Goal: Task Accomplishment & Management: Complete application form

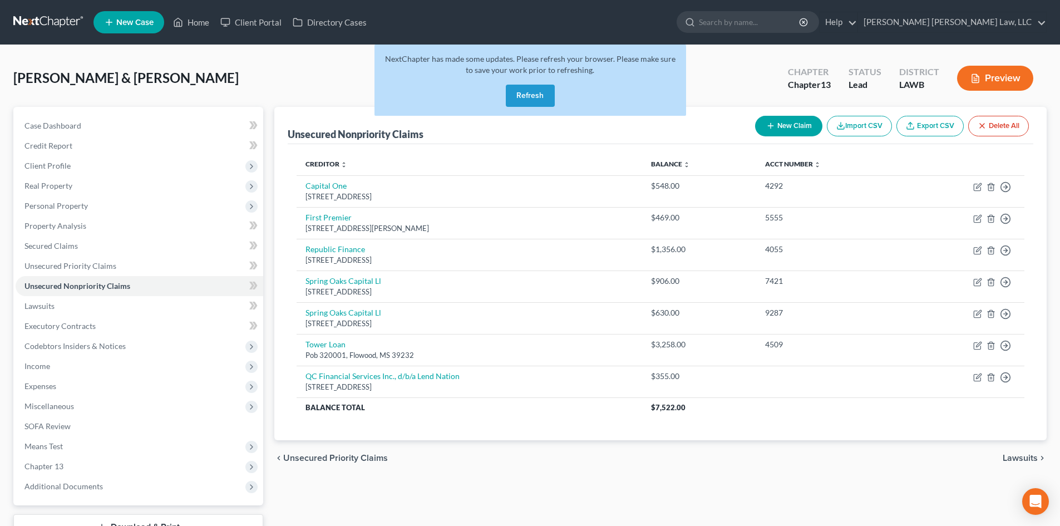
click at [548, 94] on button "Refresh" at bounding box center [530, 96] width 49 height 22
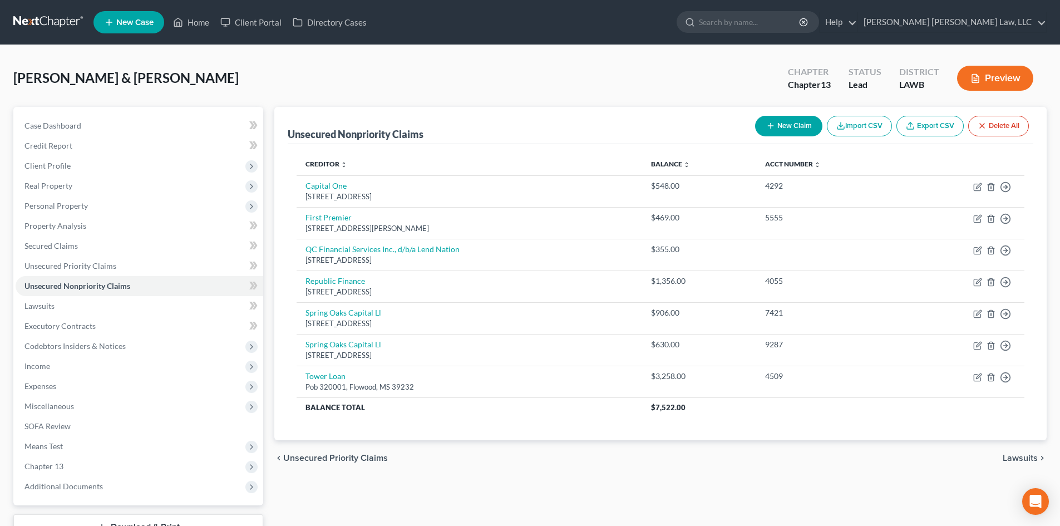
click at [783, 121] on button "New Claim" at bounding box center [788, 126] width 67 height 21
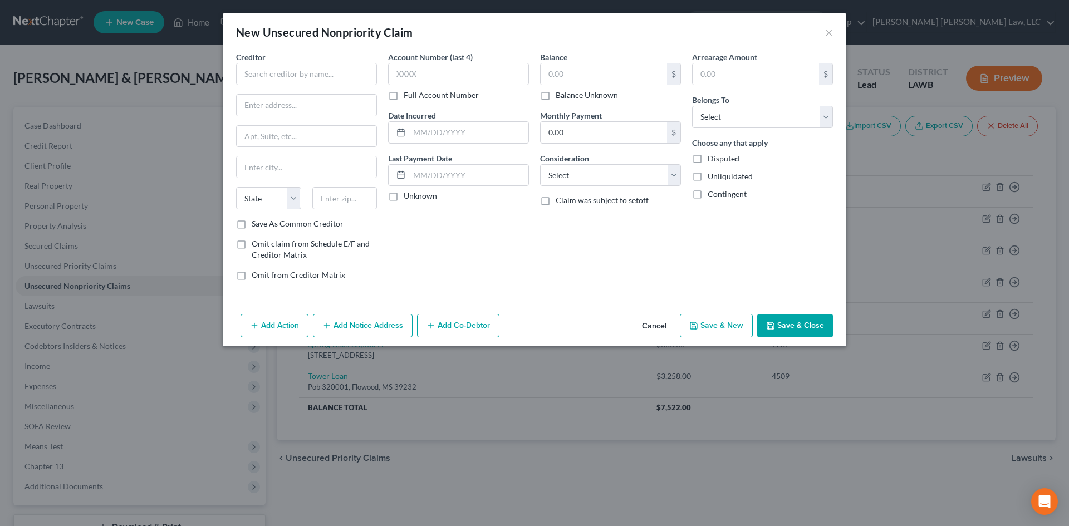
click at [660, 323] on button "Cancel" at bounding box center [654, 326] width 42 height 22
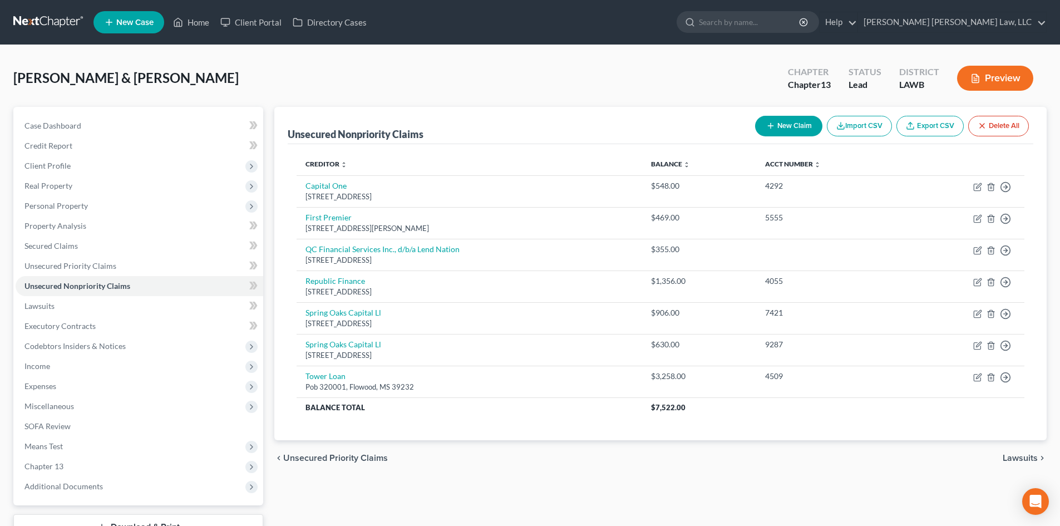
click at [803, 132] on button "New Claim" at bounding box center [788, 126] width 67 height 21
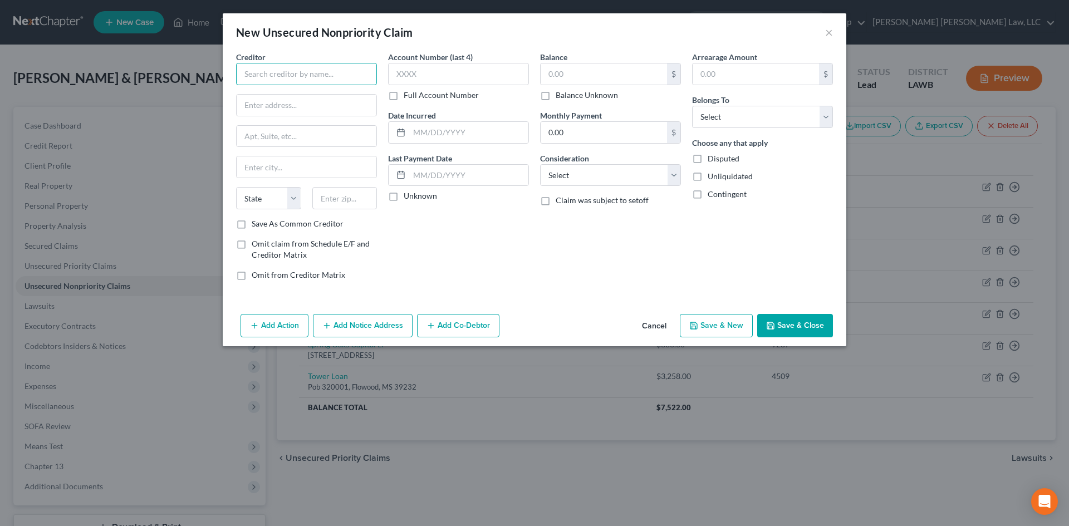
click at [359, 79] on input "text" at bounding box center [306, 74] width 141 height 22
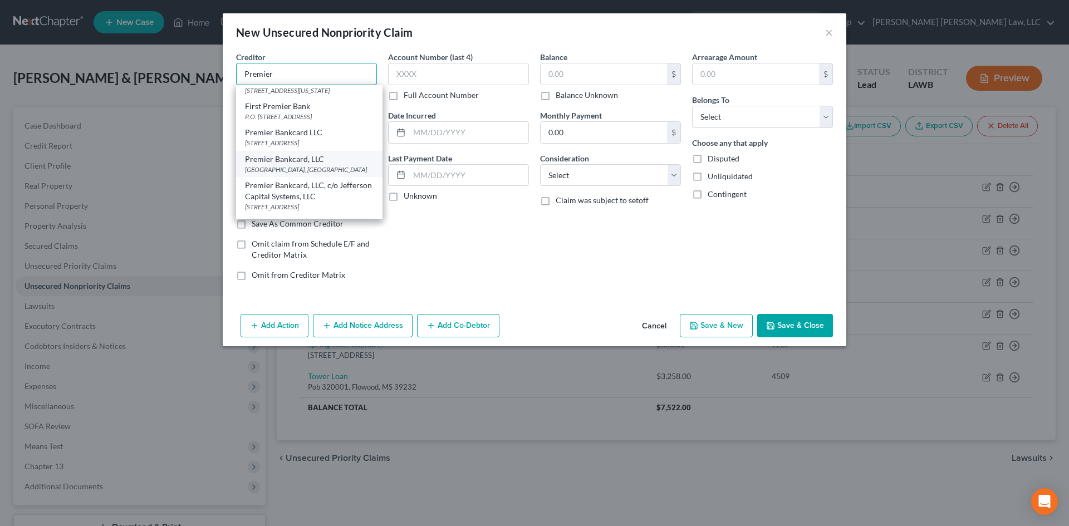
scroll to position [111, 0]
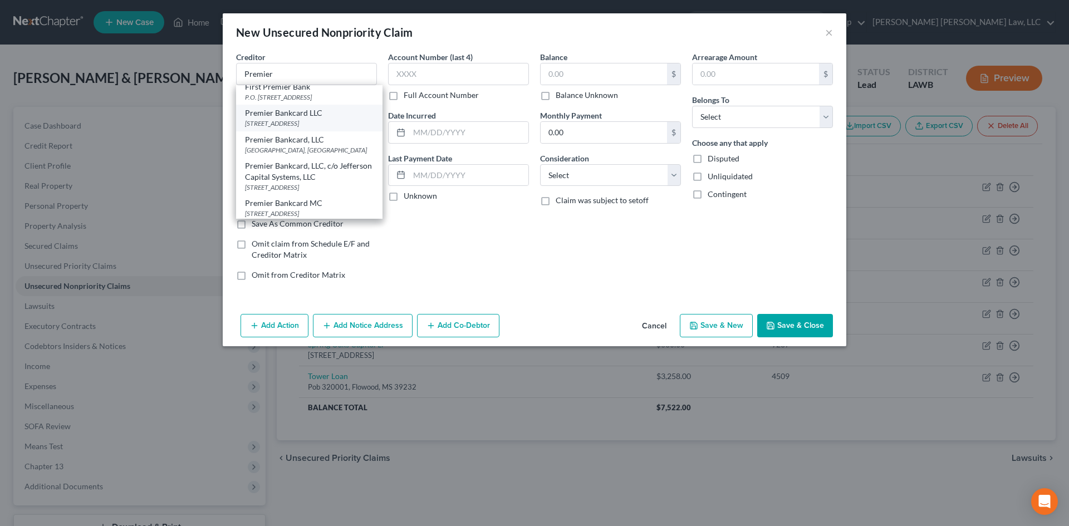
click at [343, 128] on div "[STREET_ADDRESS]" at bounding box center [309, 123] width 129 height 9
type input "Premier Bankcard LLC"
type input "PO Box 7999"
type input "Saint Cloud"
select select "24"
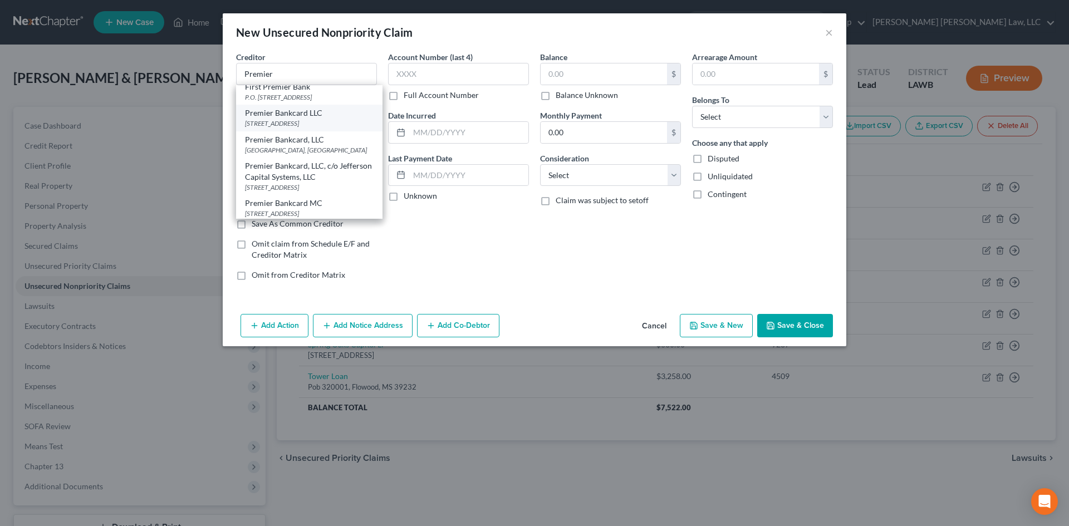
type input "56302"
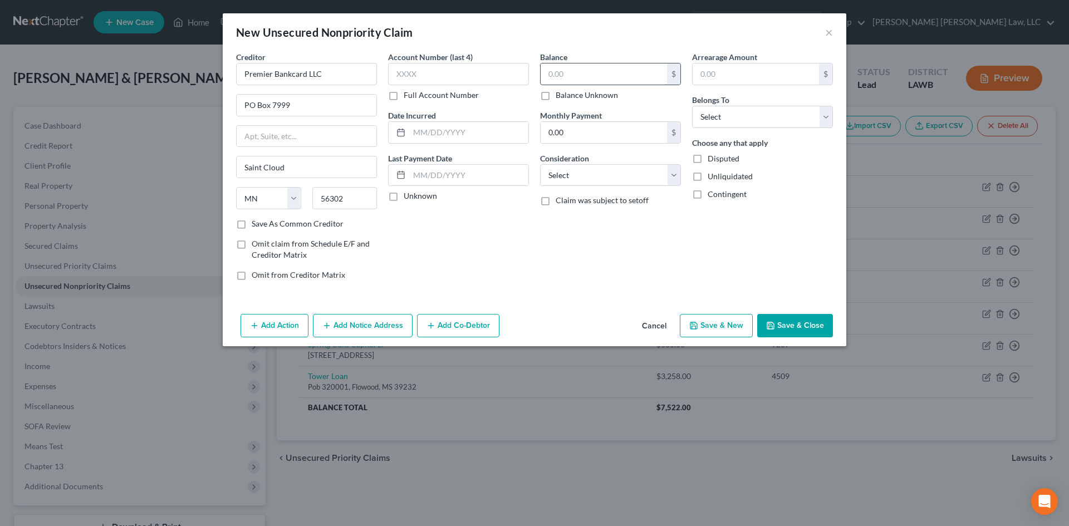
click at [571, 79] on input "text" at bounding box center [603, 73] width 126 height 21
type input "469.00"
click at [609, 180] on select "Select Cable / Satellite Services Collection Agency Credit Card Debt Debt Couns…" at bounding box center [610, 175] width 141 height 22
select select "1"
click at [540, 164] on select "Select Cable / Satellite Services Collection Agency Credit Card Debt Debt Couns…" at bounding box center [610, 175] width 141 height 22
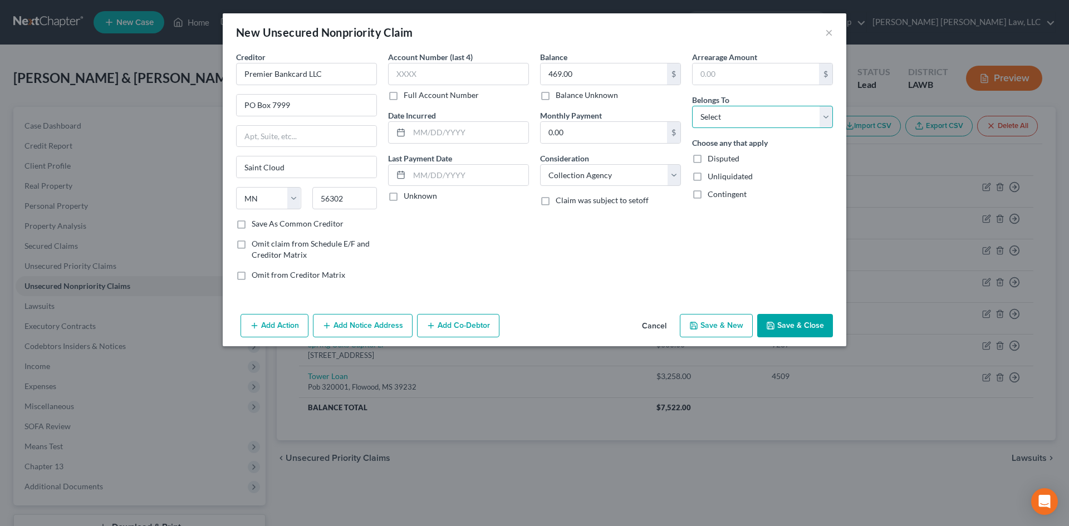
click at [734, 118] on select "Select Debtor 1 Only Debtor 2 Only Debtor 1 And Debtor 2 Only At Least One Of T…" at bounding box center [762, 117] width 141 height 22
select select "0"
click at [692, 106] on select "Select Debtor 1 Only Debtor 2 Only Debtor 1 And Debtor 2 Only At Least One Of T…" at bounding box center [762, 117] width 141 height 22
click at [705, 318] on button "Save & New" at bounding box center [716, 325] width 73 height 23
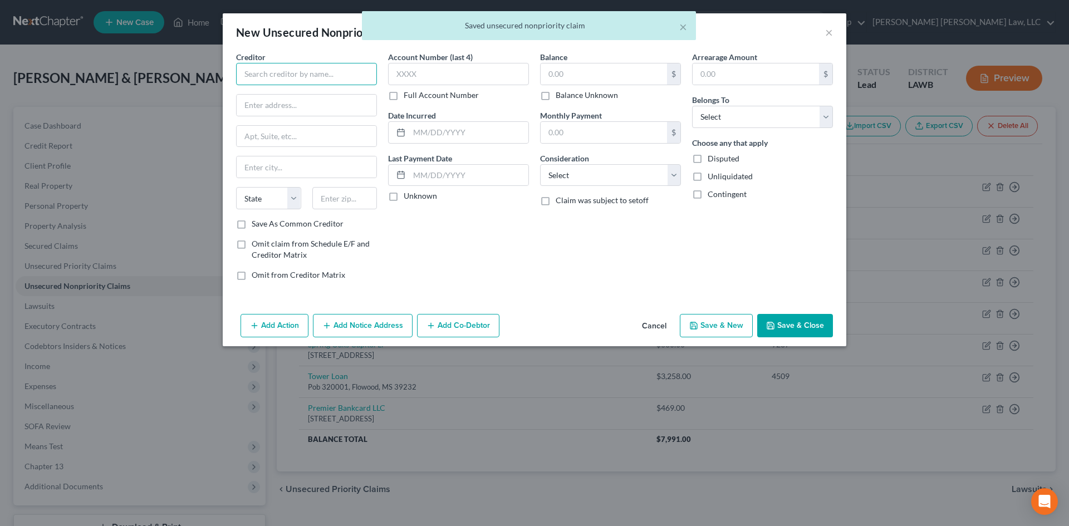
click at [327, 68] on input "text" at bounding box center [306, 74] width 141 height 22
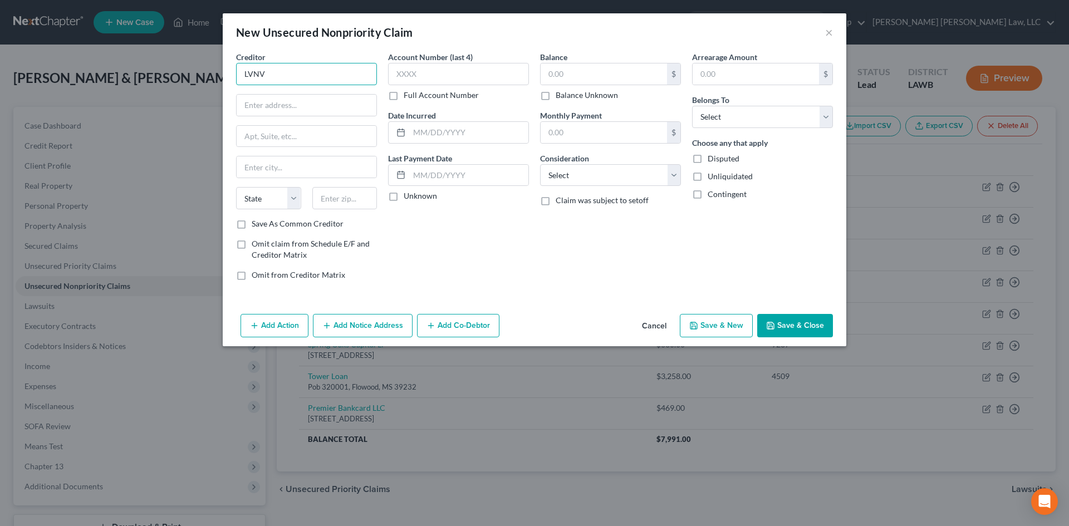
click at [273, 78] on input "LVNV" at bounding box center [306, 74] width 141 height 22
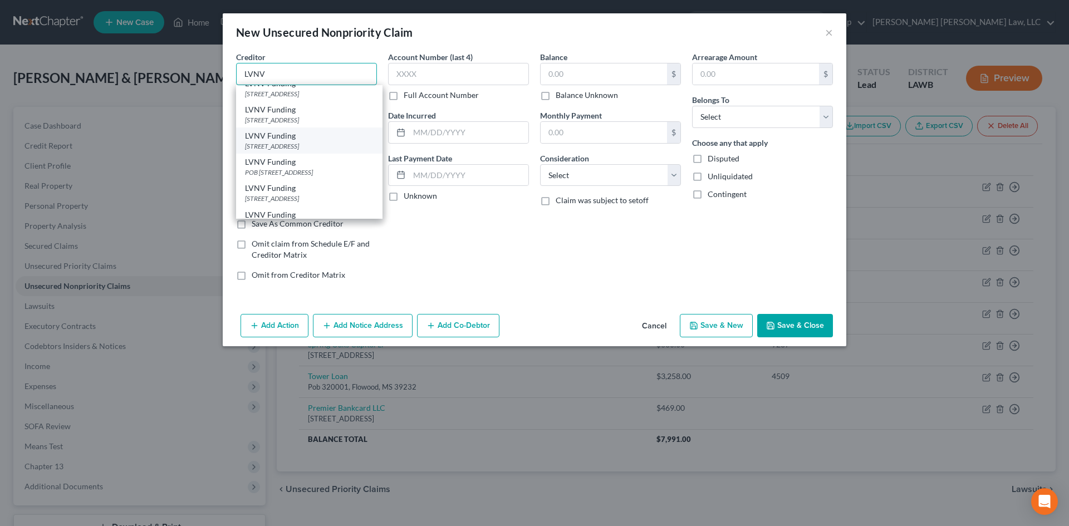
scroll to position [56, 0]
click at [321, 158] on div "POB [STREET_ADDRESS]" at bounding box center [309, 152] width 129 height 9
type input "LVNV Funding"
type input "POB 10587"
type input "[GEOGRAPHIC_DATA]"
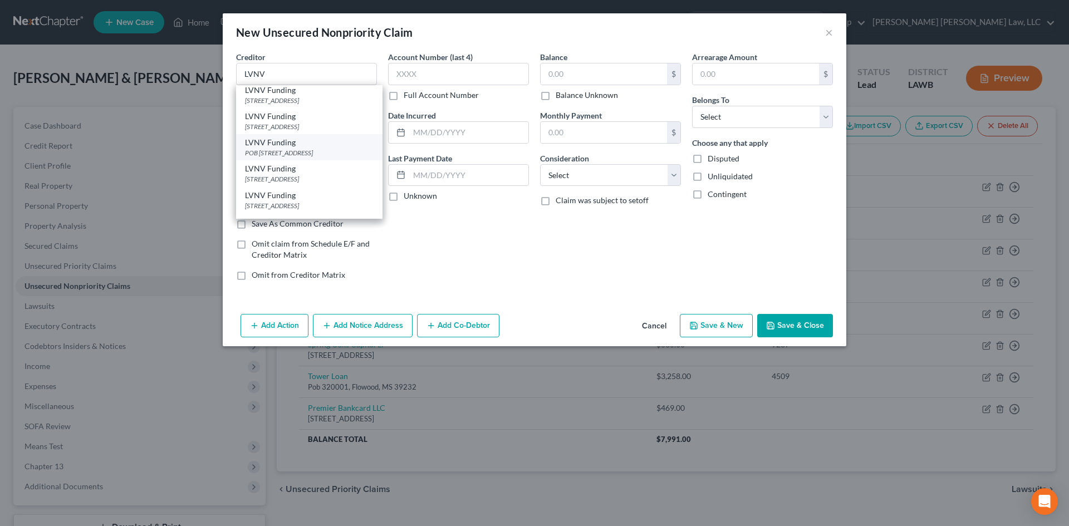
select select "42"
type input "29603"
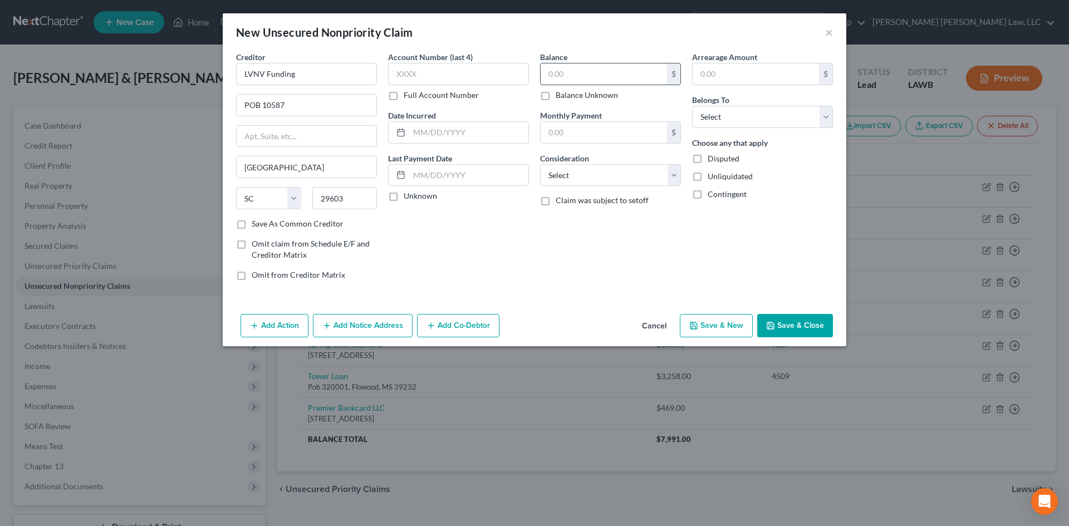
click at [566, 75] on input "text" at bounding box center [603, 73] width 126 height 21
type input "360.00"
click at [562, 170] on select "Select Cable / Satellite Services Collection Agency Credit Card Debt Debt Couns…" at bounding box center [610, 175] width 141 height 22
select select "1"
click at [540, 164] on select "Select Cable / Satellite Services Collection Agency Credit Card Debt Debt Couns…" at bounding box center [610, 175] width 141 height 22
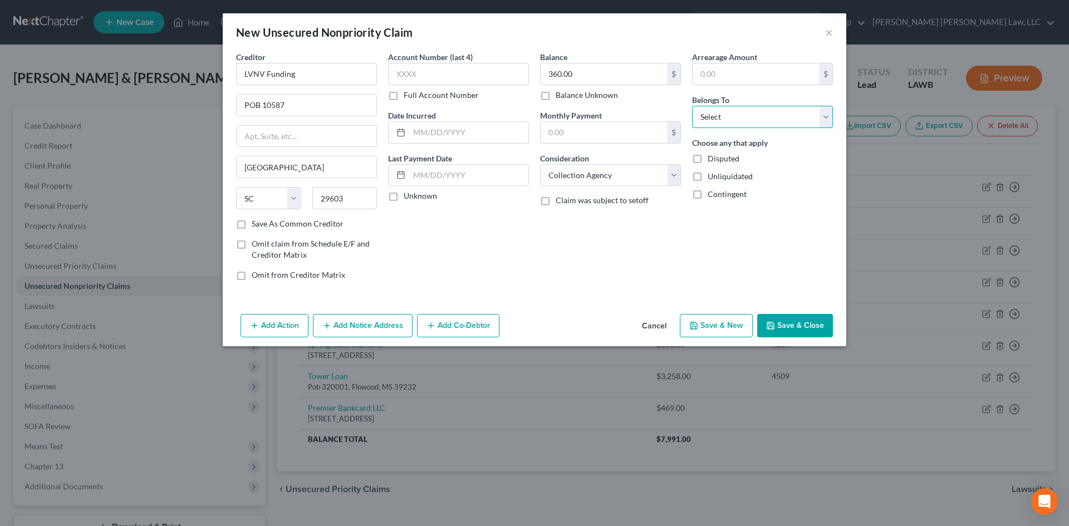
click at [785, 107] on select "Select Debtor 1 Only Debtor 2 Only Debtor 1 And Debtor 2 Only At Least One Of T…" at bounding box center [762, 117] width 141 height 22
select select "0"
click at [692, 106] on select "Select Debtor 1 Only Debtor 2 Only Debtor 1 And Debtor 2 Only At Least One Of T…" at bounding box center [762, 117] width 141 height 22
click at [726, 322] on button "Save & New" at bounding box center [716, 325] width 73 height 23
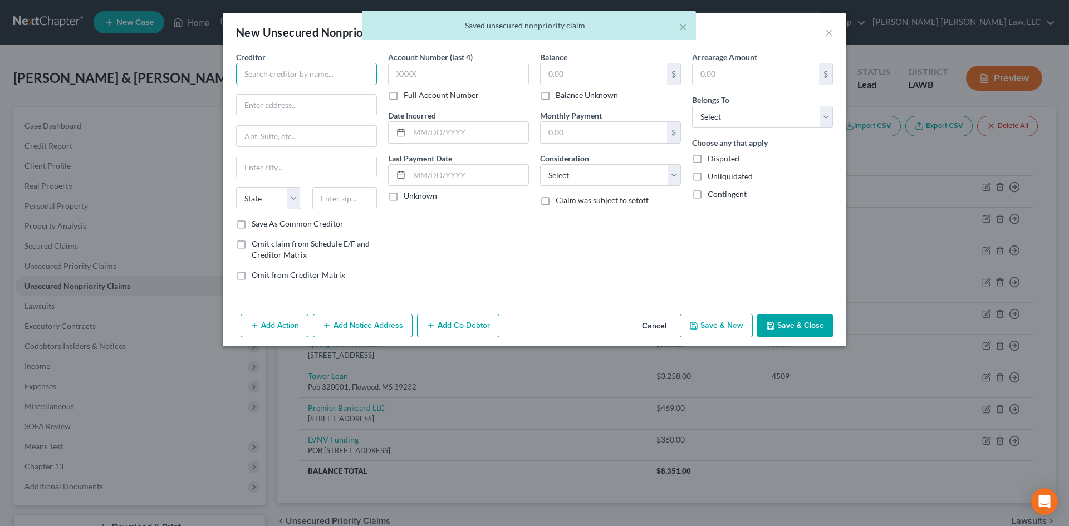
click at [319, 82] on input "text" at bounding box center [306, 74] width 141 height 22
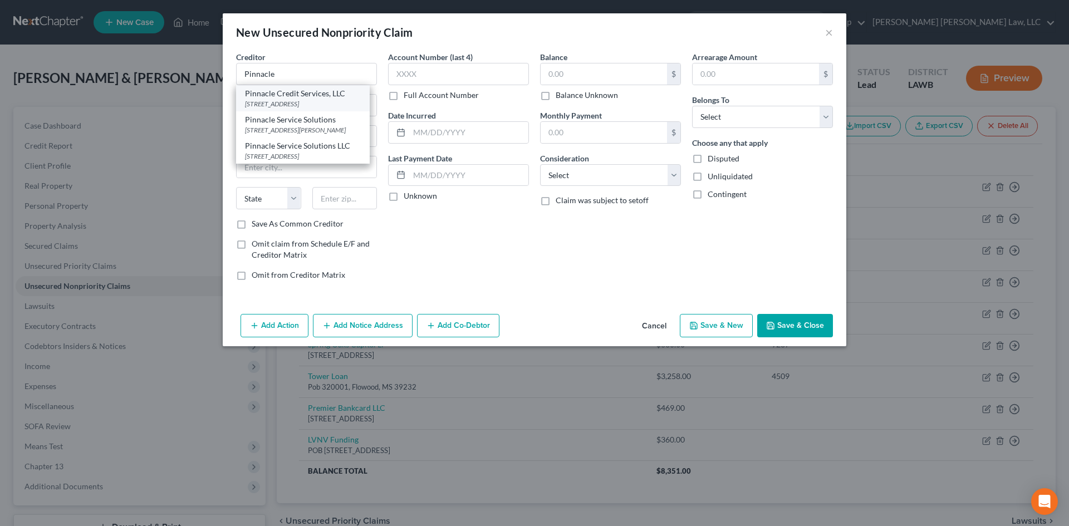
click at [321, 99] on div "[STREET_ADDRESS]" at bounding box center [303, 103] width 116 height 9
type input "Pinnacle Credit Services, LLC"
type input "PO Box 10587"
type input "[GEOGRAPHIC_DATA]"
select select "42"
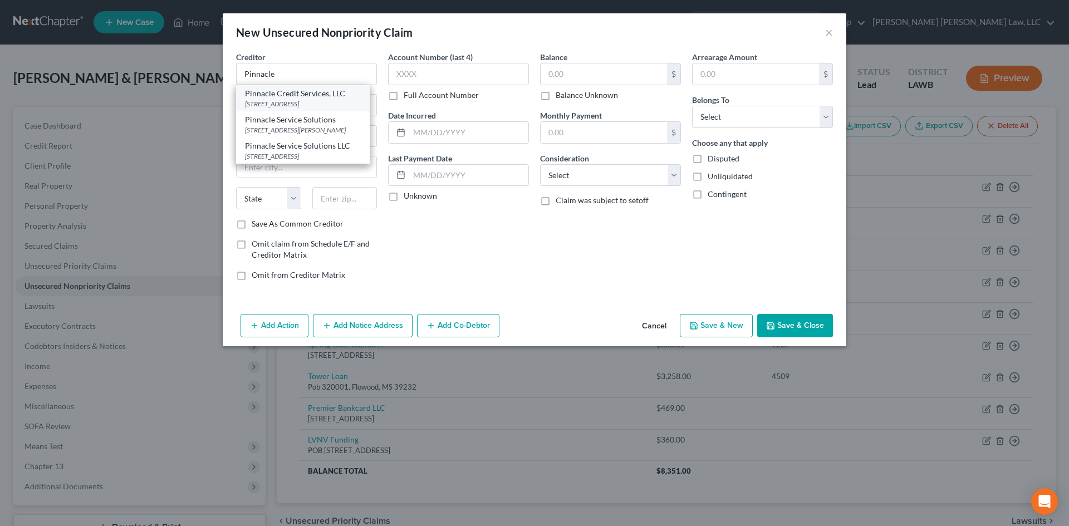
type input "29603"
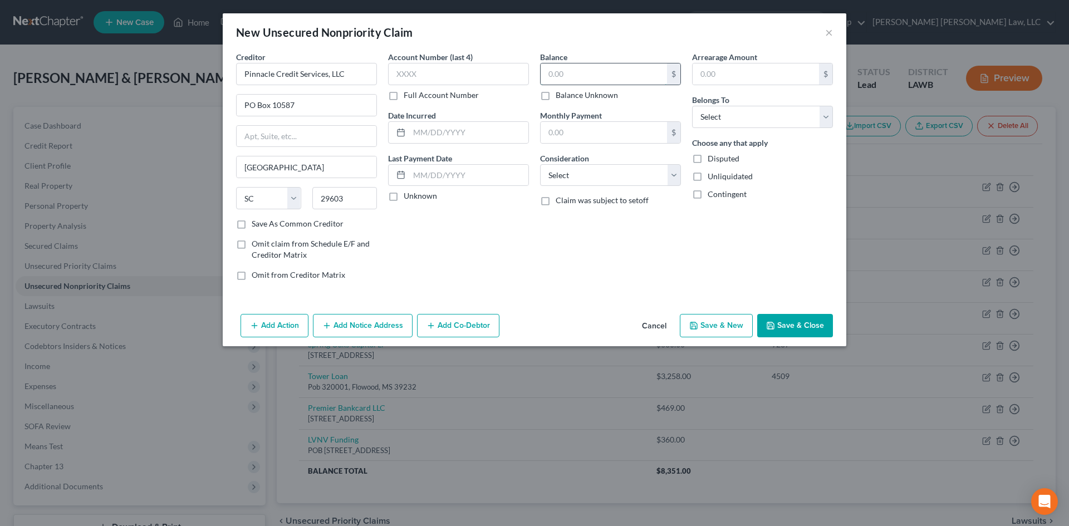
click at [594, 67] on input "text" at bounding box center [603, 73] width 126 height 21
type input "378.00"
click at [586, 175] on select "Select Cable / Satellite Services Collection Agency Credit Card Debt Debt Couns…" at bounding box center [610, 175] width 141 height 22
select select "1"
click at [540, 164] on select "Select Cable / Satellite Services Collection Agency Credit Card Debt Debt Couns…" at bounding box center [610, 175] width 141 height 22
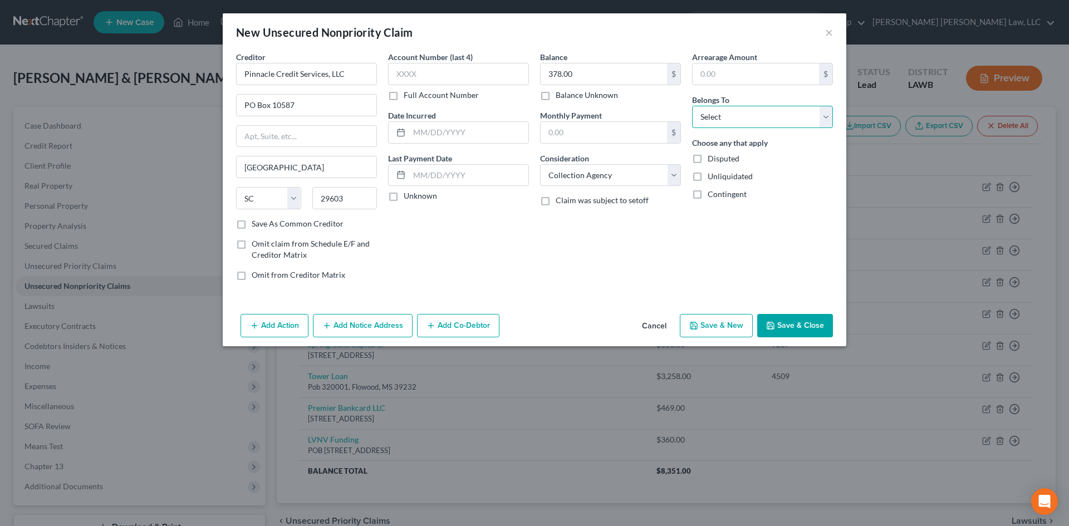
click at [711, 122] on select "Select Debtor 1 Only Debtor 2 Only Debtor 1 And Debtor 2 Only At Least One Of T…" at bounding box center [762, 117] width 141 height 22
select select "0"
click at [692, 106] on select "Select Debtor 1 Only Debtor 2 Only Debtor 1 And Debtor 2 Only At Least One Of T…" at bounding box center [762, 117] width 141 height 22
click at [719, 325] on button "Save & New" at bounding box center [716, 325] width 73 height 23
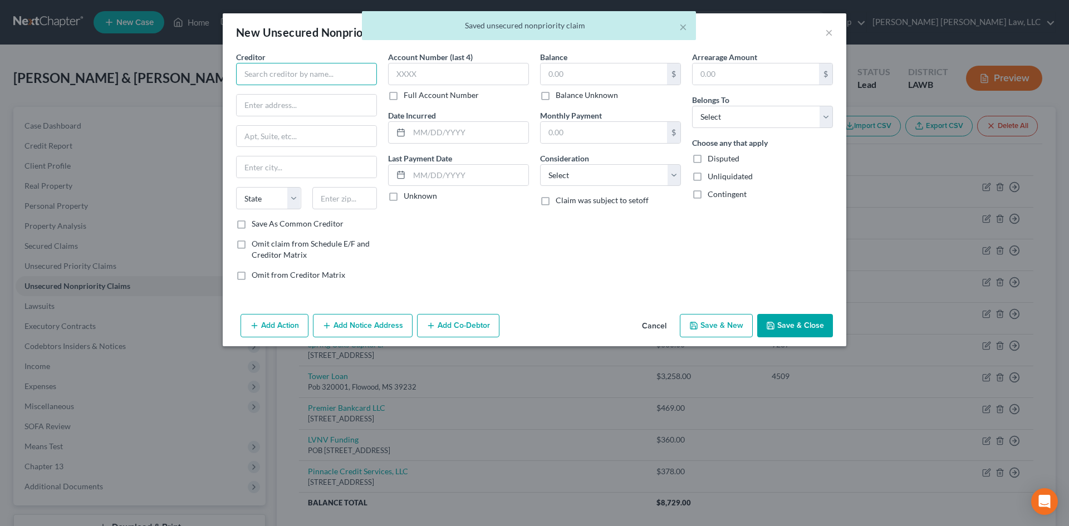
click at [321, 75] on input "text" at bounding box center [306, 74] width 141 height 22
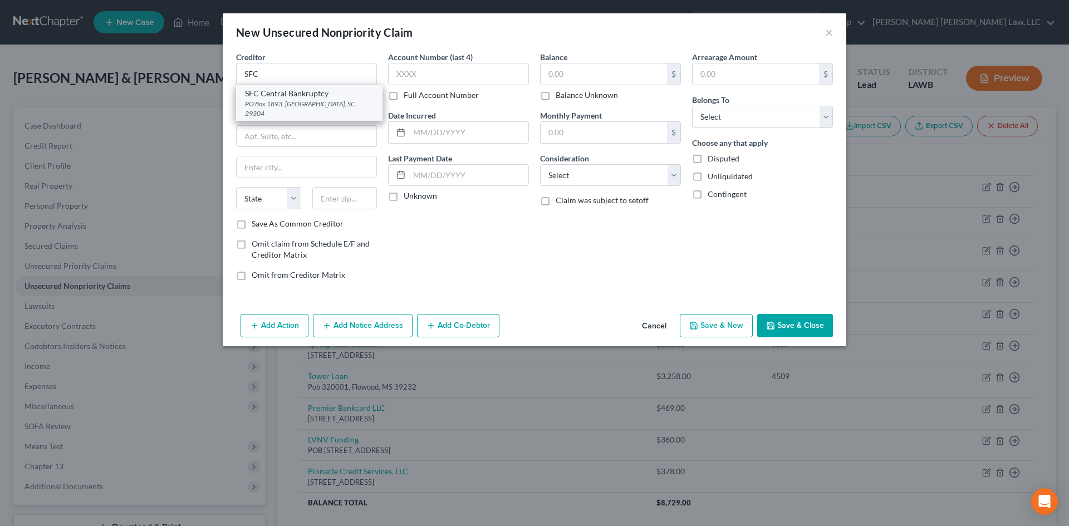
click at [323, 105] on div "PO Box 1893, [GEOGRAPHIC_DATA], SC 29304" at bounding box center [309, 108] width 129 height 19
type input "SFC Central Bankruptcy"
type input "PO Box 1893"
type input "[GEOGRAPHIC_DATA]"
select select "42"
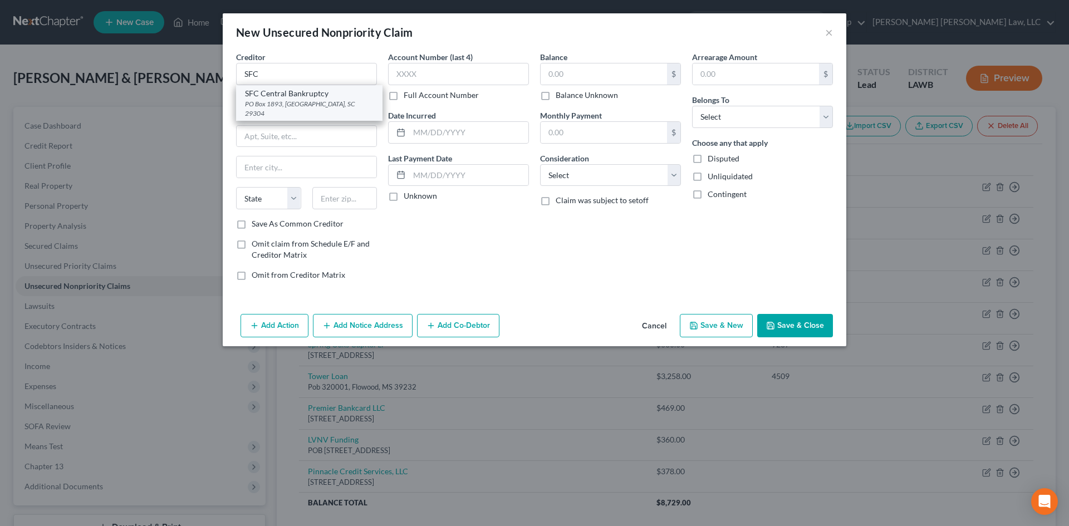
type input "29304"
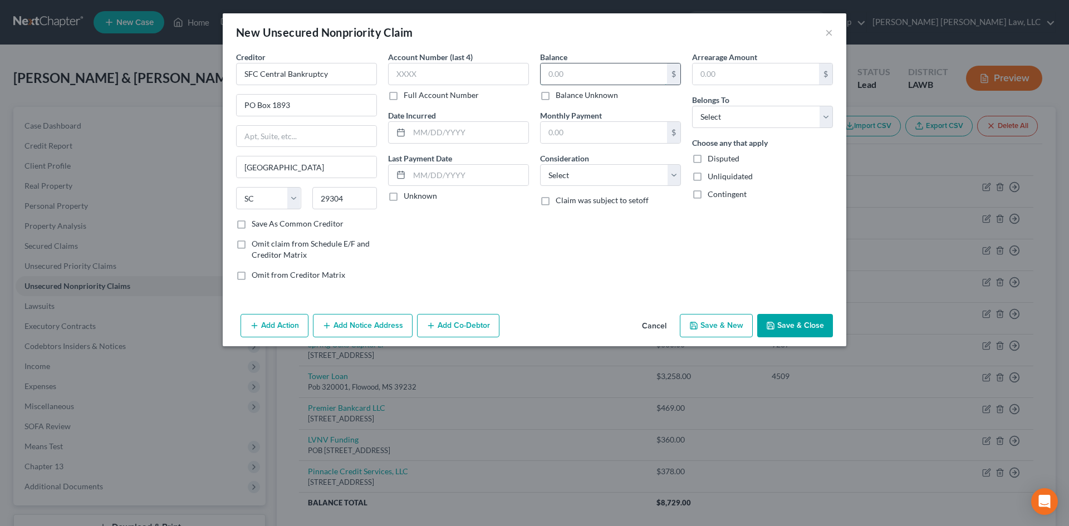
click at [564, 73] on input "text" at bounding box center [603, 73] width 126 height 21
type input "876.00"
click at [596, 189] on div "Balance 876.00 $ Balance Unknown Balance Undetermined 876.00 $ Balance Unknown …" at bounding box center [610, 170] width 152 height 238
click at [598, 173] on select "Select Cable / Satellite Services Collection Agency Credit Card Debt Debt Couns…" at bounding box center [610, 175] width 141 height 22
select select "1"
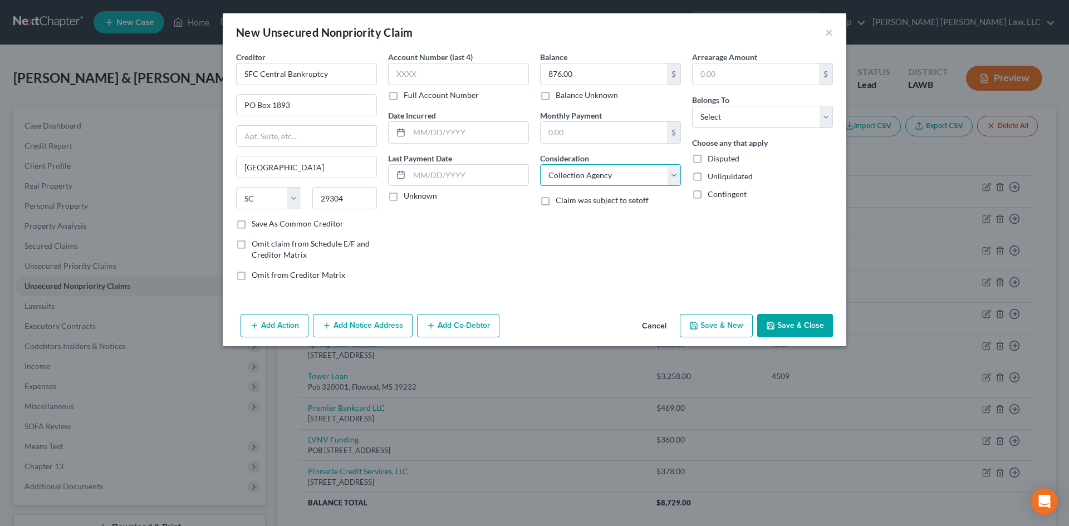
click at [540, 164] on select "Select Cable / Satellite Services Collection Agency Credit Card Debt Debt Couns…" at bounding box center [610, 175] width 141 height 22
click at [762, 118] on select "Select Debtor 1 Only Debtor 2 Only Debtor 1 And Debtor 2 Only At Least One Of T…" at bounding box center [762, 117] width 141 height 22
select select "0"
click at [692, 106] on select "Select Debtor 1 Only Debtor 2 Only Debtor 1 And Debtor 2 Only At Least One Of T…" at bounding box center [762, 117] width 141 height 22
click at [734, 325] on button "Save & New" at bounding box center [716, 325] width 73 height 23
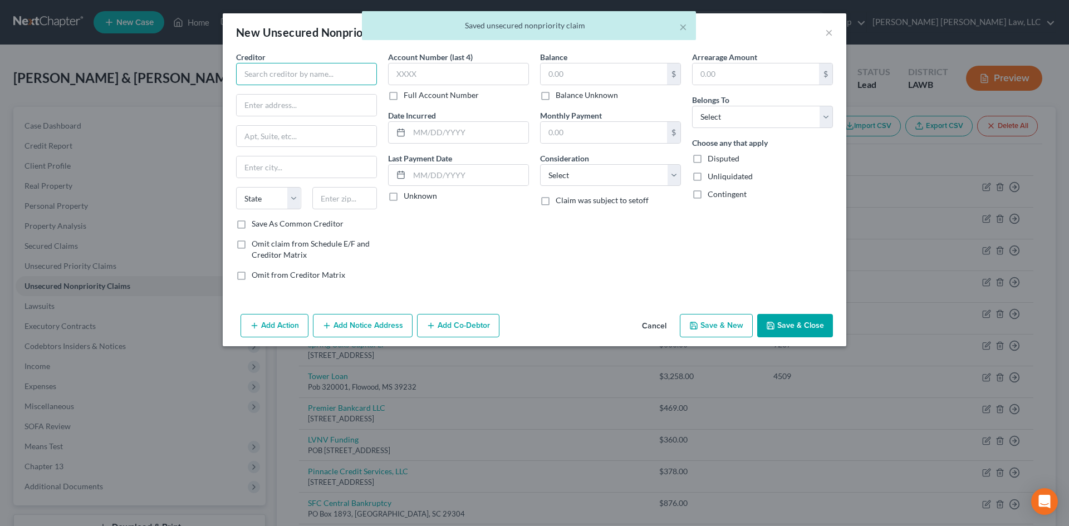
click at [336, 78] on input "text" at bounding box center [306, 74] width 141 height 22
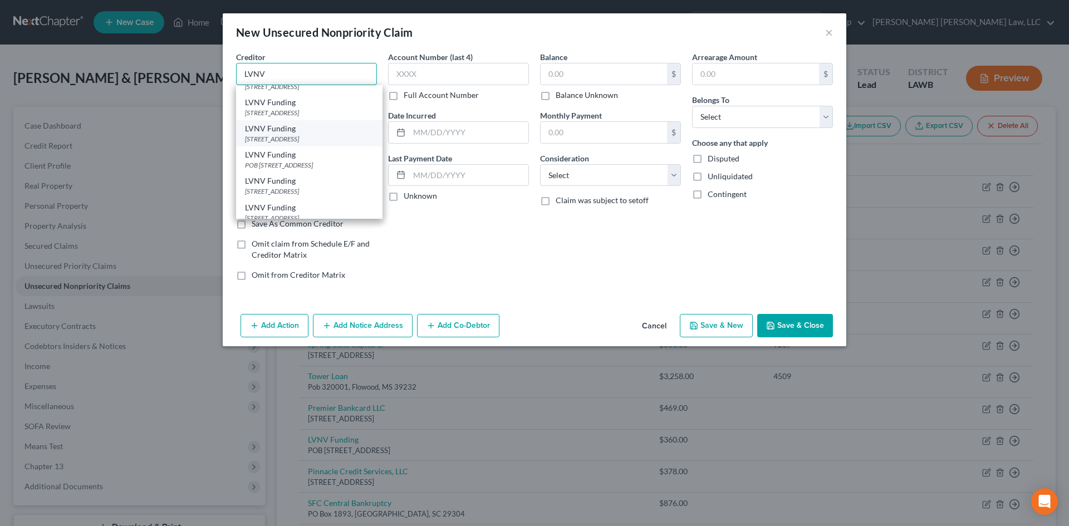
scroll to position [56, 0]
click at [327, 158] on div "POB [STREET_ADDRESS]" at bounding box center [309, 152] width 129 height 9
type input "LVNV Funding"
type input "POB 10587"
type input "[GEOGRAPHIC_DATA]"
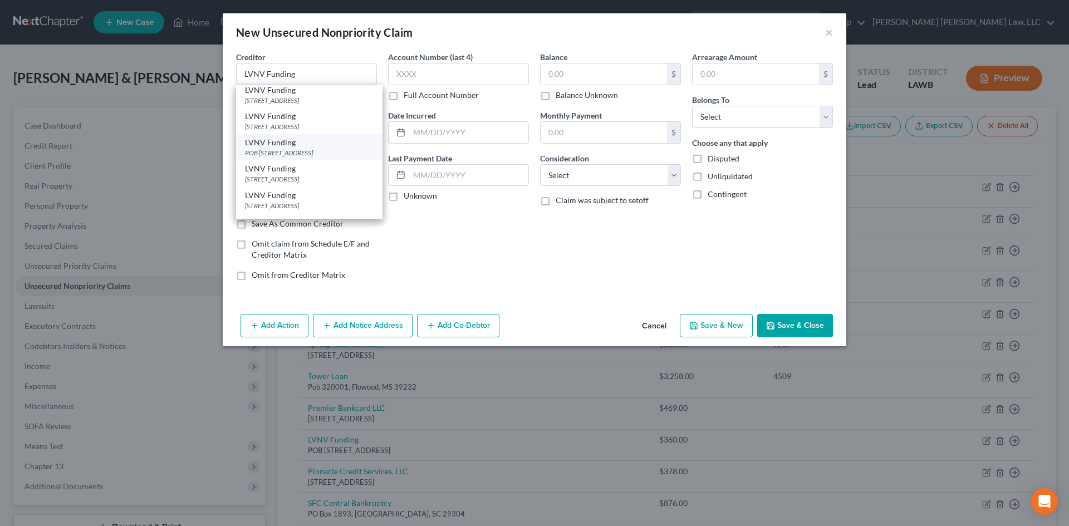
select select "42"
type input "29603"
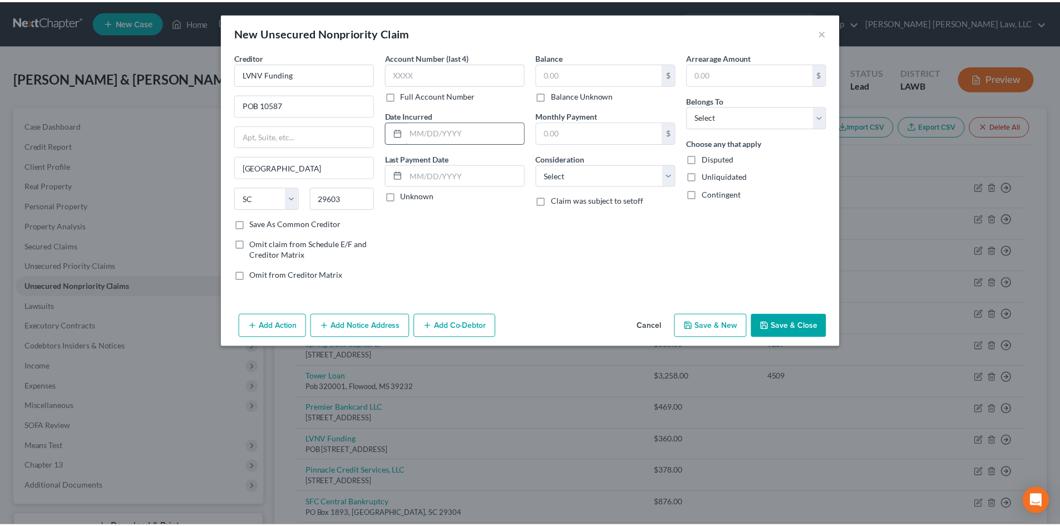
scroll to position [0, 0]
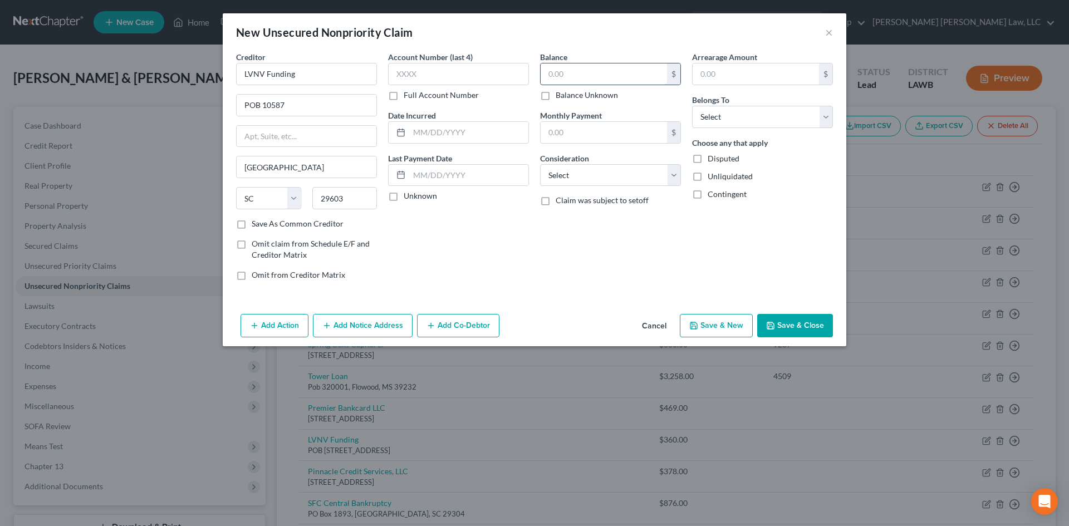
click at [577, 79] on input "text" at bounding box center [603, 73] width 126 height 21
type input "682.00"
click at [611, 176] on select "Select Cable / Satellite Services Collection Agency Credit Card Debt Debt Couns…" at bounding box center [610, 175] width 141 height 22
select select "1"
click at [540, 164] on select "Select Cable / Satellite Services Collection Agency Credit Card Debt Debt Couns…" at bounding box center [610, 175] width 141 height 22
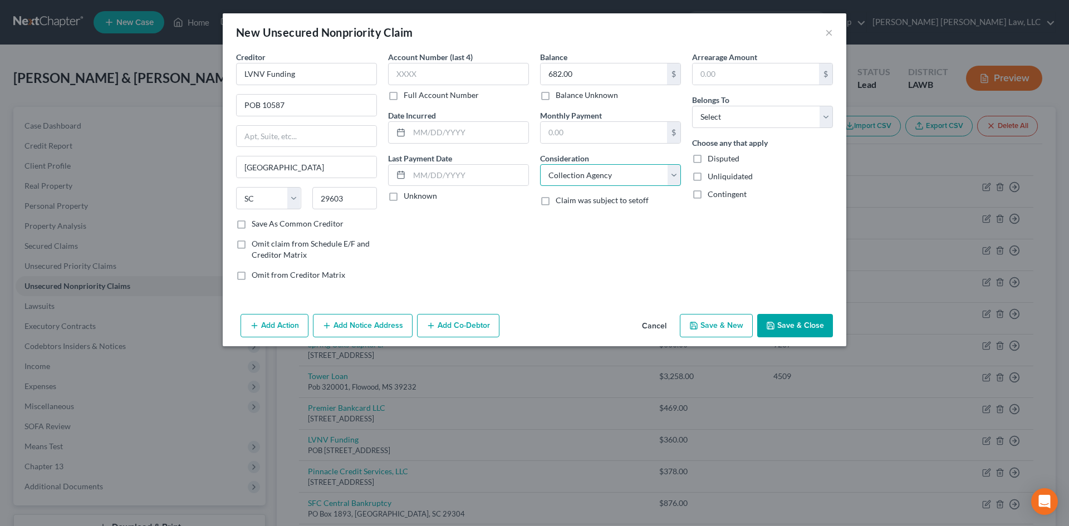
click at [626, 178] on select "Select Cable / Satellite Services Collection Agency Credit Card Debt Debt Couns…" at bounding box center [610, 175] width 141 height 22
click at [540, 164] on select "Select Cable / Satellite Services Collection Agency Credit Card Debt Debt Couns…" at bounding box center [610, 175] width 141 height 22
click at [760, 121] on select "Select Debtor 1 Only Debtor 2 Only Debtor 1 And Debtor 2 Only At Least One Of T…" at bounding box center [762, 117] width 141 height 22
select select "0"
click at [692, 106] on select "Select Debtor 1 Only Debtor 2 Only Debtor 1 And Debtor 2 Only At Least One Of T…" at bounding box center [762, 117] width 141 height 22
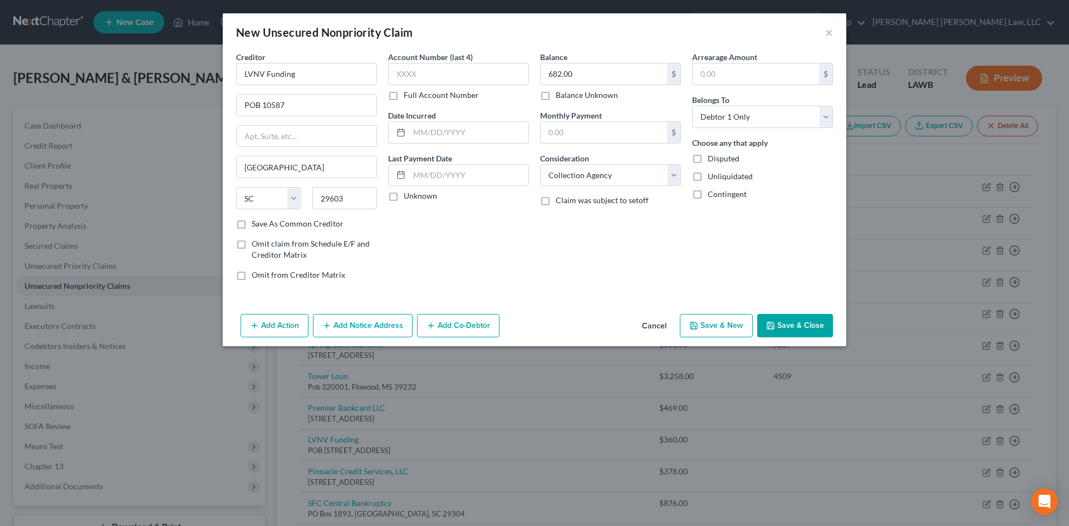
click at [706, 324] on button "Save & New" at bounding box center [716, 325] width 73 height 23
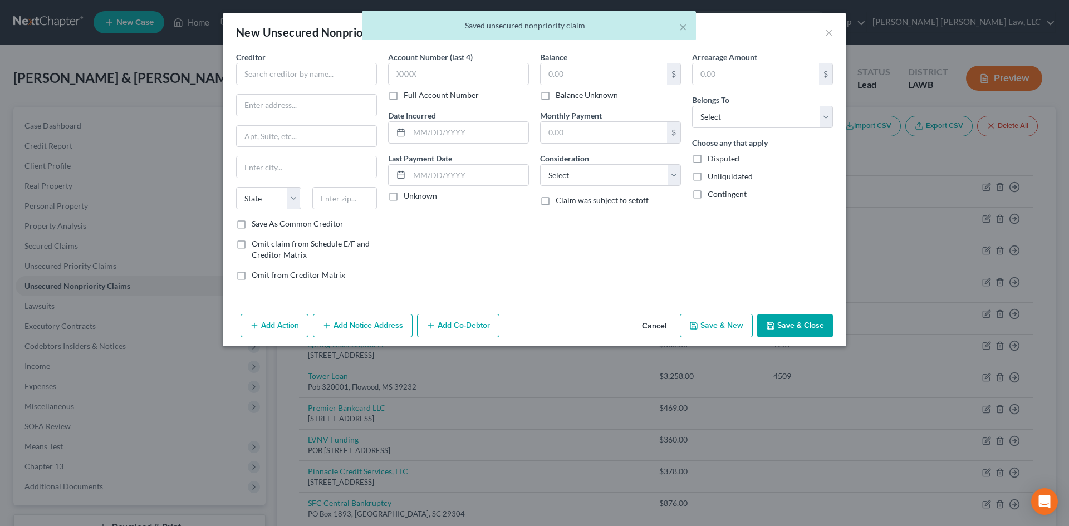
click at [665, 328] on button "Cancel" at bounding box center [654, 326] width 42 height 22
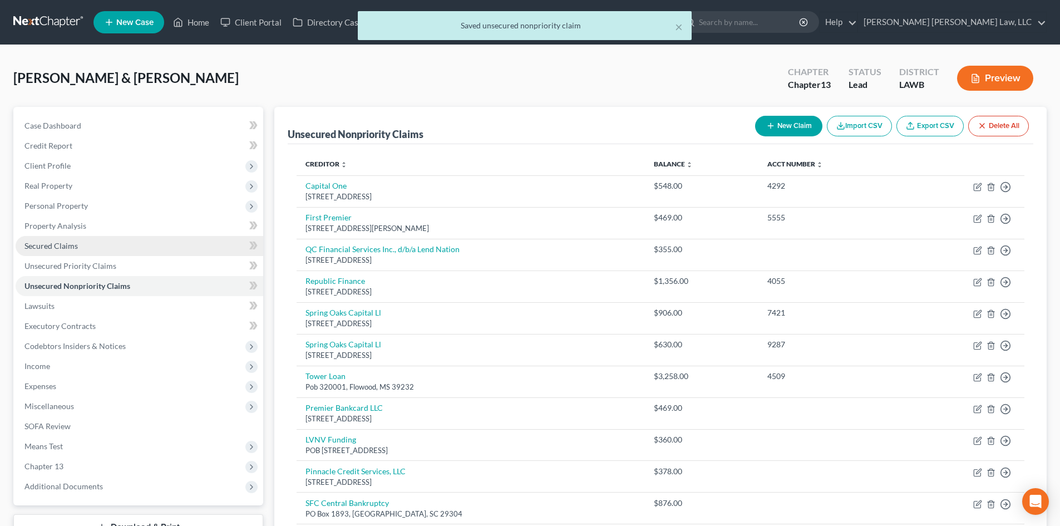
click at [133, 244] on link "Secured Claims" at bounding box center [140, 246] width 248 height 20
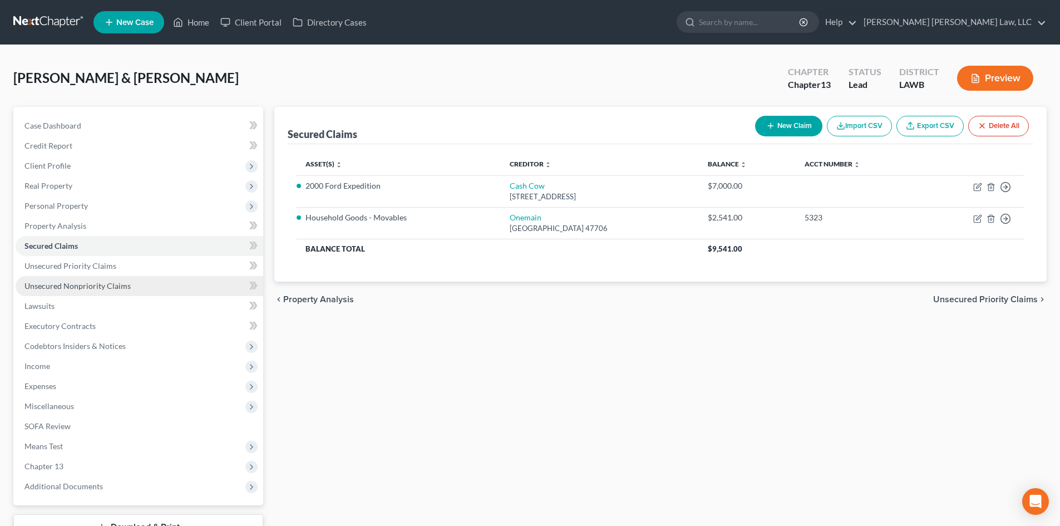
click at [153, 289] on link "Unsecured Nonpriority Claims" at bounding box center [140, 286] width 248 height 20
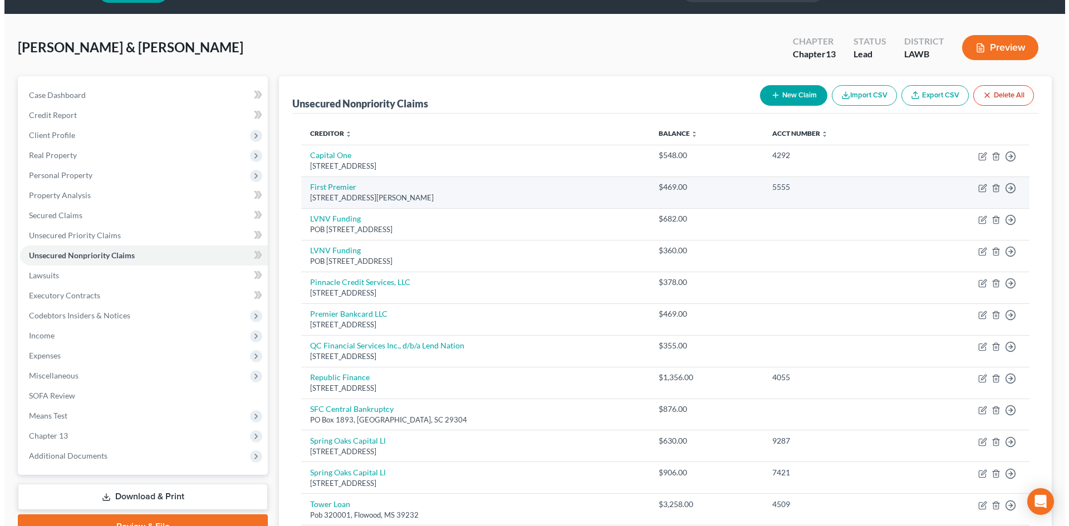
scroll to position [56, 0]
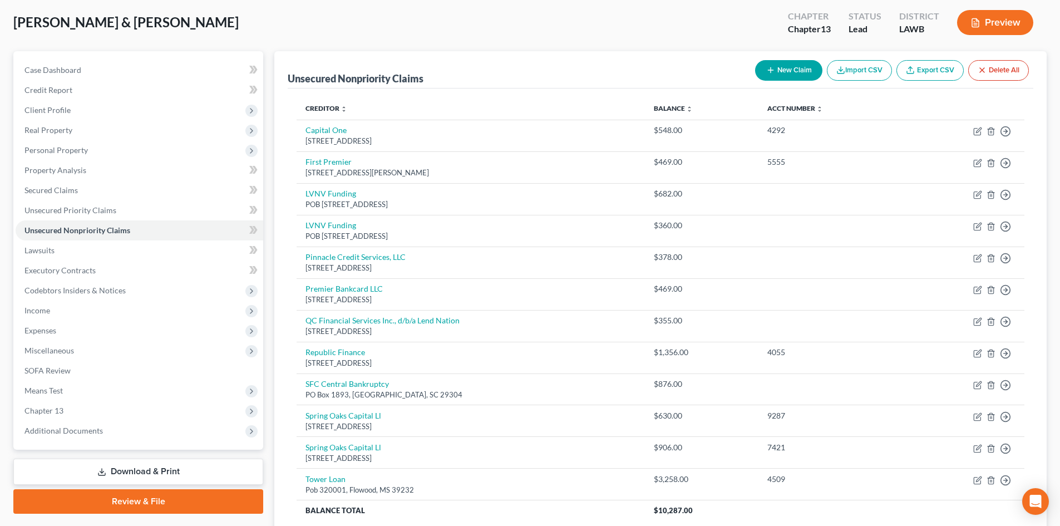
click at [804, 73] on button "New Claim" at bounding box center [788, 70] width 67 height 21
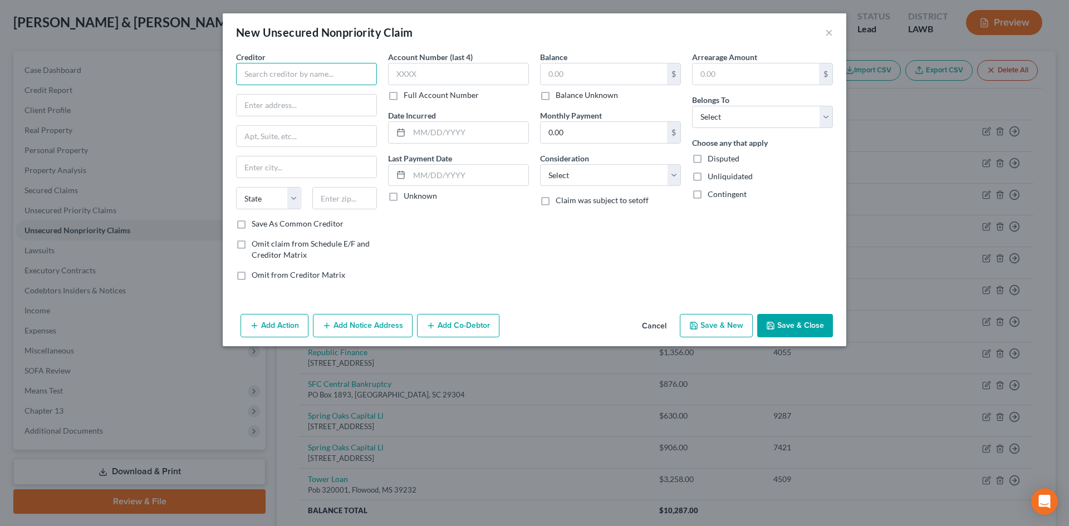
click at [301, 75] on input "text" at bounding box center [306, 74] width 141 height 22
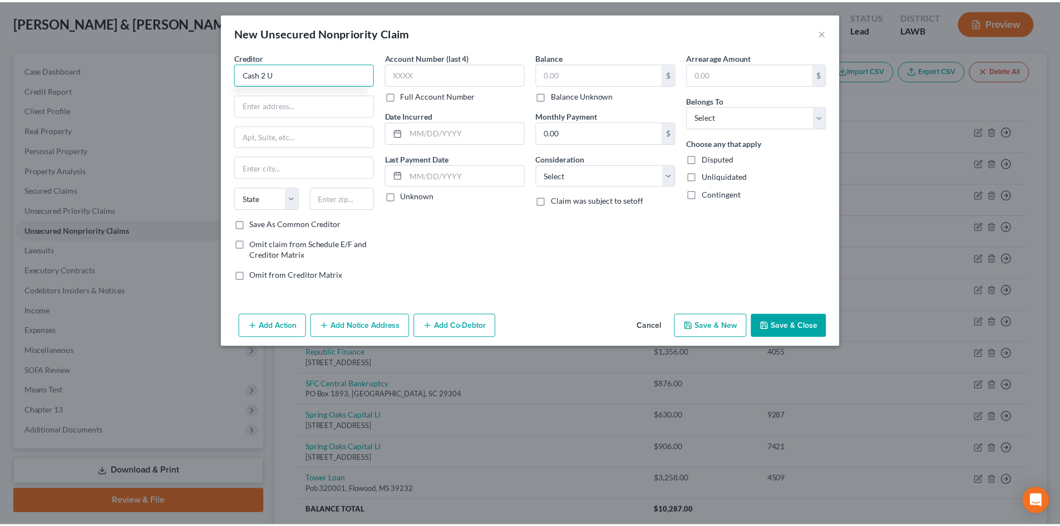
scroll to position [0, 0]
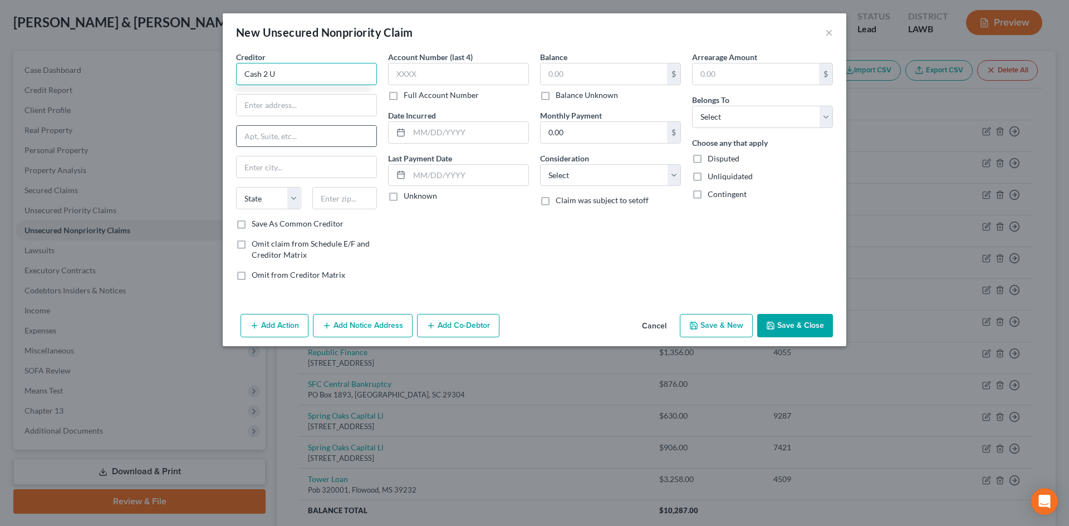
type input "Cash 2 U"
click at [342, 127] on input "text" at bounding box center [307, 136] width 140 height 21
click at [346, 110] on input "text" at bounding box center [307, 105] width 140 height 21
type input "[STREET_ADDRESS]"
click at [375, 196] on input "text" at bounding box center [344, 198] width 65 height 22
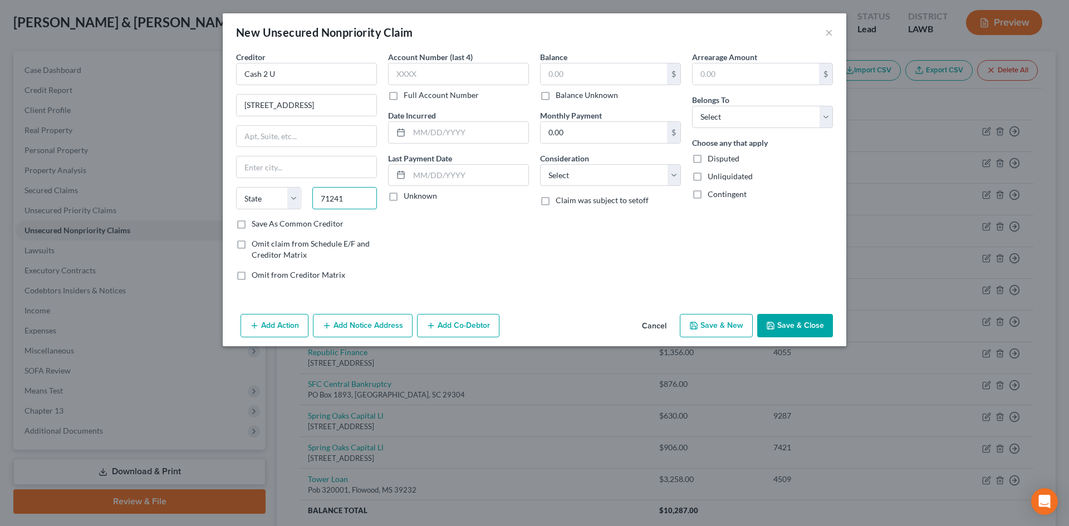
type input "71241"
click at [528, 247] on div "Account Number (last 4) Full Account Number Date Incurred Last Payment Date Unk…" at bounding box center [458, 170] width 152 height 238
type input "[GEOGRAPHIC_DATA]"
select select "19"
click at [599, 63] on div "$" at bounding box center [610, 74] width 141 height 22
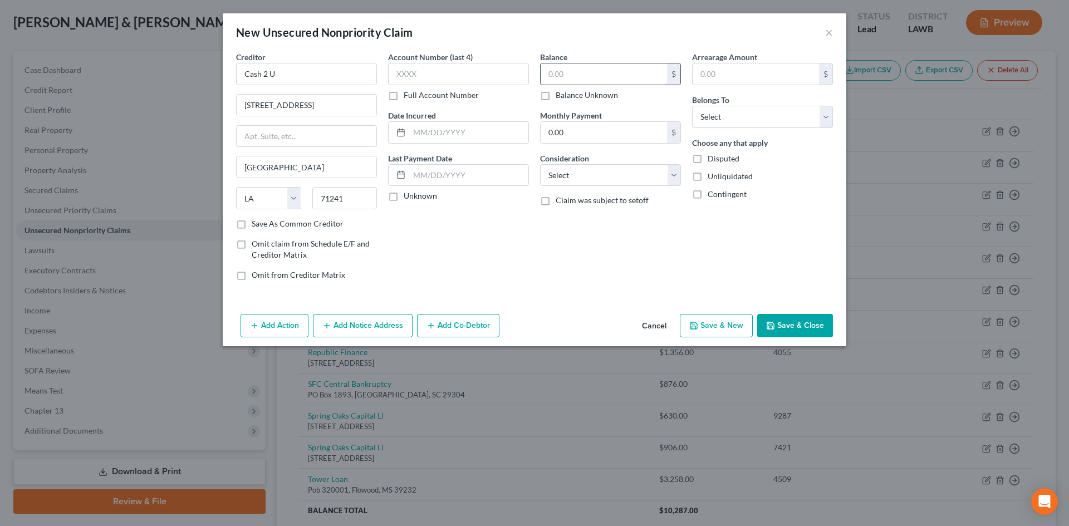
click at [599, 70] on input "text" at bounding box center [603, 73] width 126 height 21
type input "400.00"
click at [730, 101] on div "Belongs To * Select Debtor 1 Only Debtor 2 Only Debtor 1 And Debtor 2 Only At L…" at bounding box center [762, 111] width 141 height 34
click at [728, 117] on select "Select Debtor 1 Only Debtor 2 Only Debtor 1 And Debtor 2 Only At Least One Of T…" at bounding box center [762, 117] width 141 height 22
select select "2"
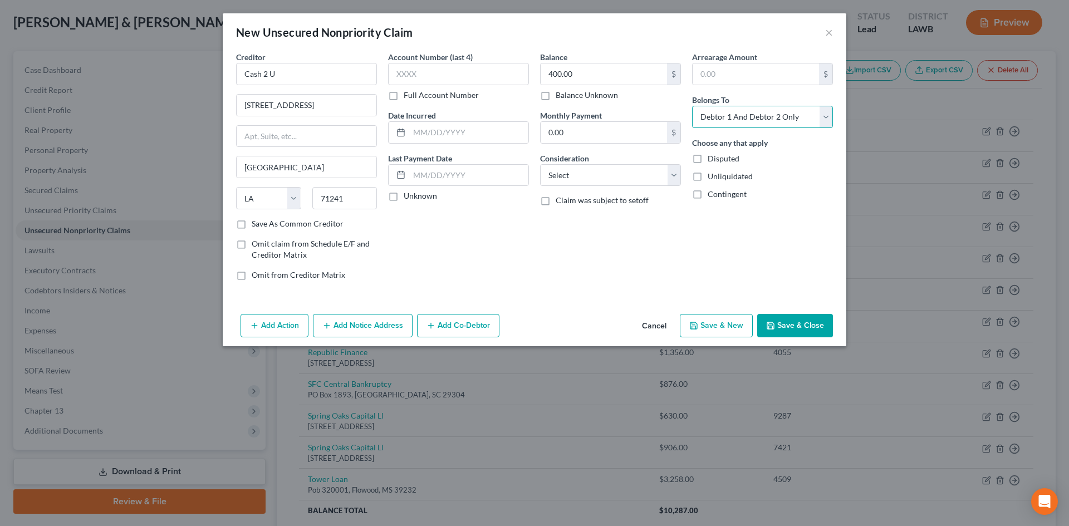
click at [692, 106] on select "Select Debtor 1 Only Debtor 2 Only Debtor 1 And Debtor 2 Only At Least One Of T…" at bounding box center [762, 117] width 141 height 22
click at [635, 170] on select "Select Cable / Satellite Services Collection Agency Credit Card Debt Debt Couns…" at bounding box center [610, 175] width 141 height 22
select select "1"
click at [540, 164] on select "Select Cable / Satellite Services Collection Agency Credit Card Debt Debt Couns…" at bounding box center [610, 175] width 141 height 22
click at [768, 314] on button "Save & Close" at bounding box center [795, 325] width 76 height 23
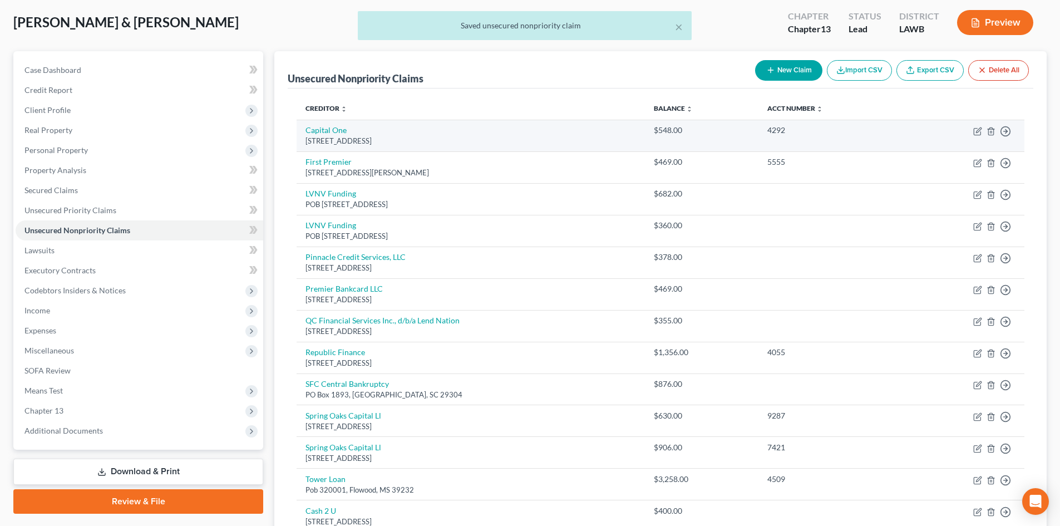
click at [338, 136] on div "[STREET_ADDRESS]" at bounding box center [471, 141] width 331 height 11
click at [337, 135] on link "Capital One" at bounding box center [326, 129] width 41 height 9
select select "46"
select select "2"
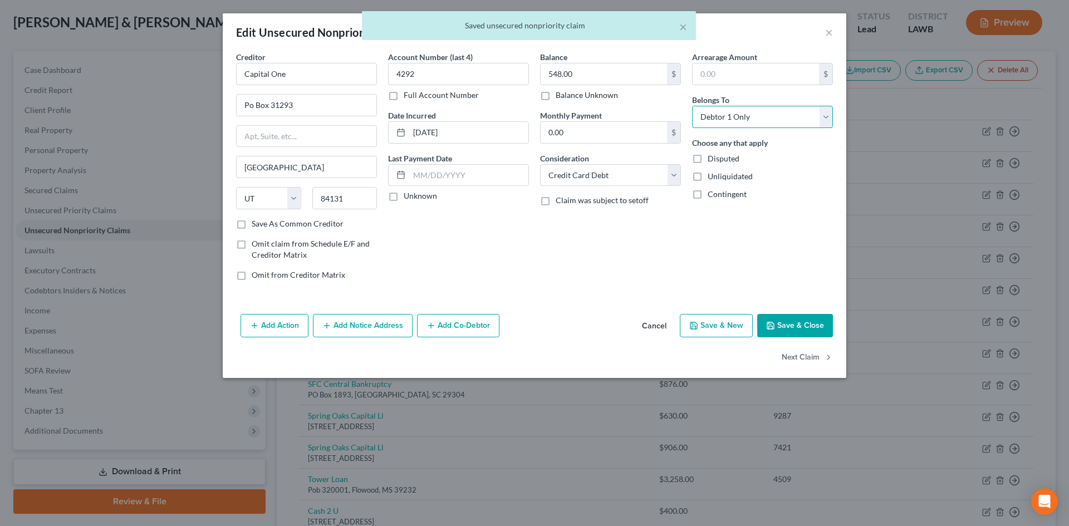
click at [722, 108] on select "Select Debtor 1 Only Debtor 2 Only Debtor 1 And Debtor 2 Only At Least One Of T…" at bounding box center [762, 117] width 141 height 22
select select "2"
click at [692, 106] on select "Select Debtor 1 Only Debtor 2 Only Debtor 1 And Debtor 2 Only At Least One Of T…" at bounding box center [762, 117] width 141 height 22
click at [810, 361] on button "Next Claim" at bounding box center [806, 357] width 51 height 23
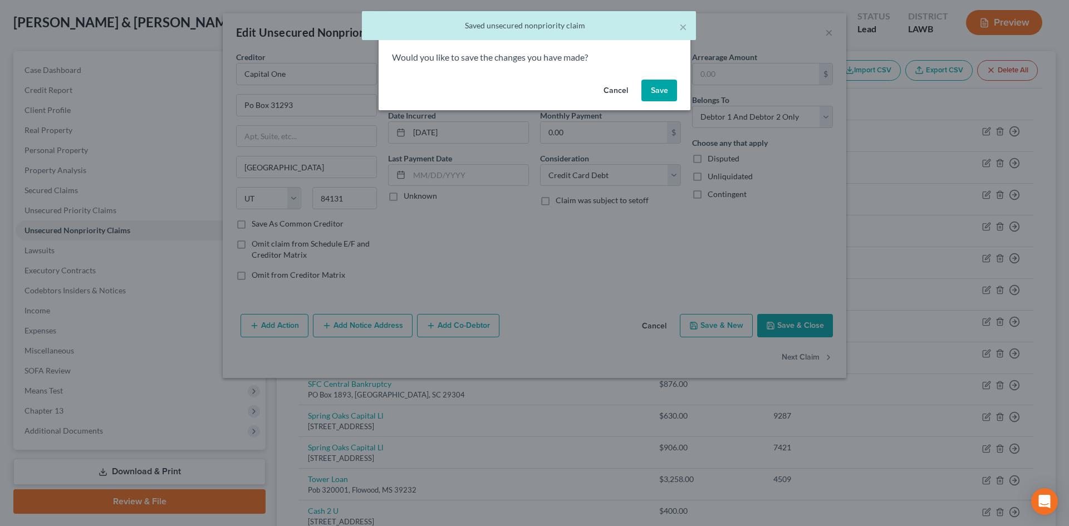
click at [651, 74] on div "Would you like to save the changes you have made?" at bounding box center [534, 63] width 312 height 24
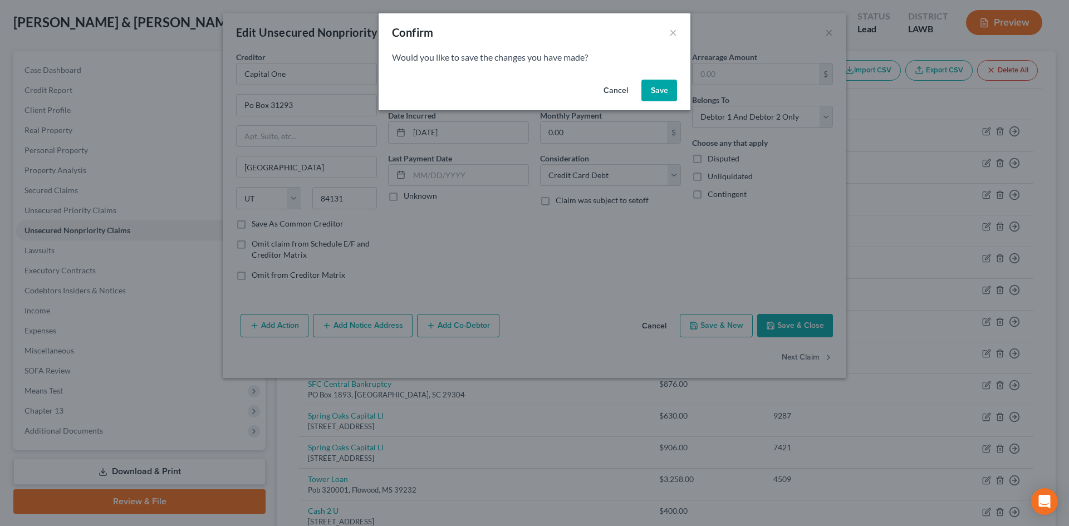
click at [656, 84] on button "Save" at bounding box center [659, 91] width 36 height 22
select select "43"
select select "1"
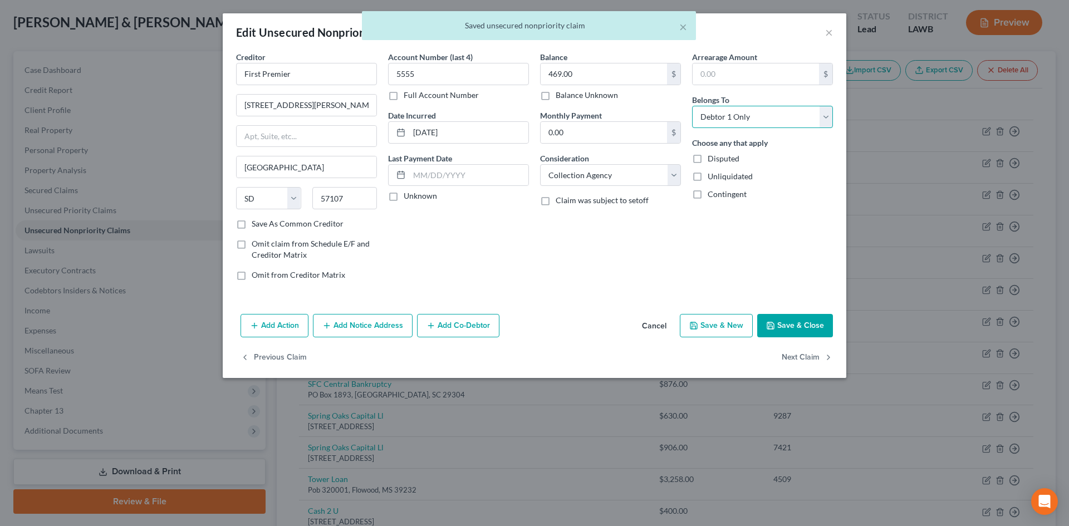
click at [697, 111] on select "Select Debtor 1 Only Debtor 2 Only Debtor 1 And Debtor 2 Only At Least One Of T…" at bounding box center [762, 117] width 141 height 22
select select "2"
click at [692, 106] on select "Select Debtor 1 Only Debtor 2 Only Debtor 1 And Debtor 2 Only At Least One Of T…" at bounding box center [762, 117] width 141 height 22
click at [807, 358] on button "Next Claim" at bounding box center [806, 357] width 51 height 23
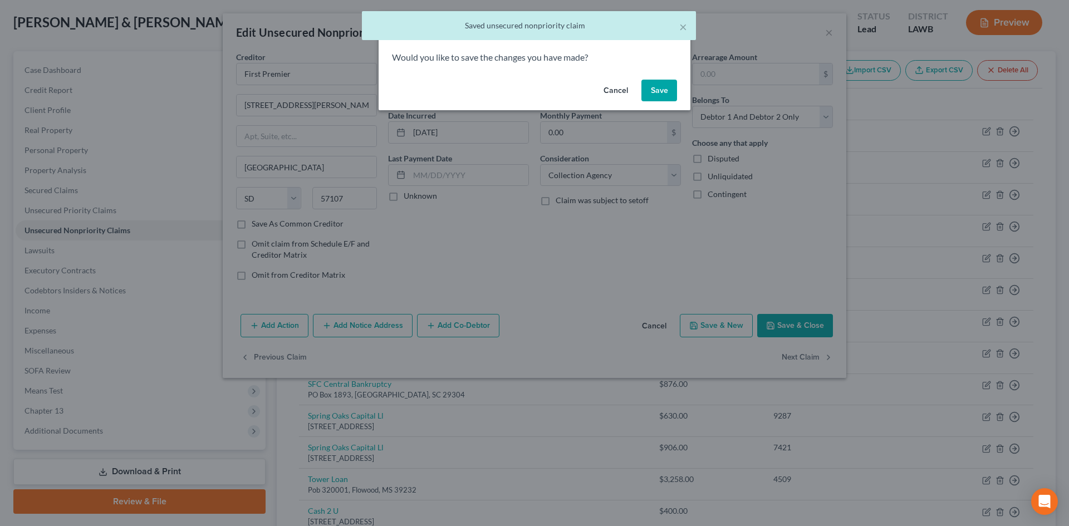
click at [669, 91] on button "Save" at bounding box center [659, 91] width 36 height 22
select select "42"
select select "1"
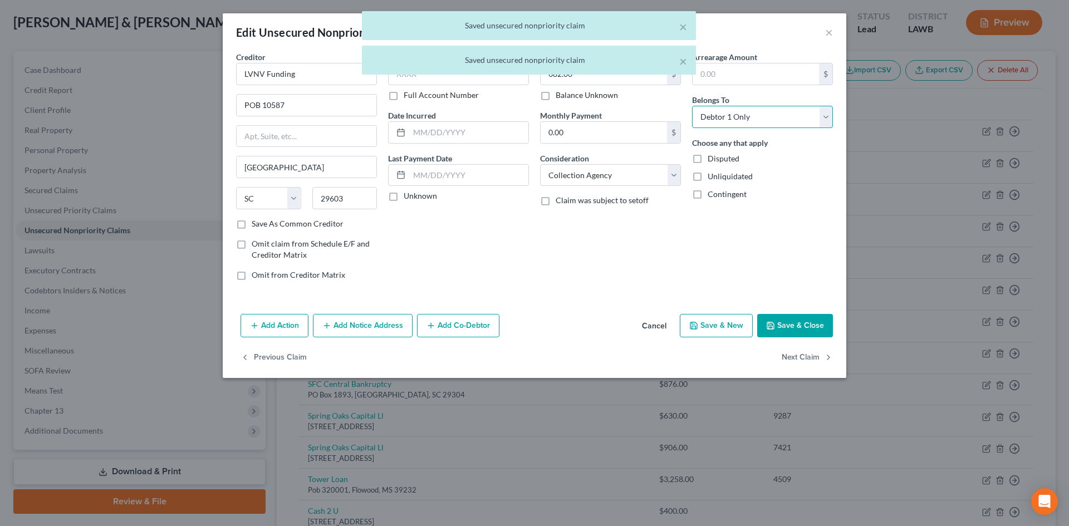
click at [721, 112] on select "Select Debtor 1 Only Debtor 2 Only Debtor 1 And Debtor 2 Only At Least One Of T…" at bounding box center [762, 117] width 141 height 22
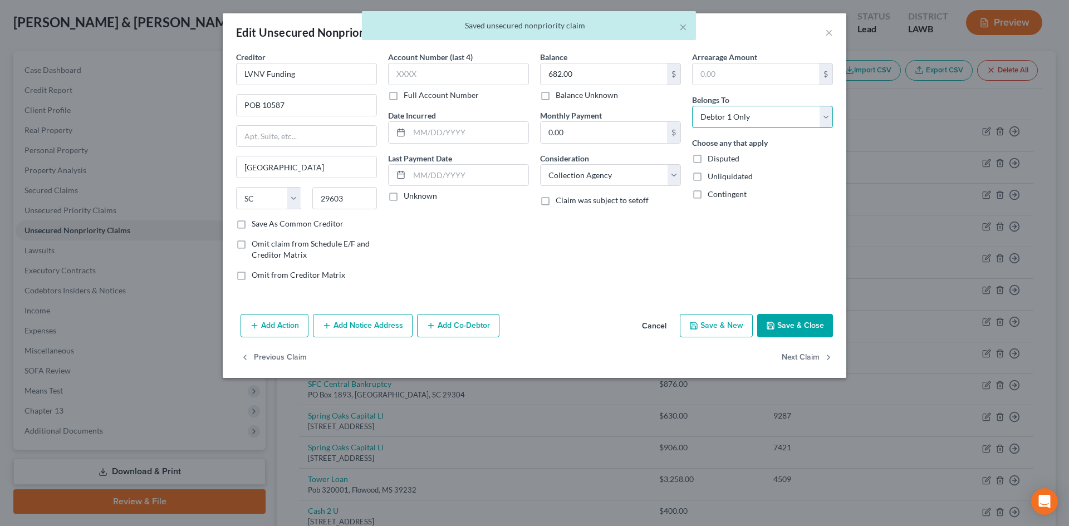
select select "2"
click at [692, 106] on select "Select Debtor 1 Only Debtor 2 Only Debtor 1 And Debtor 2 Only At Least One Of T…" at bounding box center [762, 117] width 141 height 22
click at [817, 355] on button "Next Claim" at bounding box center [806, 357] width 51 height 23
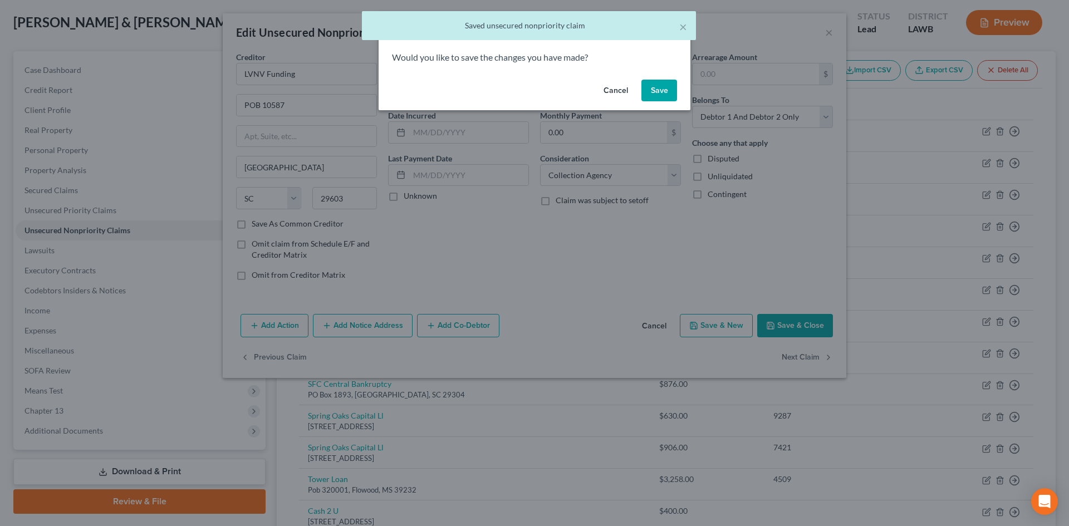
click at [666, 94] on button "Save" at bounding box center [659, 91] width 36 height 22
select select "42"
select select "1"
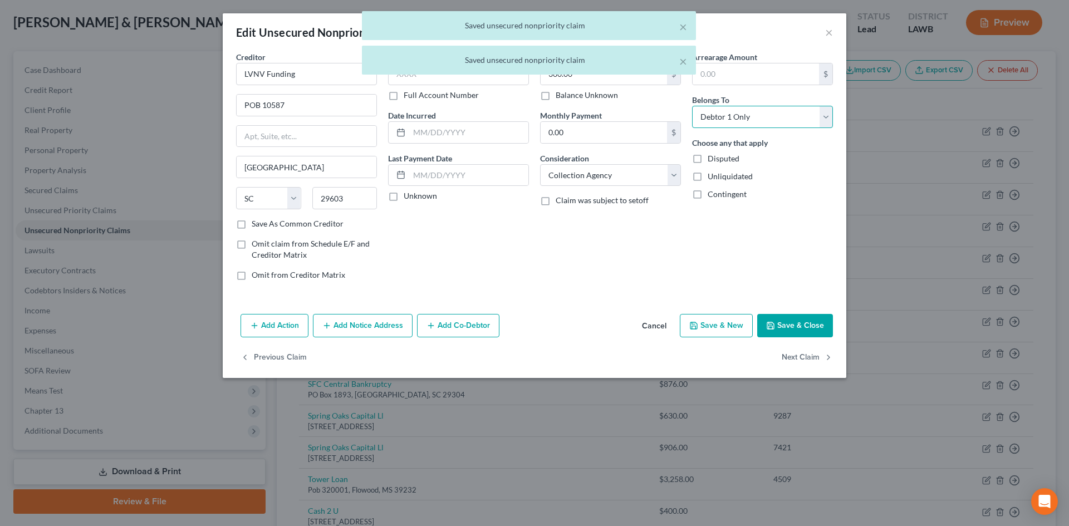
drag, startPoint x: 725, startPoint y: 116, endPoint x: 729, endPoint y: 127, distance: 11.3
click at [725, 116] on select "Select Debtor 1 Only Debtor 2 Only Debtor 1 And Debtor 2 Only At Least One Of T…" at bounding box center [762, 117] width 141 height 22
select select "2"
click at [692, 106] on select "Select Debtor 1 Only Debtor 2 Only Debtor 1 And Debtor 2 Only At Least One Of T…" at bounding box center [762, 117] width 141 height 22
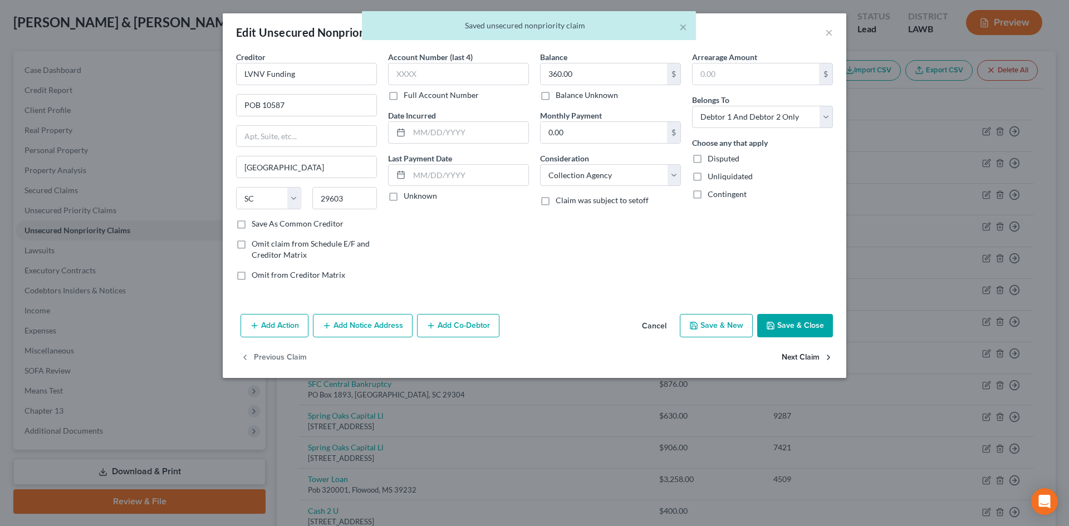
click at [824, 358] on icon "button" at bounding box center [828, 357] width 9 height 9
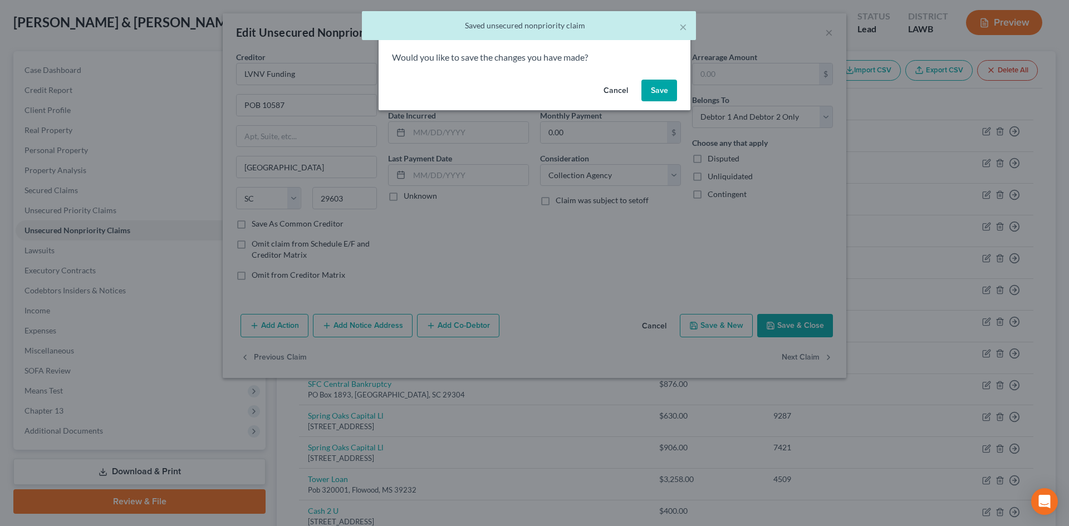
click at [651, 85] on button "Save" at bounding box center [659, 91] width 36 height 22
select select "42"
select select "1"
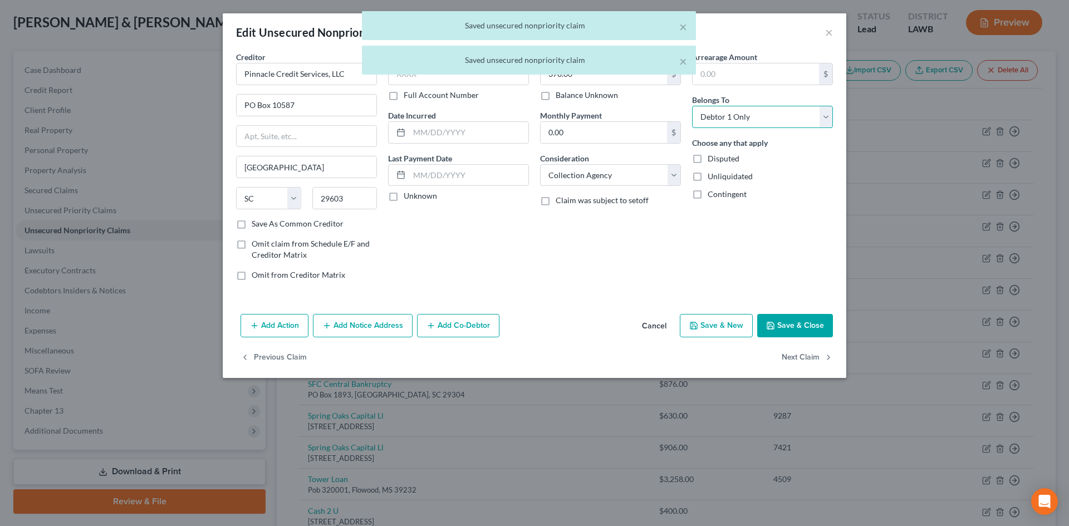
drag, startPoint x: 736, startPoint y: 112, endPoint x: 733, endPoint y: 120, distance: 7.8
click at [736, 112] on select "Select Debtor 1 Only Debtor 2 Only Debtor 1 And Debtor 2 Only At Least One Of T…" at bounding box center [762, 117] width 141 height 22
select select "2"
click at [692, 106] on select "Select Debtor 1 Only Debtor 2 Only Debtor 1 And Debtor 2 Only At Least One Of T…" at bounding box center [762, 117] width 141 height 22
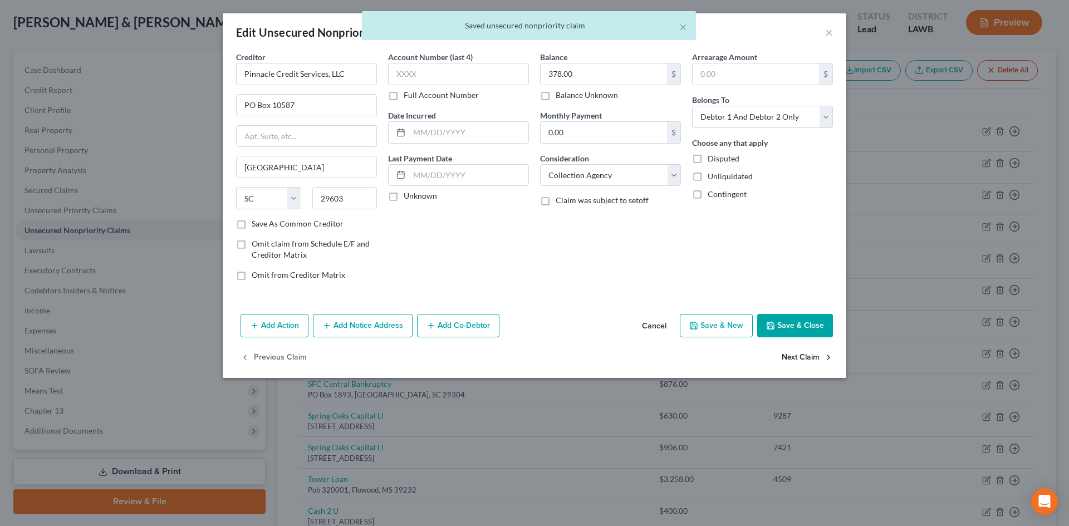
click at [809, 362] on button "Next Claim" at bounding box center [806, 357] width 51 height 23
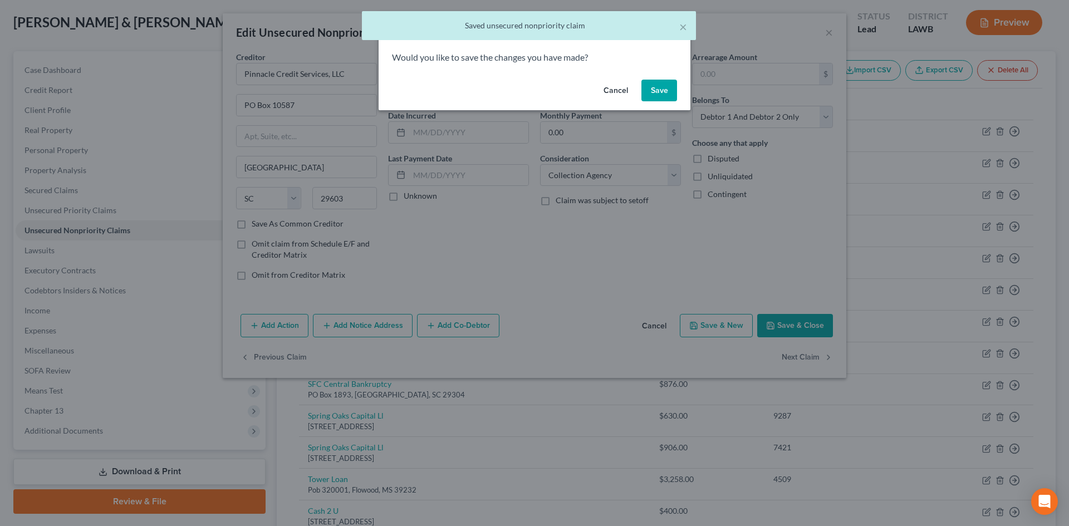
click at [667, 90] on button "Save" at bounding box center [659, 91] width 36 height 22
select select "24"
select select "1"
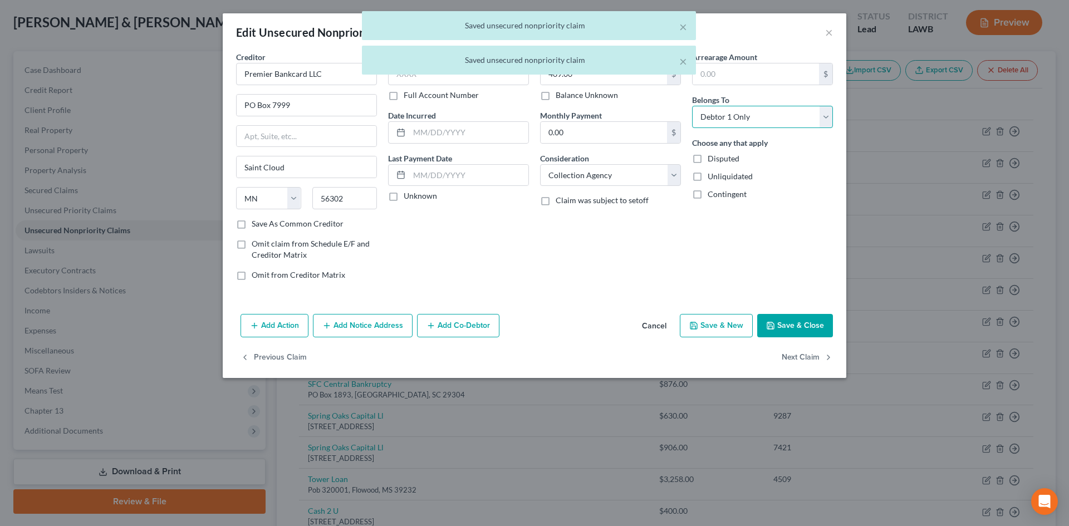
click at [730, 110] on select "Select Debtor 1 Only Debtor 2 Only Debtor 1 And Debtor 2 Only At Least One Of T…" at bounding box center [762, 117] width 141 height 22
select select "2"
click at [692, 106] on select "Select Debtor 1 Only Debtor 2 Only Debtor 1 And Debtor 2 Only At Least One Of T…" at bounding box center [762, 117] width 141 height 22
click at [797, 354] on button "Next Claim" at bounding box center [806, 357] width 51 height 23
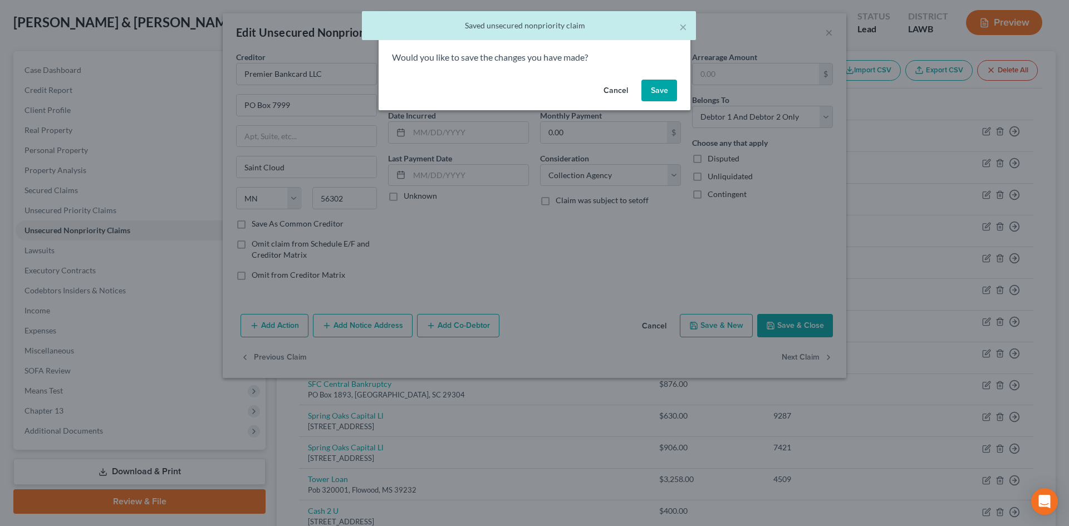
drag, startPoint x: 656, startPoint y: 94, endPoint x: 668, endPoint y: 95, distance: 12.9
click at [656, 93] on button "Save" at bounding box center [659, 91] width 36 height 22
select select "17"
select select "1"
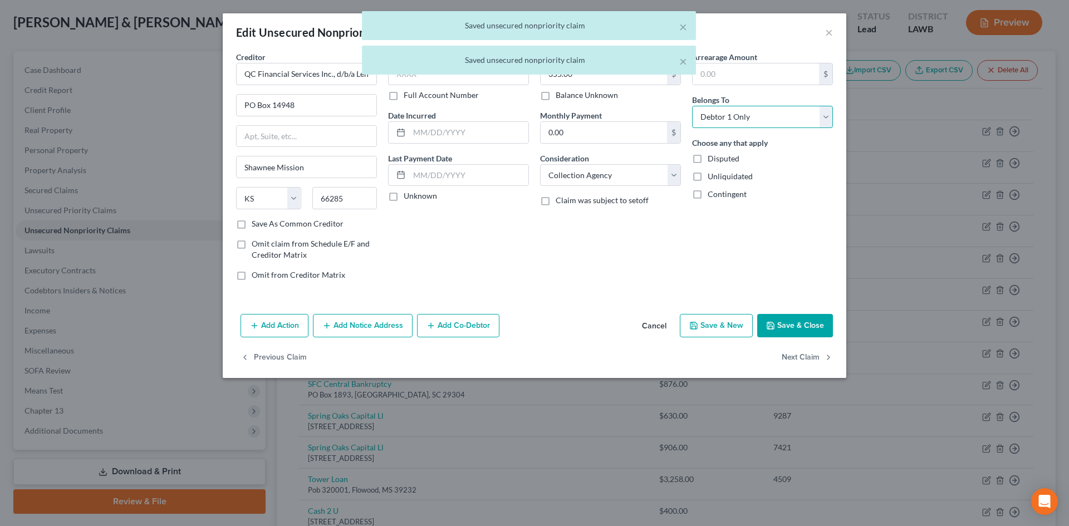
click at [745, 117] on select "Select Debtor 1 Only Debtor 2 Only Debtor 1 And Debtor 2 Only At Least One Of T…" at bounding box center [762, 117] width 141 height 22
select select "2"
click at [692, 106] on select "Select Debtor 1 Only Debtor 2 Only Debtor 1 And Debtor 2 Only At Least One Of T…" at bounding box center [762, 117] width 141 height 22
click at [799, 354] on button "Next Claim" at bounding box center [806, 357] width 51 height 23
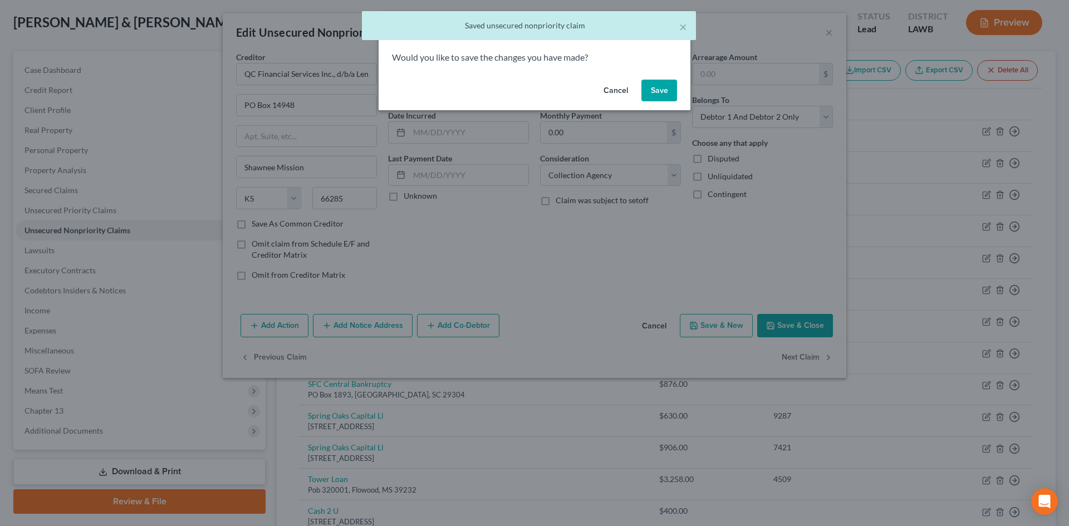
click at [656, 98] on button "Save" at bounding box center [659, 91] width 36 height 22
select select "19"
select select "1"
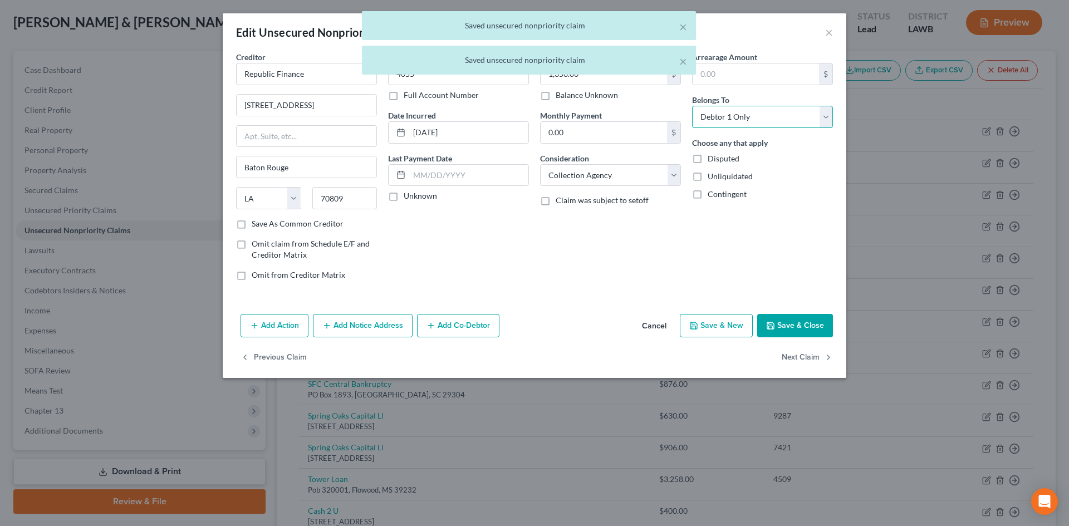
drag, startPoint x: 725, startPoint y: 116, endPoint x: 727, endPoint y: 125, distance: 9.6
click at [725, 116] on select "Select Debtor 1 Only Debtor 2 Only Debtor 1 And Debtor 2 Only At Least One Of T…" at bounding box center [762, 117] width 141 height 22
select select "2"
click at [692, 106] on select "Select Debtor 1 Only Debtor 2 Only Debtor 1 And Debtor 2 Only At Least One Of T…" at bounding box center [762, 117] width 141 height 22
click at [815, 356] on button "Next Claim" at bounding box center [806, 357] width 51 height 23
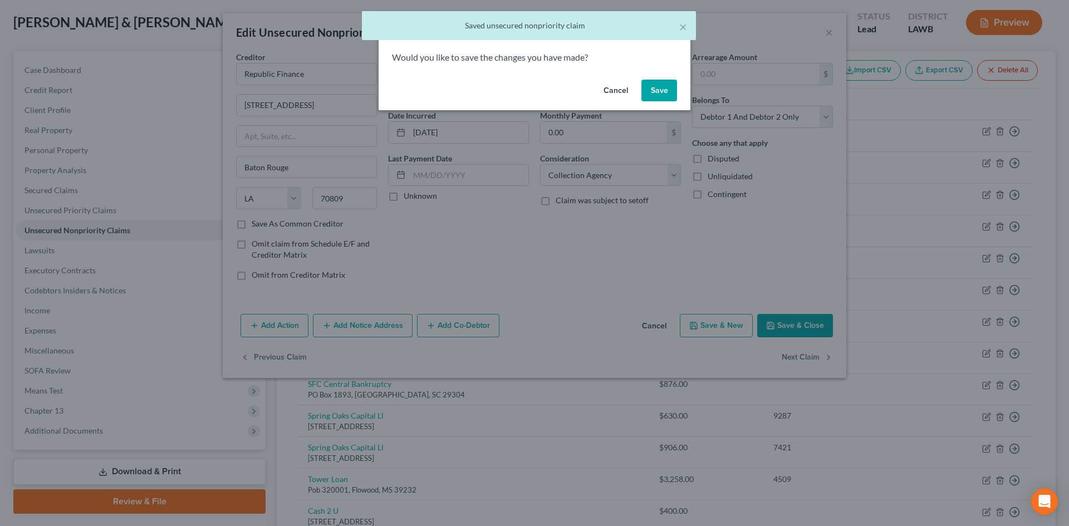
click at [655, 99] on button "Save" at bounding box center [659, 91] width 36 height 22
select select "42"
select select "1"
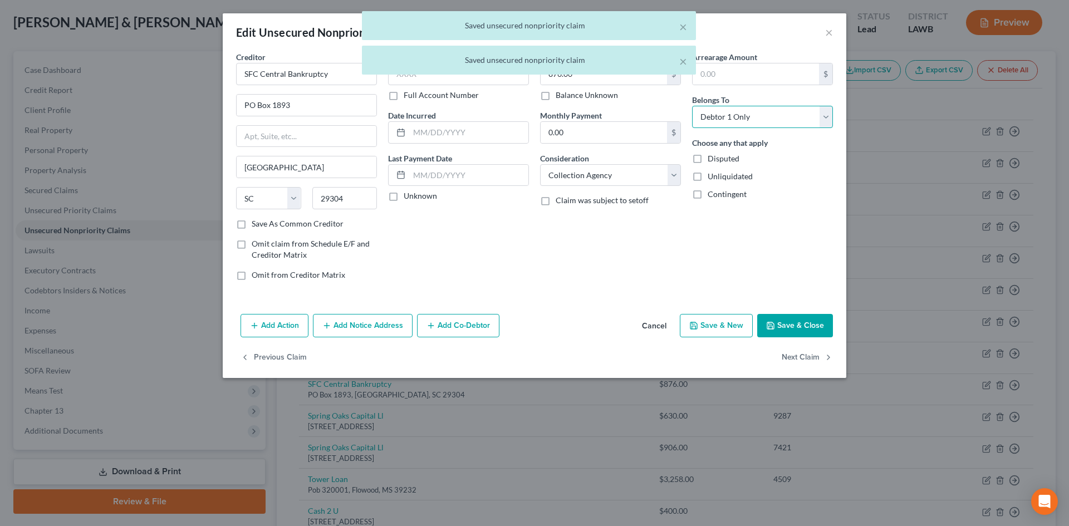
click at [761, 120] on select "Select Debtor 1 Only Debtor 2 Only Debtor 1 And Debtor 2 Only At Least One Of T…" at bounding box center [762, 117] width 141 height 22
select select "2"
click at [692, 106] on select "Select Debtor 1 Only Debtor 2 Only Debtor 1 And Debtor 2 Only At Least One Of T…" at bounding box center [762, 117] width 141 height 22
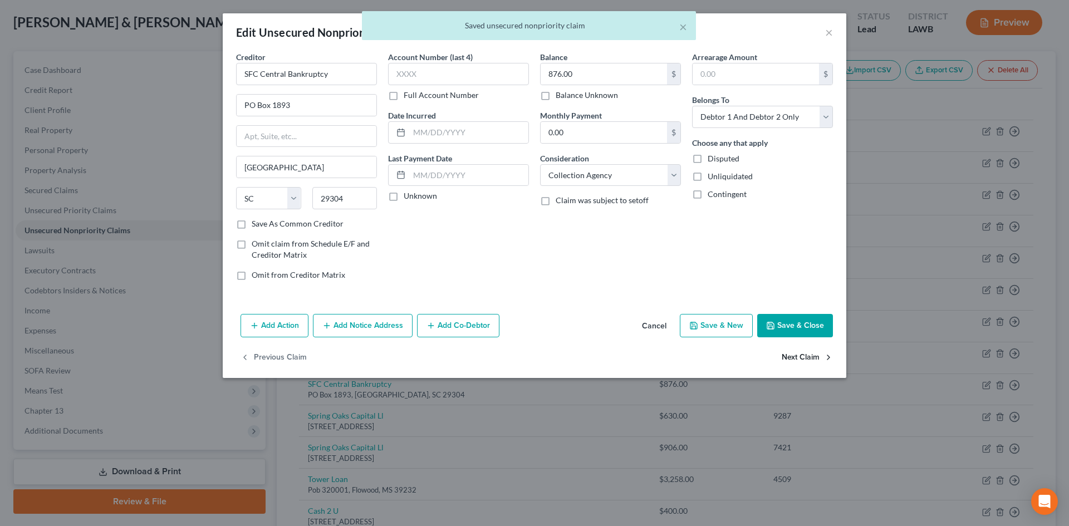
click at [798, 349] on button "Next Claim" at bounding box center [806, 357] width 51 height 23
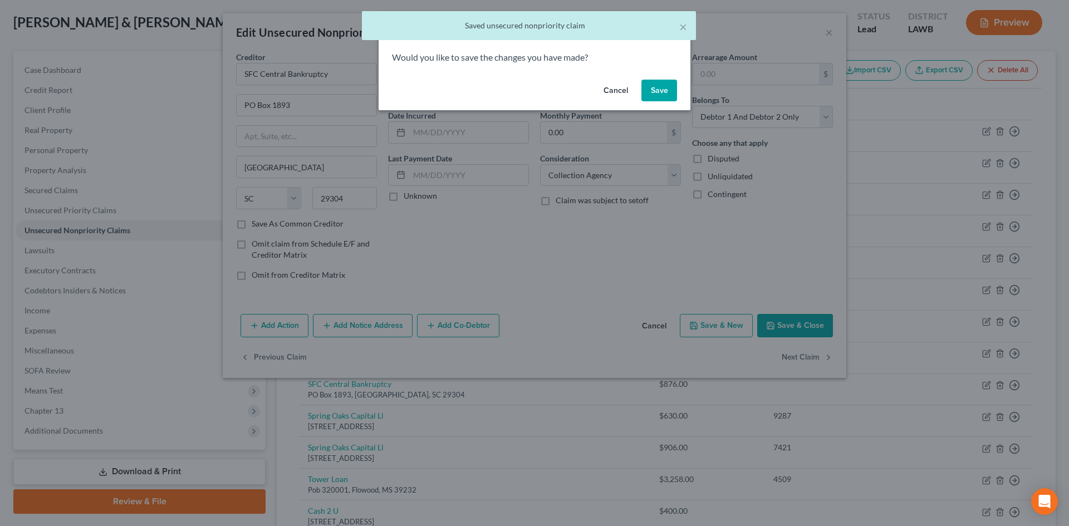
click at [660, 94] on button "Save" at bounding box center [659, 91] width 36 height 22
select select "48"
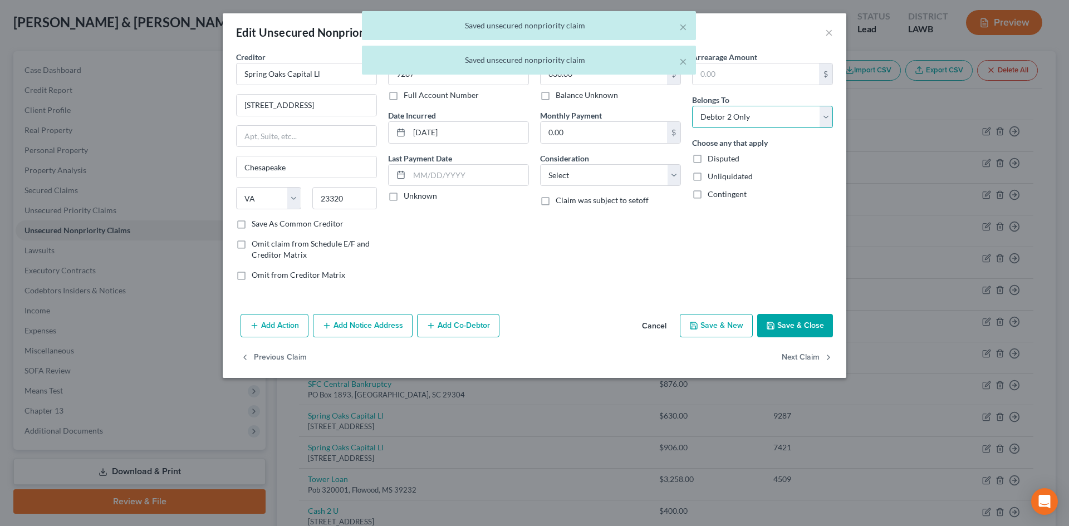
click at [725, 109] on select "Select Debtor 1 Only Debtor 2 Only Debtor 1 And Debtor 2 Only At Least One Of T…" at bounding box center [762, 117] width 141 height 22
select select "2"
click at [692, 106] on select "Select Debtor 1 Only Debtor 2 Only Debtor 1 And Debtor 2 Only At Least One Of T…" at bounding box center [762, 117] width 141 height 22
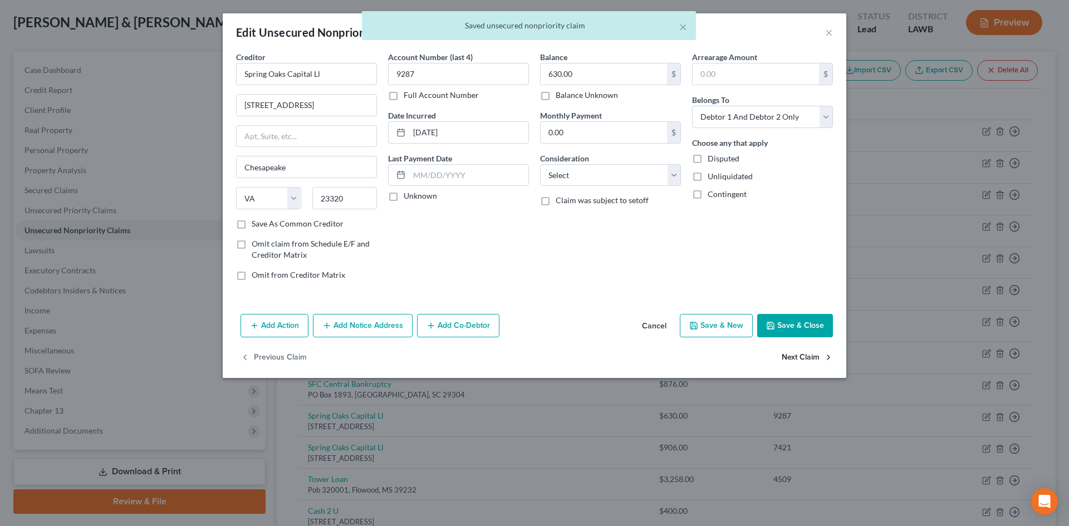
click at [828, 355] on icon "button" at bounding box center [828, 357] width 9 height 9
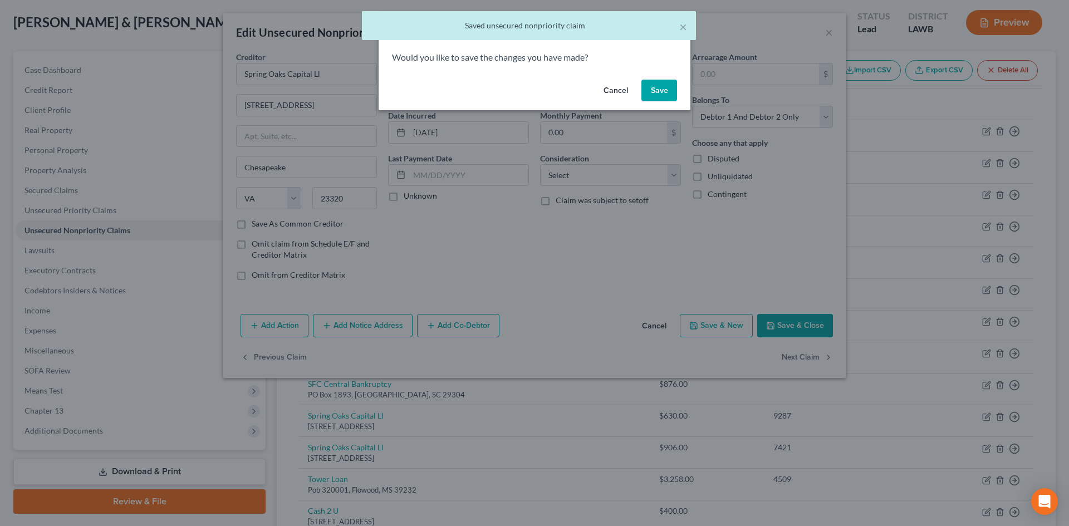
click at [663, 98] on button "Save" at bounding box center [659, 91] width 36 height 22
select select "48"
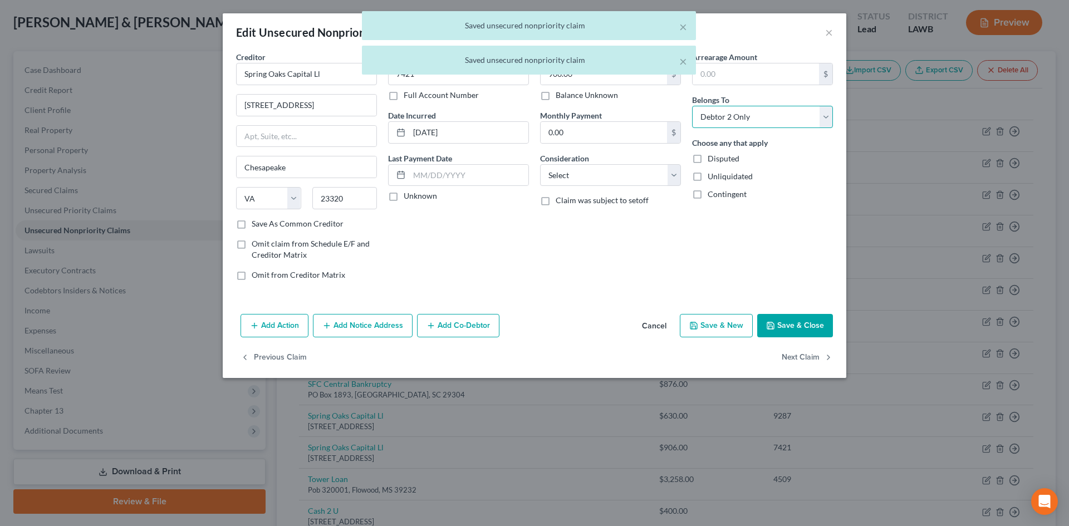
click at [750, 125] on select "Select Debtor 1 Only Debtor 2 Only Debtor 1 And Debtor 2 Only At Least One Of T…" at bounding box center [762, 117] width 141 height 22
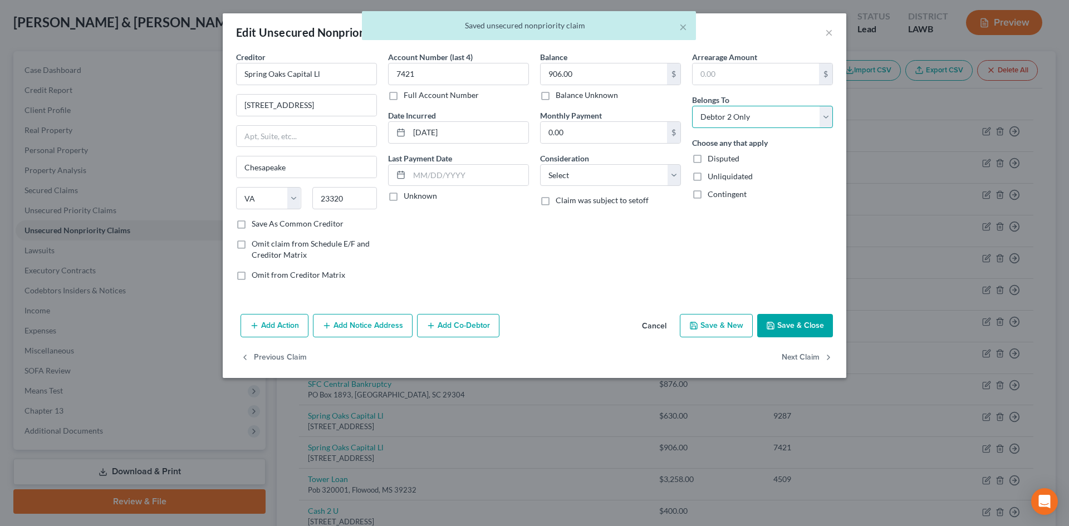
select select "2"
click at [692, 106] on select "Select Debtor 1 Only Debtor 2 Only Debtor 1 And Debtor 2 Only At Least One Of T…" at bounding box center [762, 117] width 141 height 22
click at [811, 356] on button "Next Claim" at bounding box center [806, 357] width 51 height 23
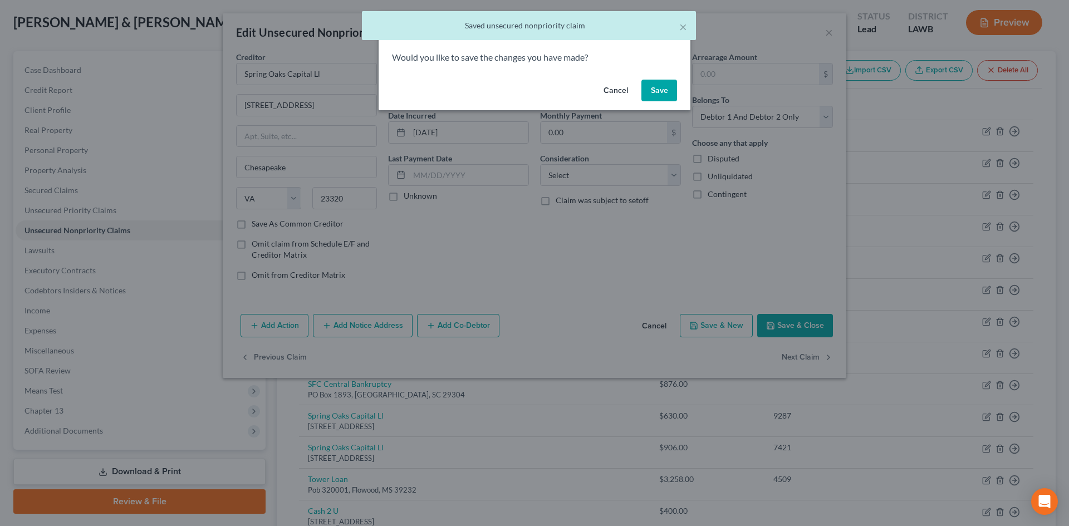
click at [666, 92] on button "Save" at bounding box center [659, 91] width 36 height 22
select select "25"
select select "2"
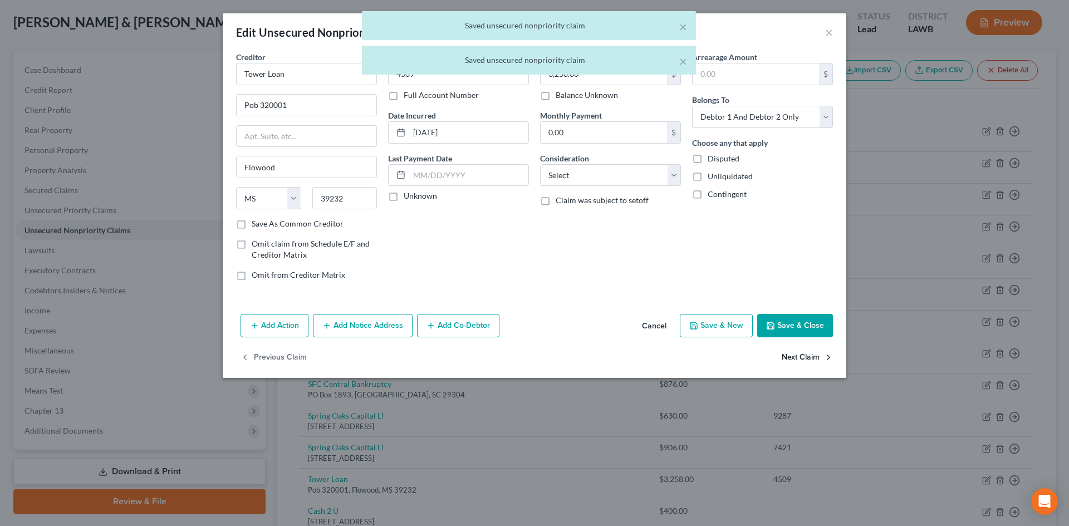
click at [804, 364] on button "Next Claim" at bounding box center [806, 357] width 51 height 23
select select "19"
select select "1"
select select "2"
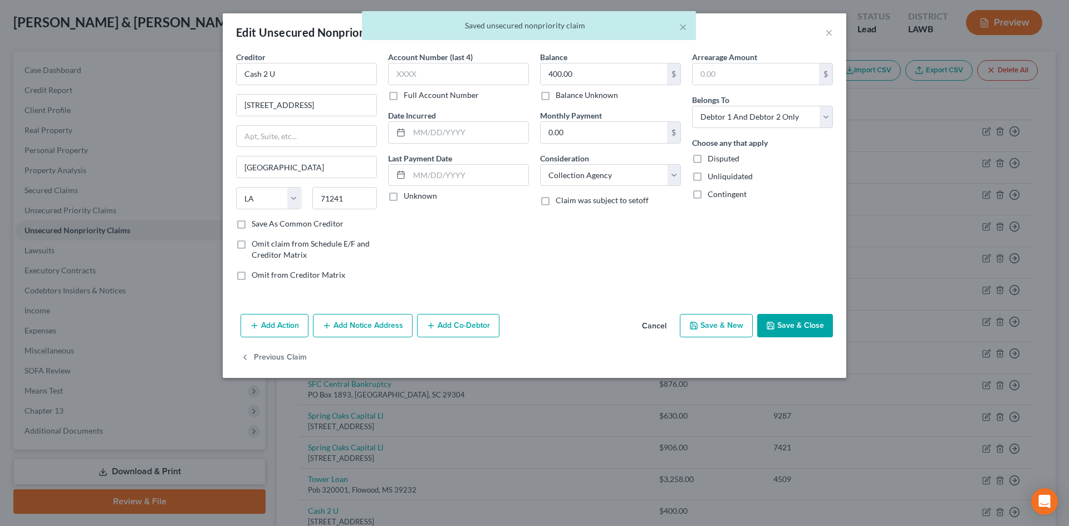
click at [807, 326] on button "Save & Close" at bounding box center [795, 325] width 76 height 23
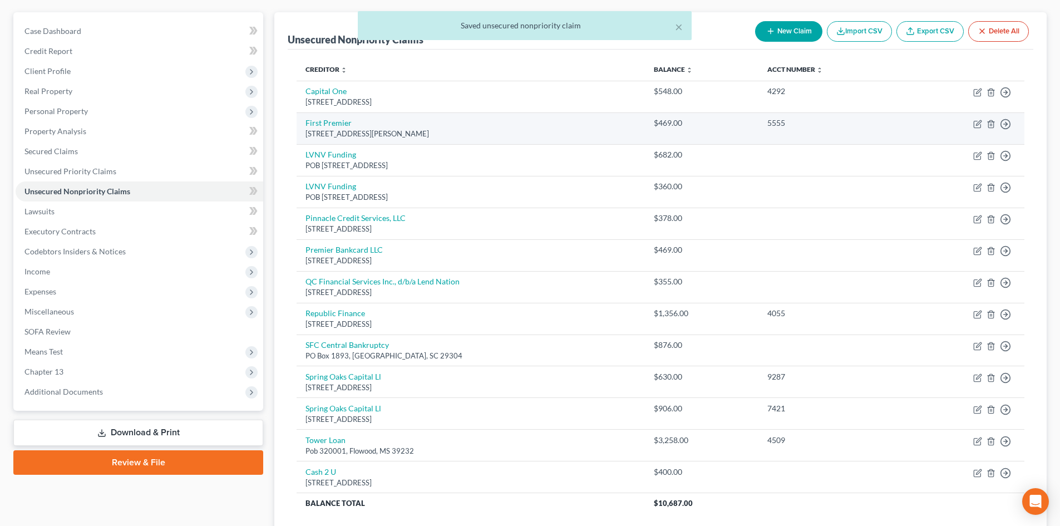
scroll to position [111, 0]
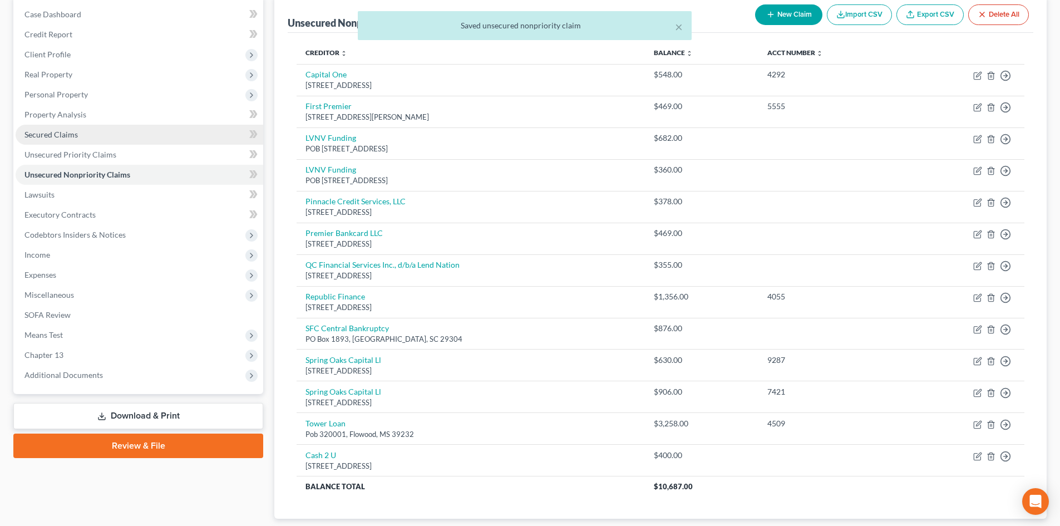
click at [165, 140] on link "Secured Claims" at bounding box center [140, 135] width 248 height 20
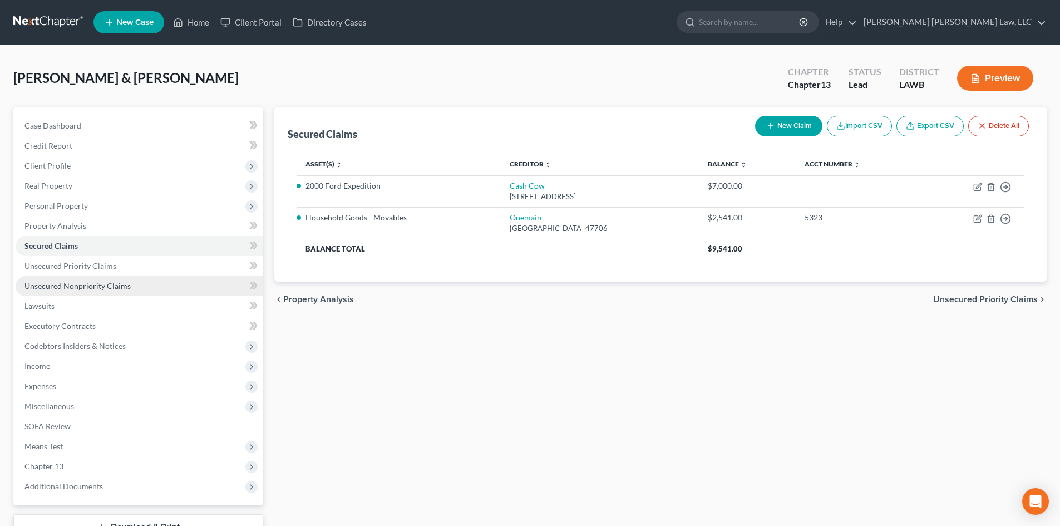
drag, startPoint x: 175, startPoint y: 287, endPoint x: 184, endPoint y: 287, distance: 8.9
click at [175, 287] on link "Unsecured Nonpriority Claims" at bounding box center [140, 286] width 248 height 20
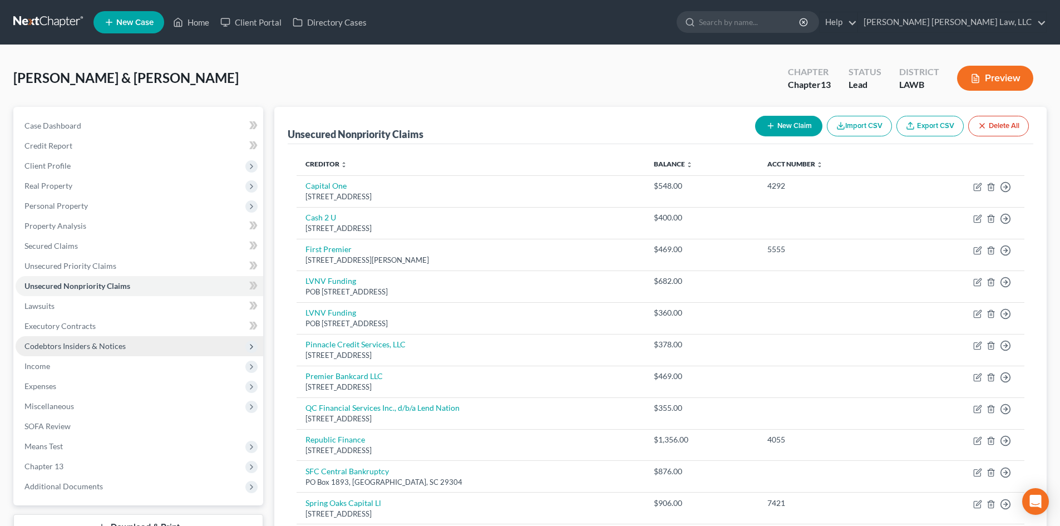
click at [110, 344] on span "Codebtors Insiders & Notices" at bounding box center [74, 345] width 101 height 9
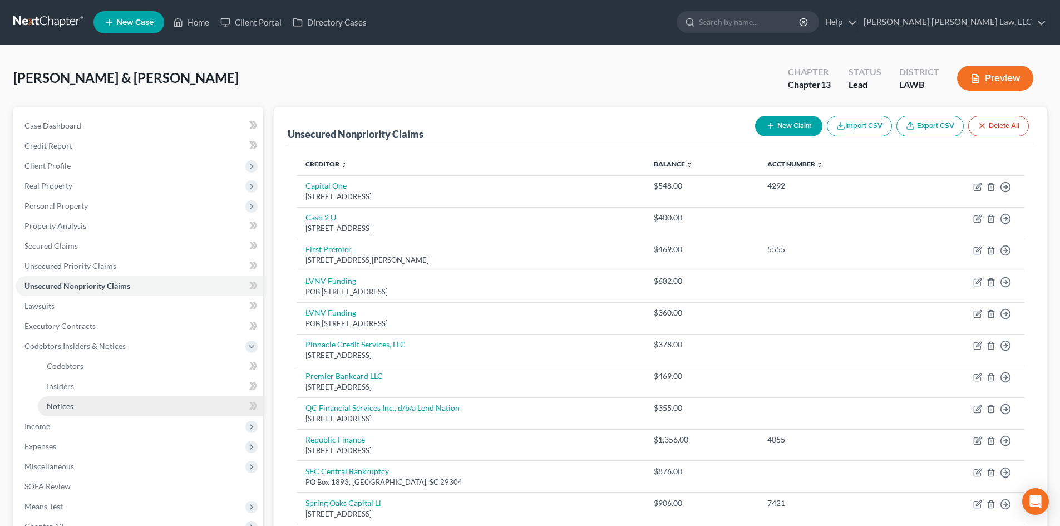
click at [124, 401] on link "Notices" at bounding box center [150, 406] width 225 height 20
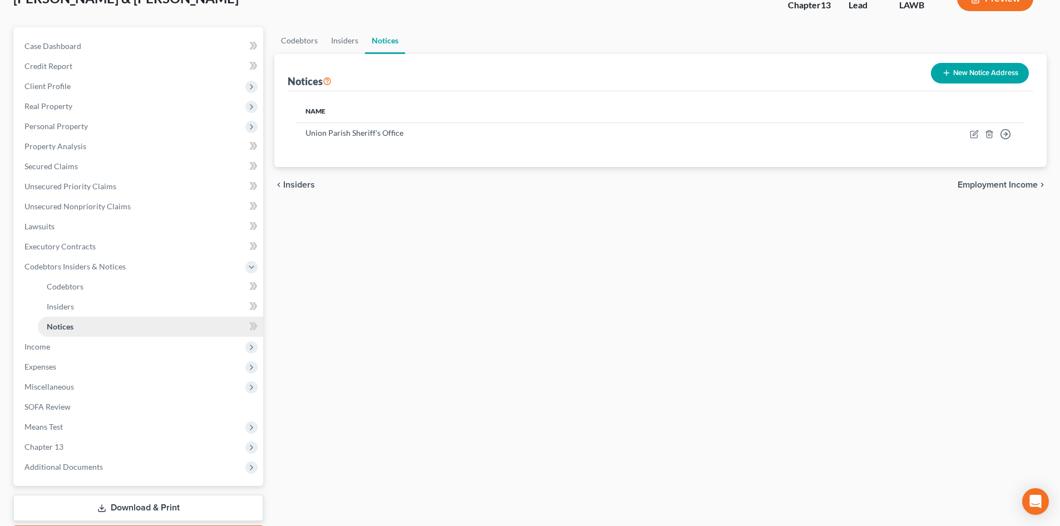
scroll to position [111, 0]
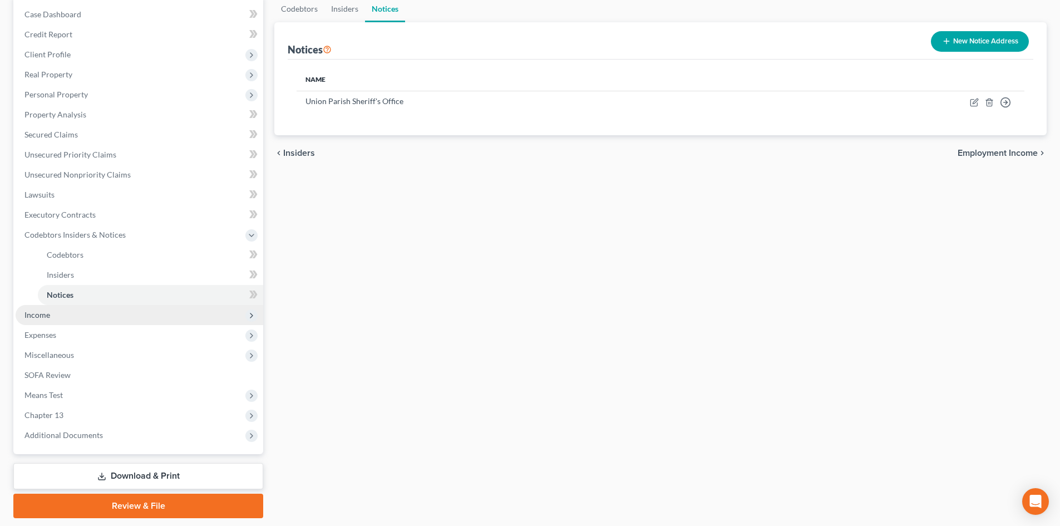
click at [112, 312] on span "Income" at bounding box center [140, 315] width 248 height 20
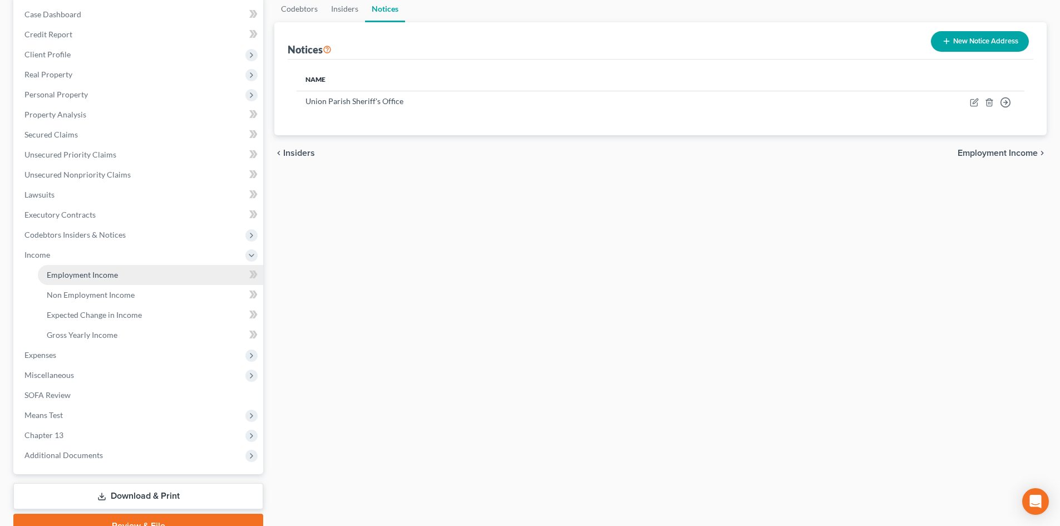
click at [129, 283] on link "Employment Income" at bounding box center [150, 275] width 225 height 20
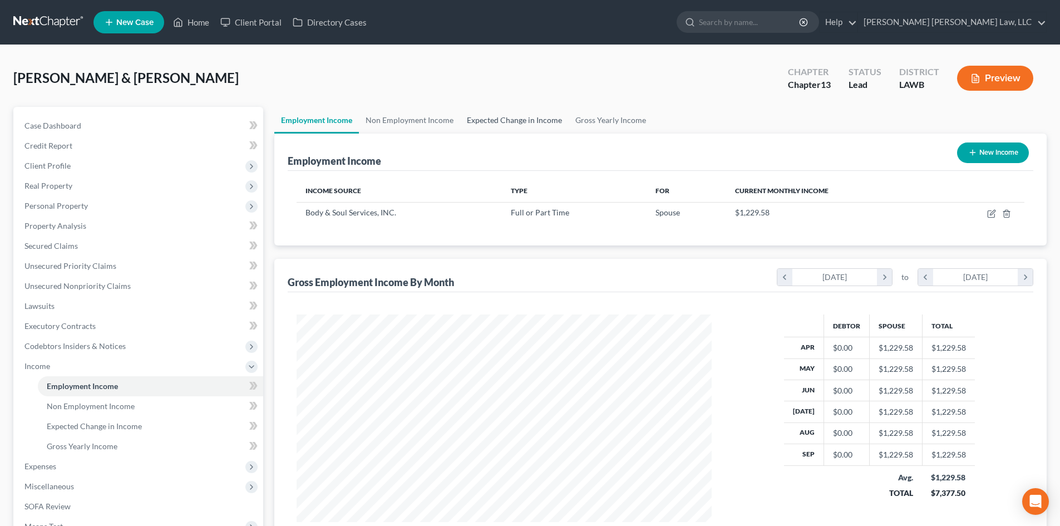
scroll to position [208, 437]
click at [616, 124] on link "Gross Yearly Income" at bounding box center [611, 120] width 84 height 27
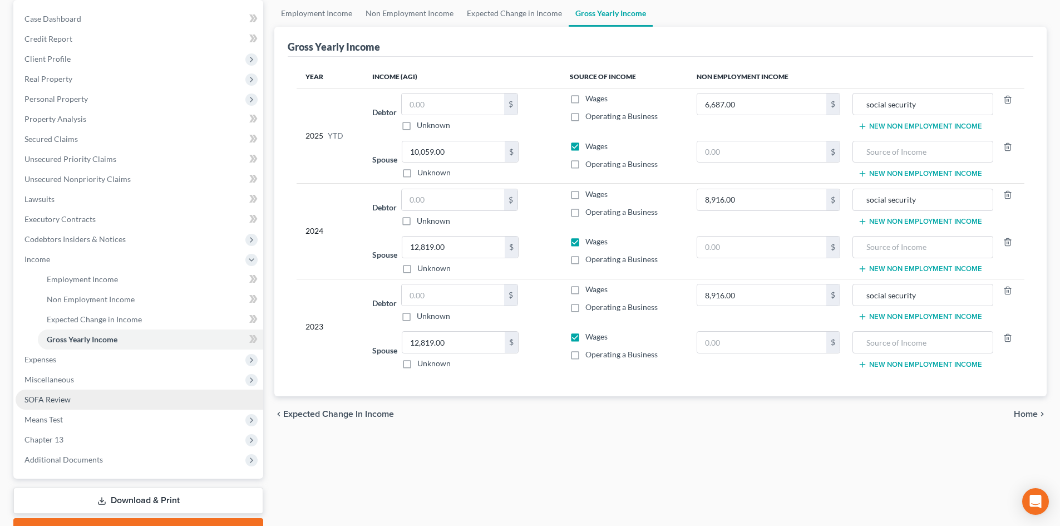
scroll to position [111, 0]
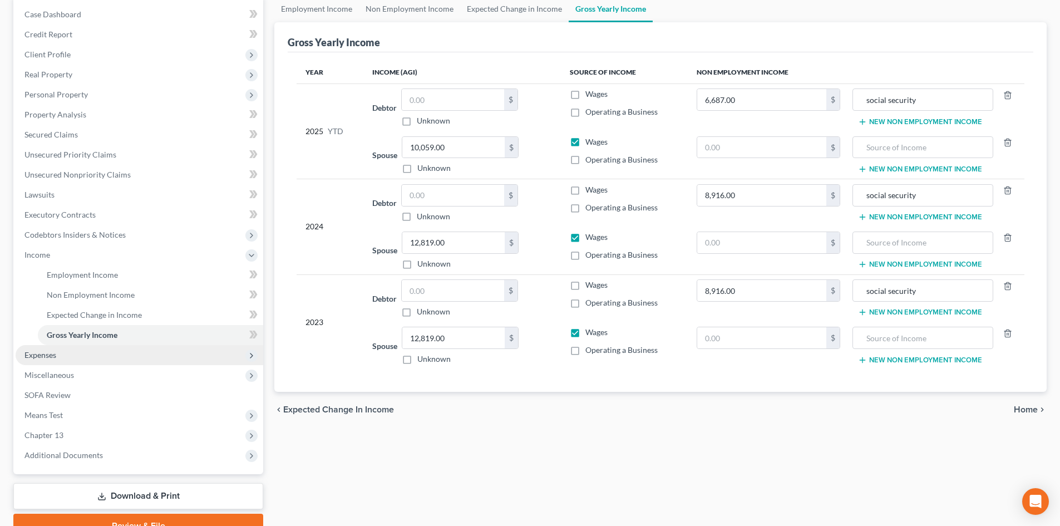
click at [107, 361] on span "Expenses" at bounding box center [140, 355] width 248 height 20
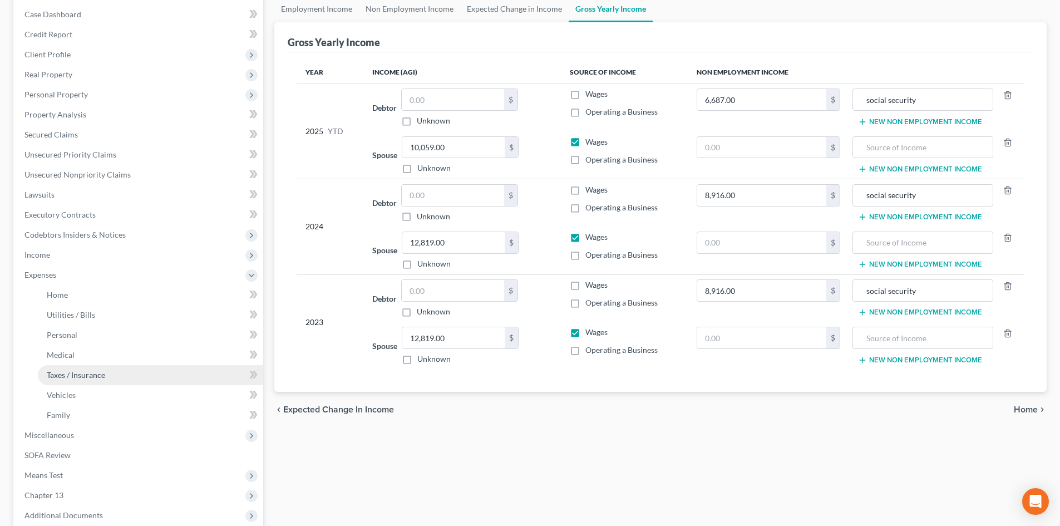
click at [102, 366] on link "Taxes / Insurance" at bounding box center [150, 375] width 225 height 20
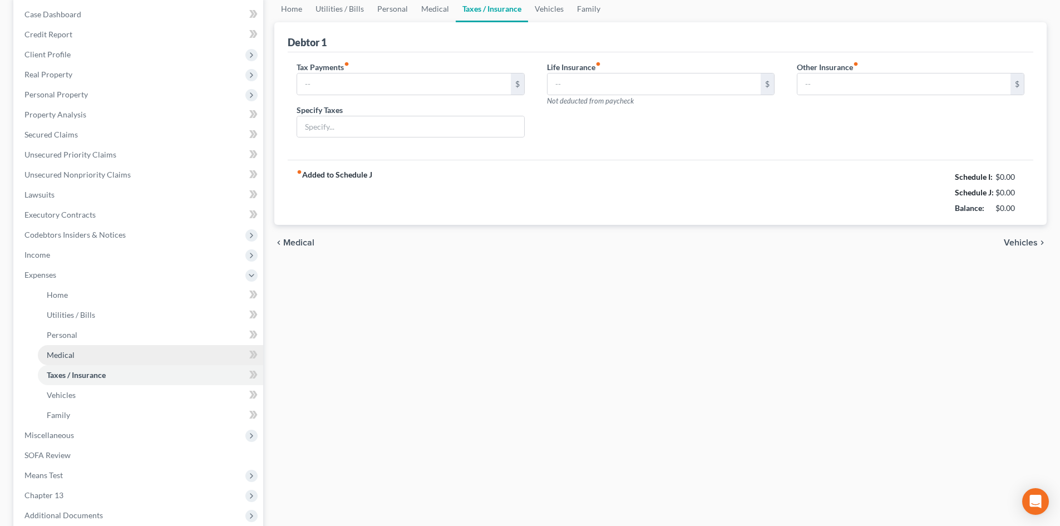
scroll to position [16, 0]
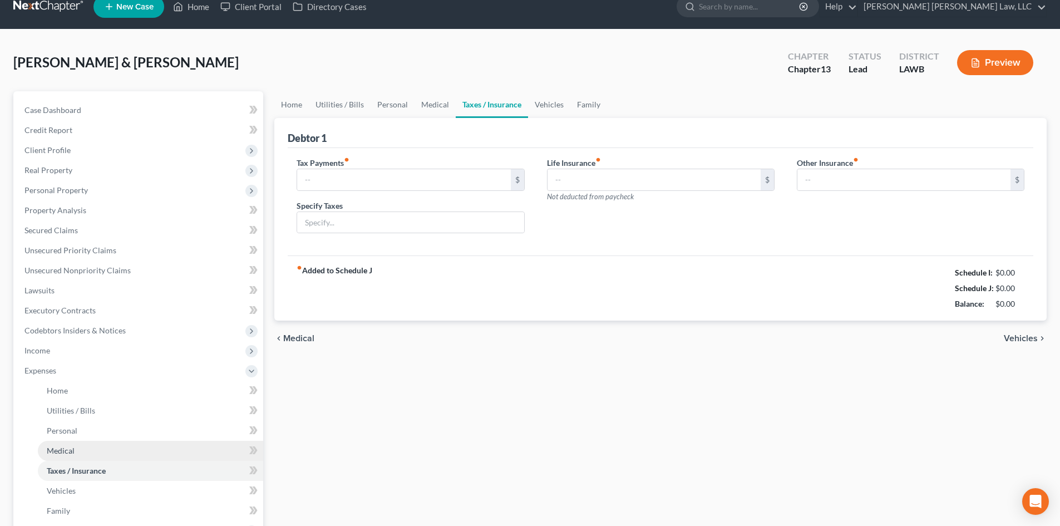
type input "0.00"
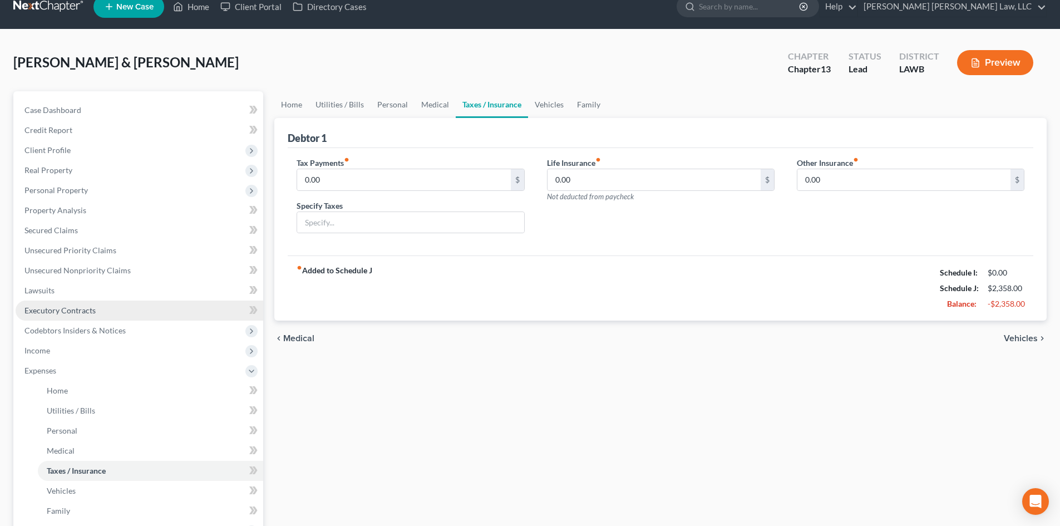
scroll to position [0, 0]
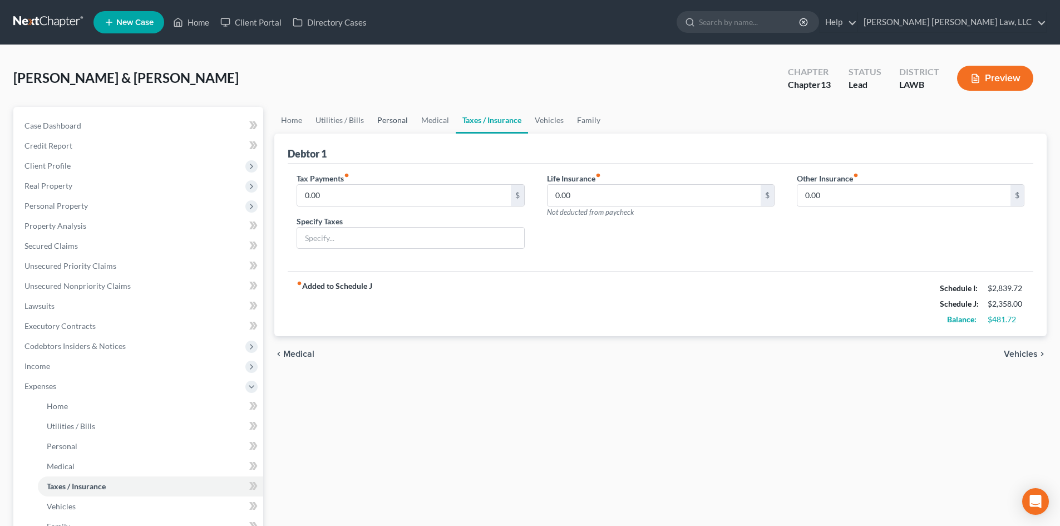
click at [383, 120] on link "Personal" at bounding box center [393, 120] width 44 height 27
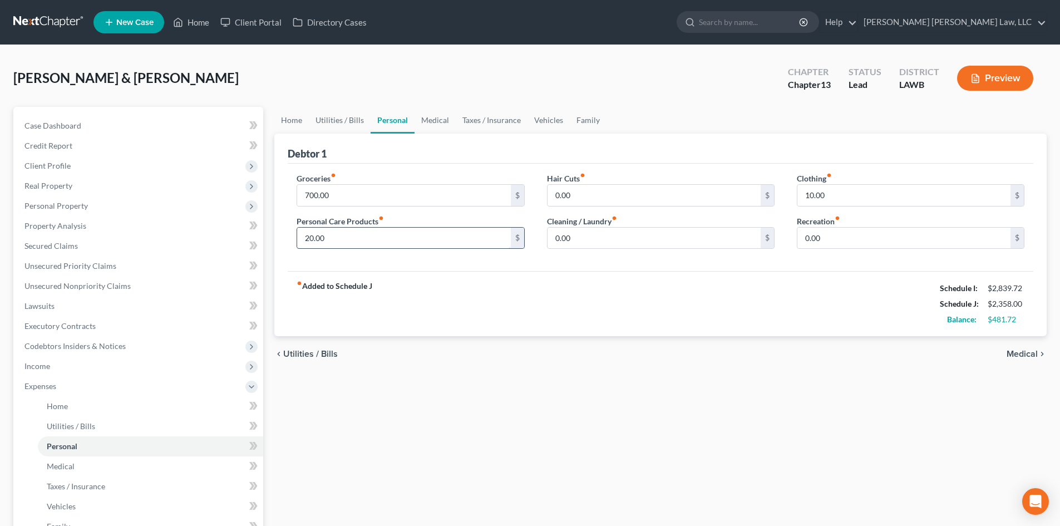
click at [385, 247] on input "20.00" at bounding box center [403, 238] width 213 height 21
type input "50.00"
click at [859, 203] on input "10.00" at bounding box center [904, 195] width 213 height 21
type input "25.00"
click at [421, 240] on input "50.00" at bounding box center [403, 238] width 213 height 21
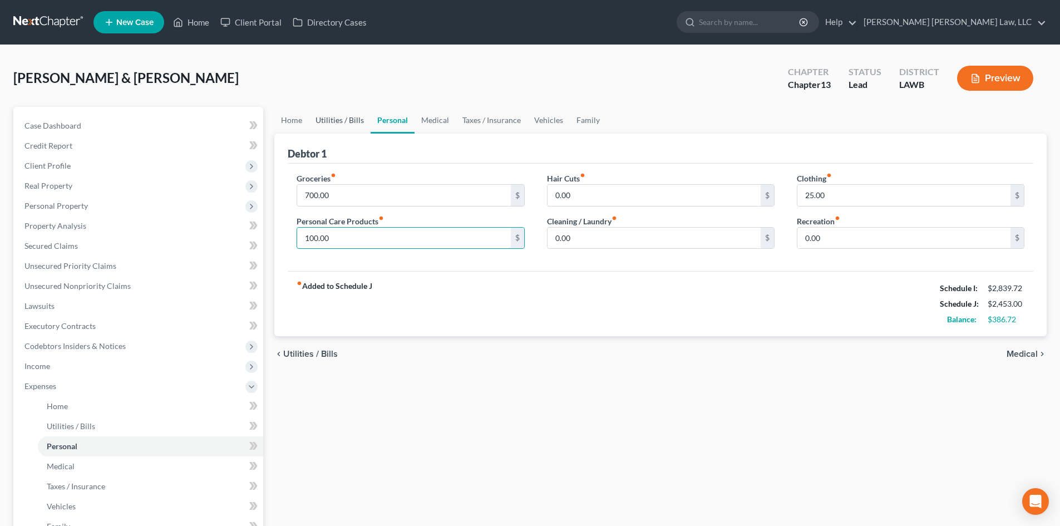
type input "100.00"
click at [345, 125] on link "Utilities / Bills" at bounding box center [340, 120] width 62 height 27
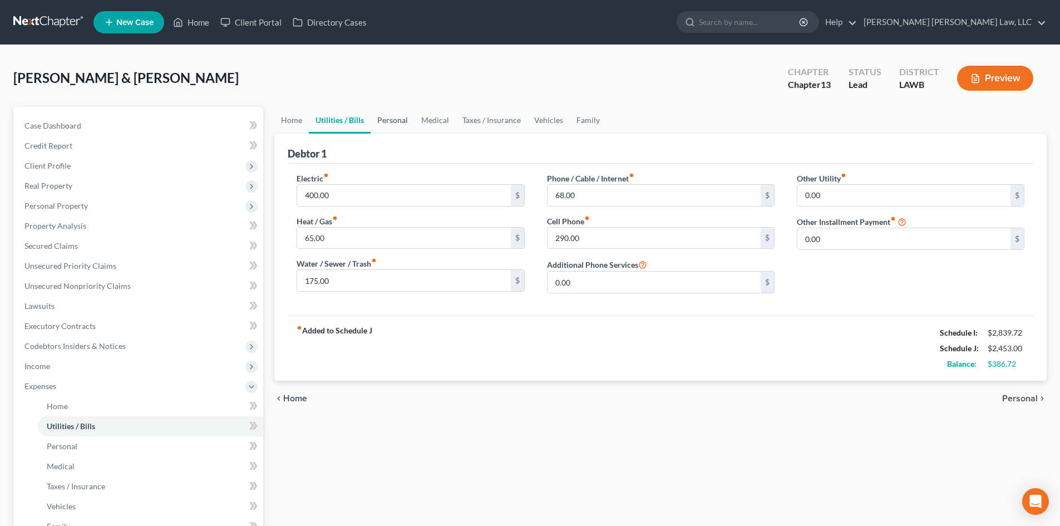
click at [388, 124] on link "Personal" at bounding box center [393, 120] width 44 height 27
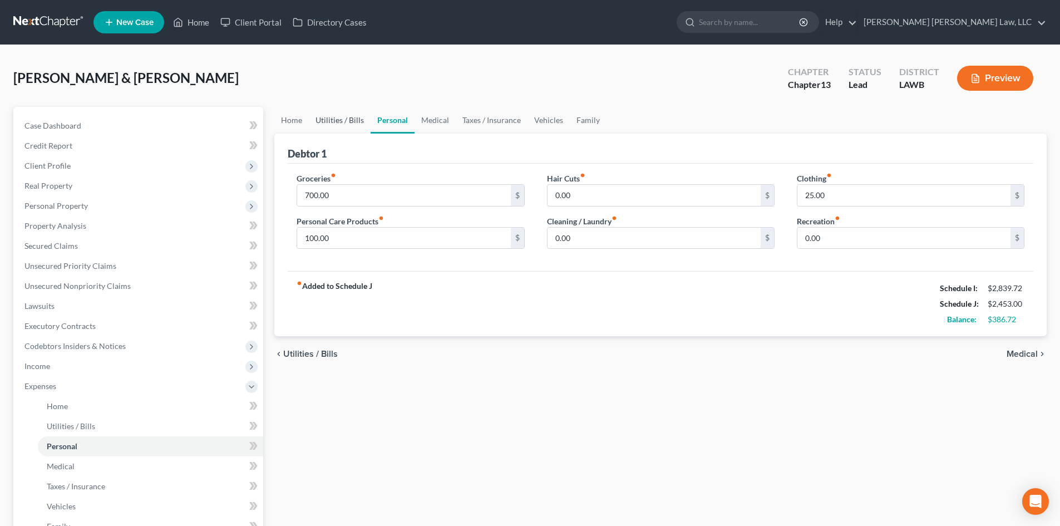
click at [336, 114] on link "Utilities / Bills" at bounding box center [340, 120] width 62 height 27
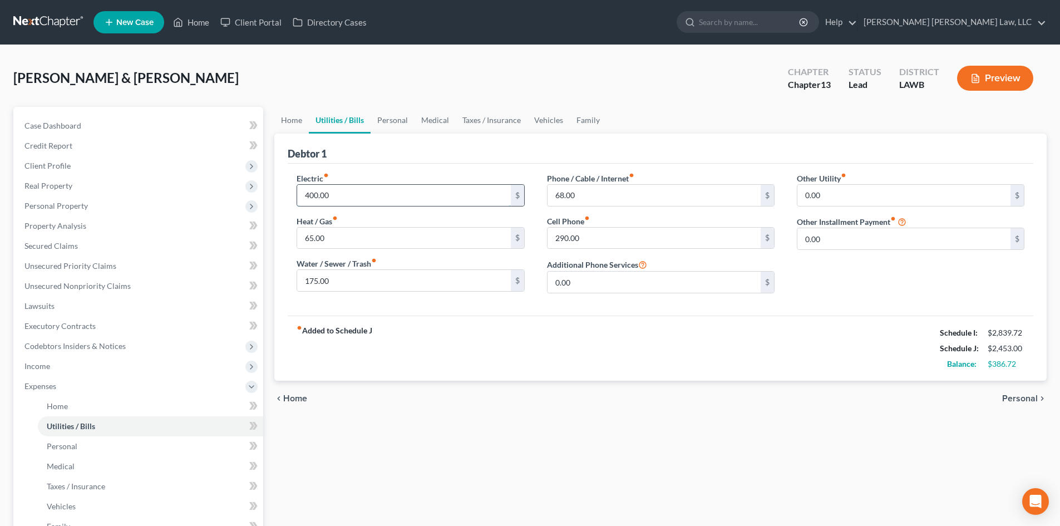
click at [365, 193] on input "400.00" at bounding box center [403, 195] width 213 height 21
type input "300.72"
click at [370, 237] on input "65.00" at bounding box center [403, 238] width 213 height 21
click at [606, 197] on input "68.00" at bounding box center [654, 195] width 213 height 21
type input "168.00"
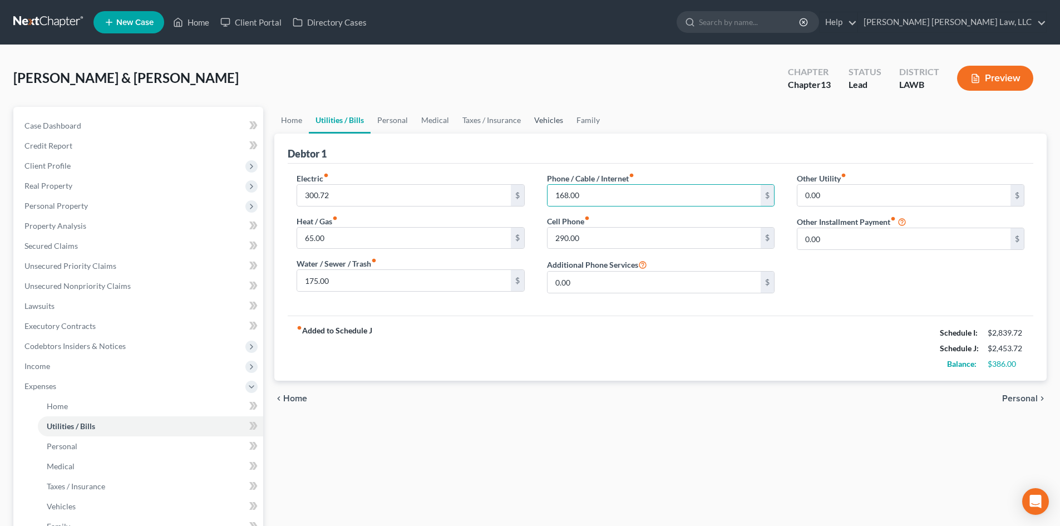
click at [565, 124] on link "Vehicles" at bounding box center [549, 120] width 42 height 27
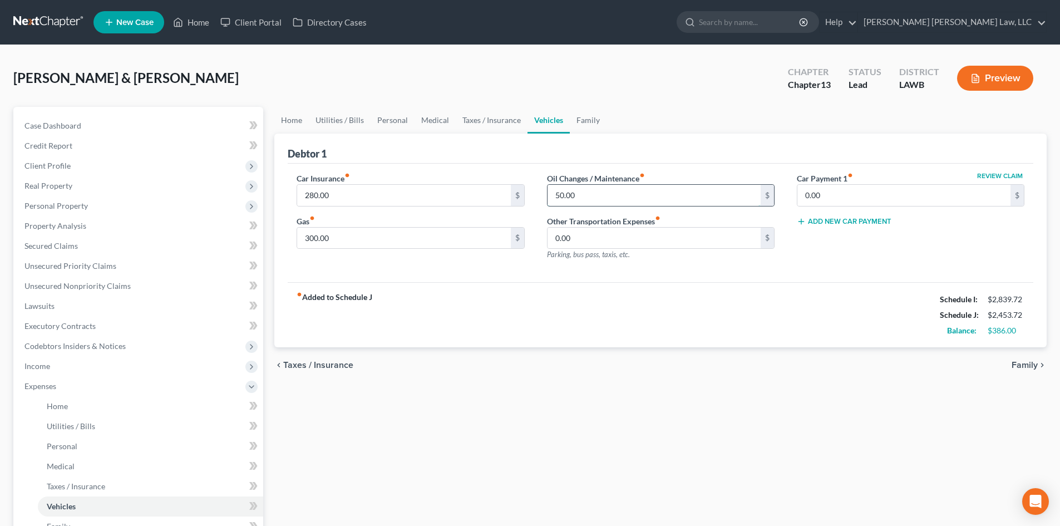
click at [602, 192] on input "50.00" at bounding box center [654, 195] width 213 height 21
click at [446, 121] on link "Medical" at bounding box center [435, 120] width 41 height 27
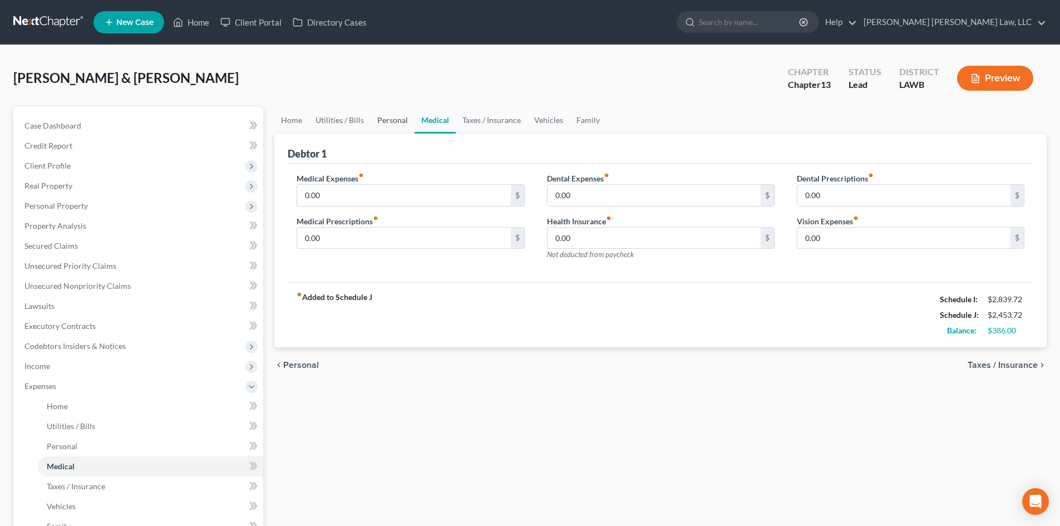
click at [392, 125] on link "Personal" at bounding box center [393, 120] width 44 height 27
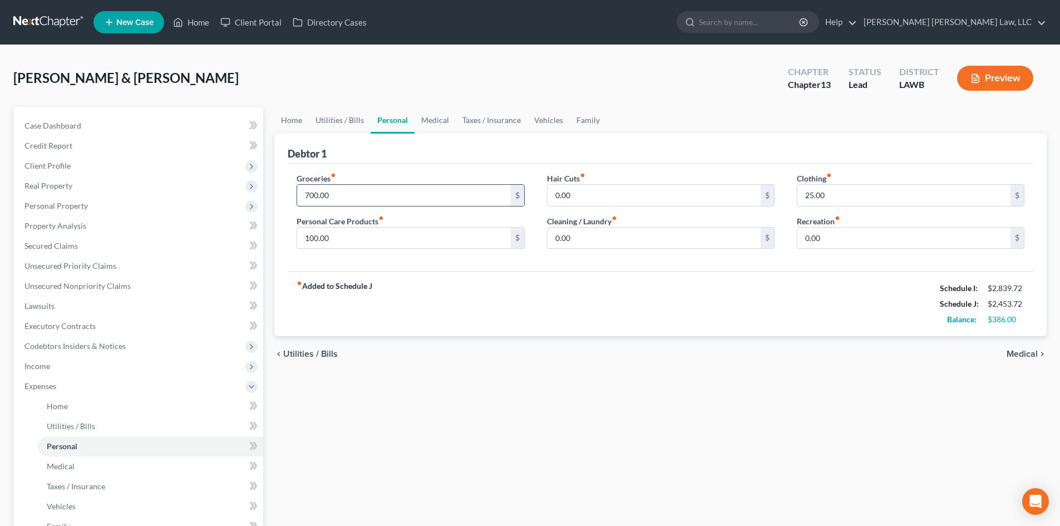
click at [371, 198] on input "700.00" at bounding box center [403, 195] width 213 height 21
type input "750.00"
click at [659, 196] on input "0.00" at bounding box center [654, 195] width 213 height 21
type input "40.00"
click at [593, 241] on input "0.00" at bounding box center [654, 238] width 213 height 21
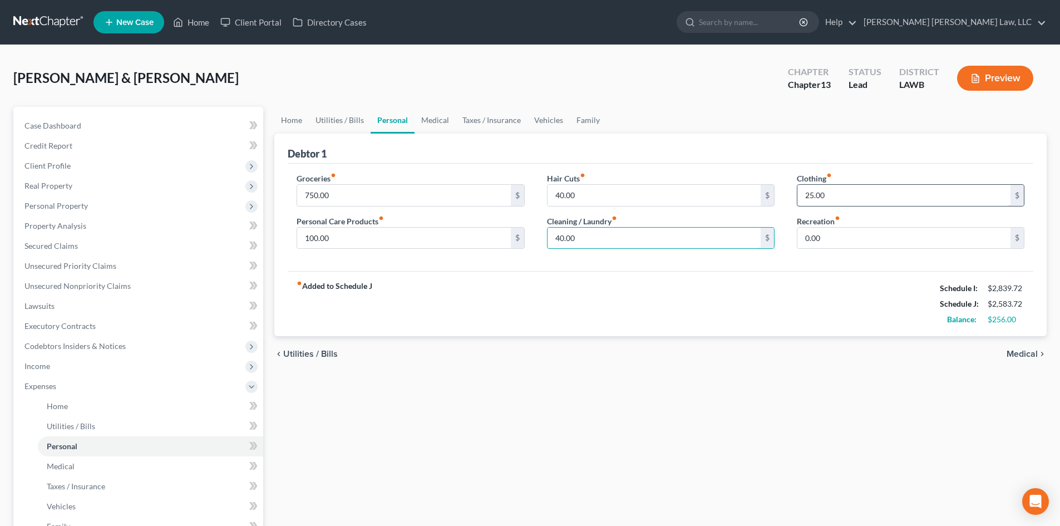
type input "40.00"
click at [838, 197] on input "25.00" at bounding box center [904, 195] width 213 height 21
type input "50.00"
click at [387, 196] on input "750.00" at bounding box center [403, 195] width 213 height 21
type input "780.00"
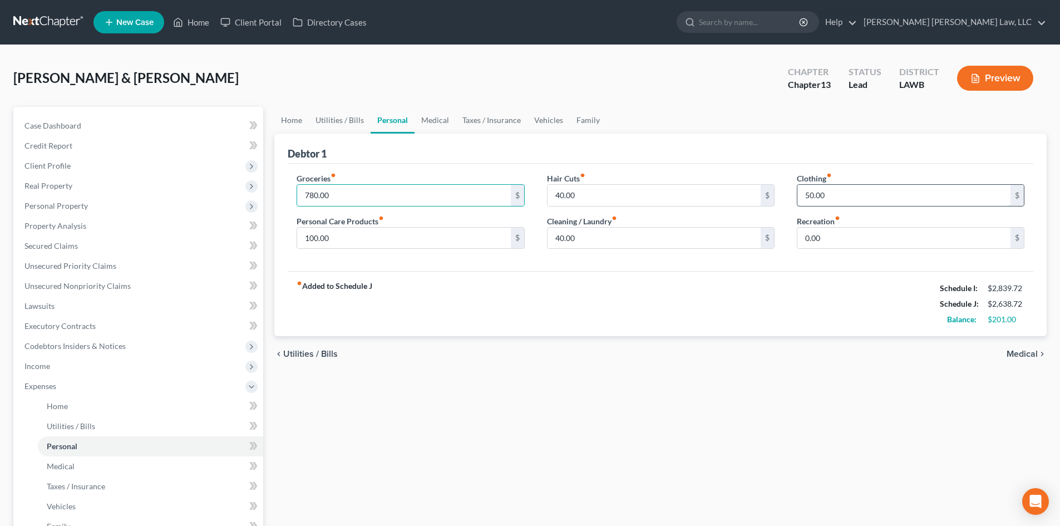
click at [832, 198] on input "50.00" at bounding box center [904, 195] width 213 height 21
type input "48.00"
click at [690, 371] on div "chevron_left Utilities / Bills Medical chevron_right" at bounding box center [660, 354] width 773 height 36
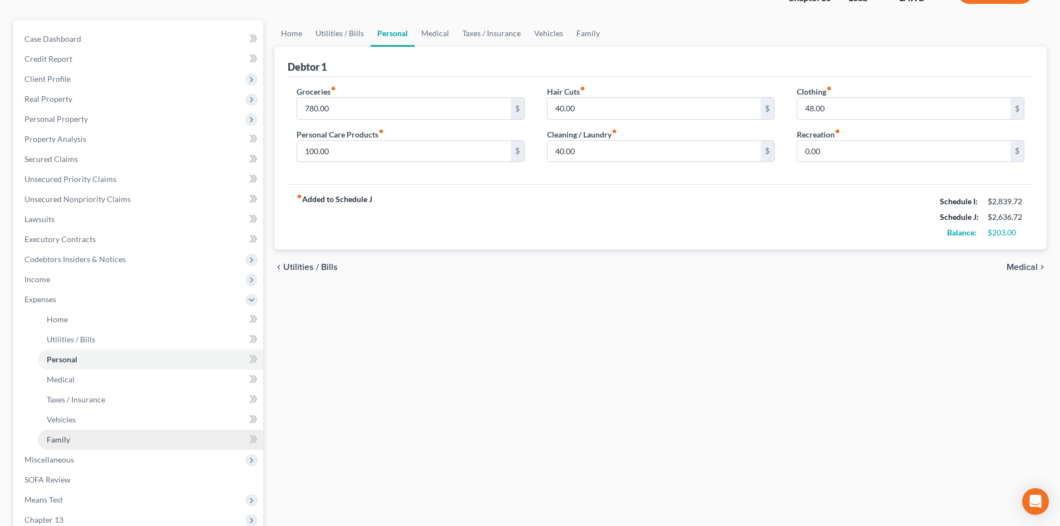
scroll to position [167, 0]
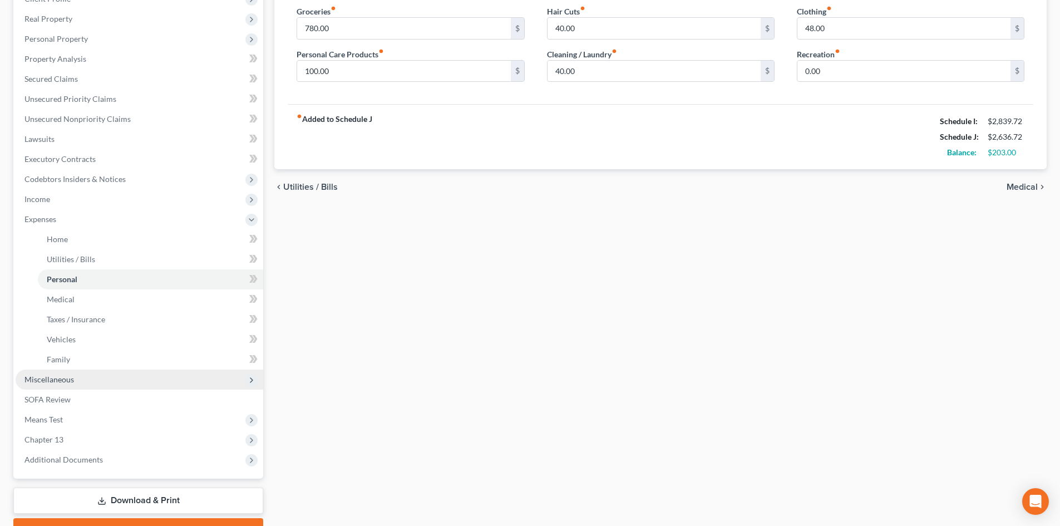
click at [77, 379] on span "Miscellaneous" at bounding box center [140, 380] width 248 height 20
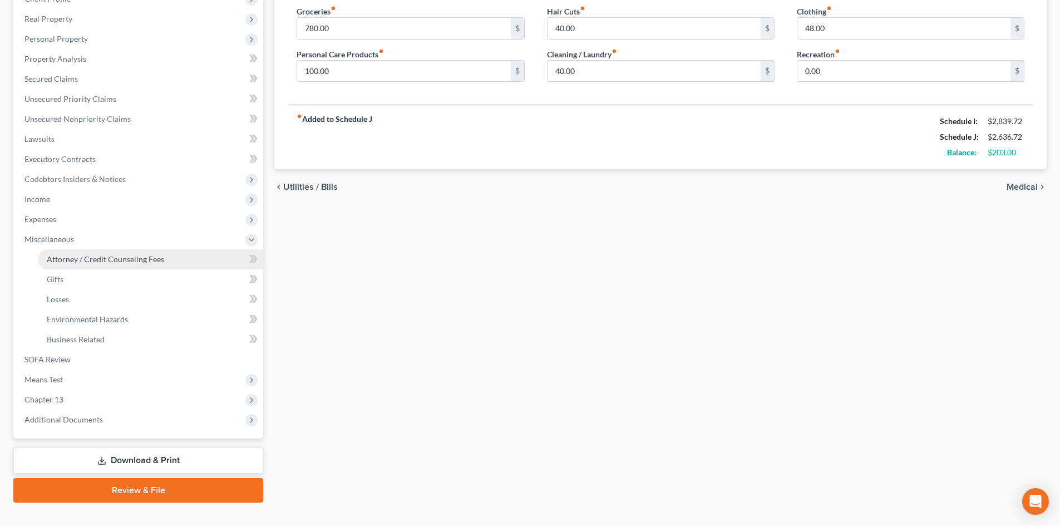
click at [156, 255] on span "Attorney / Credit Counseling Fees" at bounding box center [105, 258] width 117 height 9
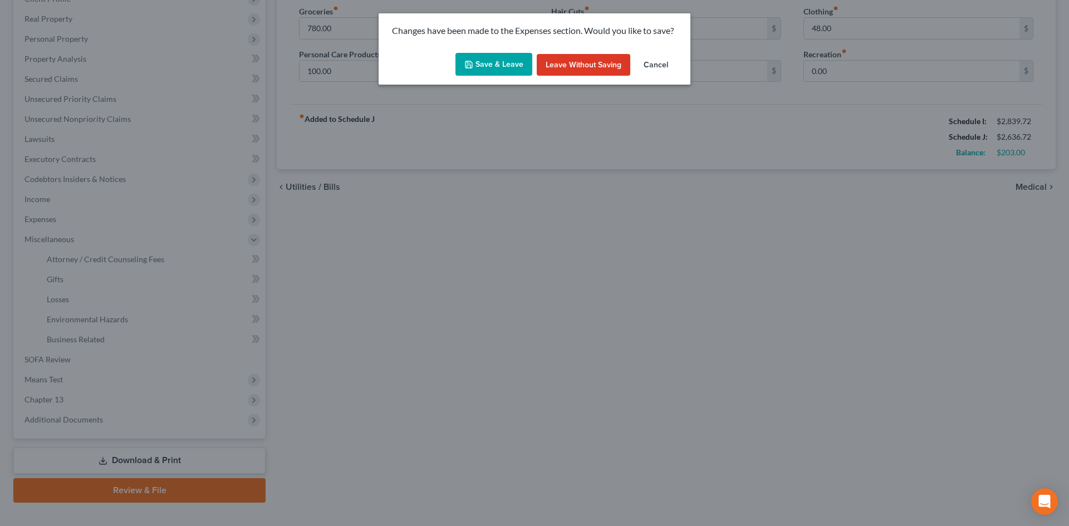
click at [488, 67] on button "Save & Leave" at bounding box center [493, 64] width 77 height 23
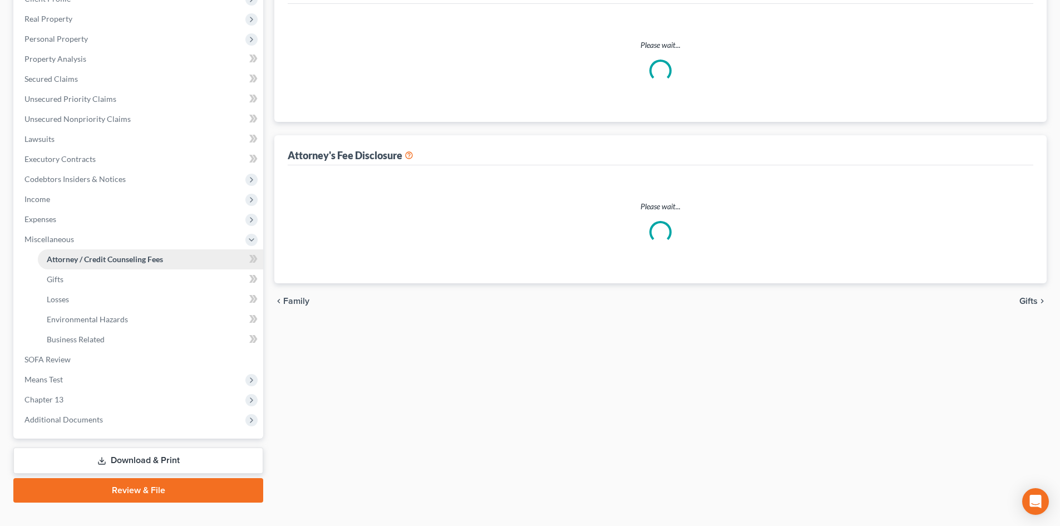
select select "1"
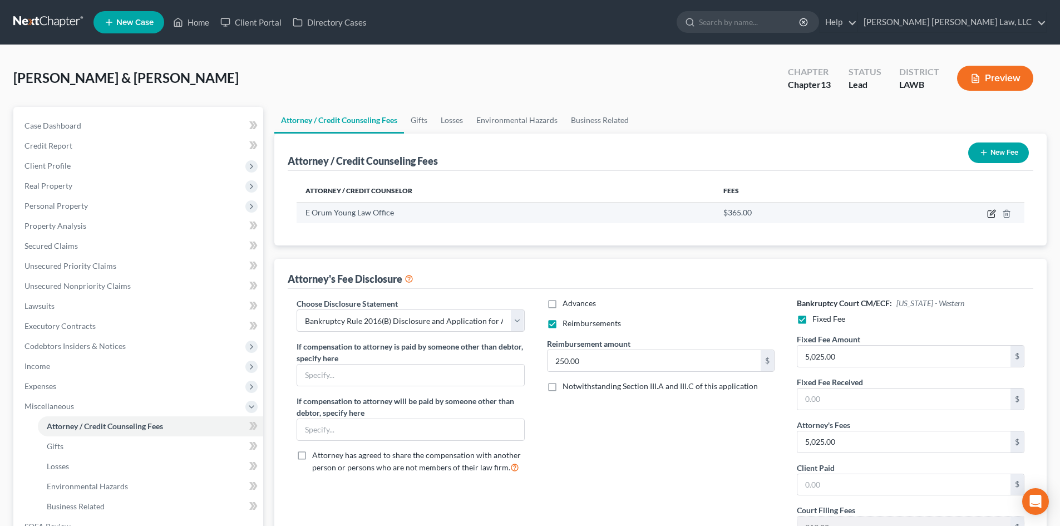
click at [989, 216] on icon "button" at bounding box center [991, 214] width 7 height 7
select select "19"
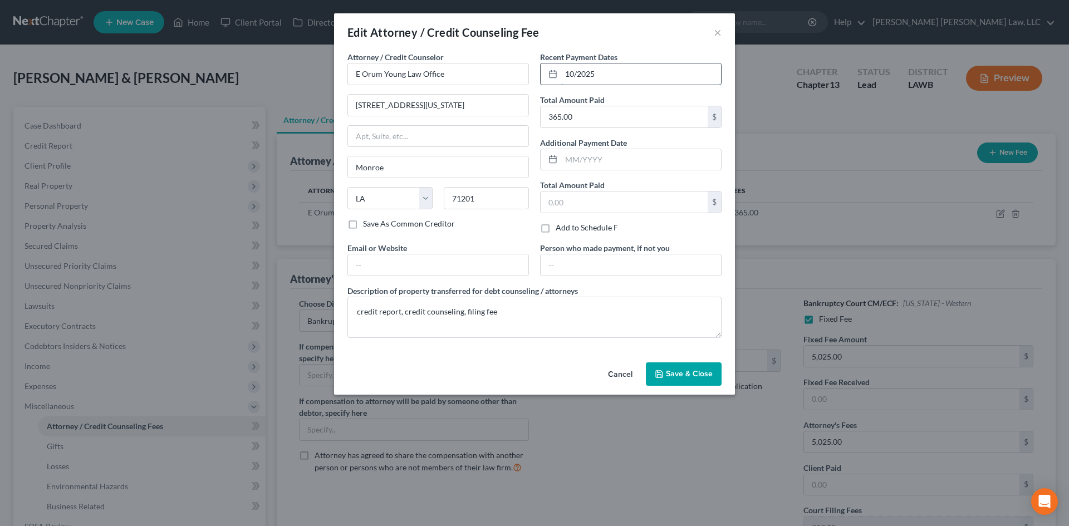
drag, startPoint x: 668, startPoint y: 71, endPoint x: 544, endPoint y: 84, distance: 124.8
click at [544, 84] on div "10/2025" at bounding box center [630, 74] width 181 height 22
type input "[DATE]"
click at [677, 371] on span "Save & Close" at bounding box center [689, 373] width 47 height 9
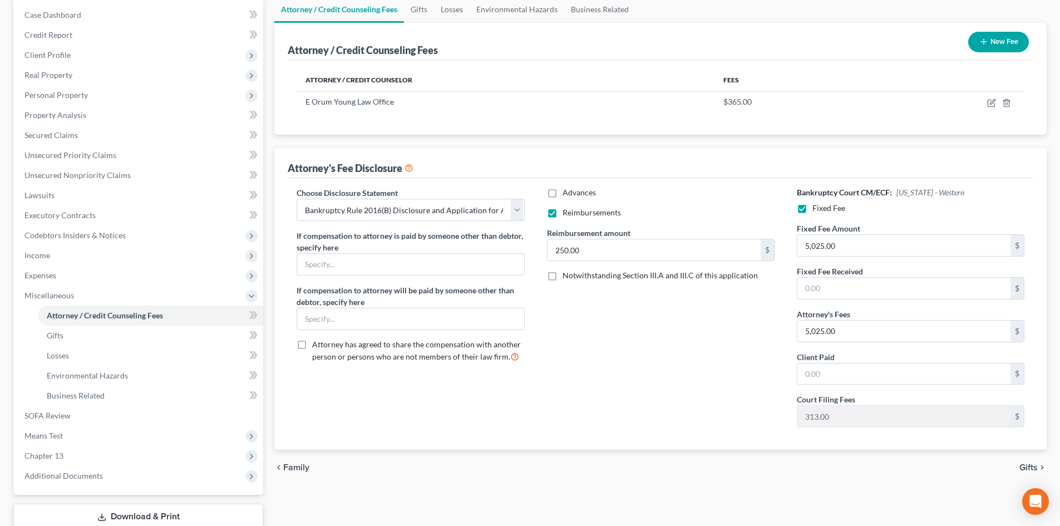
scroll to position [111, 0]
click at [102, 238] on span "Codebtors Insiders & Notices" at bounding box center [74, 234] width 101 height 9
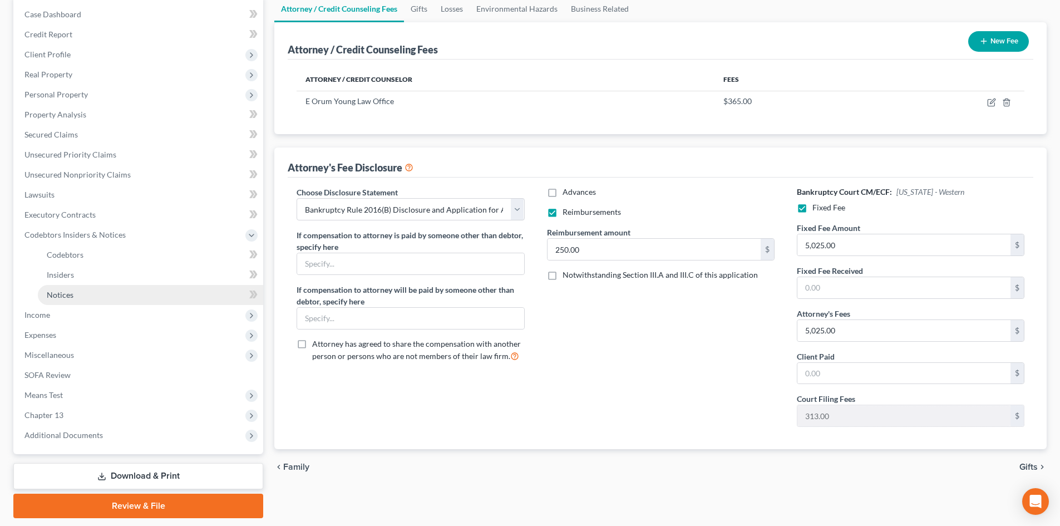
click at [116, 288] on link "Notices" at bounding box center [150, 295] width 225 height 20
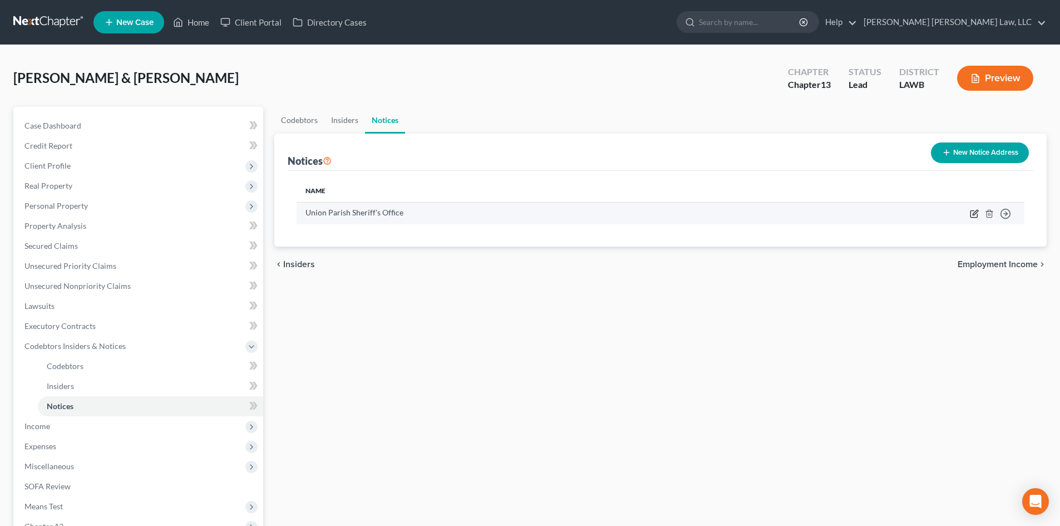
click at [976, 214] on icon "button" at bounding box center [974, 213] width 9 height 9
select select "19"
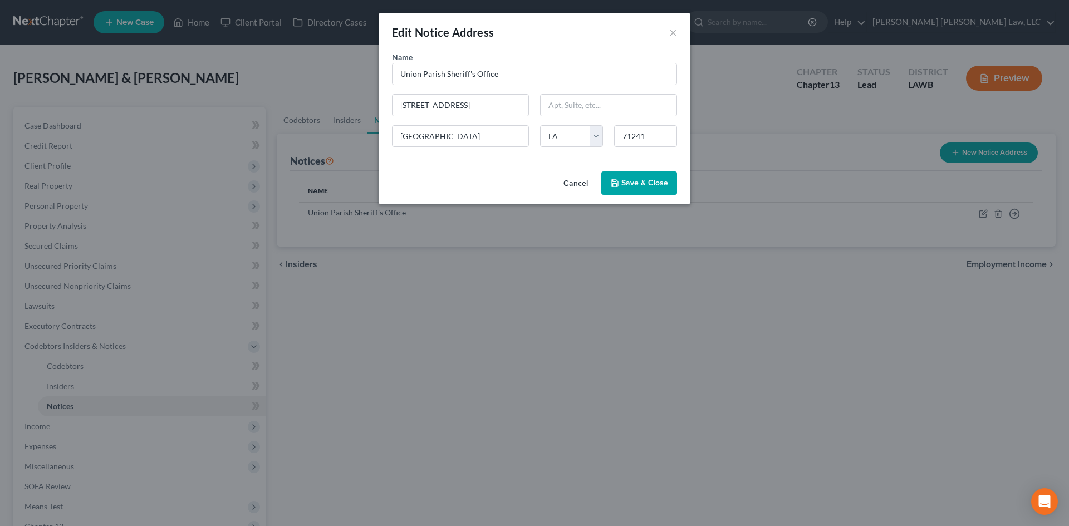
click at [648, 181] on span "Save & Close" at bounding box center [644, 182] width 47 height 9
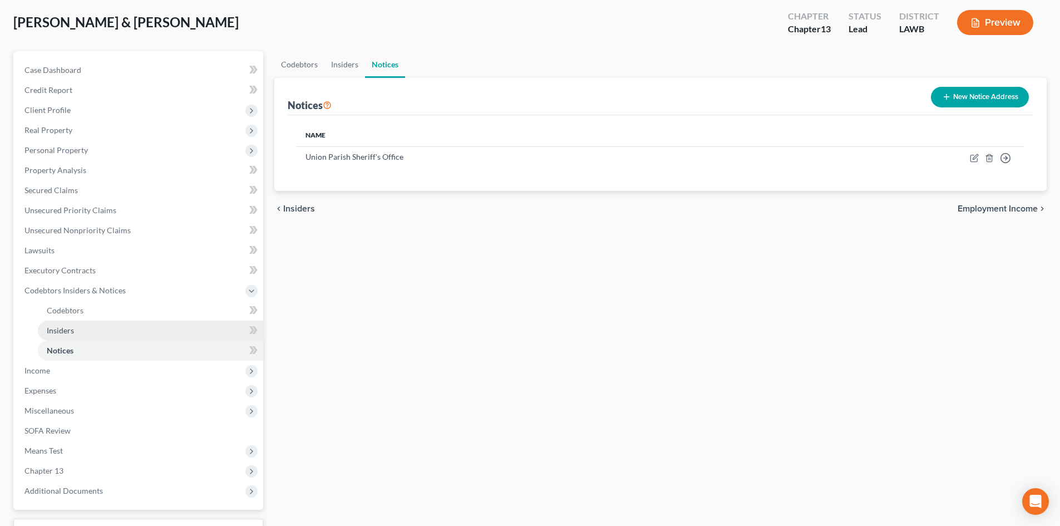
scroll to position [146, 0]
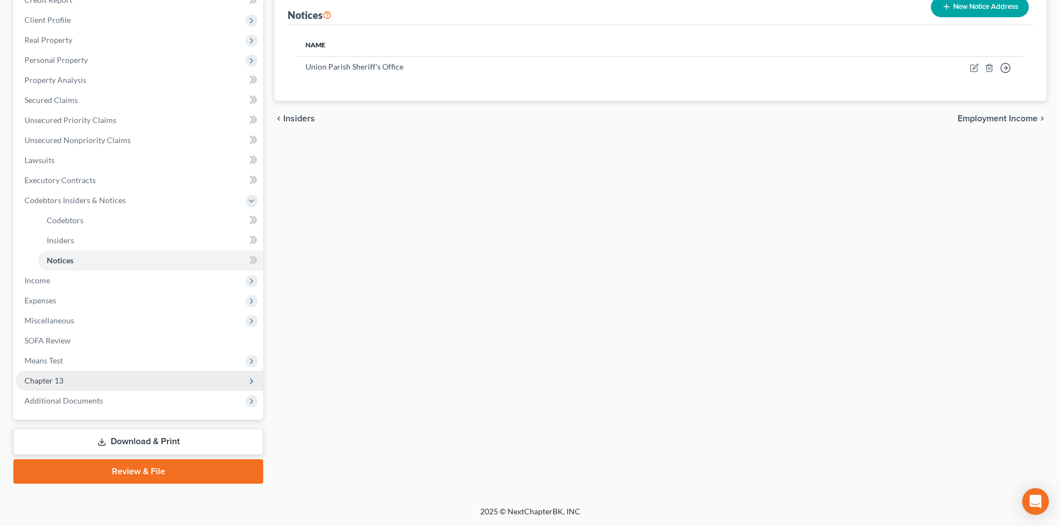
click at [91, 379] on span "Chapter 13" at bounding box center [140, 381] width 248 height 20
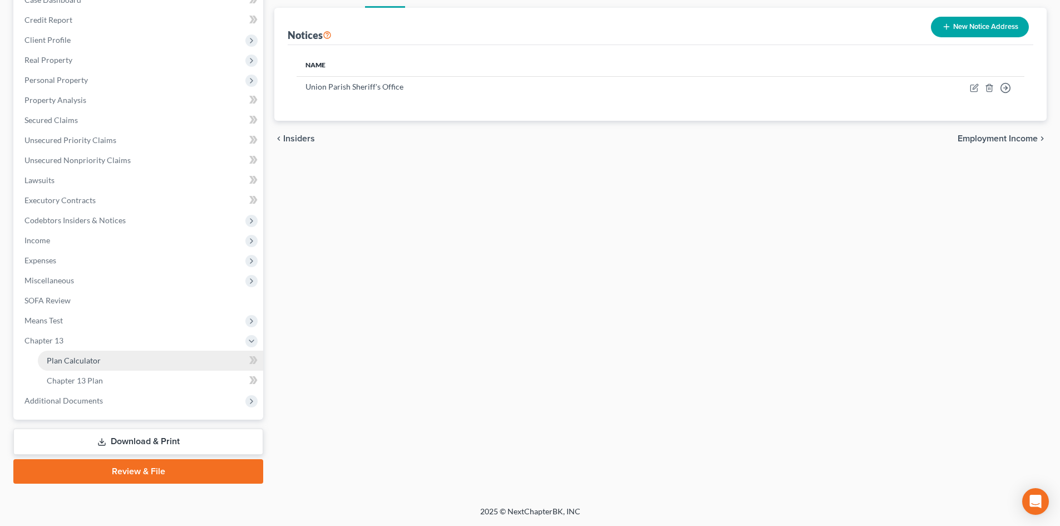
click at [101, 366] on link "Plan Calculator" at bounding box center [150, 361] width 225 height 20
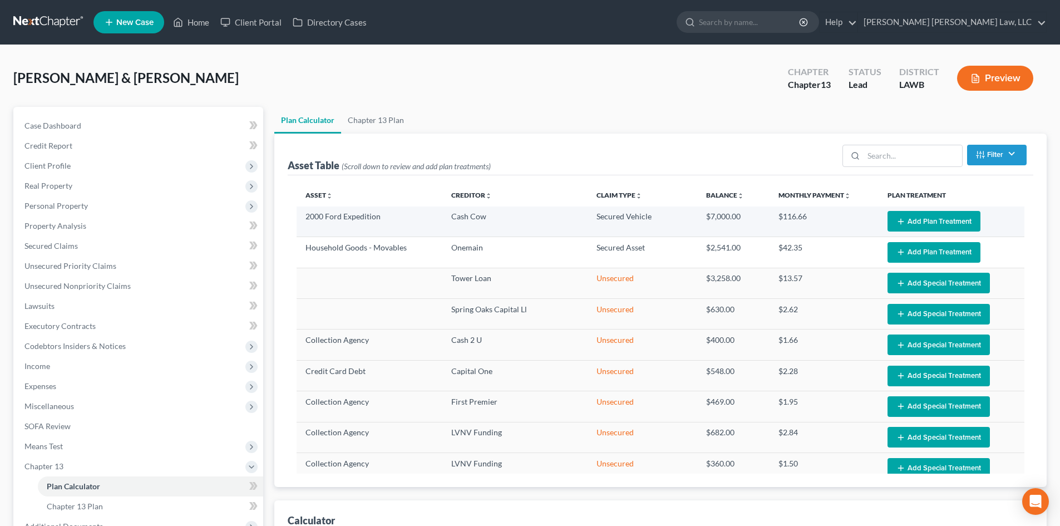
select select "59"
click at [923, 215] on button "Add Plan Treatment" at bounding box center [934, 221] width 93 height 21
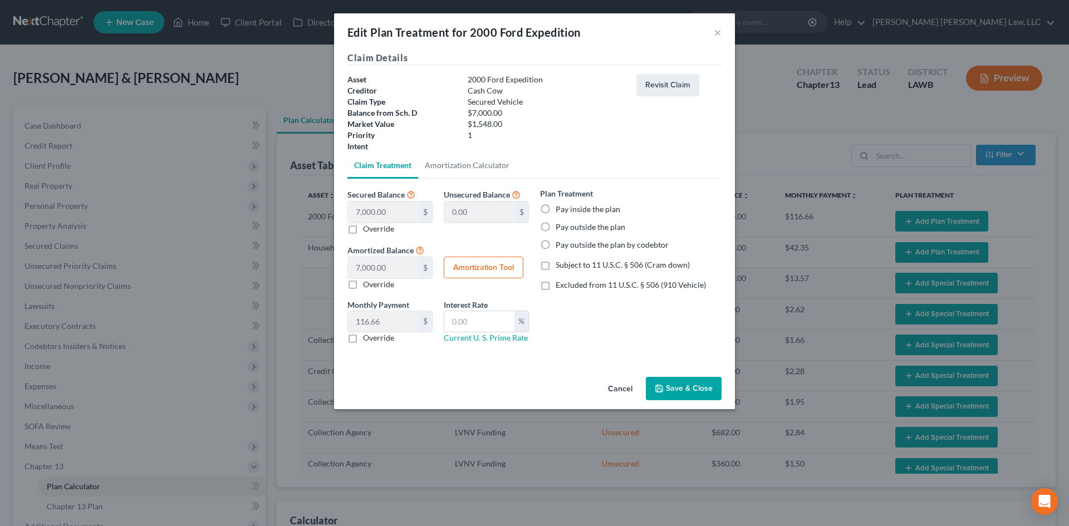
click at [608, 203] on div "Plan Treatment Pay inside the plan Pay outside the plan Pay outside the plan by…" at bounding box center [630, 219] width 181 height 63
click at [615, 258] on div "Plan Treatment Pay inside the plan Pay outside the plan Pay outside the plan by…" at bounding box center [630, 270] width 193 height 165
click at [614, 262] on span "Subject to 11 U.S.C. § 506 (Cram down)" at bounding box center [622, 264] width 134 height 9
click at [567, 262] on input "Subject to 11 U.S.C. § 506 (Cram down)" at bounding box center [563, 262] width 7 height 7
checkbox input "true"
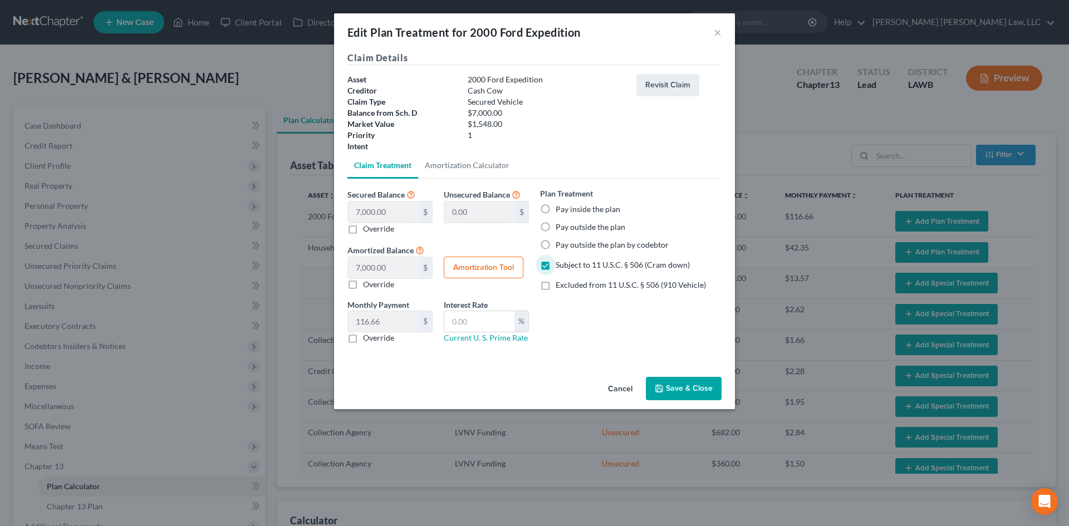
click at [588, 198] on label "Plan Treatment" at bounding box center [566, 194] width 53 height 12
click at [587, 212] on label "Pay inside the plan" at bounding box center [587, 209] width 65 height 11
click at [567, 211] on input "Pay inside the plan" at bounding box center [563, 207] width 7 height 7
radio input "true"
click at [377, 334] on label "Override" at bounding box center [378, 337] width 31 height 11
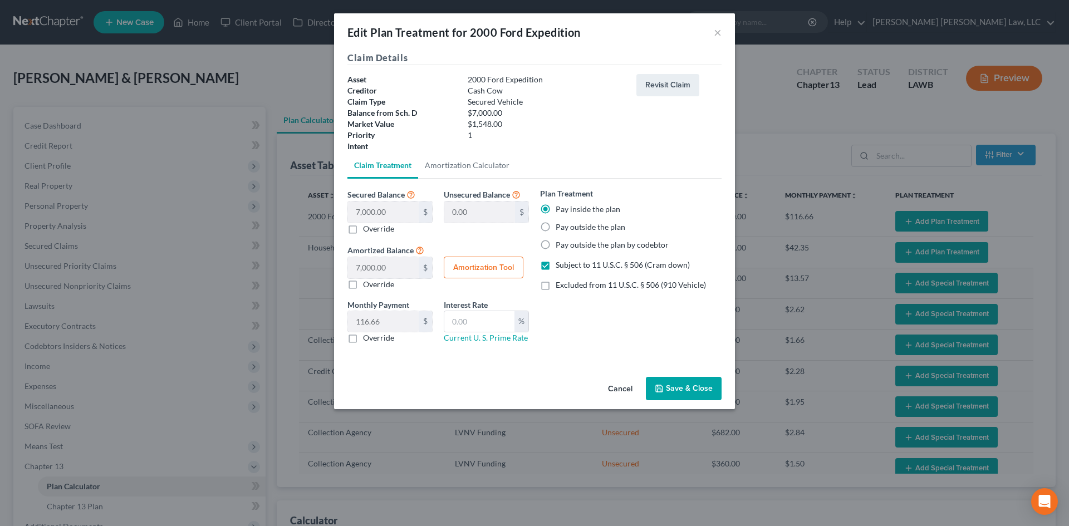
click at [375, 334] on input "Override" at bounding box center [370, 335] width 7 height 7
checkbox input "true"
click at [465, 317] on input "text" at bounding box center [479, 321] width 70 height 21
type input "7.25"
click at [391, 315] on input "text" at bounding box center [383, 321] width 71 height 21
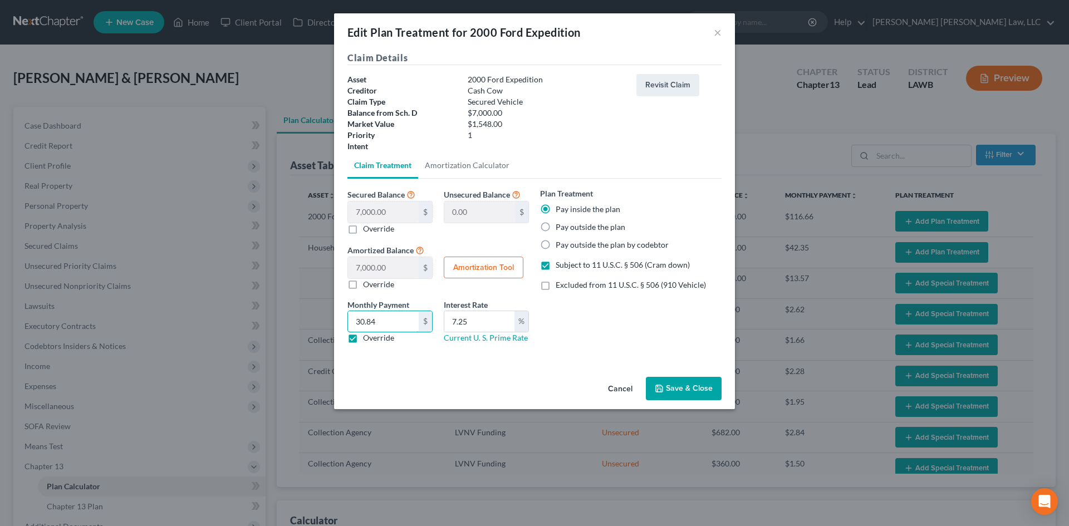
type input "30.84"
click at [685, 386] on button "Save & Close" at bounding box center [684, 388] width 76 height 23
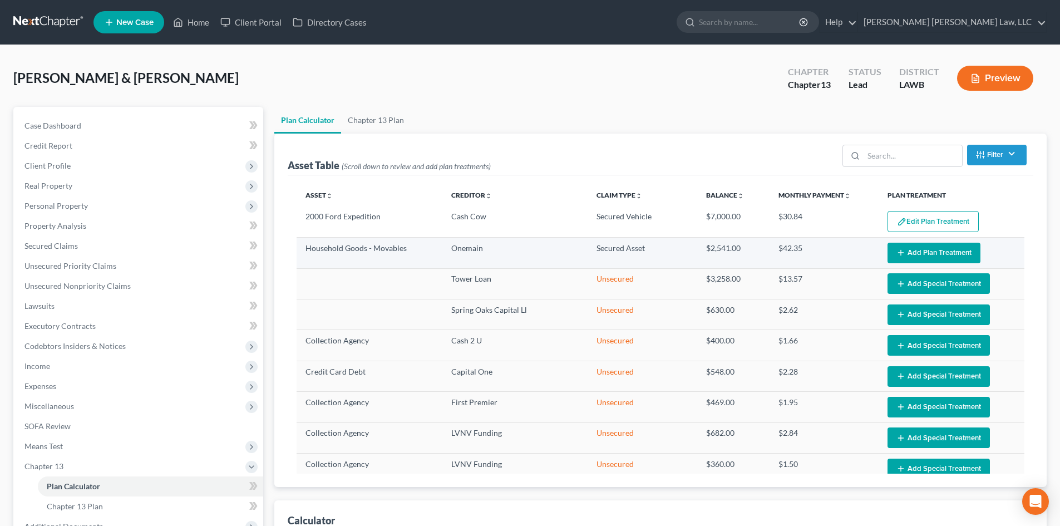
click at [950, 249] on button "Add Plan Treatment" at bounding box center [934, 253] width 93 height 21
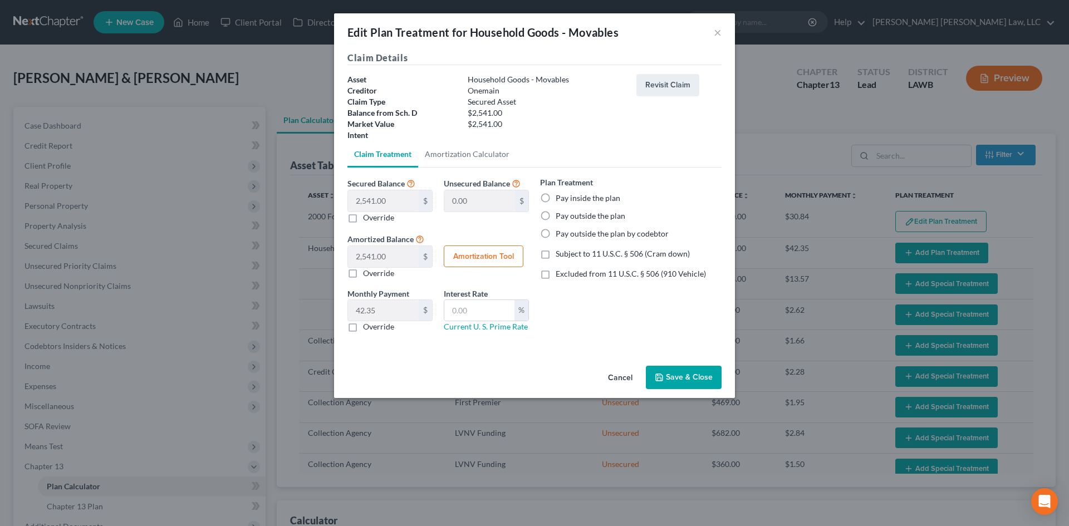
select select "59"
click at [568, 195] on label "Pay inside the plan" at bounding box center [587, 198] width 65 height 11
click at [567, 195] on input "Pay inside the plan" at bounding box center [563, 196] width 7 height 7
radio input "true"
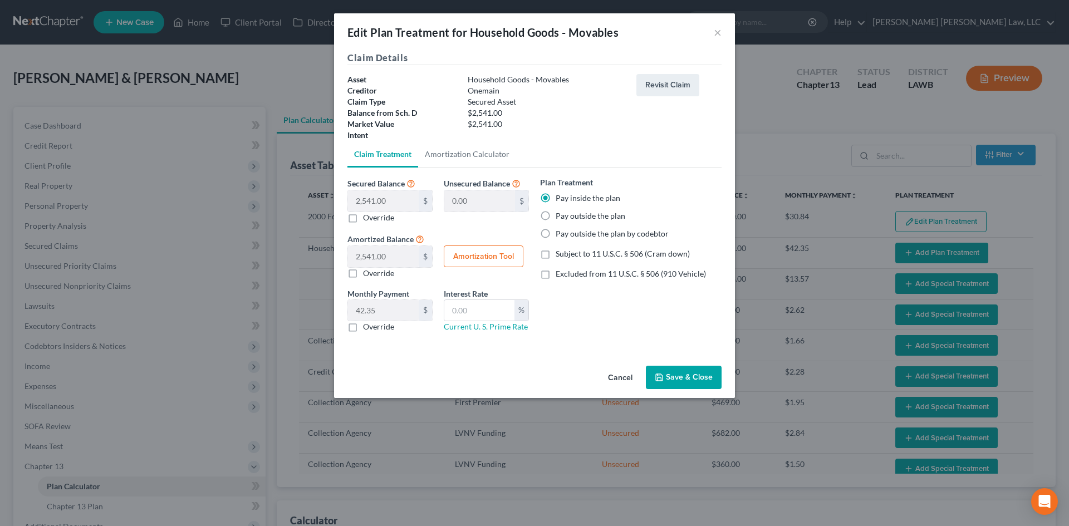
click at [584, 255] on span "Subject to 11 U.S.C. § 506 (Cram down)" at bounding box center [622, 253] width 134 height 9
click at [567, 255] on input "Subject to 11 U.S.C. § 506 (Cram down)" at bounding box center [563, 251] width 7 height 7
checkbox input "true"
click at [494, 312] on input "text" at bounding box center [479, 310] width 70 height 21
type input "7.25"
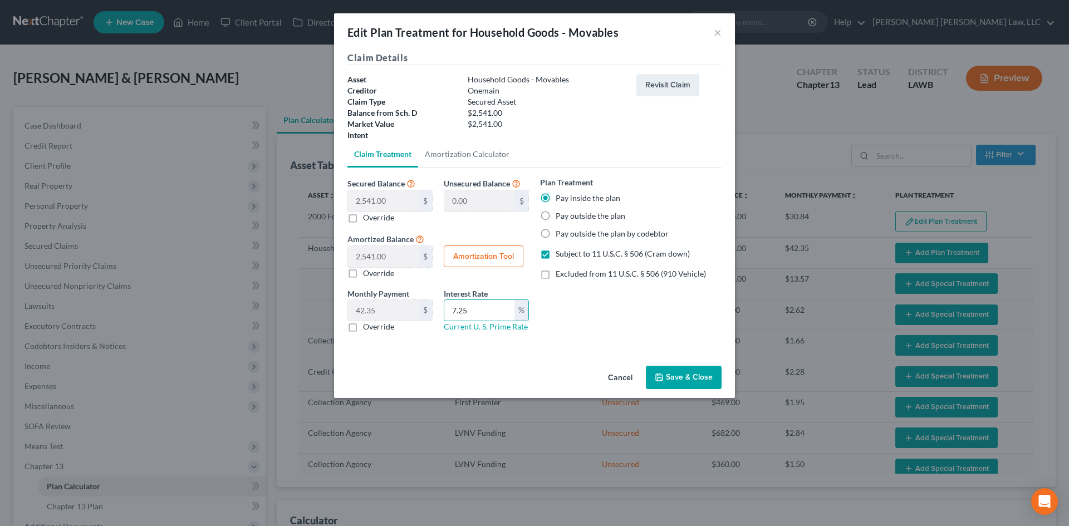
click at [386, 323] on label "Override" at bounding box center [378, 326] width 31 height 11
click at [375, 323] on input "Override" at bounding box center [370, 324] width 7 height 7
checkbox input "true"
click at [387, 312] on input "text" at bounding box center [383, 310] width 71 height 21
type input "50.62"
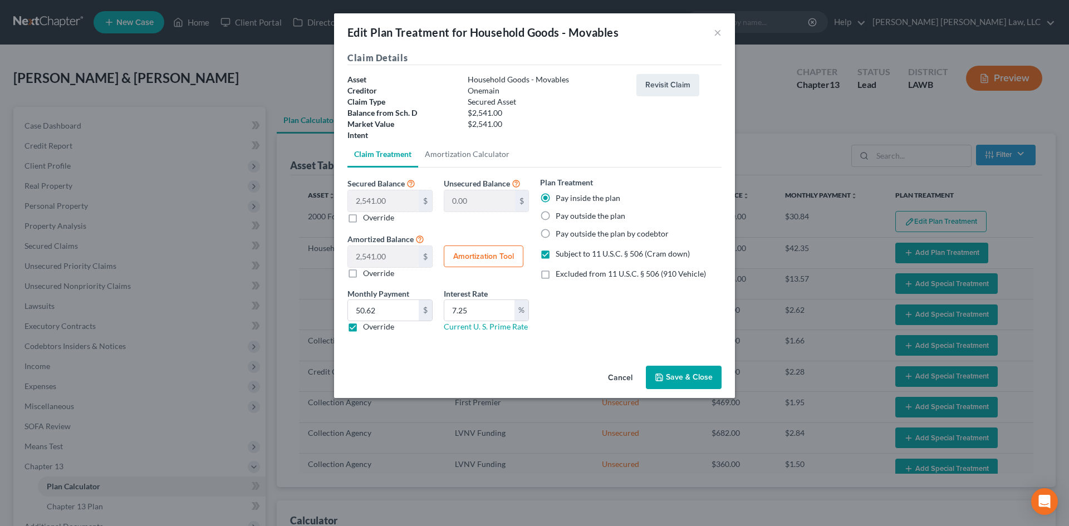
click at [671, 372] on button "Save & Close" at bounding box center [684, 377] width 76 height 23
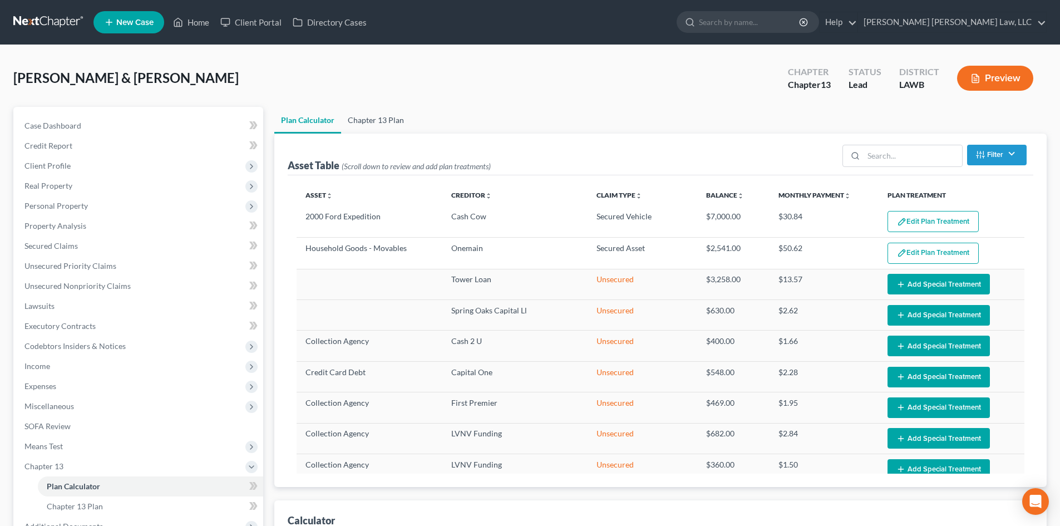
click at [368, 126] on link "Chapter 13 Plan" at bounding box center [376, 120] width 70 height 27
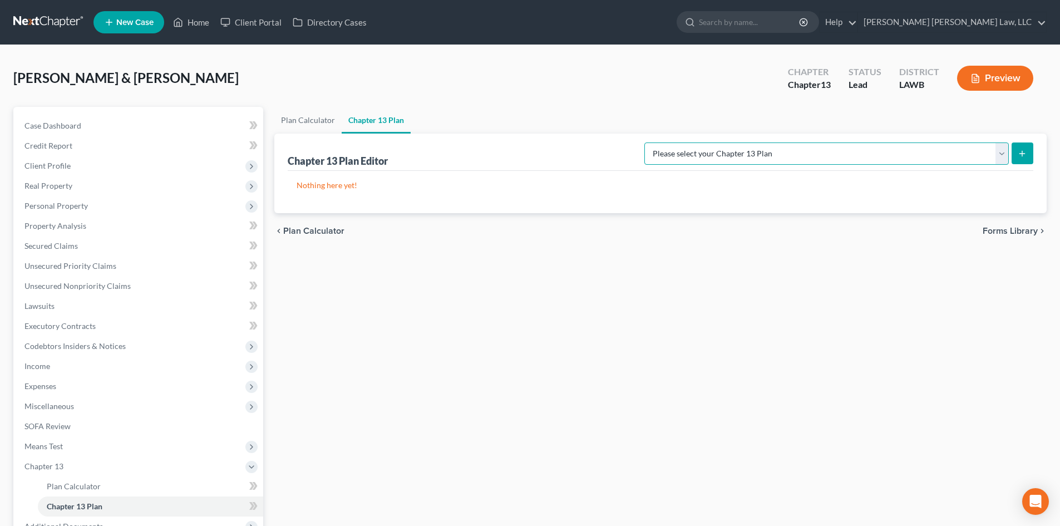
drag, startPoint x: 941, startPoint y: 150, endPoint x: 942, endPoint y: 163, distance: 12.3
click at [941, 150] on select "Please select your Chapter 13 Plan [PERSON_NAME] Custom Plan (Revised [DATE]) […" at bounding box center [827, 153] width 365 height 22
select select "1"
click at [761, 142] on select "Please select your Chapter 13 Plan [PERSON_NAME] Custom Plan (Revised [DATE]) […" at bounding box center [827, 153] width 365 height 22
click at [1028, 155] on button "submit" at bounding box center [1023, 153] width 22 height 22
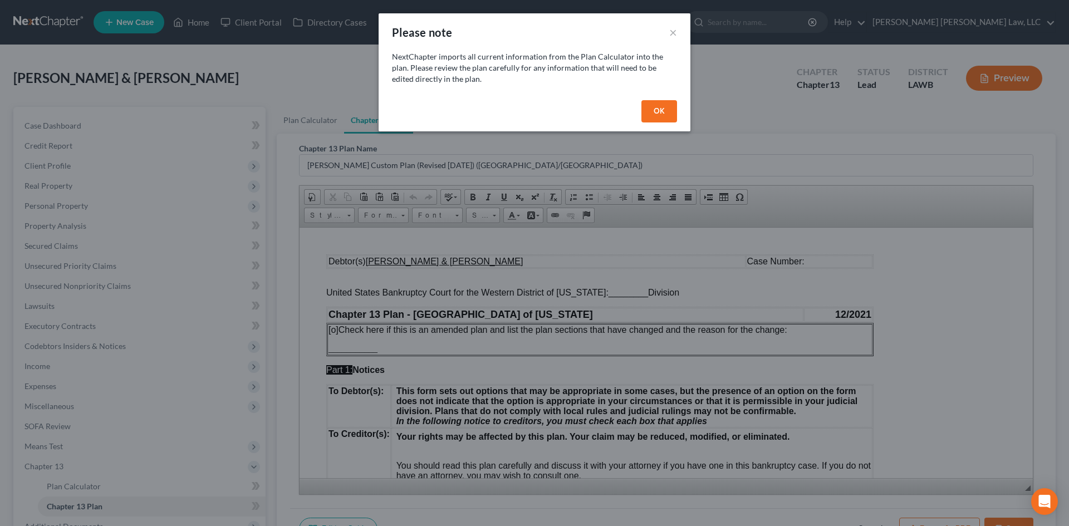
click at [673, 115] on button "OK" at bounding box center [659, 111] width 36 height 22
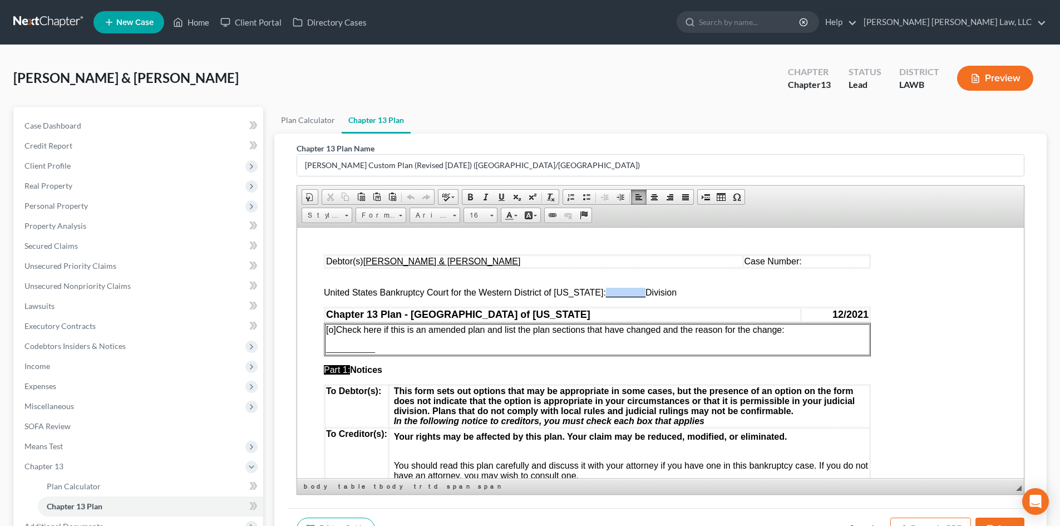
drag, startPoint x: 596, startPoint y: 292, endPoint x: 635, endPoint y: 292, distance: 39.0
click at [635, 292] on span "________" at bounding box center [626, 291] width 40 height 9
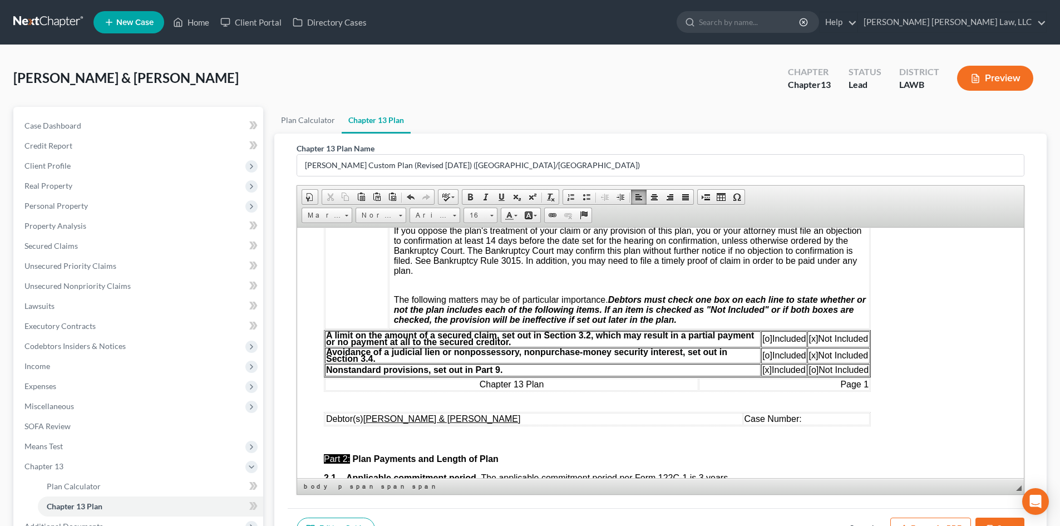
scroll to position [278, 0]
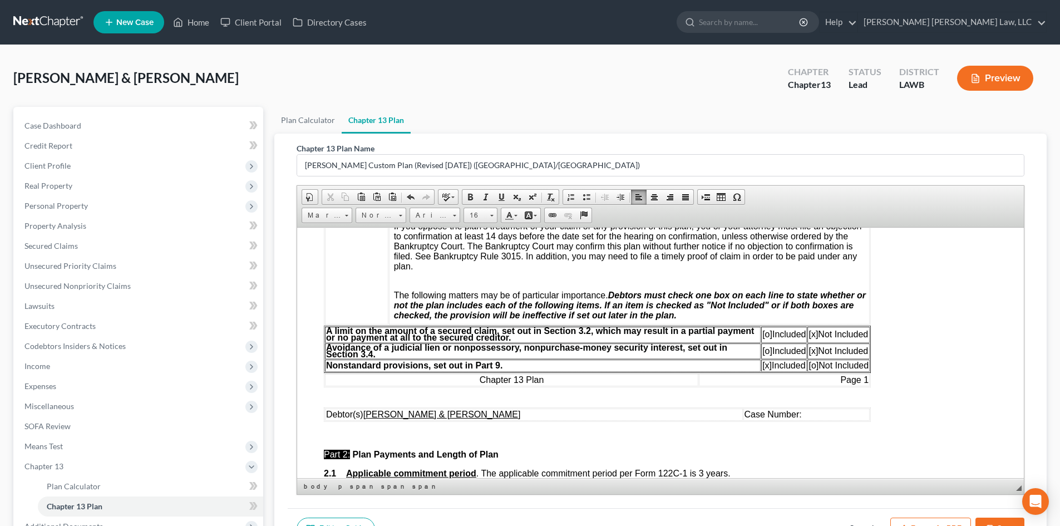
click at [763, 336] on span "[o]" at bounding box center [768, 333] width 10 height 9
click at [814, 335] on span "[x]" at bounding box center [813, 333] width 9 height 9
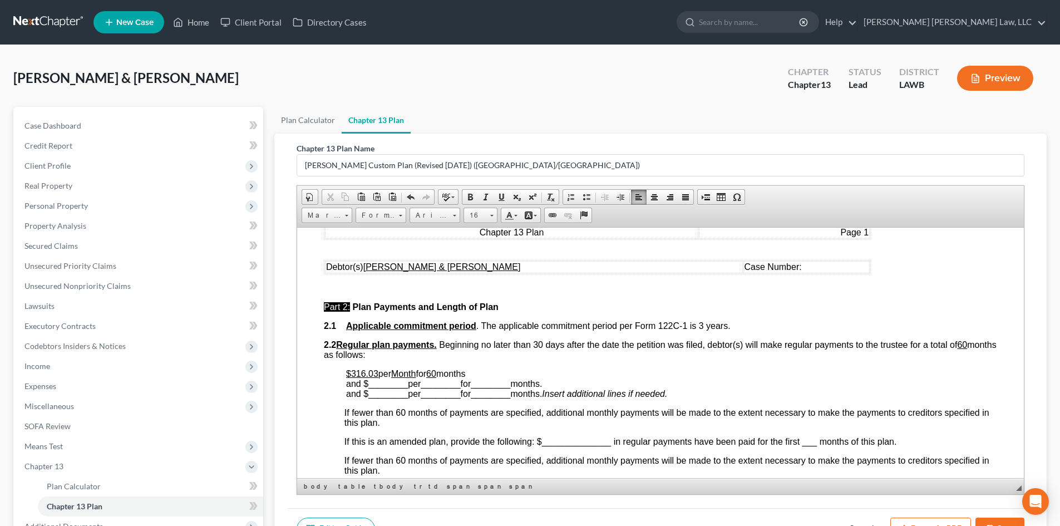
scroll to position [445, 0]
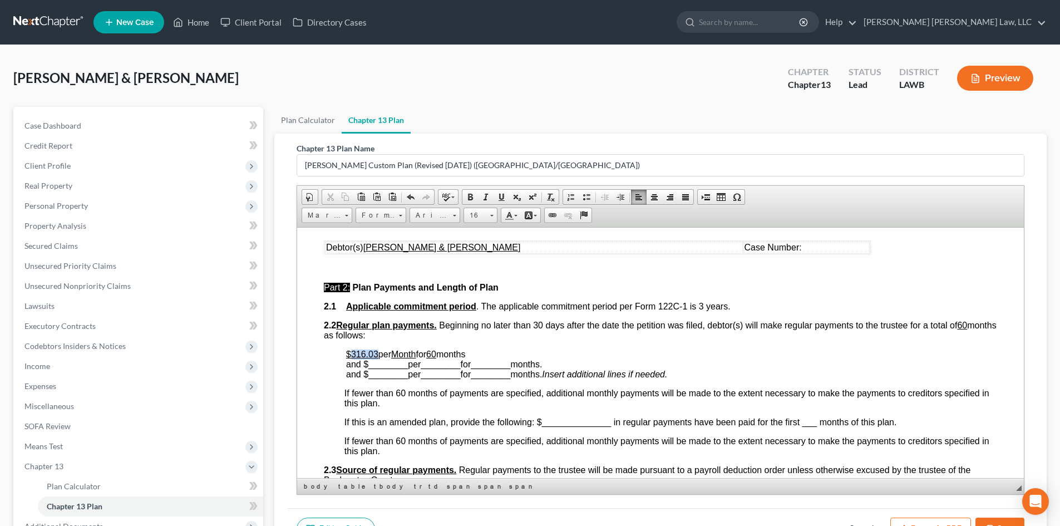
drag, startPoint x: 376, startPoint y: 354, endPoint x: 352, endPoint y: 356, distance: 24.0
click at [352, 356] on u "$316.03" at bounding box center [362, 353] width 32 height 9
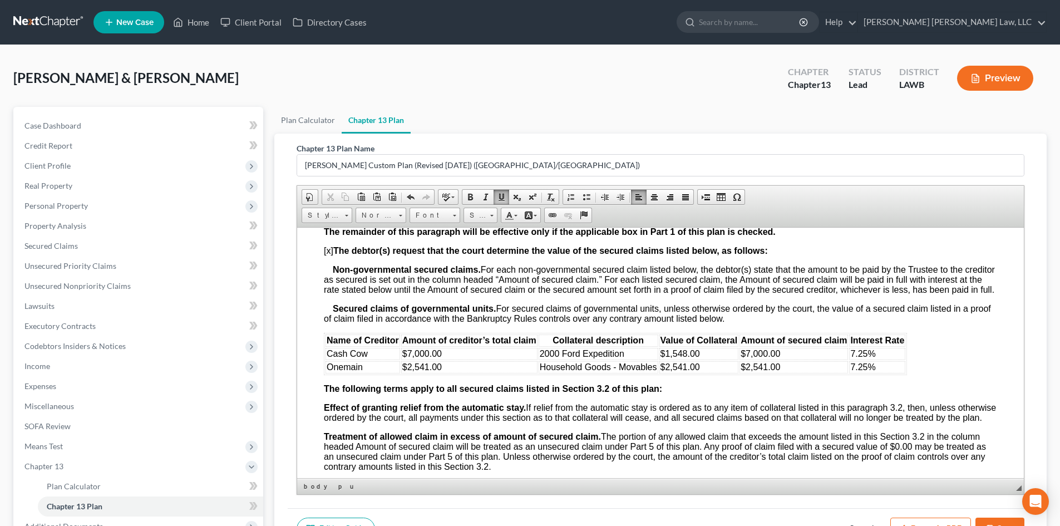
scroll to position [1169, 0]
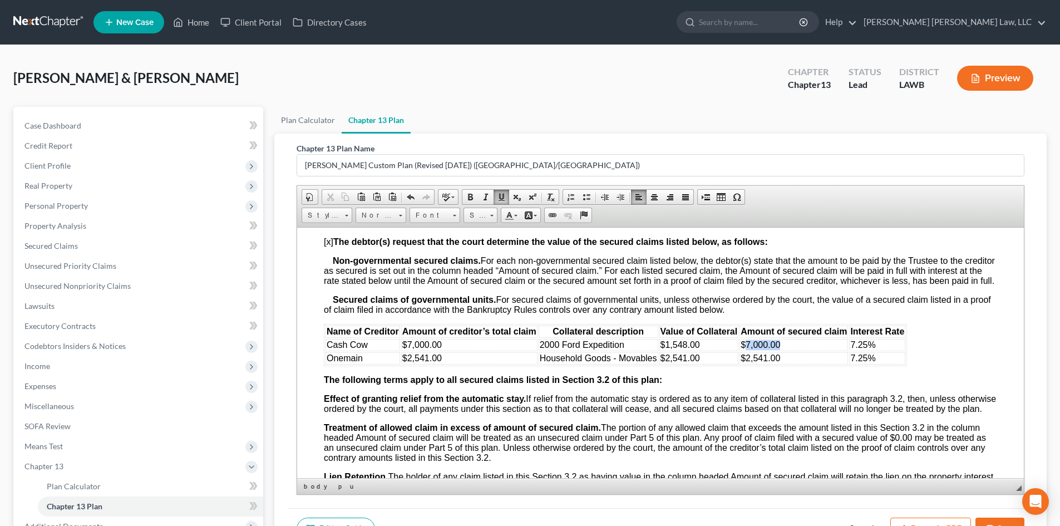
drag, startPoint x: 785, startPoint y: 353, endPoint x: 745, endPoint y: 355, distance: 40.1
click at [745, 351] on td "$7,000.00" at bounding box center [794, 344] width 109 height 12
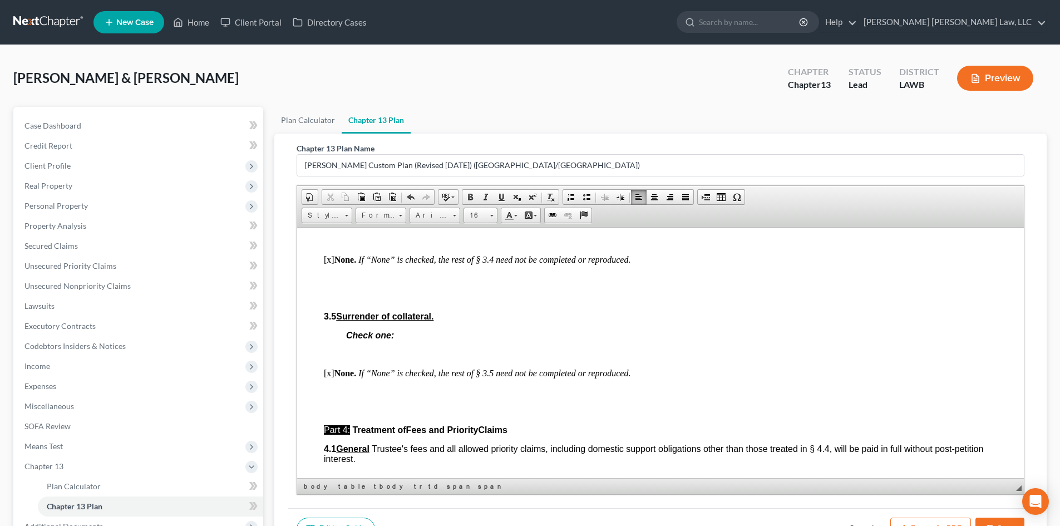
scroll to position [1781, 0]
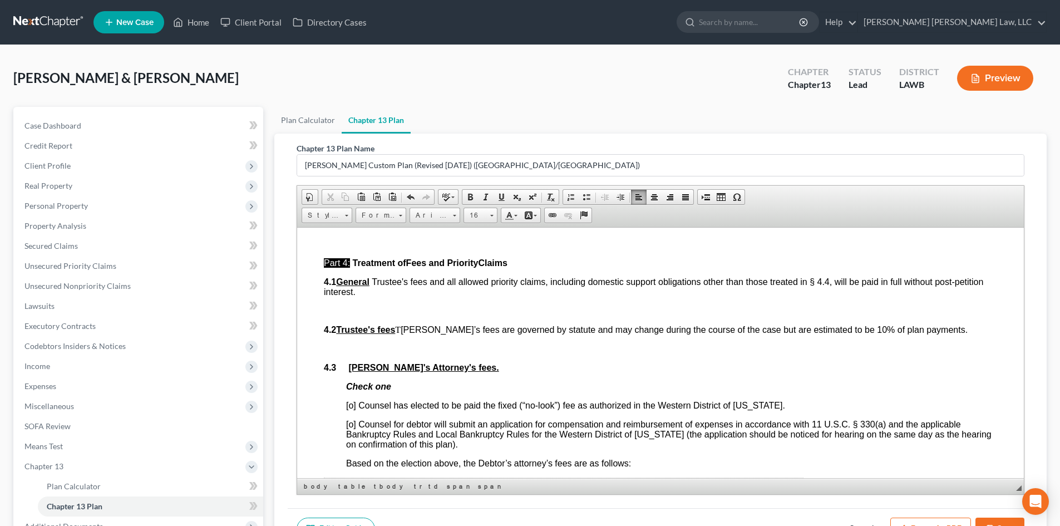
click at [351, 410] on span "[o] Counsel has elected to be paid the fixed (“no-look”) fee as authorized in t…" at bounding box center [565, 404] width 439 height 9
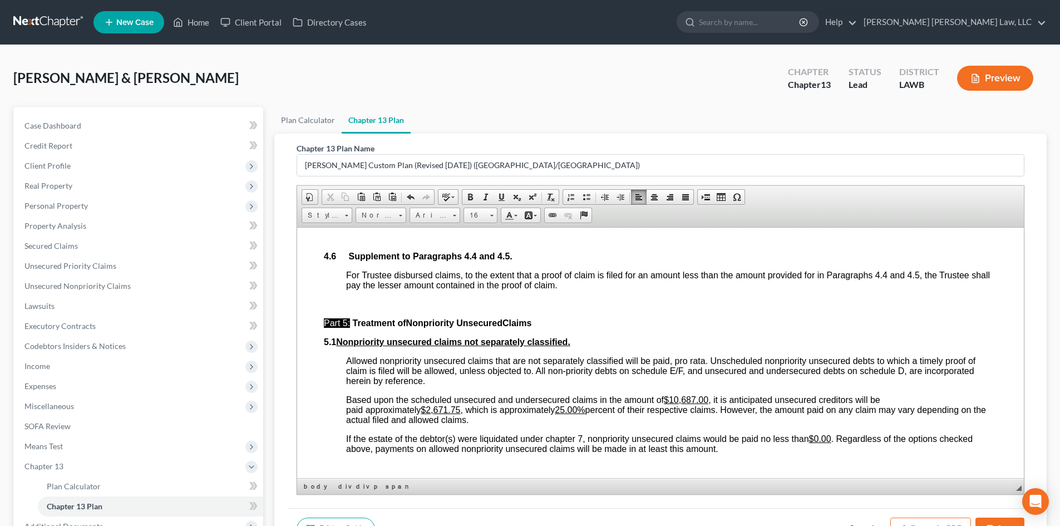
scroll to position [2560, 0]
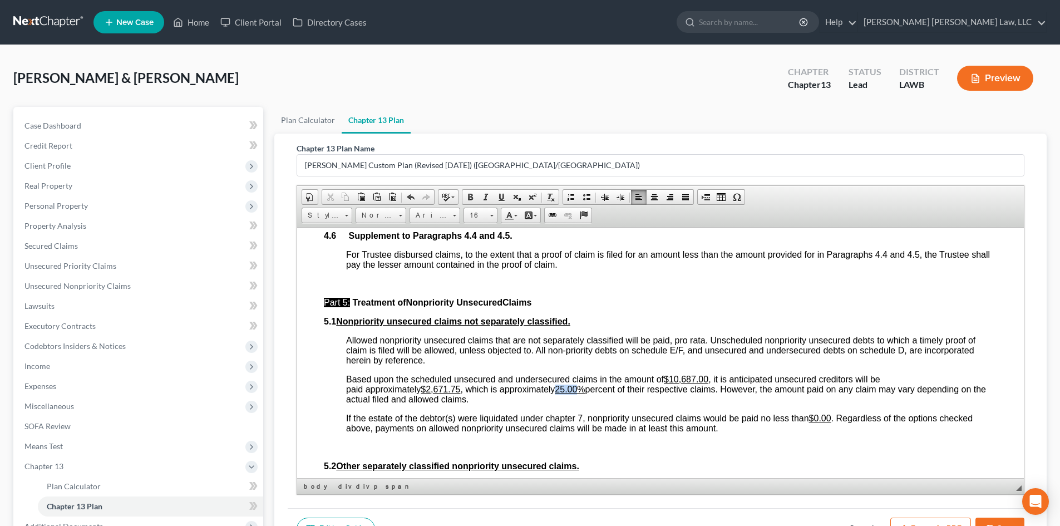
drag, startPoint x: 583, startPoint y: 410, endPoint x: 564, endPoint y: 414, distance: 18.7
click at [564, 404] on p "Based upon the scheduled unsecured and undersecured claims in the amount of $10…" at bounding box center [671, 389] width 651 height 30
drag, startPoint x: 462, startPoint y: 409, endPoint x: 428, endPoint y: 412, distance: 34.1
click at [428, 394] on u "$2,671.75" at bounding box center [441, 388] width 40 height 9
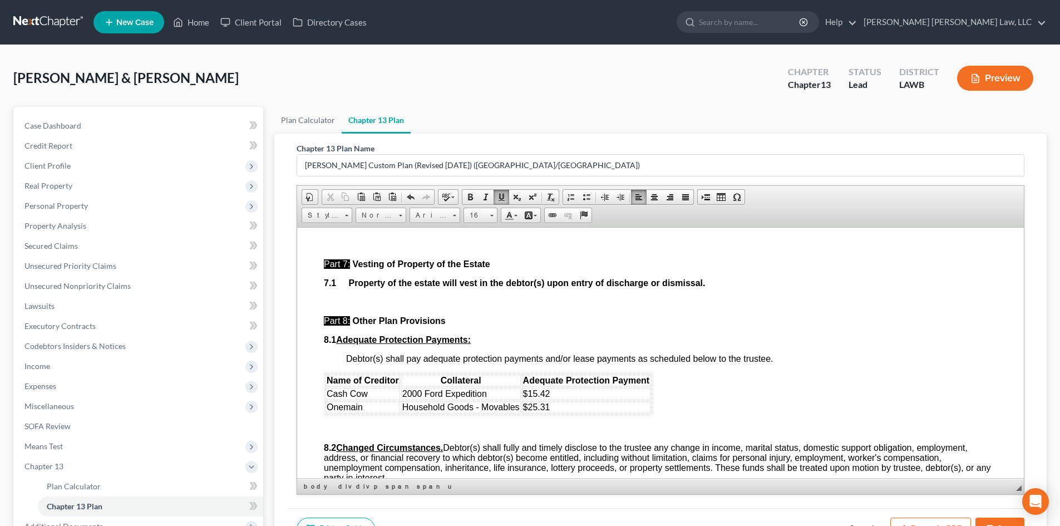
scroll to position [3117, 0]
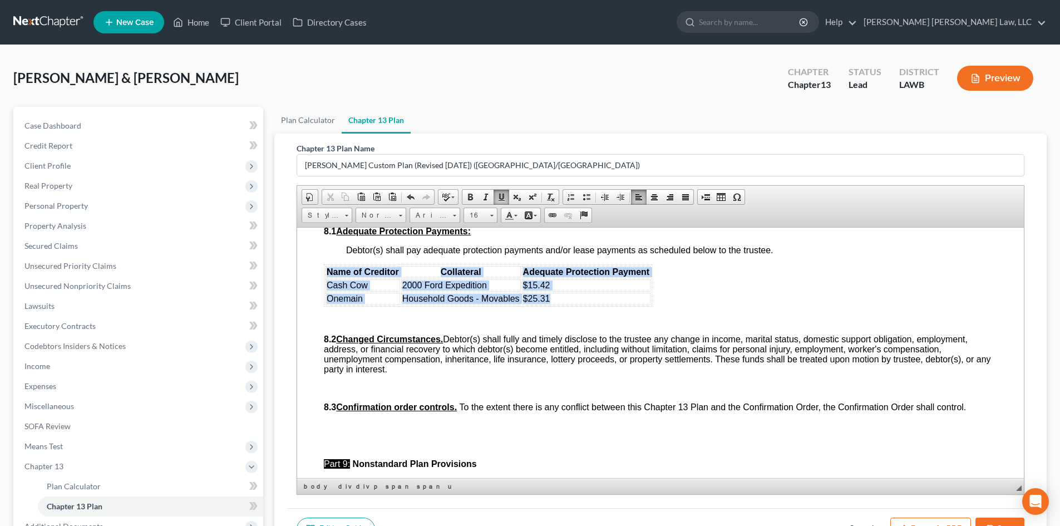
drag, startPoint x: 603, startPoint y: 336, endPoint x: 330, endPoint y: 304, distance: 275.1
click at [330, 304] on table "Name of Creditor Collateral Adequate Protection Payment Cash Cow 2000 Ford Expe…" at bounding box center [488, 285] width 328 height 42
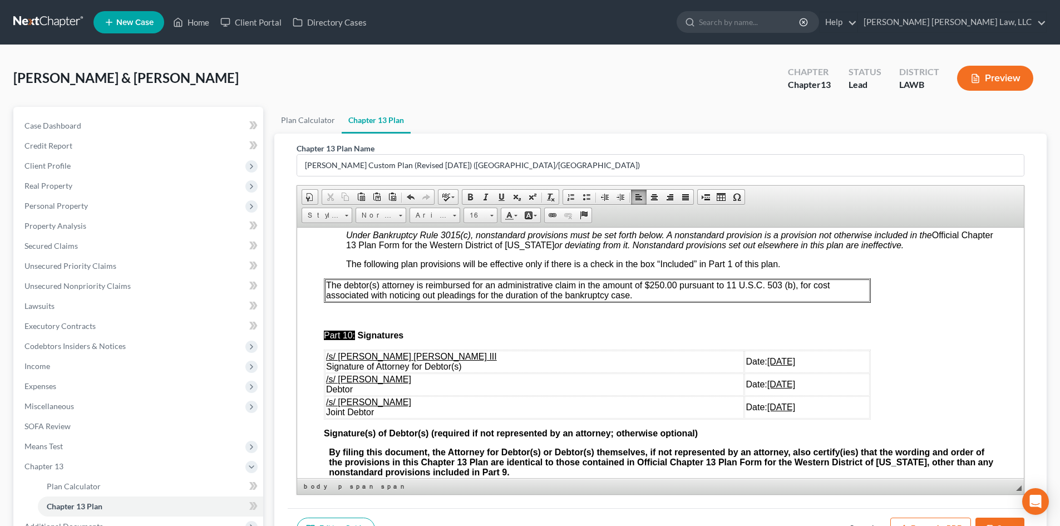
scroll to position [3340, 0]
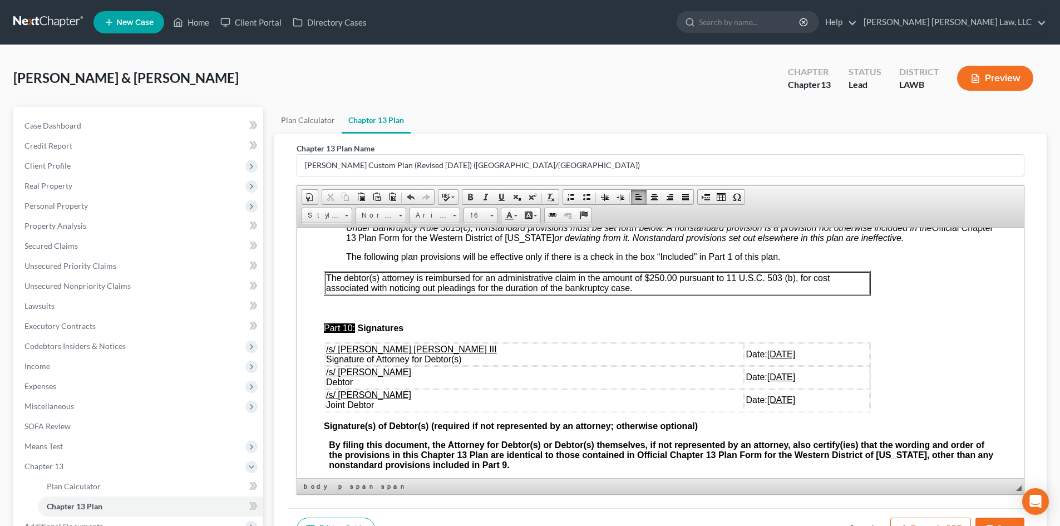
click at [670, 293] on p "The debtor(s) attorney is reimbursed for an administrative claim in the amount …" at bounding box center [597, 283] width 543 height 20
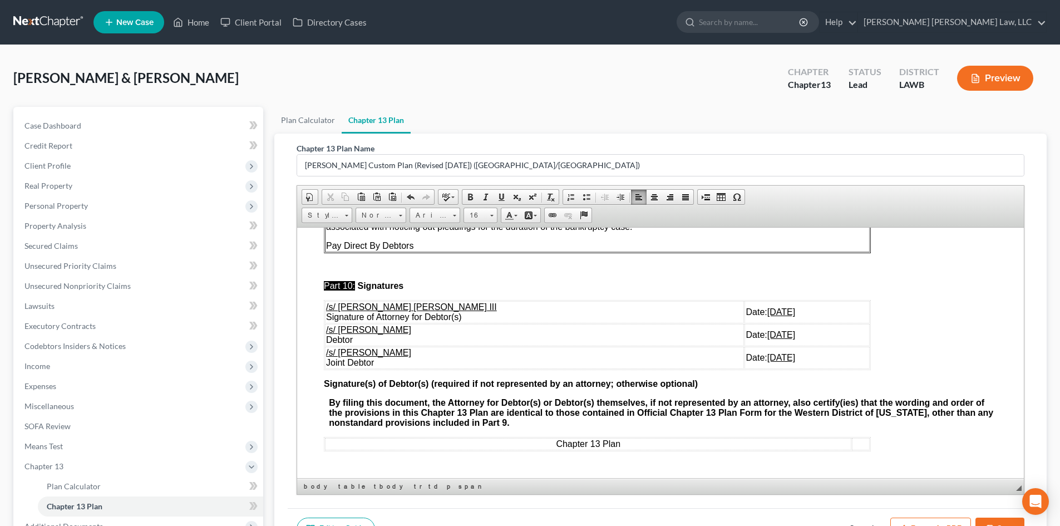
scroll to position [3431, 0]
drag, startPoint x: 785, startPoint y: 366, endPoint x: 325, endPoint y: 332, distance: 461.6
click at [325, 332] on tbody "/s/ [PERSON_NAME] [PERSON_NAME] III Signature of Attorney for Debtor(s) Date: […" at bounding box center [597, 335] width 545 height 68
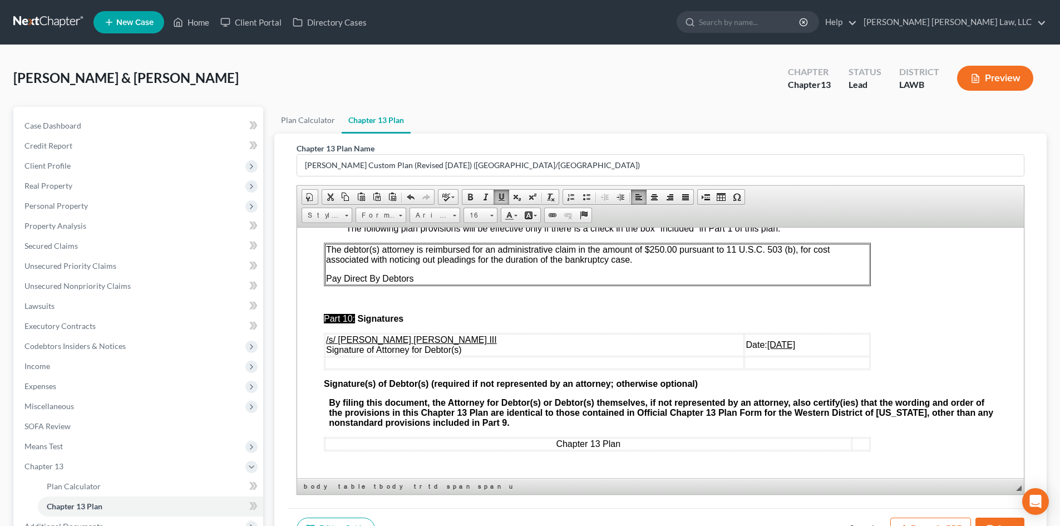
scroll to position [3398, 0]
click at [432, 275] on p "Pay Direct By Debtors" at bounding box center [597, 278] width 543 height 10
click at [1012, 521] on button "Save" at bounding box center [1000, 529] width 49 height 23
select select "1"
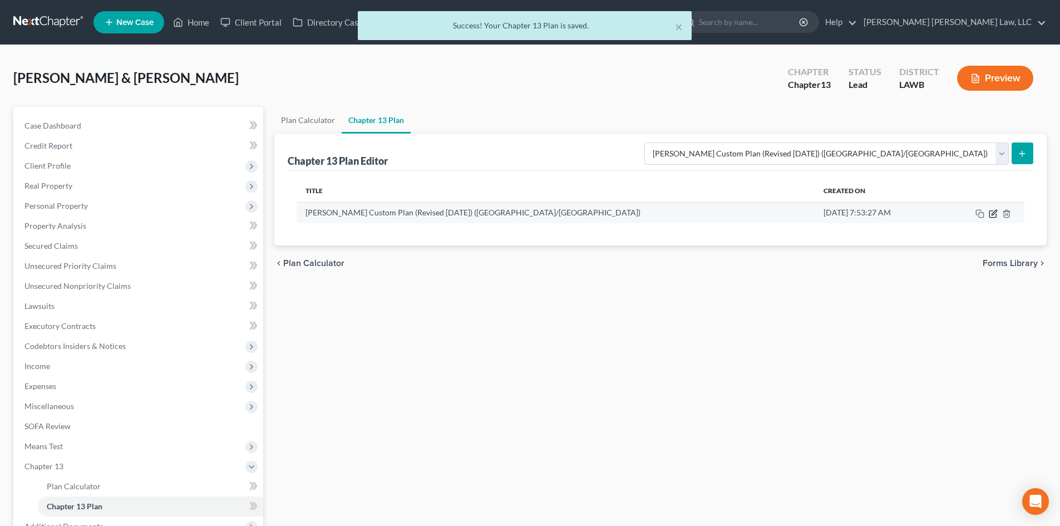
click at [995, 213] on icon "button" at bounding box center [993, 213] width 9 height 9
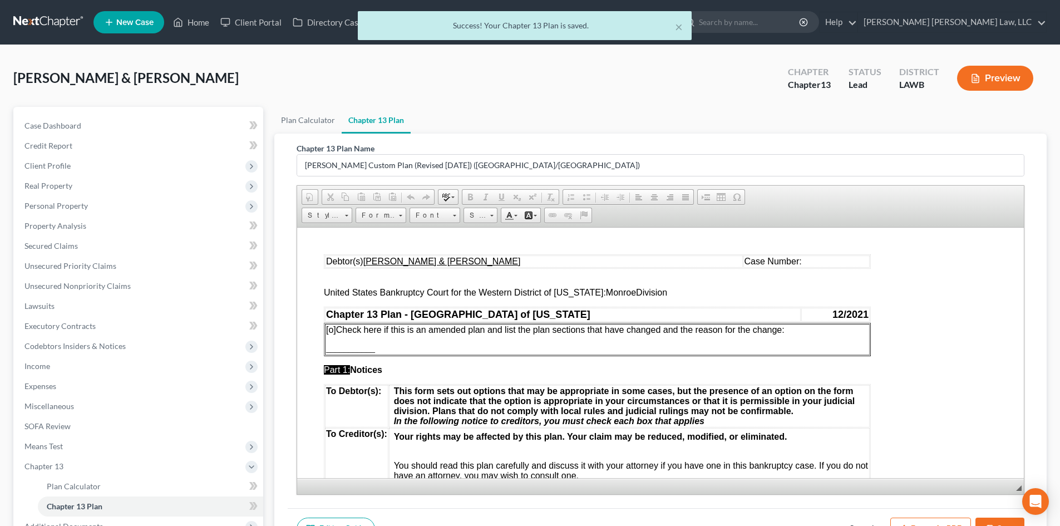
scroll to position [0, 0]
click at [931, 519] on button "Export as PDF" at bounding box center [931, 529] width 81 height 23
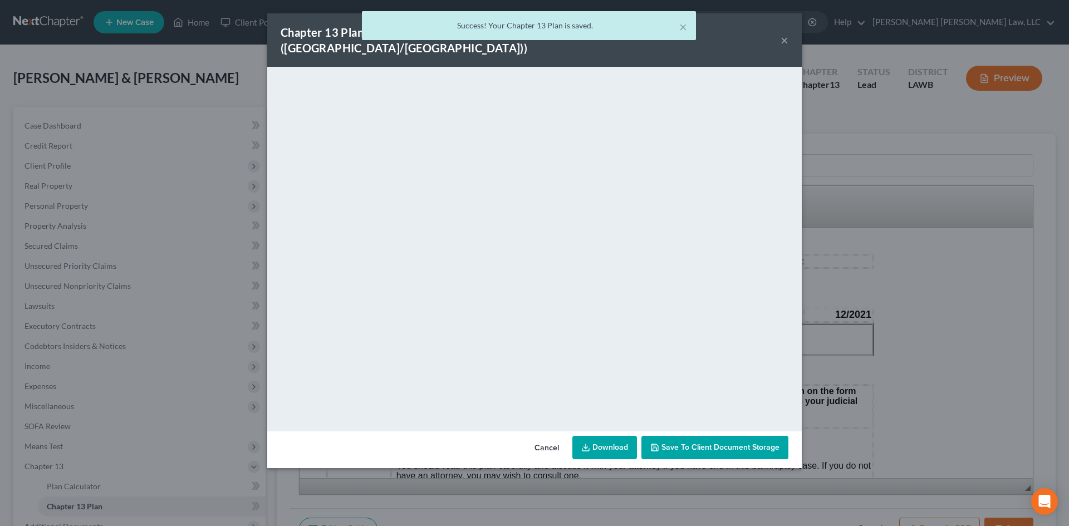
click at [600, 437] on link "Download" at bounding box center [604, 447] width 65 height 23
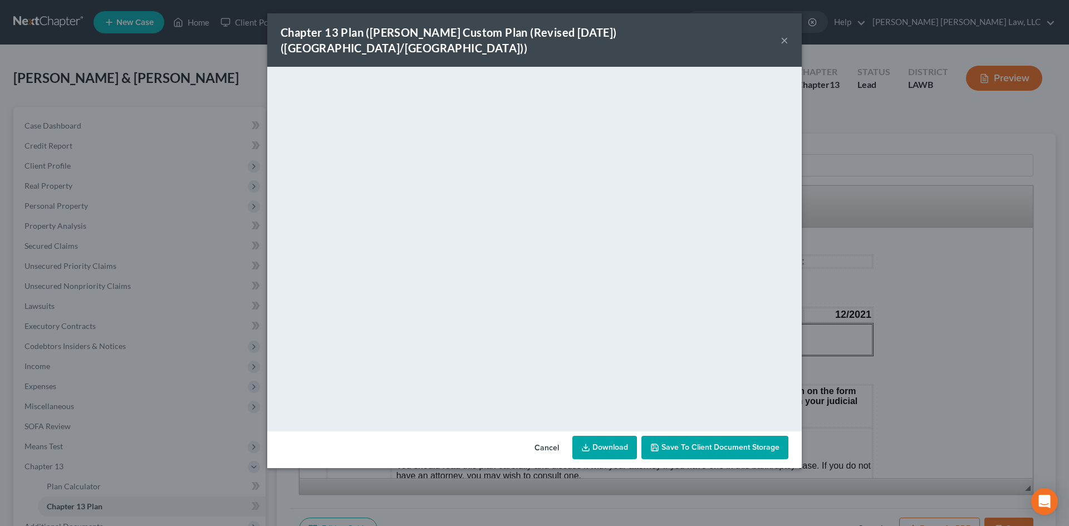
click at [832, 155] on div "Chapter 13 Plan ([PERSON_NAME] Custom Plan (Revised [DATE]) ([GEOGRAPHIC_DATA]/…" at bounding box center [534, 263] width 1069 height 526
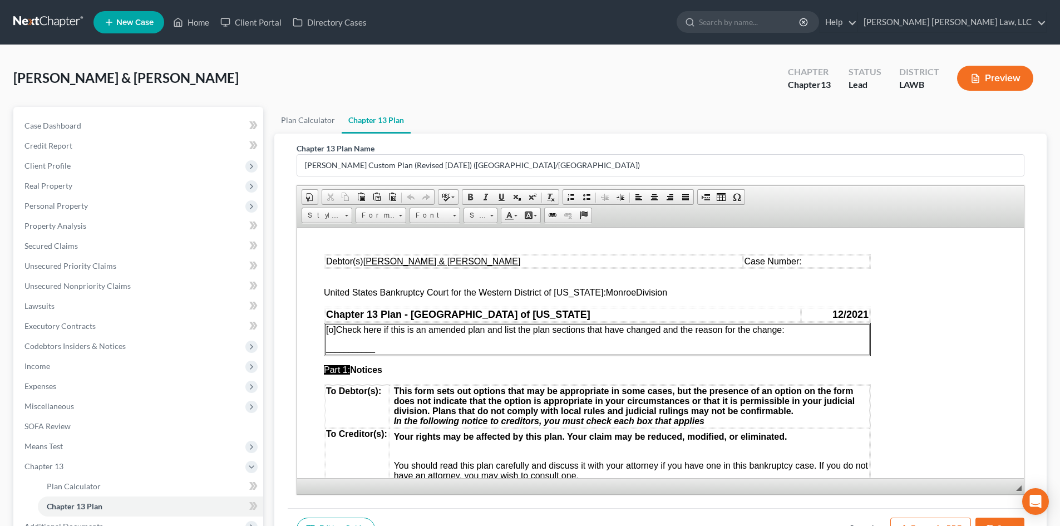
click at [991, 522] on button "Save" at bounding box center [1000, 529] width 49 height 23
select select "1"
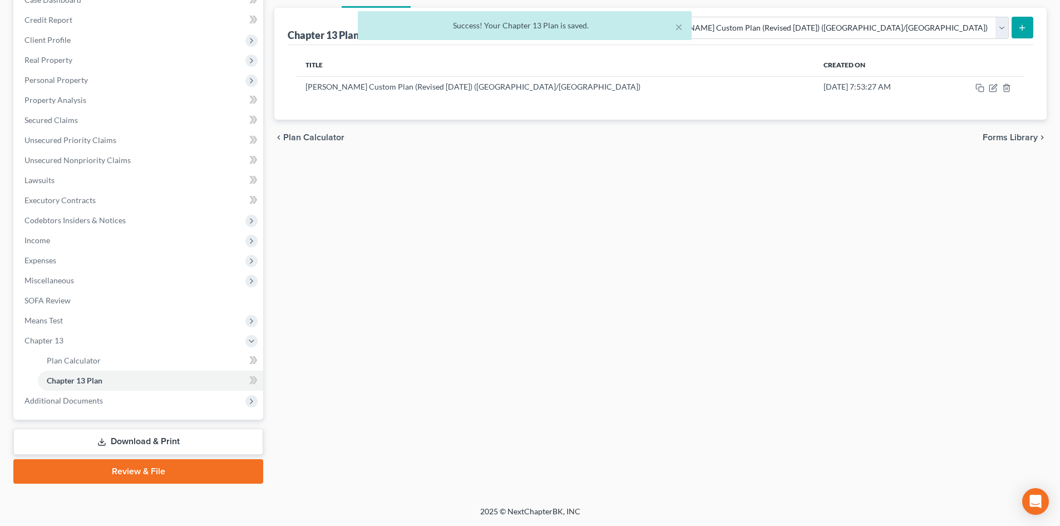
click at [111, 439] on link "Download & Print" at bounding box center [138, 442] width 250 height 26
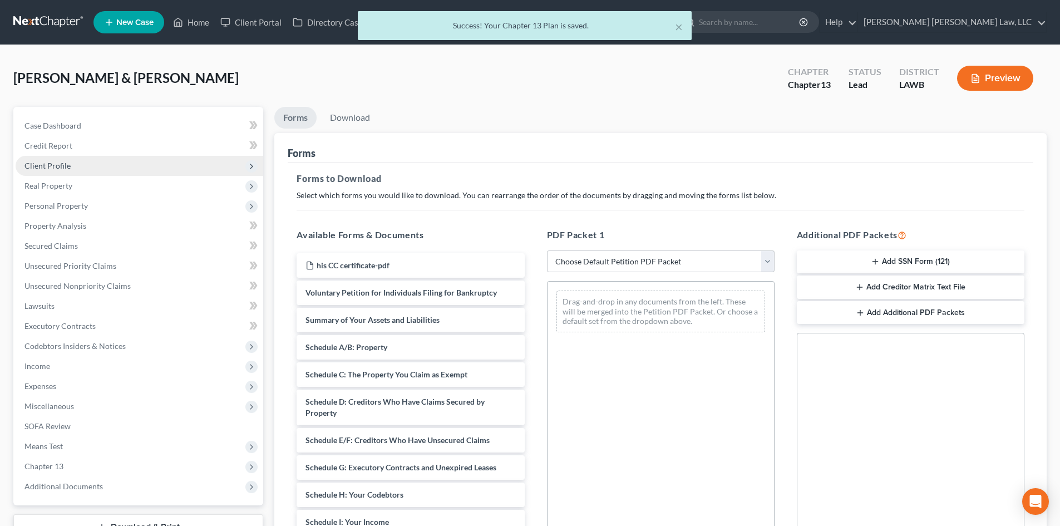
click at [108, 163] on span "Client Profile" at bounding box center [140, 166] width 248 height 20
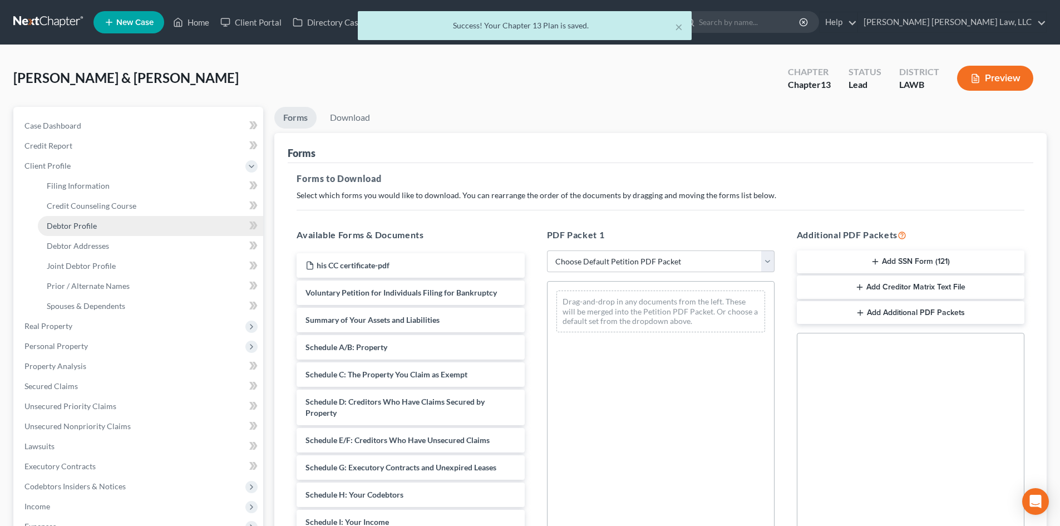
click at [110, 227] on link "Debtor Profile" at bounding box center [150, 226] width 225 height 20
select select "1"
select select "2"
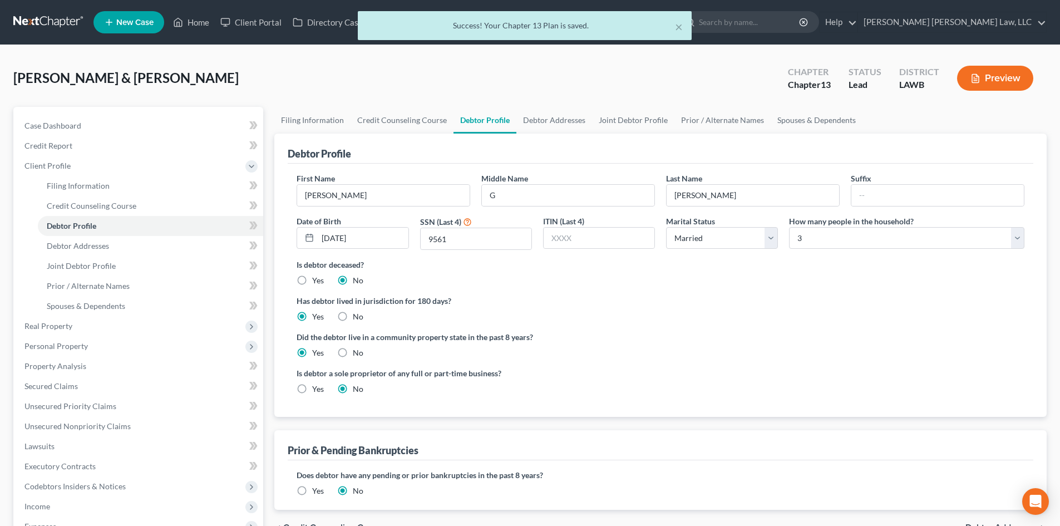
radio input "true"
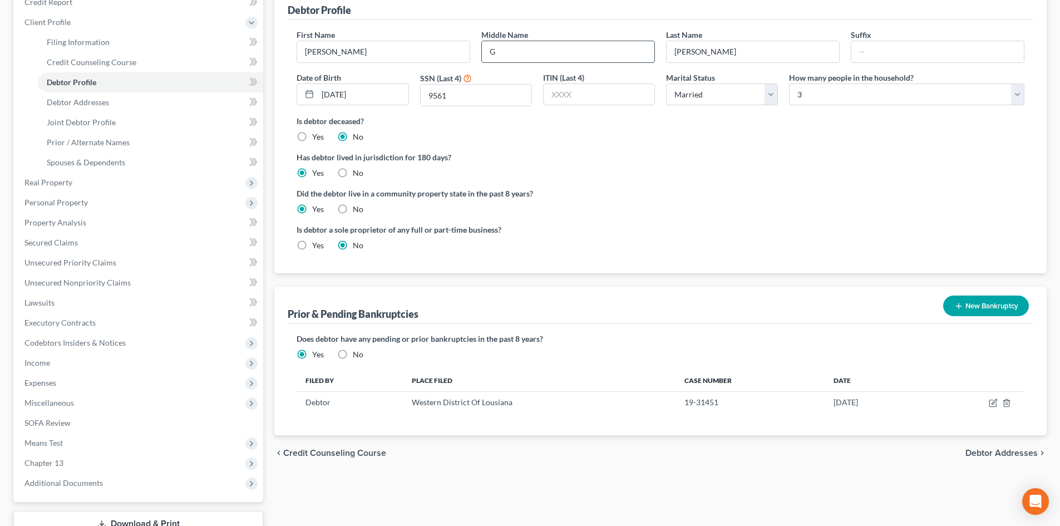
scroll to position [3, 0]
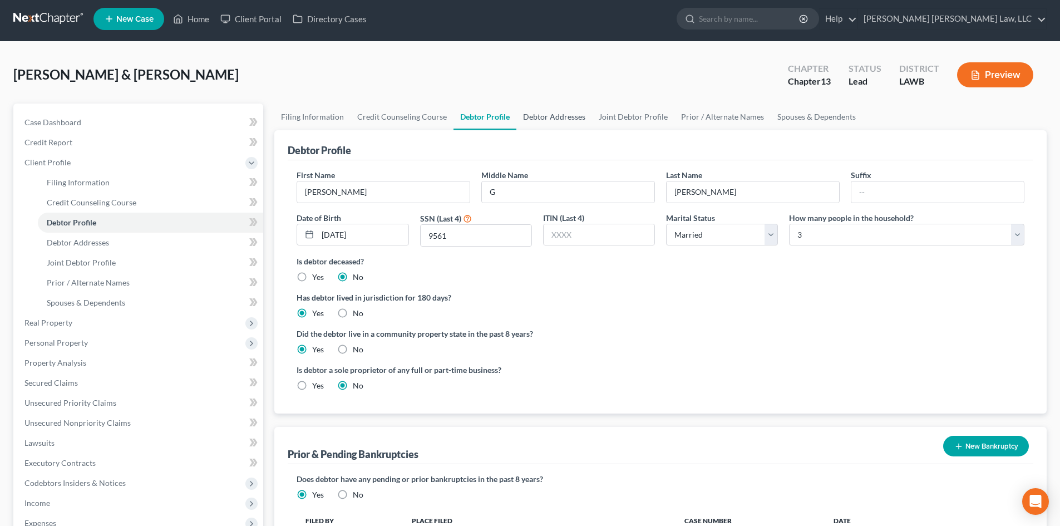
click at [531, 122] on link "Debtor Addresses" at bounding box center [555, 117] width 76 height 27
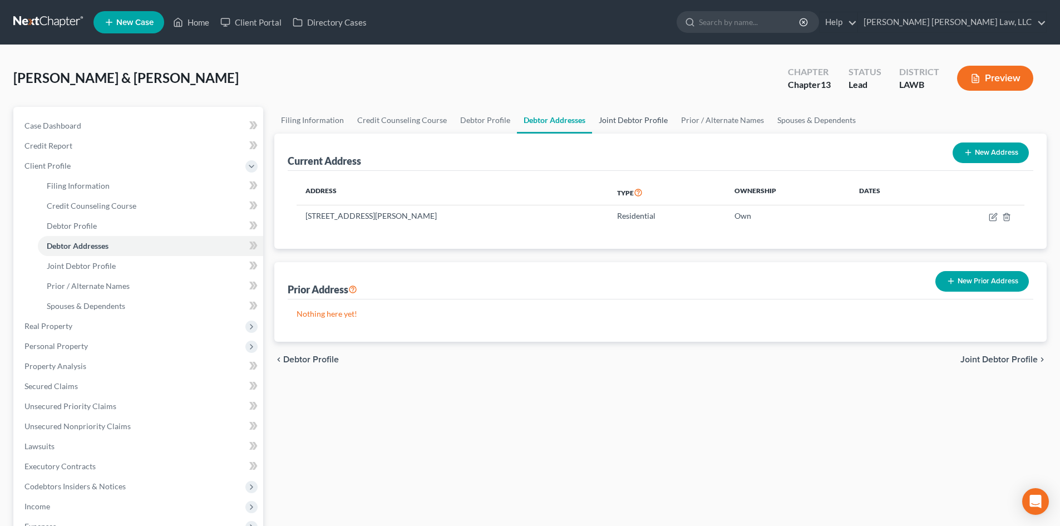
click at [630, 119] on link "Joint Debtor Profile" at bounding box center [633, 120] width 82 height 27
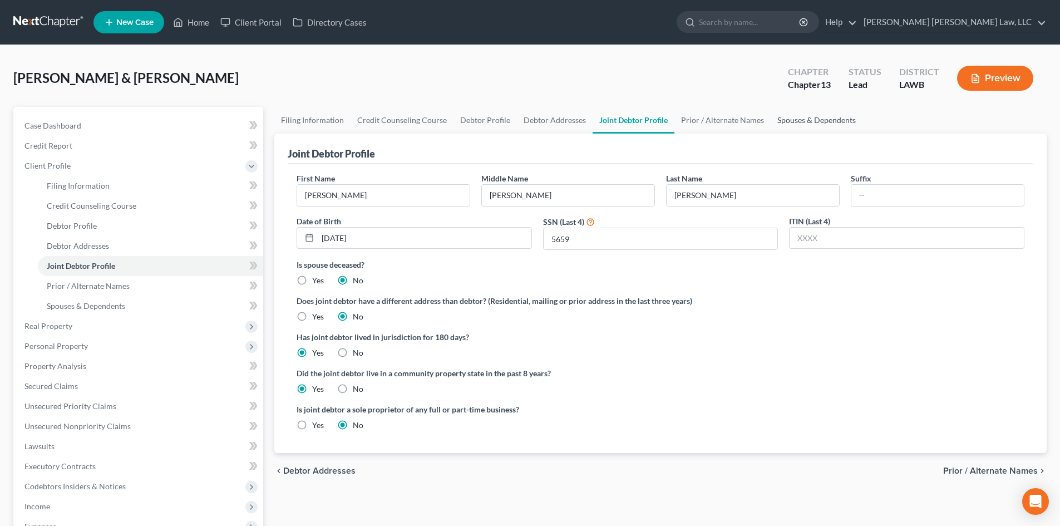
click at [783, 120] on link "Spouses & Dependents" at bounding box center [817, 120] width 92 height 27
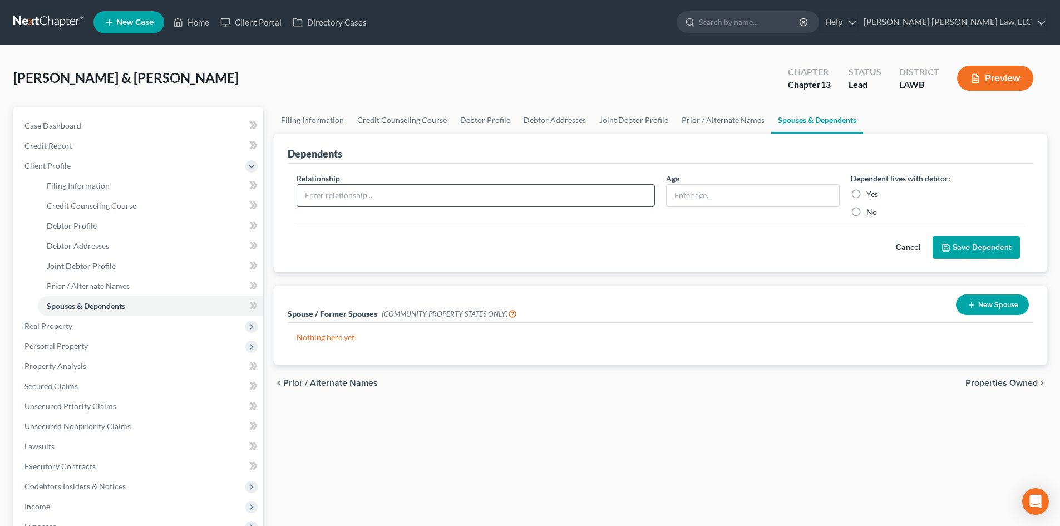
click at [568, 204] on input "text" at bounding box center [475, 195] width 357 height 21
type input "Daughter"
click at [770, 194] on input "text" at bounding box center [753, 195] width 173 height 21
type input "40"
click at [867, 195] on label "Yes" at bounding box center [873, 194] width 12 height 11
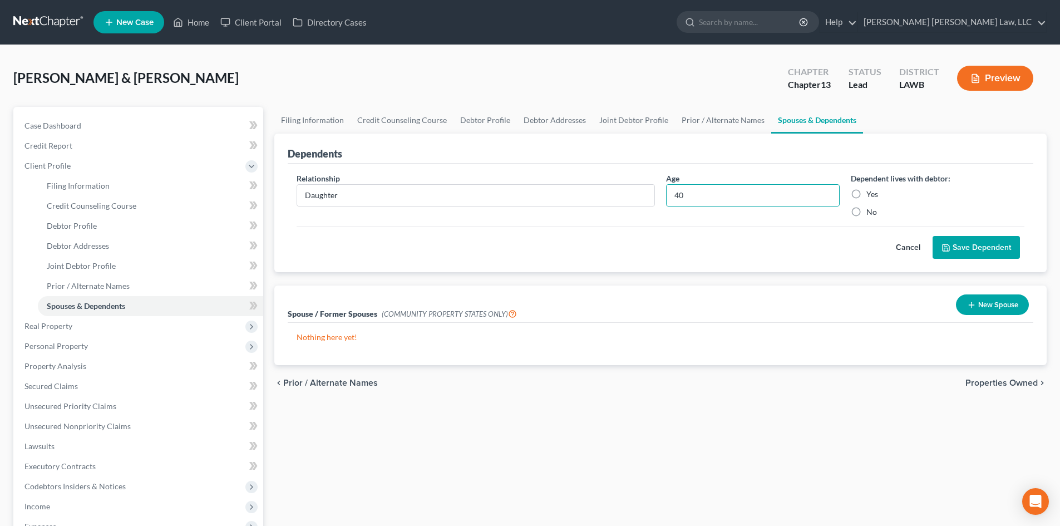
click at [871, 195] on input "Yes" at bounding box center [874, 192] width 7 height 7
radio input "true"
click at [975, 236] on button "Save Dependent" at bounding box center [976, 247] width 87 height 23
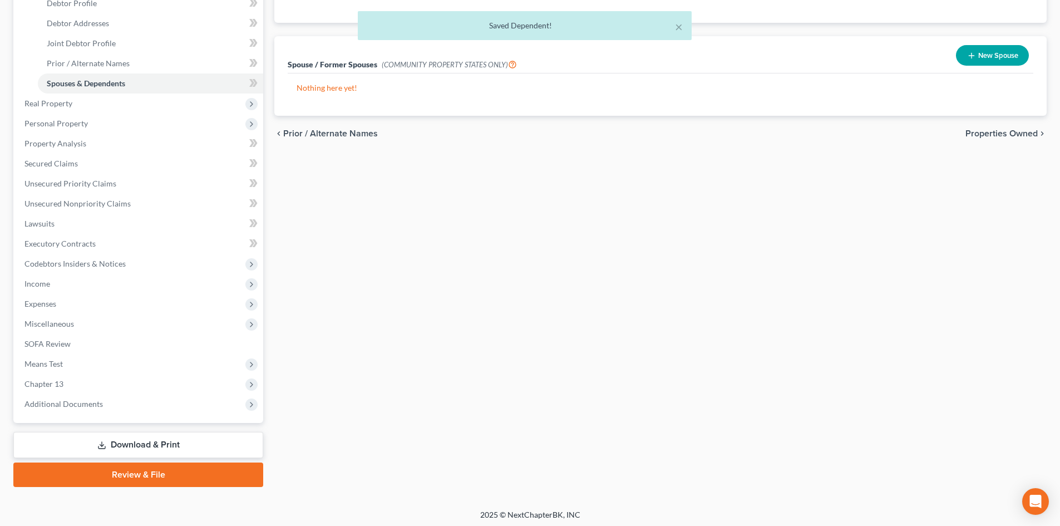
click at [136, 448] on link "Download & Print" at bounding box center [138, 445] width 250 height 26
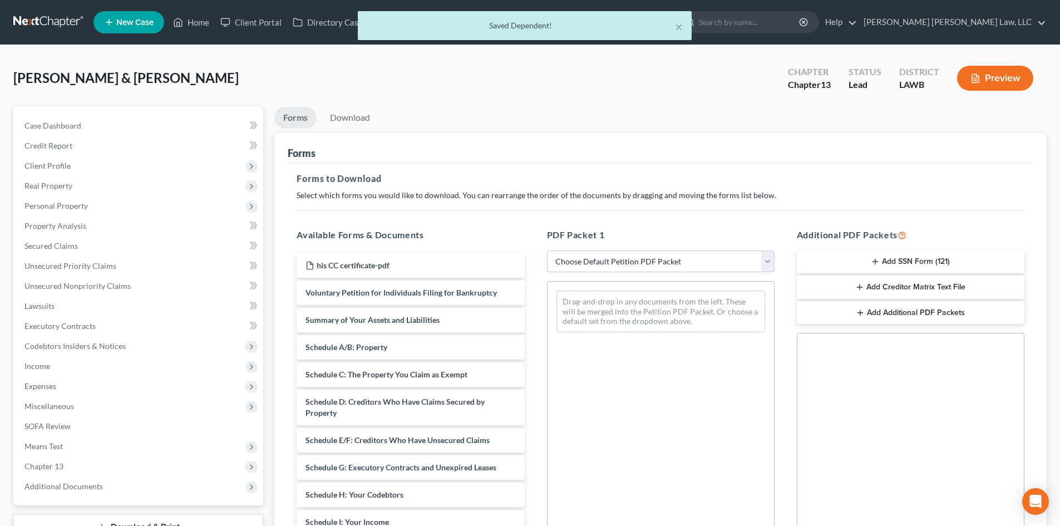
drag, startPoint x: 582, startPoint y: 258, endPoint x: 587, endPoint y: 269, distance: 12.7
click at [582, 258] on select "Choose Default Petition PDF Packet Complete Bankruptcy Petition (all forms and …" at bounding box center [661, 261] width 228 height 22
select select "0"
click at [547, 250] on select "Choose Default Petition PDF Packet Complete Bankruptcy Petition (all forms and …" at bounding box center [661, 261] width 228 height 22
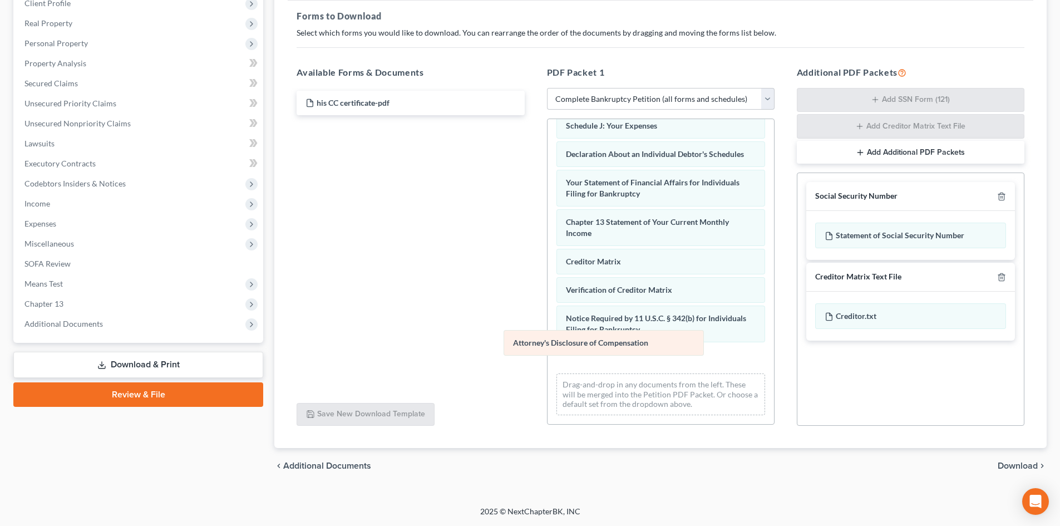
scroll to position [287, 0]
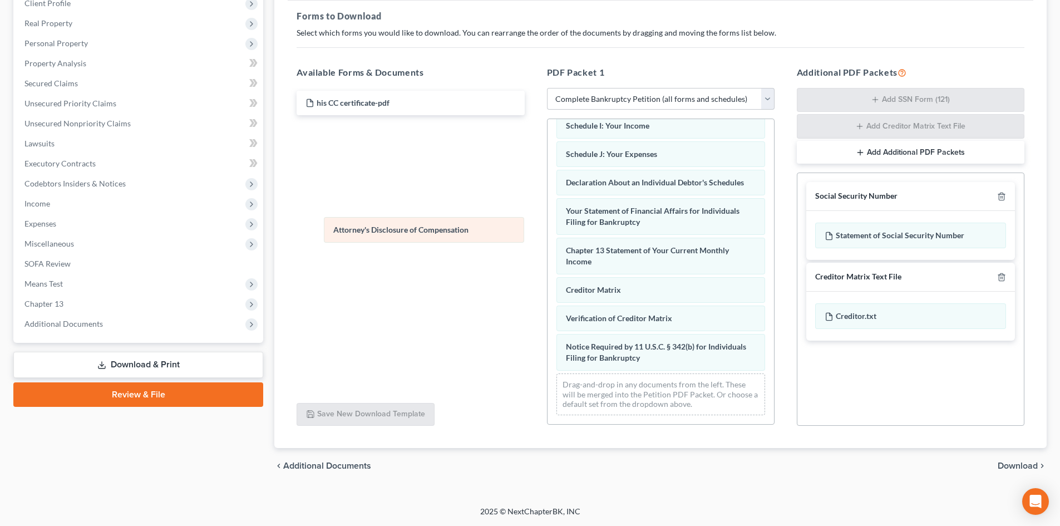
drag, startPoint x: 666, startPoint y: 366, endPoint x: 429, endPoint y: 188, distance: 295.8
click at [548, 189] on div "Attorney's Disclosure of Compensation Voluntary Petition for Individuals Filing…" at bounding box center [661, 134] width 227 height 581
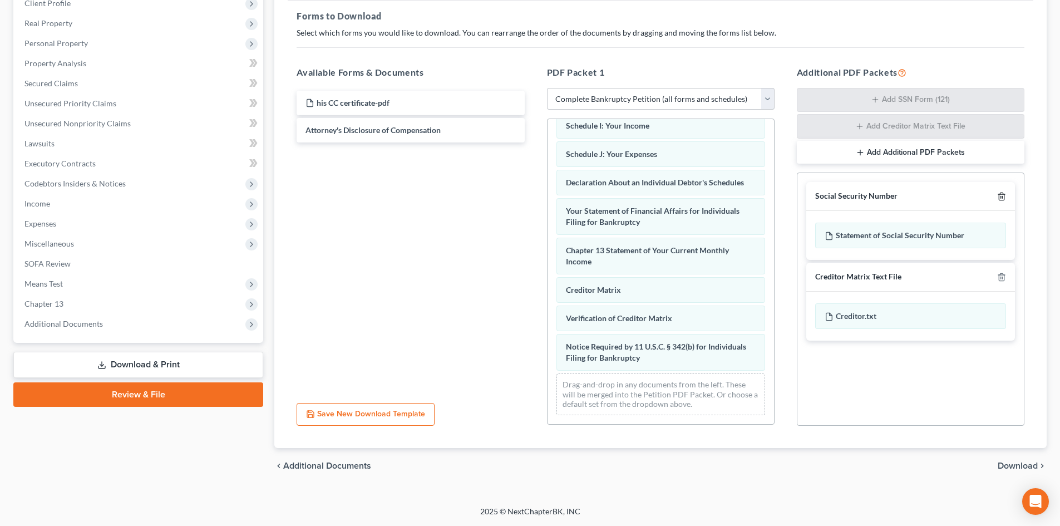
click at [1003, 199] on icon "button" at bounding box center [1001, 196] width 9 height 9
click at [1003, 273] on icon "button" at bounding box center [1001, 277] width 9 height 9
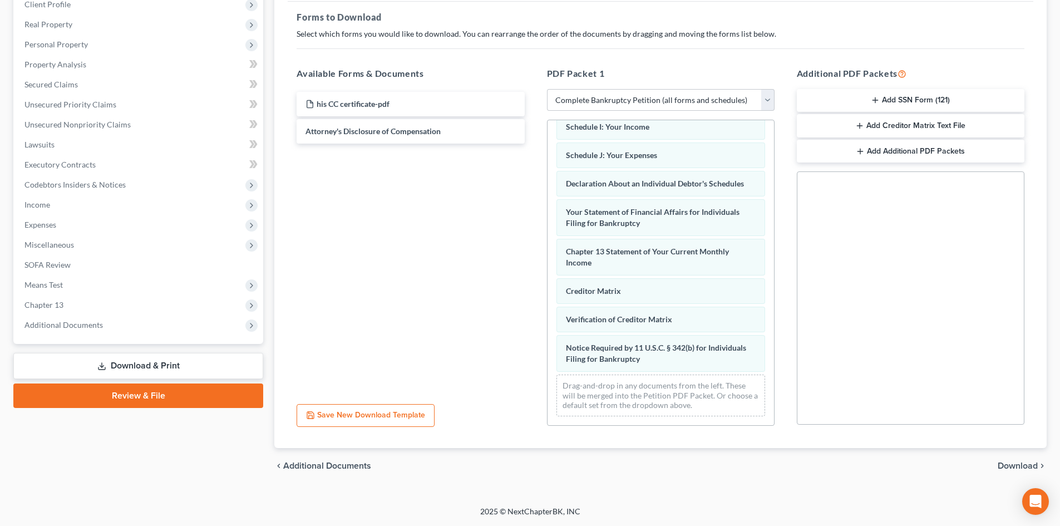
click at [1021, 470] on span "Download" at bounding box center [1018, 465] width 40 height 9
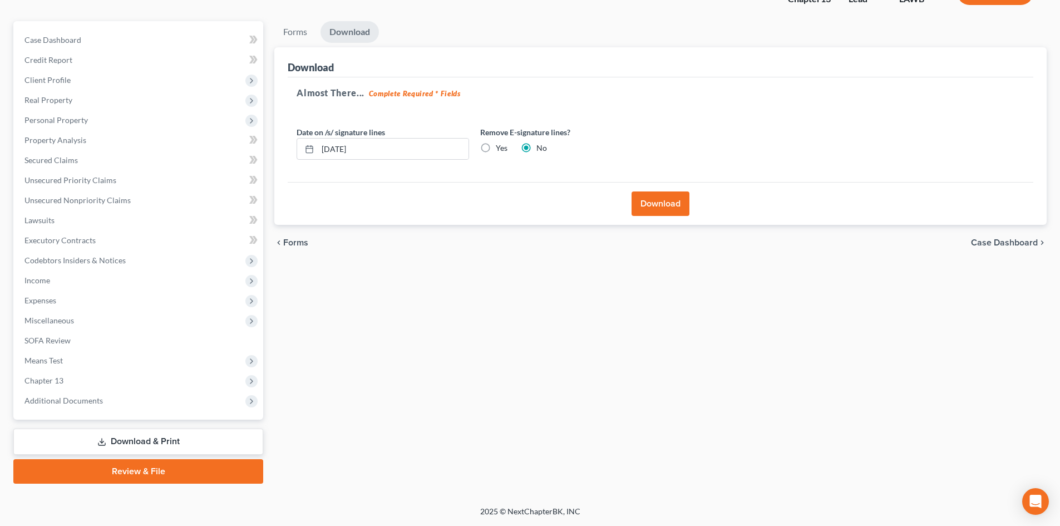
click at [671, 200] on button "Download" at bounding box center [661, 203] width 58 height 24
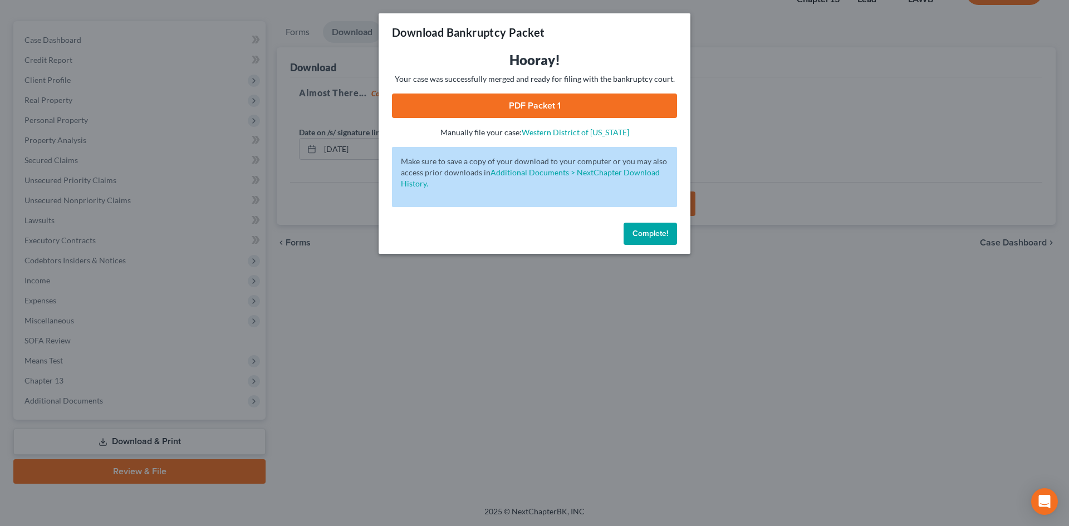
click at [662, 104] on link "PDF Packet 1" at bounding box center [534, 106] width 285 height 24
click at [656, 229] on span "Complete!" at bounding box center [650, 233] width 36 height 9
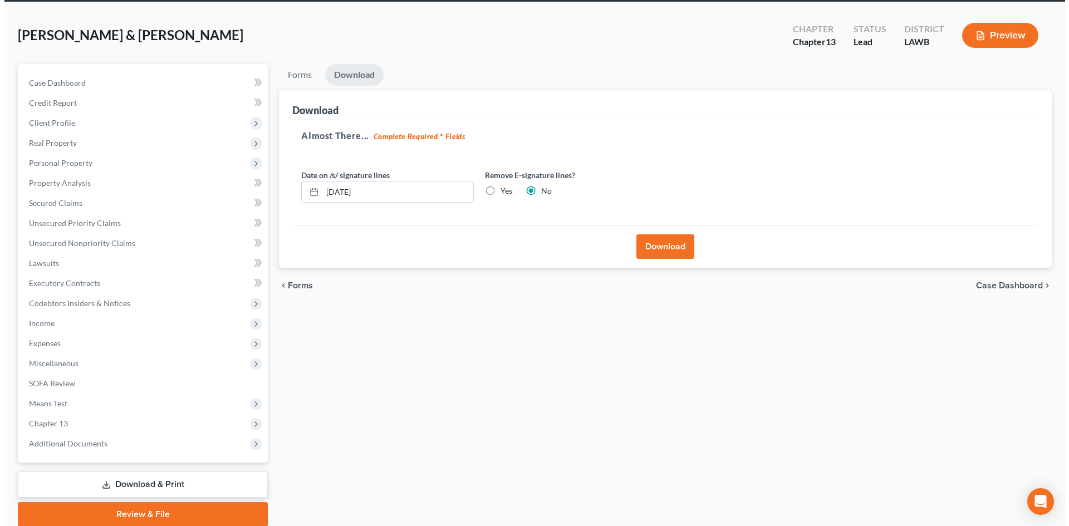
scroll to position [0, 0]
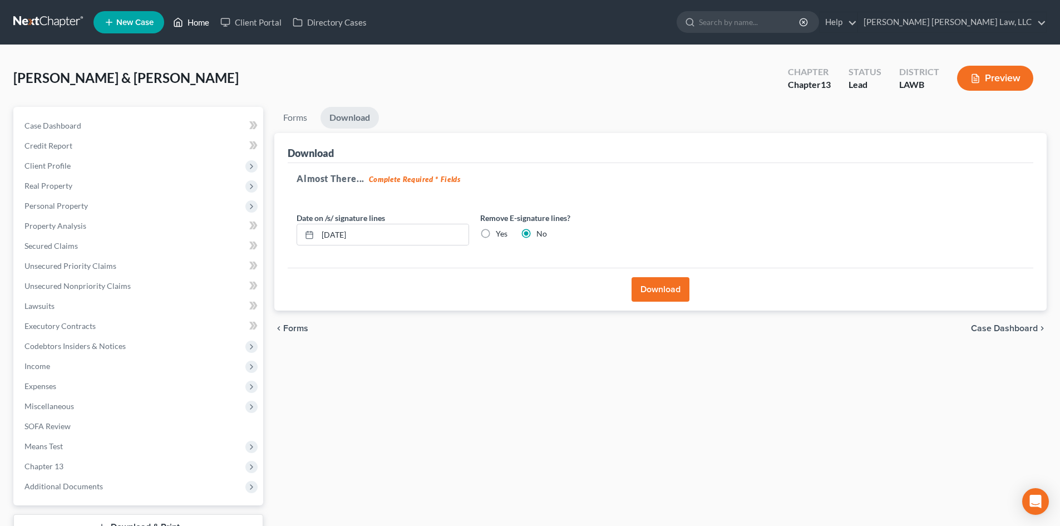
click at [203, 22] on link "Home" at bounding box center [191, 22] width 47 height 20
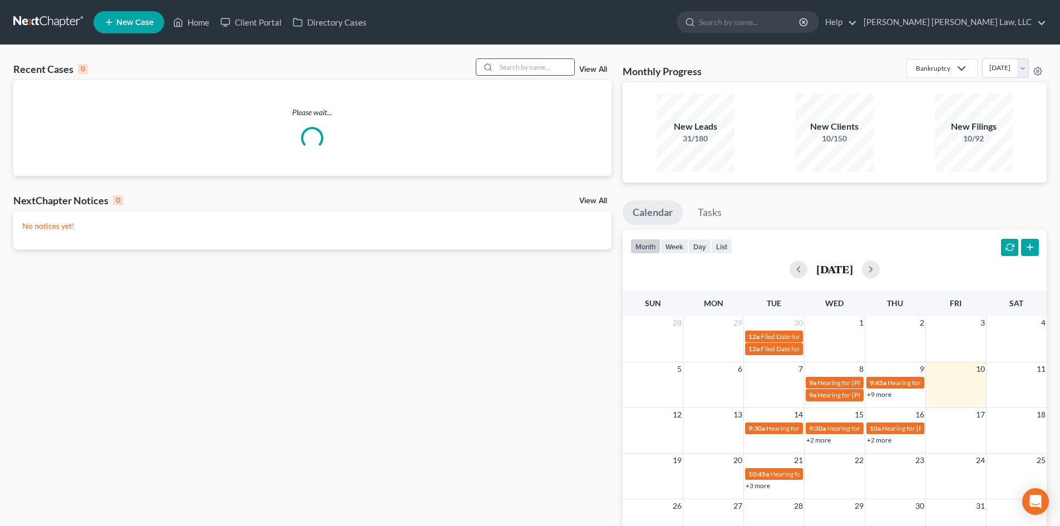
click at [554, 65] on input "search" at bounding box center [535, 67] width 78 height 16
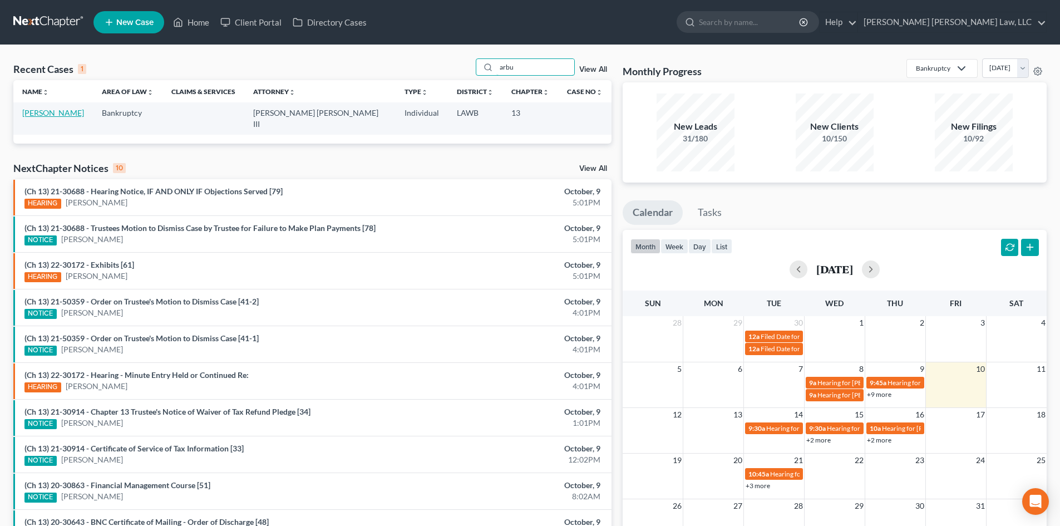
type input "arbu"
click at [71, 112] on link "[PERSON_NAME]" at bounding box center [53, 112] width 62 height 9
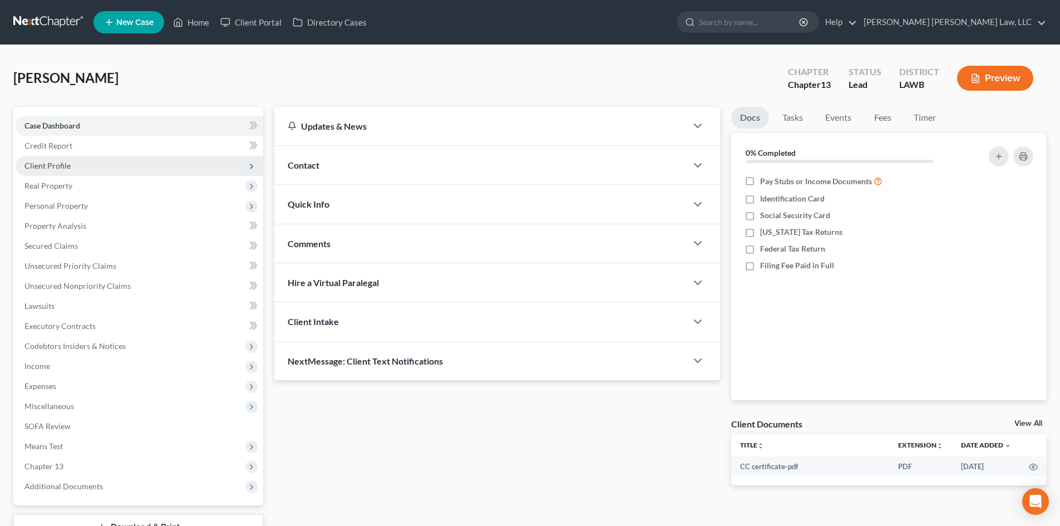
click at [62, 163] on span "Client Profile" at bounding box center [47, 165] width 46 height 9
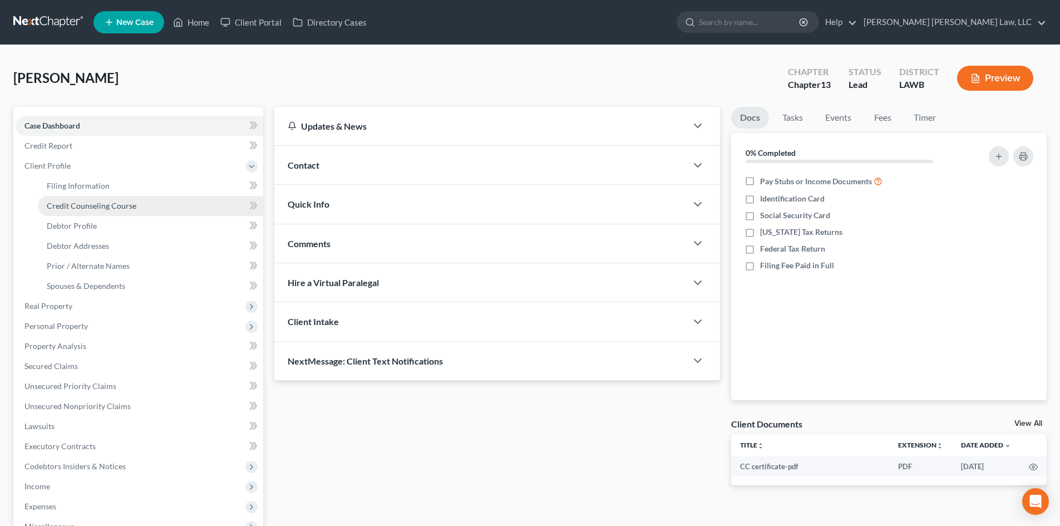
click at [95, 208] on span "Credit Counseling Course" at bounding box center [92, 205] width 90 height 9
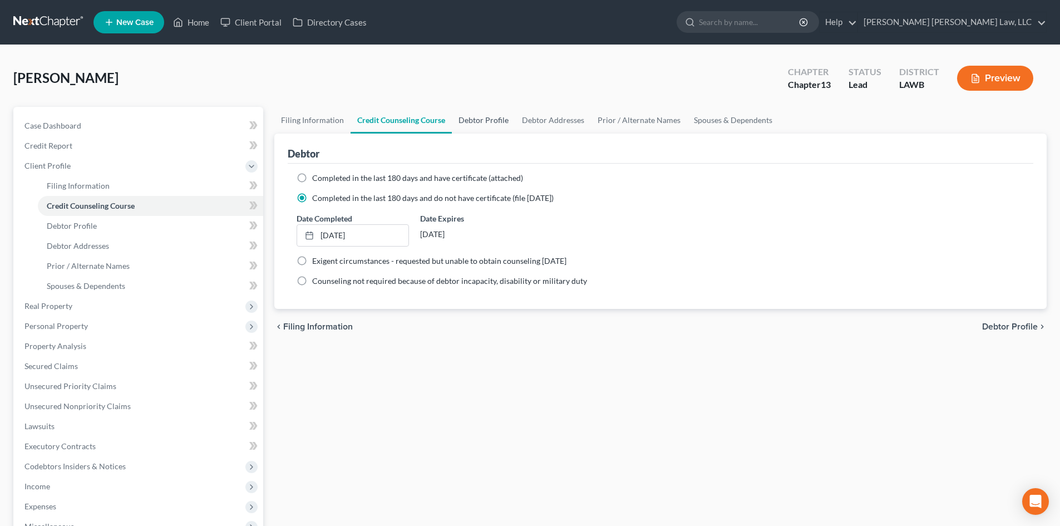
click at [494, 122] on link "Debtor Profile" at bounding box center [483, 120] width 63 height 27
select select "1"
select select "3"
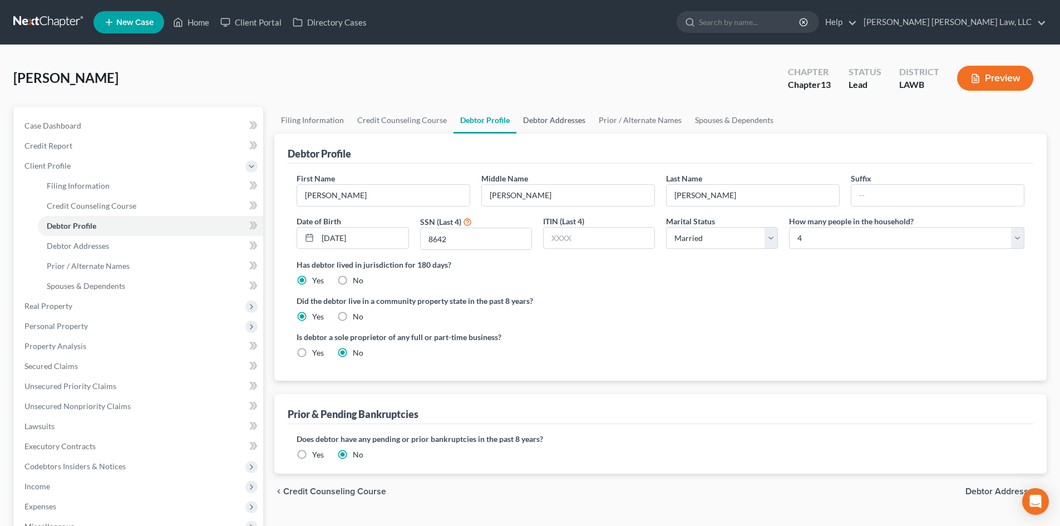
click at [576, 130] on link "Debtor Addresses" at bounding box center [555, 120] width 76 height 27
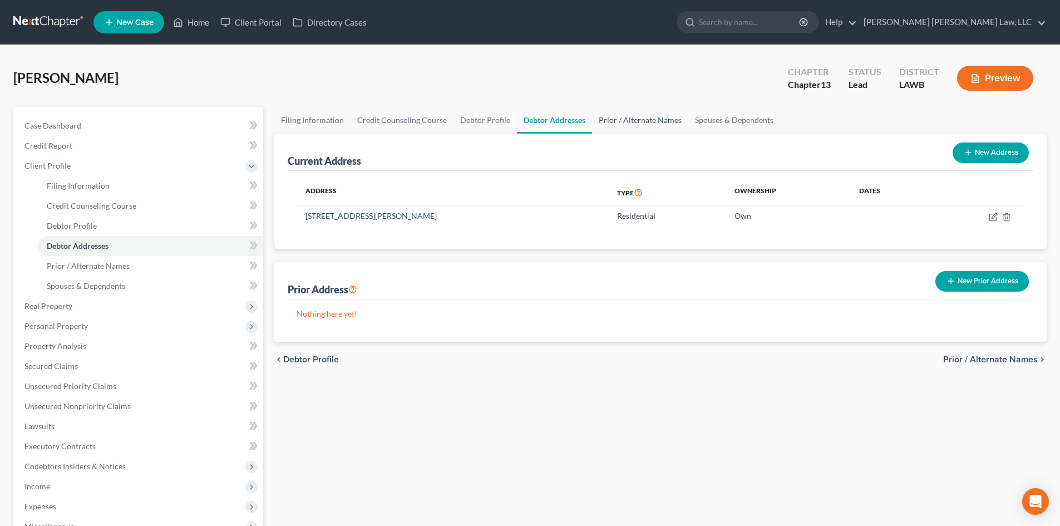
click at [604, 131] on link "Prior / Alternate Names" at bounding box center [640, 120] width 96 height 27
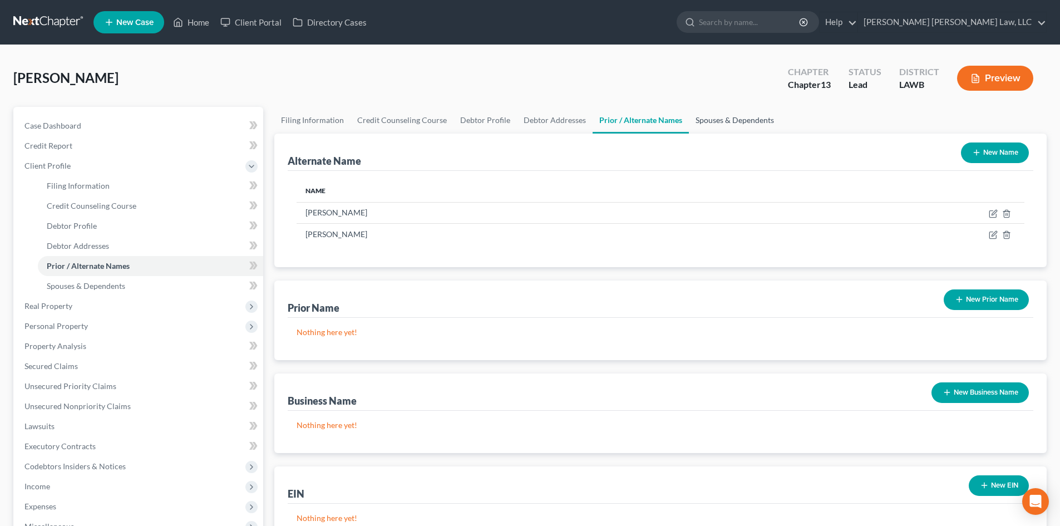
click at [753, 125] on link "Spouses & Dependents" at bounding box center [735, 120] width 92 height 27
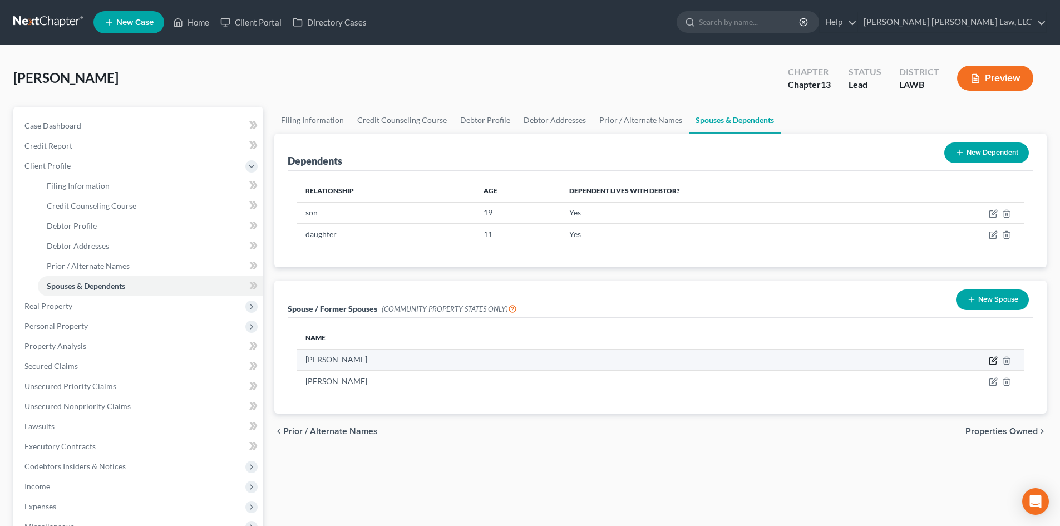
click at [996, 360] on icon "button" at bounding box center [993, 360] width 9 height 9
select select "4"
select select "19"
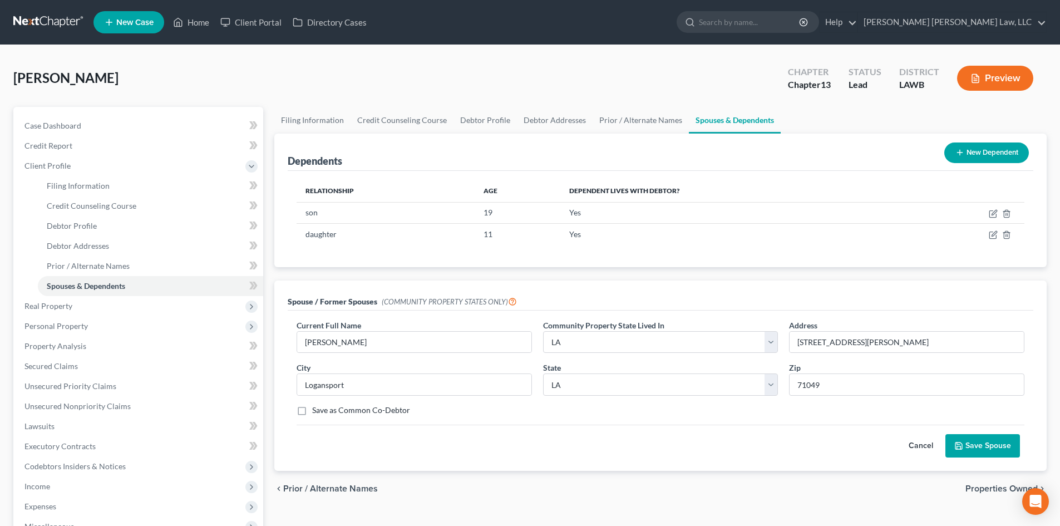
click at [1014, 442] on button "Save Spouse" at bounding box center [983, 445] width 75 height 23
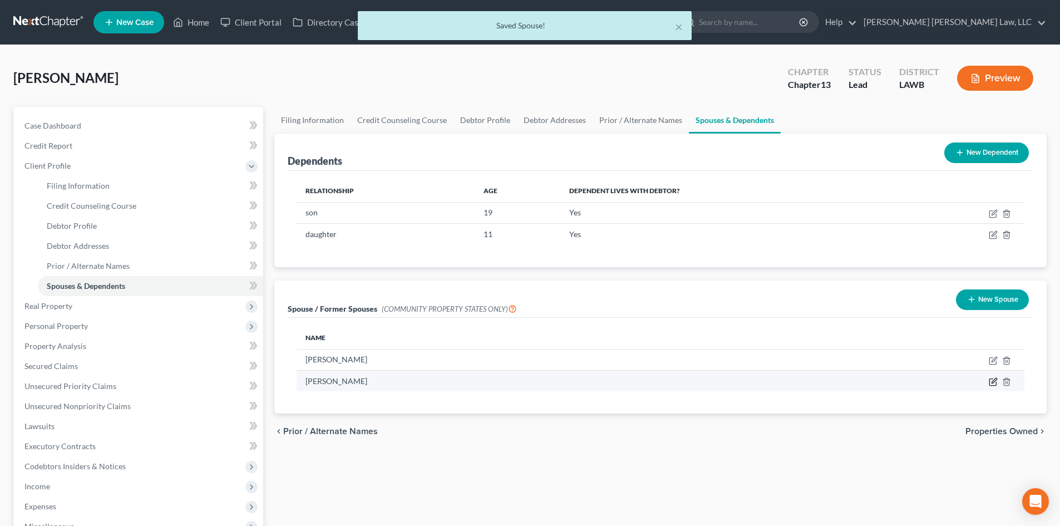
click at [990, 385] on icon "button" at bounding box center [993, 382] width 7 height 7
select select "4"
select select "19"
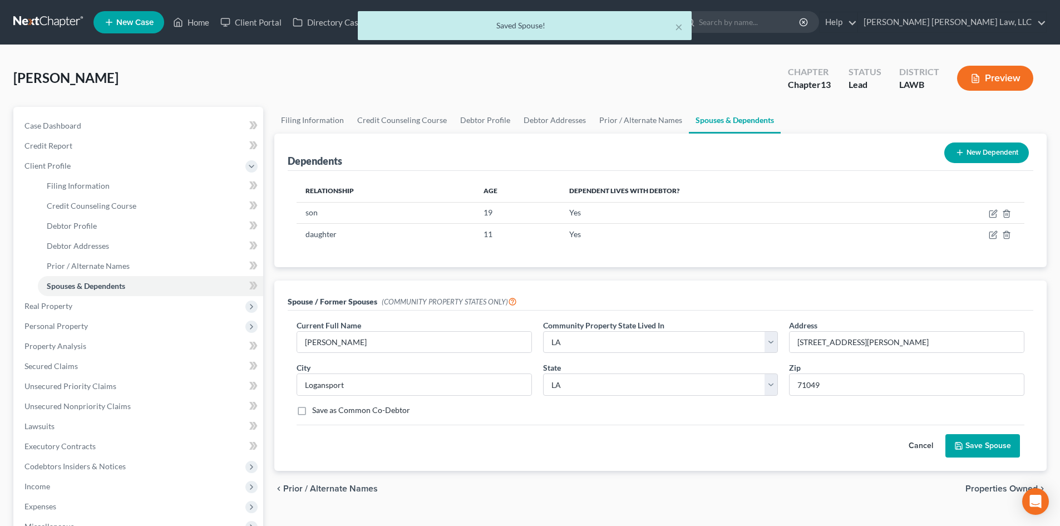
click at [1003, 439] on button "Save Spouse" at bounding box center [983, 445] width 75 height 23
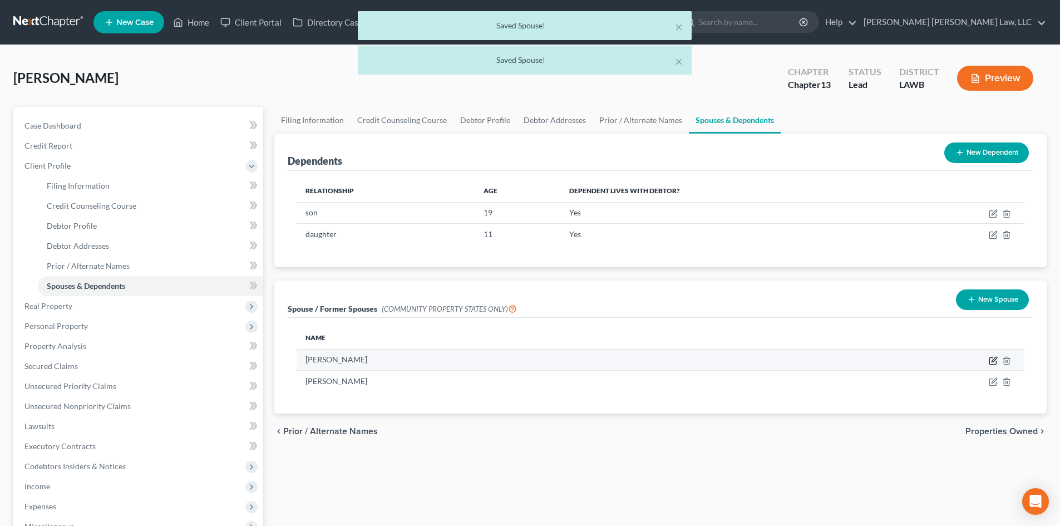
click at [992, 362] on icon "button" at bounding box center [993, 360] width 9 height 9
select select "4"
select select "19"
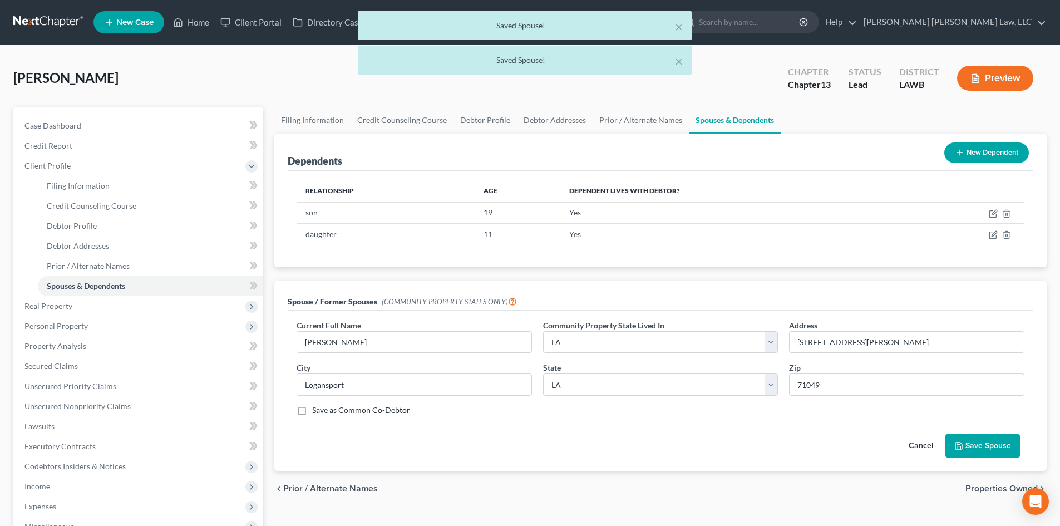
click at [927, 447] on button "Cancel" at bounding box center [921, 446] width 49 height 22
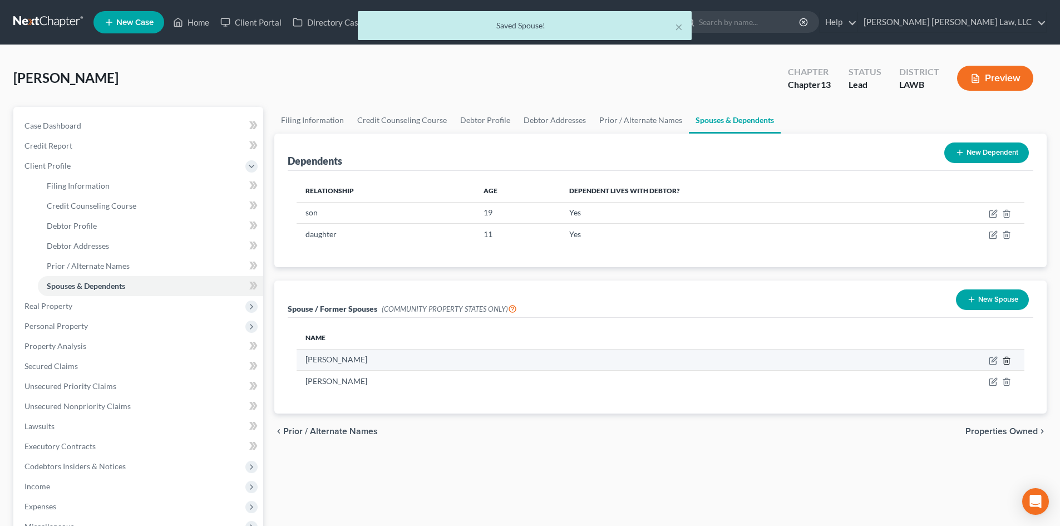
click at [1007, 362] on icon "button" at bounding box center [1006, 360] width 9 height 9
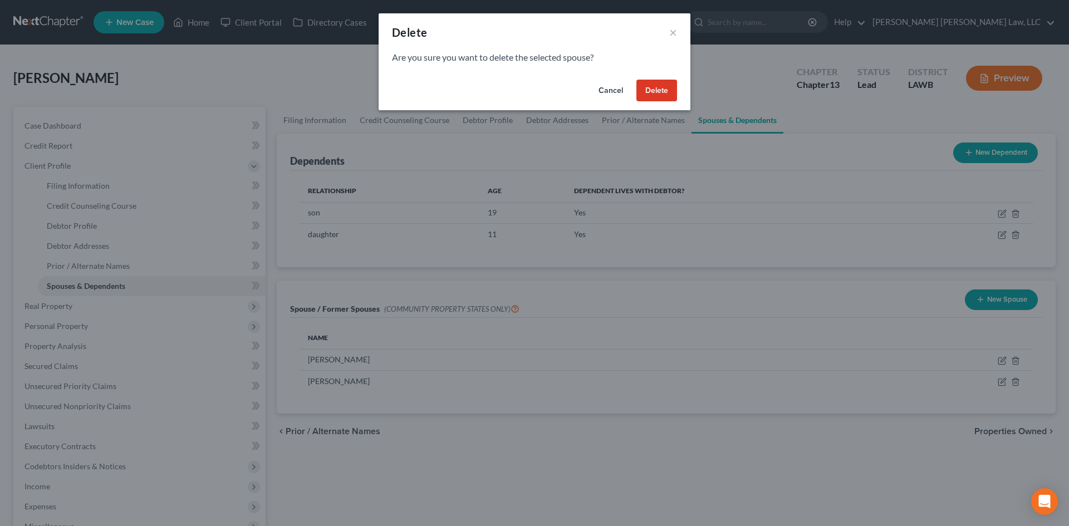
click at [658, 96] on button "Delete" at bounding box center [656, 91] width 41 height 22
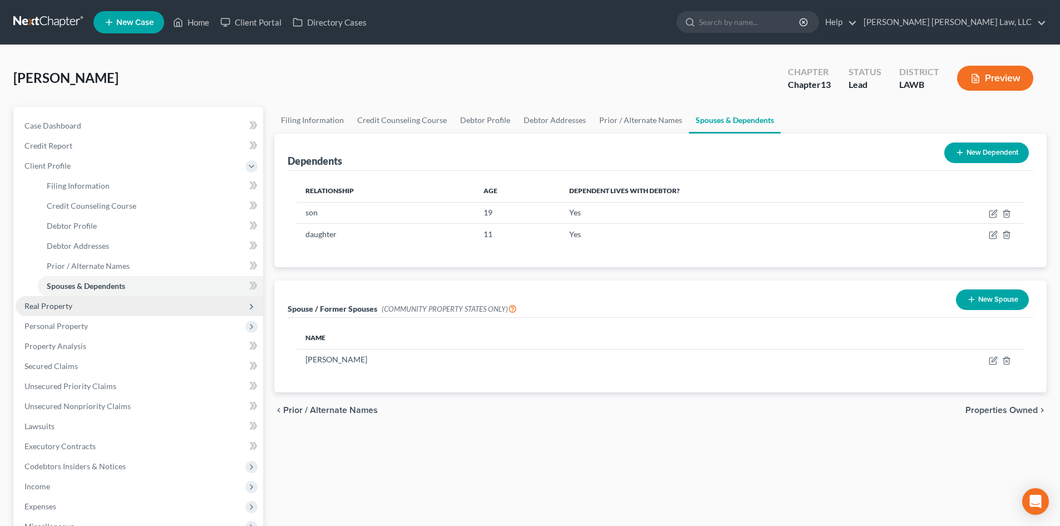
click at [116, 311] on span "Real Property" at bounding box center [140, 306] width 248 height 20
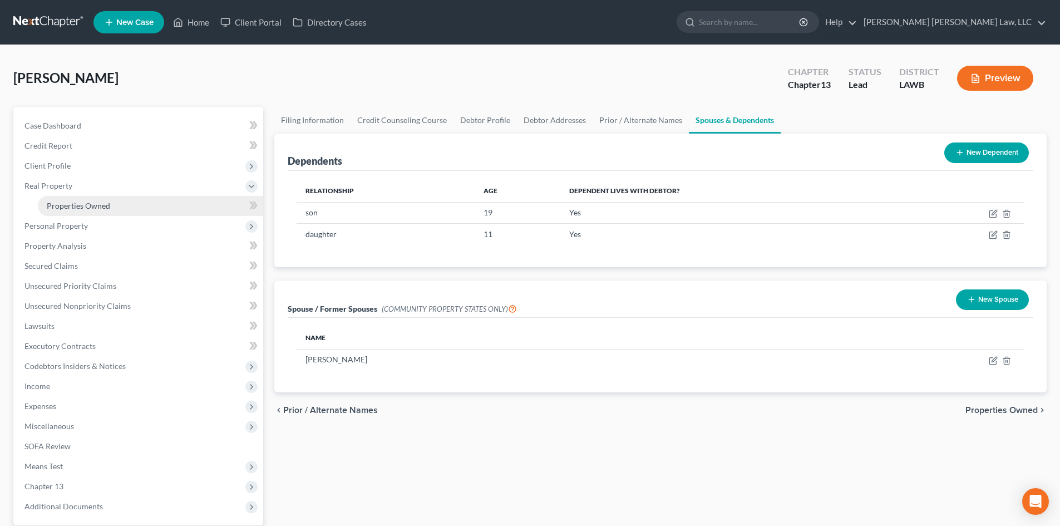
click at [136, 207] on link "Properties Owned" at bounding box center [150, 206] width 225 height 20
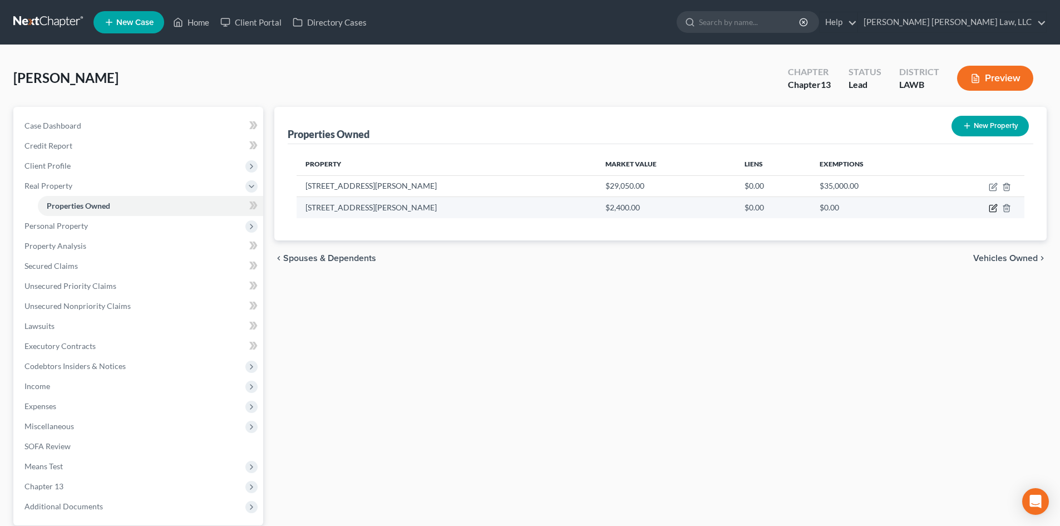
click at [991, 208] on icon "button" at bounding box center [993, 208] width 9 height 9
select select "19"
select select "0"
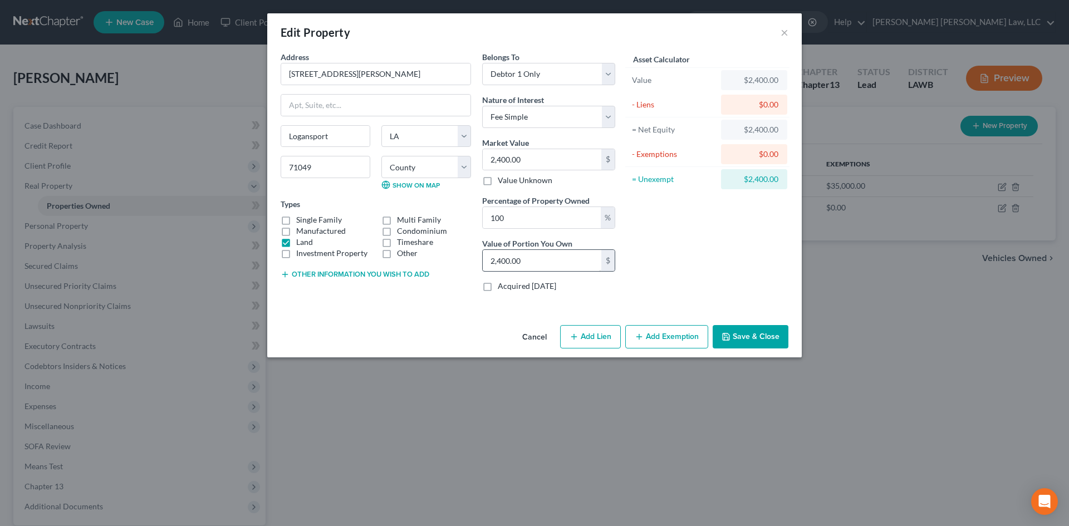
drag, startPoint x: 402, startPoint y: 271, endPoint x: 524, endPoint y: 250, distance: 124.3
click at [402, 271] on button "Other information you wish to add" at bounding box center [355, 274] width 149 height 9
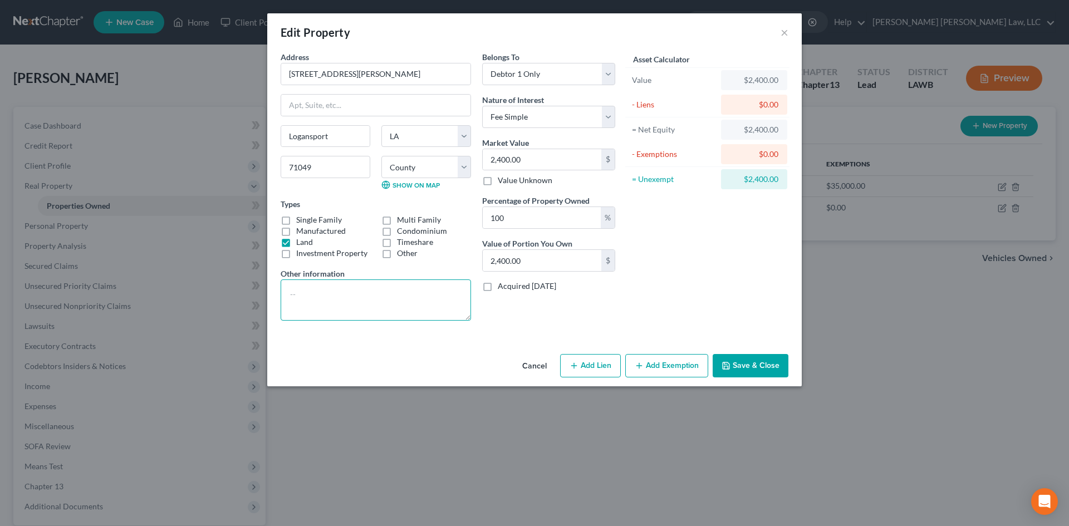
click at [384, 307] on textarea at bounding box center [376, 299] width 190 height 41
paste textarea "Total Value - 6%(relator/closing) - lien amount - succession cost = Net 1 - Hei…"
drag, startPoint x: 330, startPoint y: 293, endPoint x: 274, endPoint y: 299, distance: 55.4
click at [268, 301] on div "Address * [GEOGRAPHIC_DATA][PERSON_NAME] [GEOGRAPHIC_DATA] [US_STATE][GEOGRAPHI…" at bounding box center [534, 200] width 534 height 298
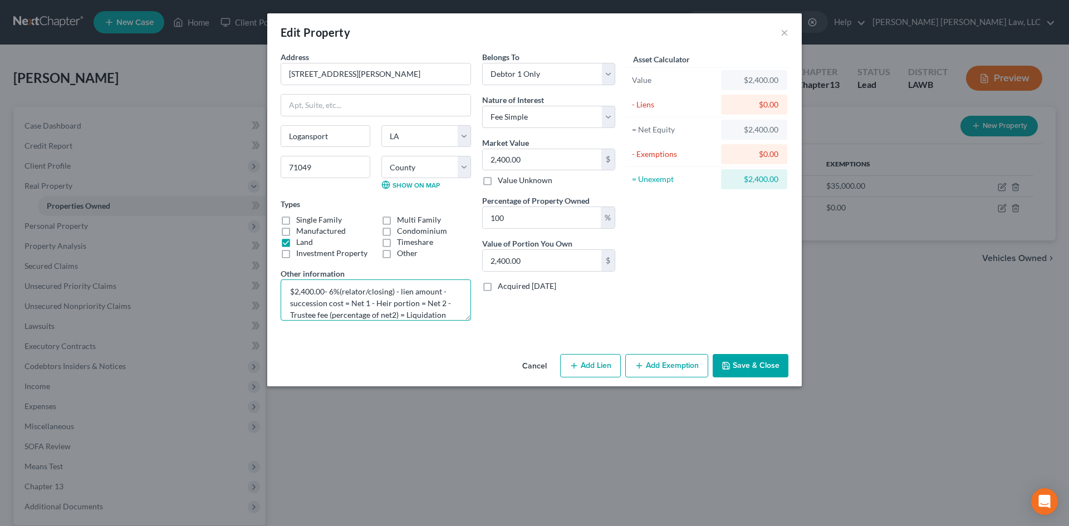
drag, startPoint x: 338, startPoint y: 290, endPoint x: 330, endPoint y: 292, distance: 8.0
click at [330, 292] on textarea "$2,400.00- 6%(relator/closing) - lien amount - succession cost = Net 1 - Heir p…" at bounding box center [376, 299] width 190 height 41
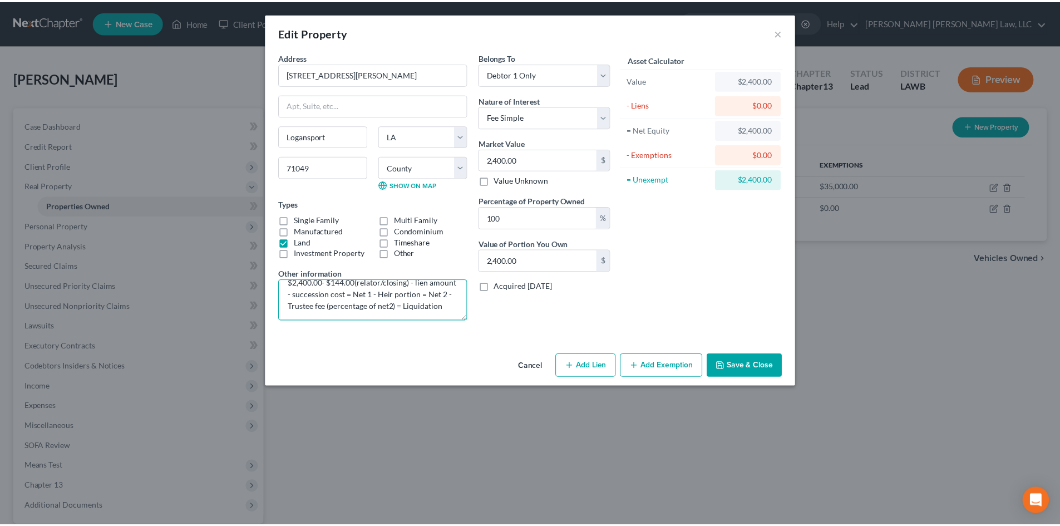
scroll to position [0, 0]
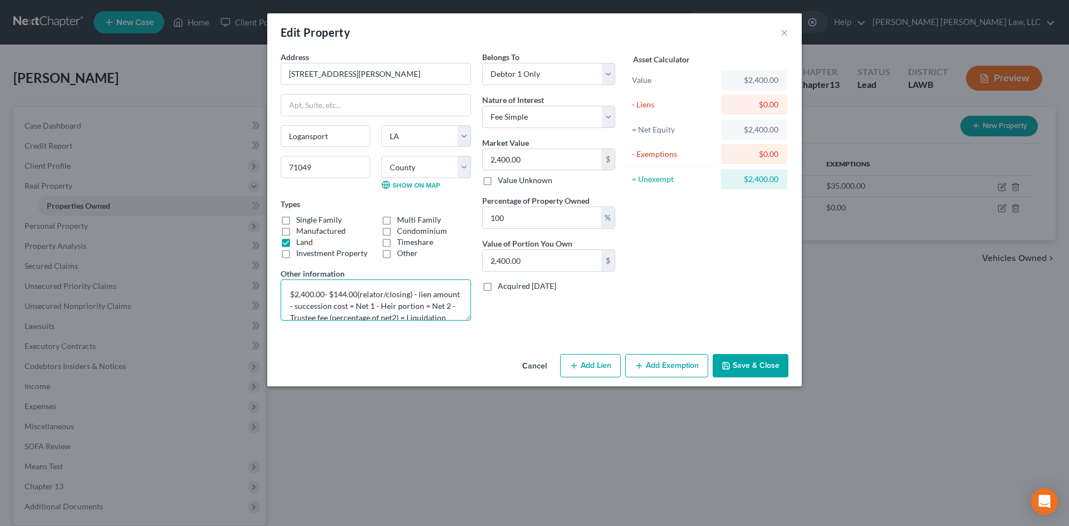
drag, startPoint x: 417, startPoint y: 287, endPoint x: 376, endPoint y: 303, distance: 44.0
click at [376, 303] on textarea "$2,400.00- $144.00(relator/closing) - lien amount - succession cost = Net 1 - H…" at bounding box center [376, 299] width 190 height 41
drag, startPoint x: 417, startPoint y: 295, endPoint x: 438, endPoint y: 294, distance: 20.6
click at [438, 294] on textarea "$2,400.00- $144.00(relator/closing)= Net 1 - Heir portion = Net 2 - Trustee fee…" at bounding box center [376, 299] width 190 height 41
drag, startPoint x: 329, startPoint y: 306, endPoint x: 400, endPoint y: 302, distance: 71.4
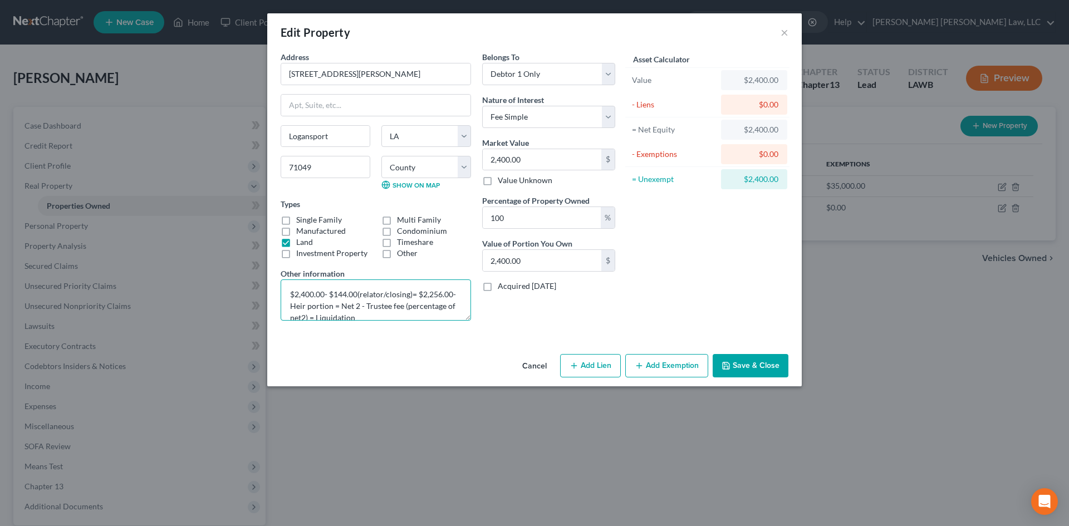
click at [400, 302] on textarea "$2,400.00- $144.00(relator/closing)= $2,256.00- Heir portion = Net 2 - Trustee …" at bounding box center [376, 299] width 190 height 41
drag, startPoint x: 371, startPoint y: 307, endPoint x: 436, endPoint y: 307, distance: 65.1
click at [436, 307] on textarea "$2,400.00- $144.00(relator/closing)= $2,256.00- Trustee fee (percentage of net2…" at bounding box center [376, 299] width 190 height 41
click at [294, 307] on textarea "$2,400.00- $144.00(relator/closing)= $2,256.00- $(Trustee fee) = Liquidation" at bounding box center [376, 299] width 190 height 41
click at [370, 308] on textarea "$2,400.00- $144.00(relator/closing)= $2,256.00- $600.00(Trustee fee) = Liquidat…" at bounding box center [376, 299] width 190 height 41
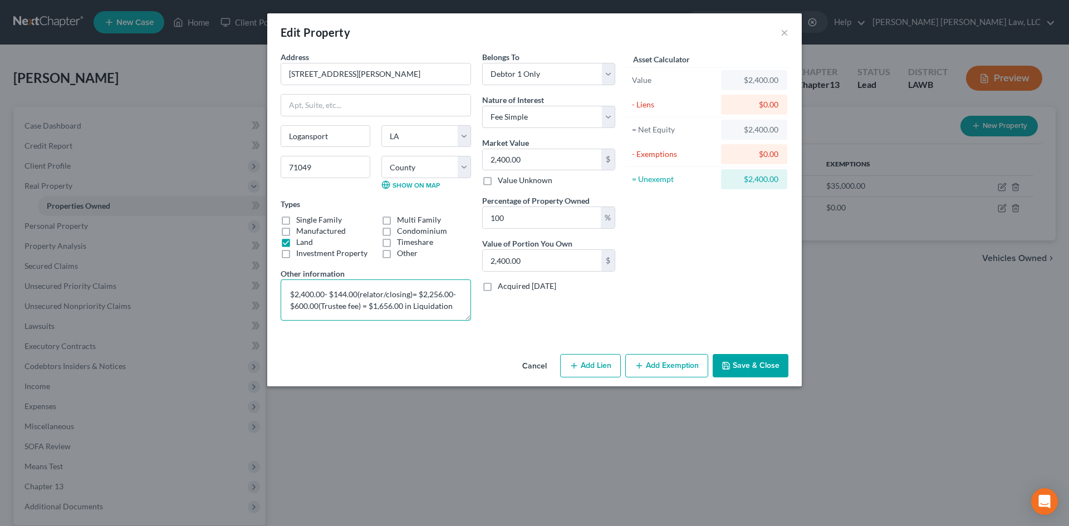
type textarea "$2,400.00- $144.00(relator/closing)= $2,256.00- $600.00(Trustee fee) = $1,656.0…"
click at [687, 282] on div "Asset Calculator Value $2,400.00 - Liens $0.00 = Net Equity $2,400.00 - Exempti…" at bounding box center [707, 190] width 173 height 278
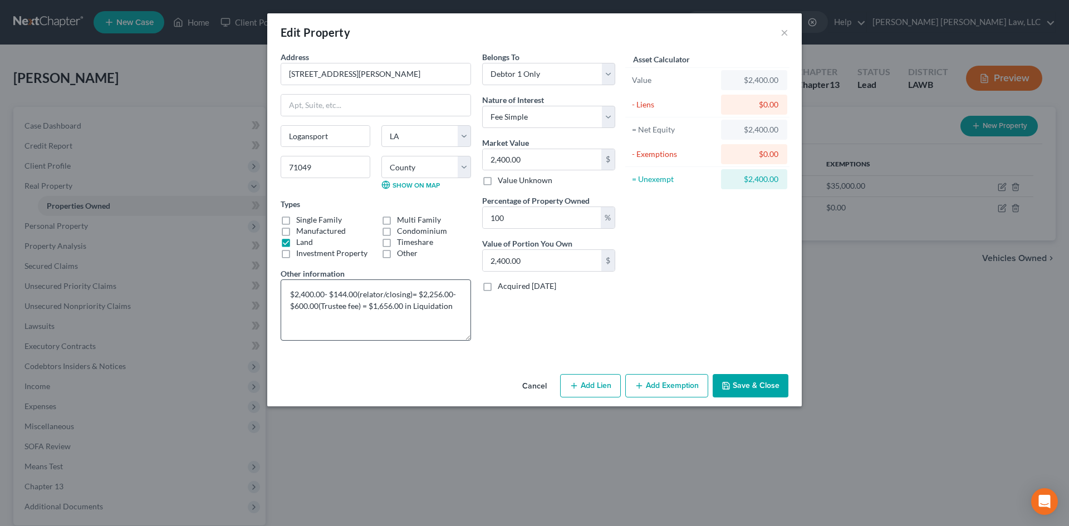
drag, startPoint x: 469, startPoint y: 316, endPoint x: 470, endPoint y: 340, distance: 24.0
click at [470, 340] on textarea "$2,400.00- $144.00(relator/closing)= $2,256.00- $600.00(Trustee fee) = $1,656.0…" at bounding box center [376, 309] width 190 height 61
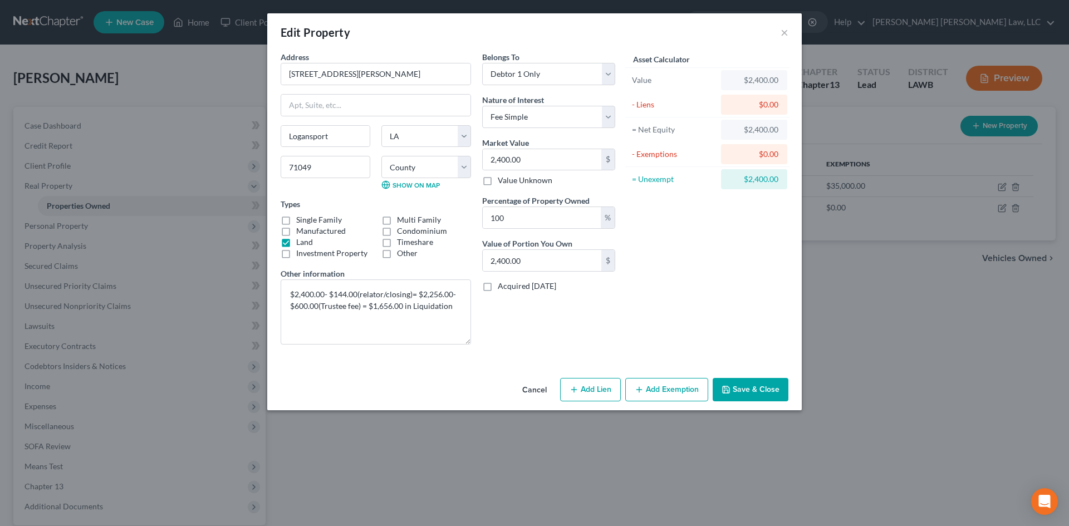
click at [746, 381] on button "Save & Close" at bounding box center [750, 389] width 76 height 23
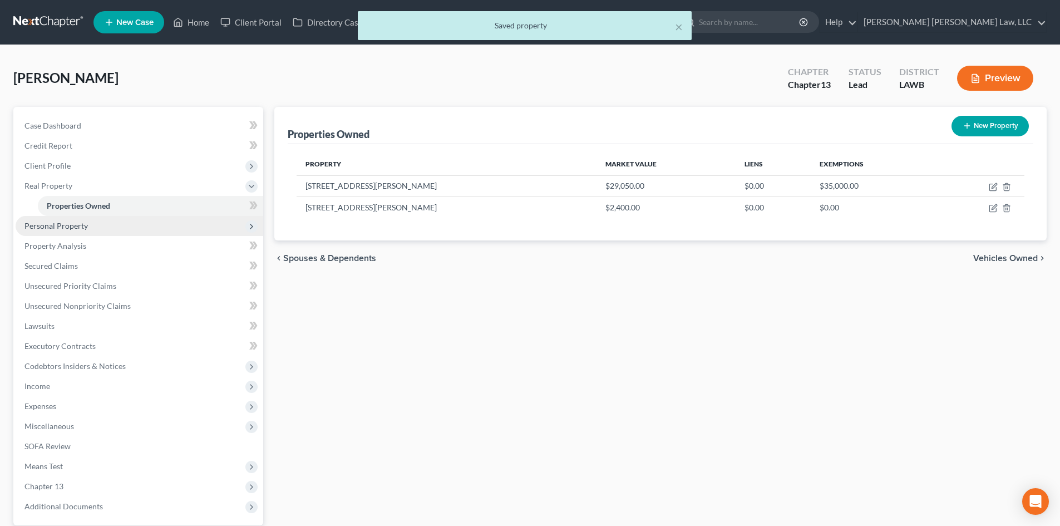
click at [131, 225] on span "Personal Property" at bounding box center [140, 226] width 248 height 20
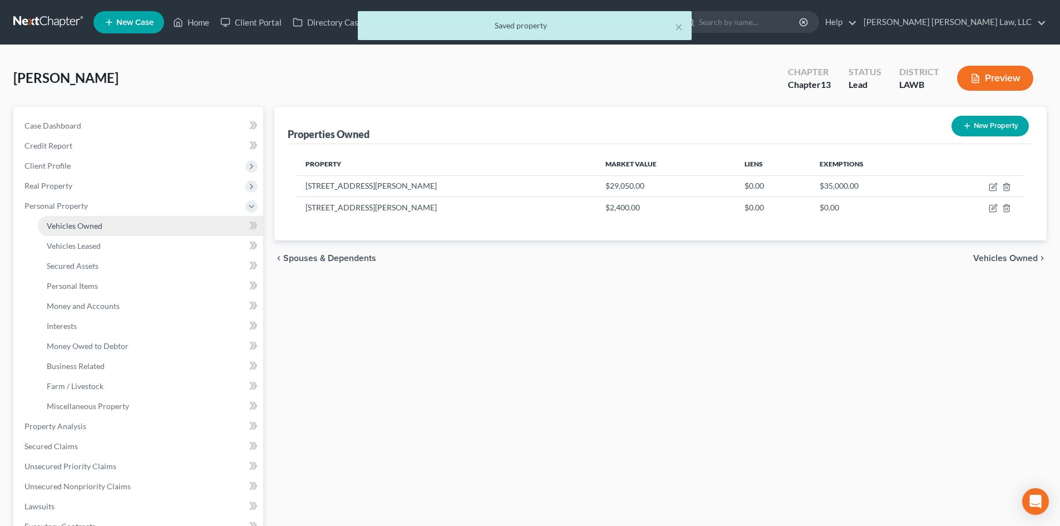
click at [122, 227] on link "Vehicles Owned" at bounding box center [150, 226] width 225 height 20
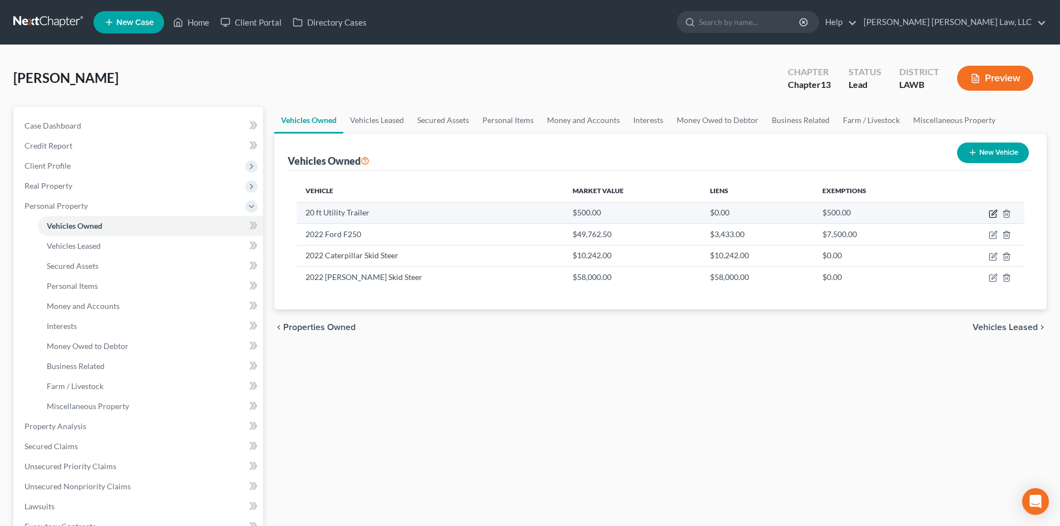
click at [995, 212] on icon "button" at bounding box center [993, 213] width 9 height 9
select select "2"
select select "0"
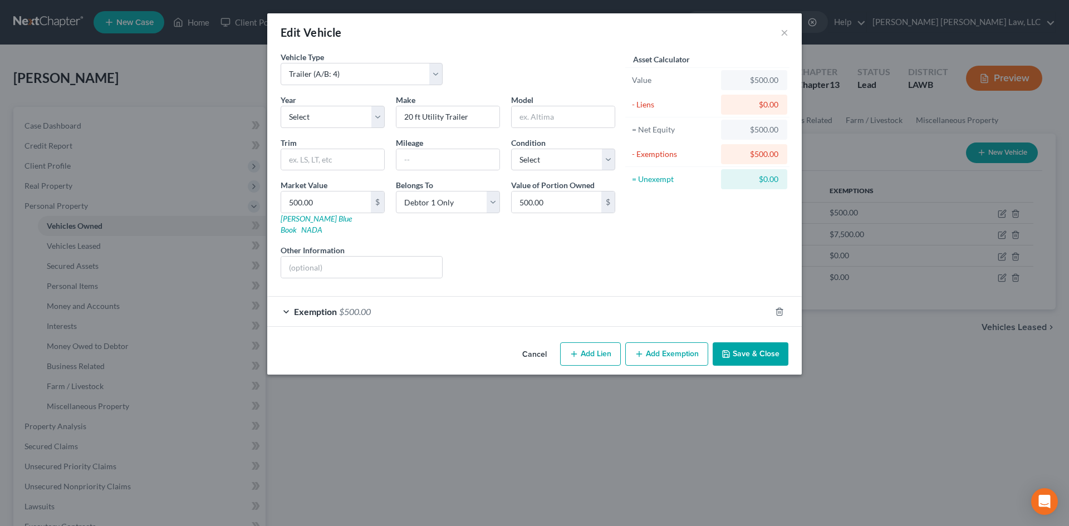
click at [723, 342] on button "Save & Close" at bounding box center [750, 353] width 76 height 23
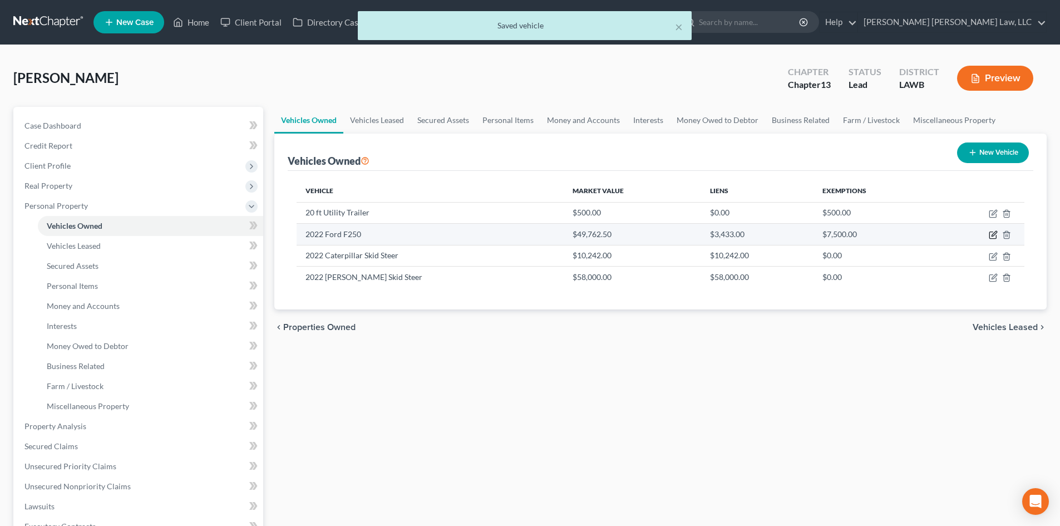
click at [996, 235] on icon "button" at bounding box center [993, 234] width 9 height 9
select select "0"
select select "4"
select select "2"
select select "0"
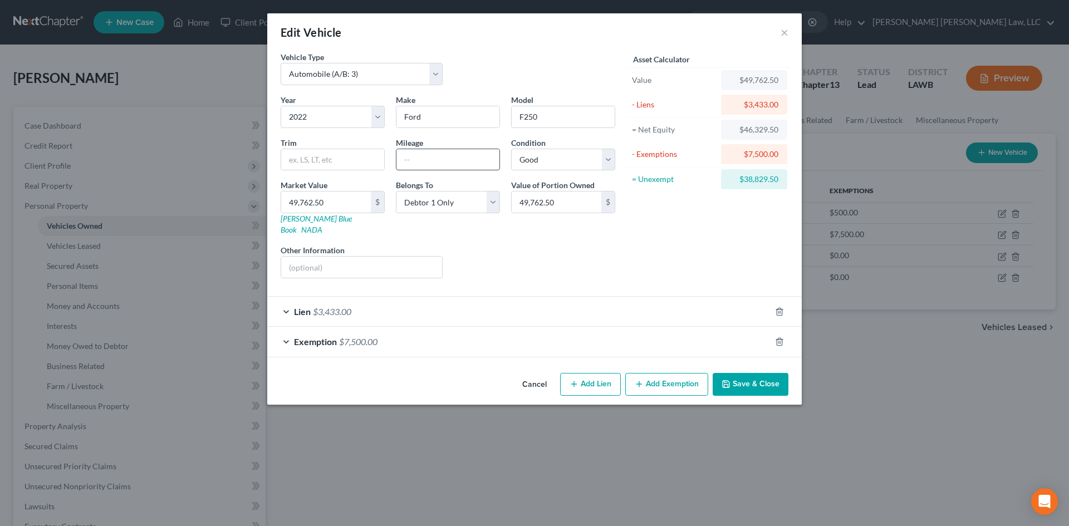
click at [443, 164] on input "text" at bounding box center [447, 159] width 103 height 21
type input "23,000"
click at [746, 378] on button "Save & Close" at bounding box center [750, 384] width 76 height 23
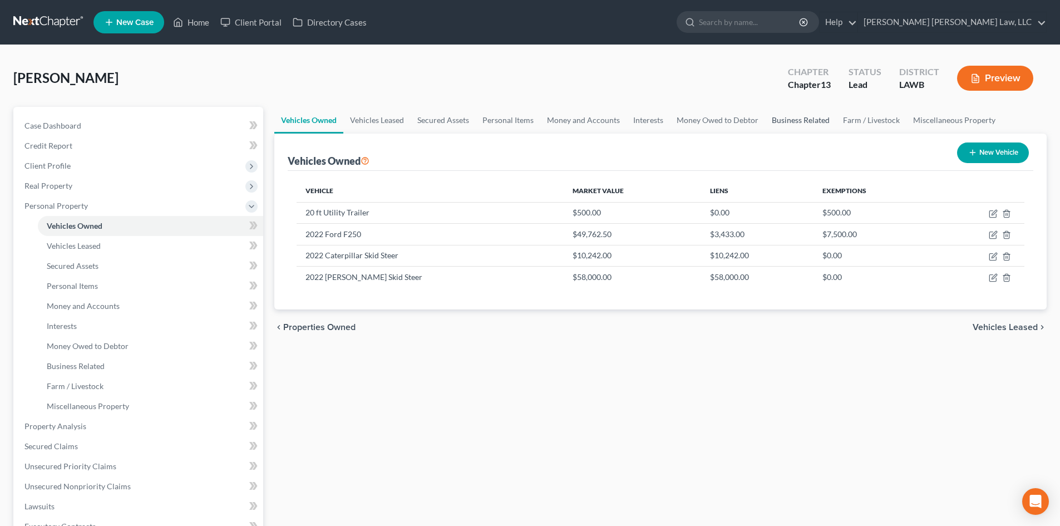
click at [788, 117] on link "Business Related" at bounding box center [800, 120] width 71 height 27
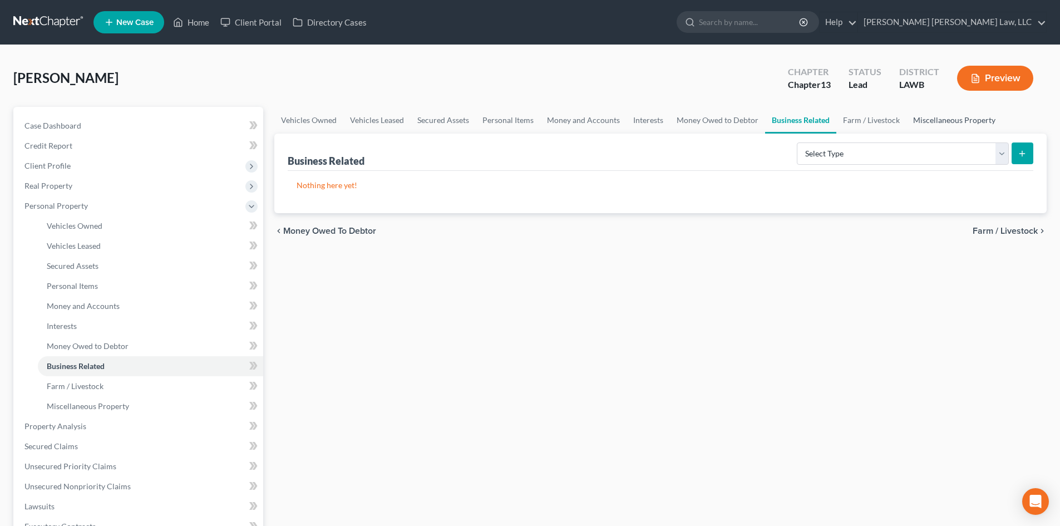
click at [941, 120] on link "Miscellaneous Property" at bounding box center [955, 120] width 96 height 27
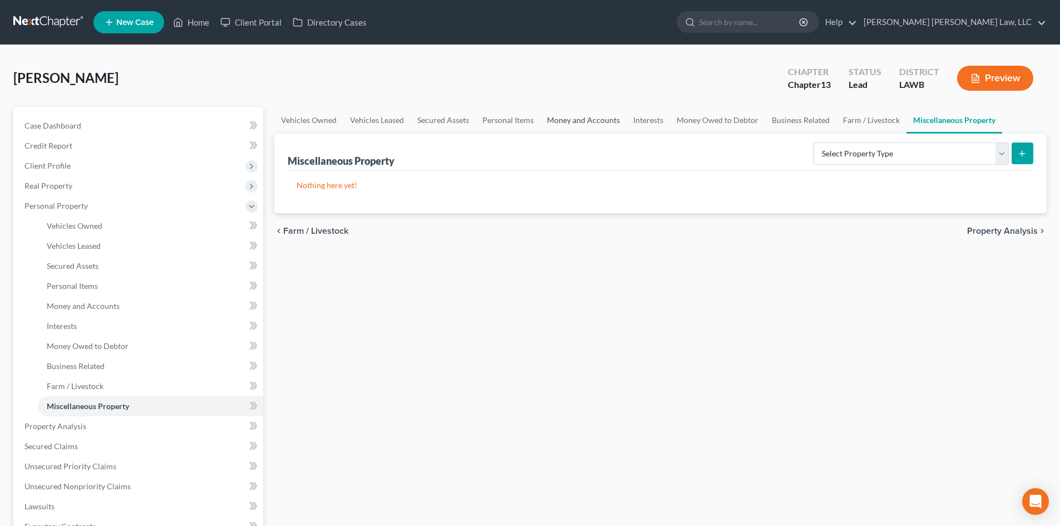
click at [578, 124] on link "Money and Accounts" at bounding box center [583, 120] width 86 height 27
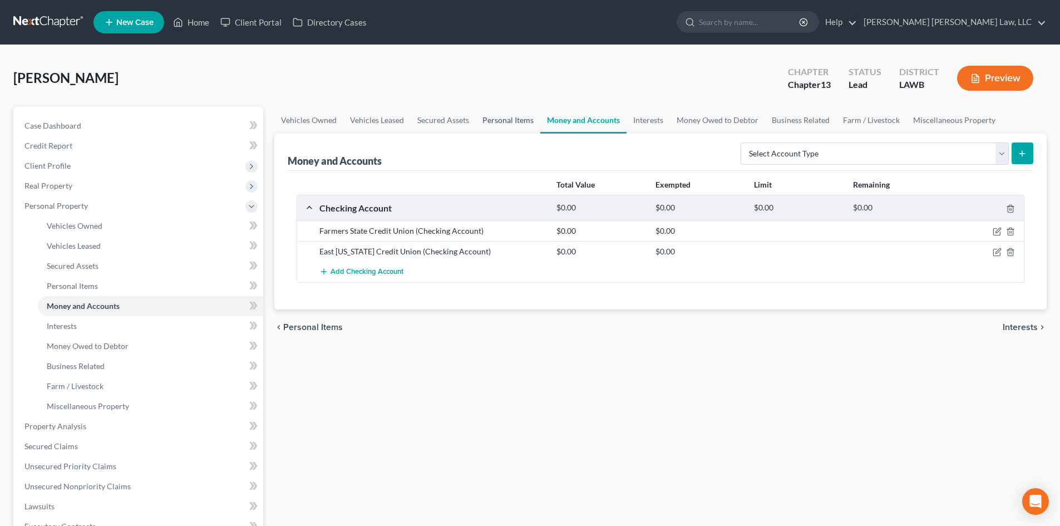
click at [530, 117] on link "Personal Items" at bounding box center [508, 120] width 65 height 27
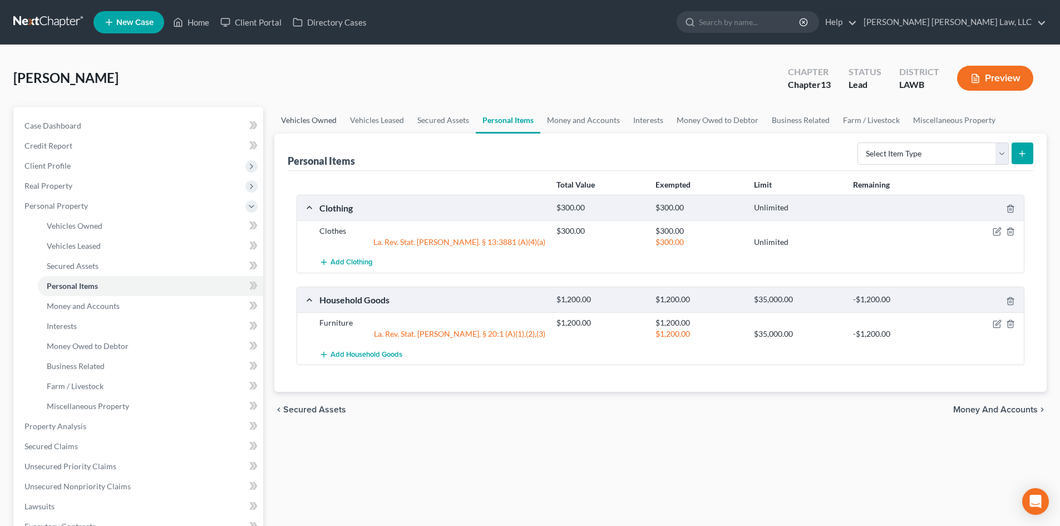
click at [341, 120] on link "Vehicles Owned" at bounding box center [308, 120] width 69 height 27
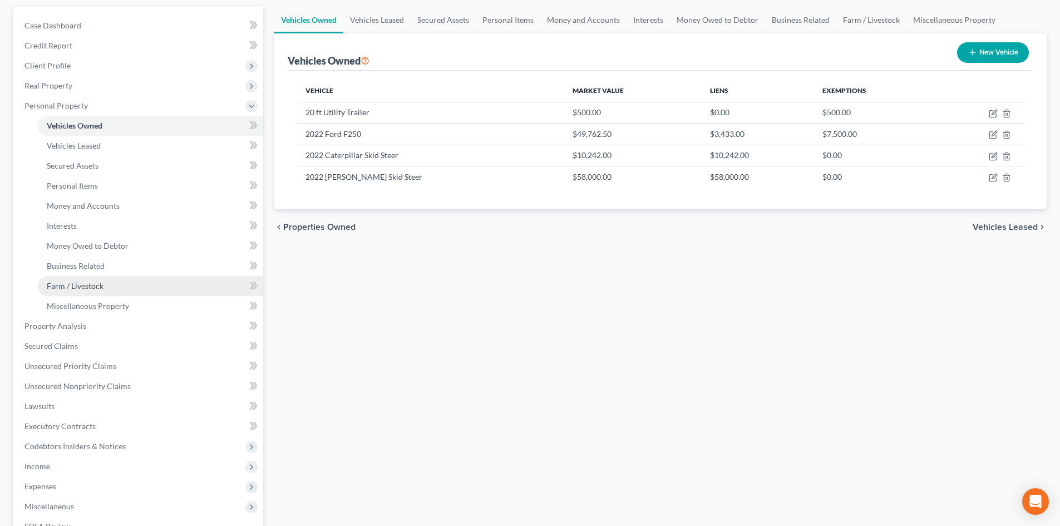
scroll to position [111, 0]
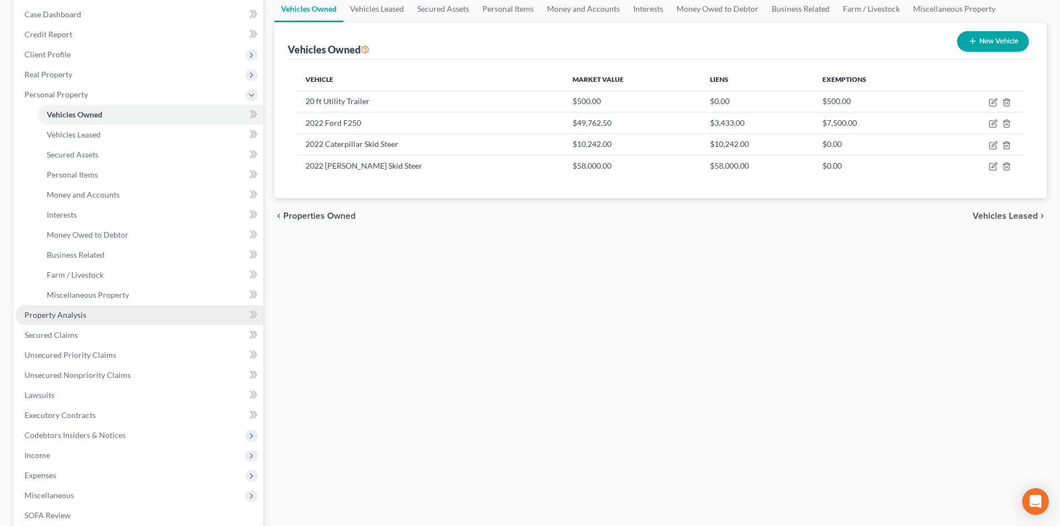
click at [93, 309] on link "Property Analysis" at bounding box center [140, 315] width 248 height 20
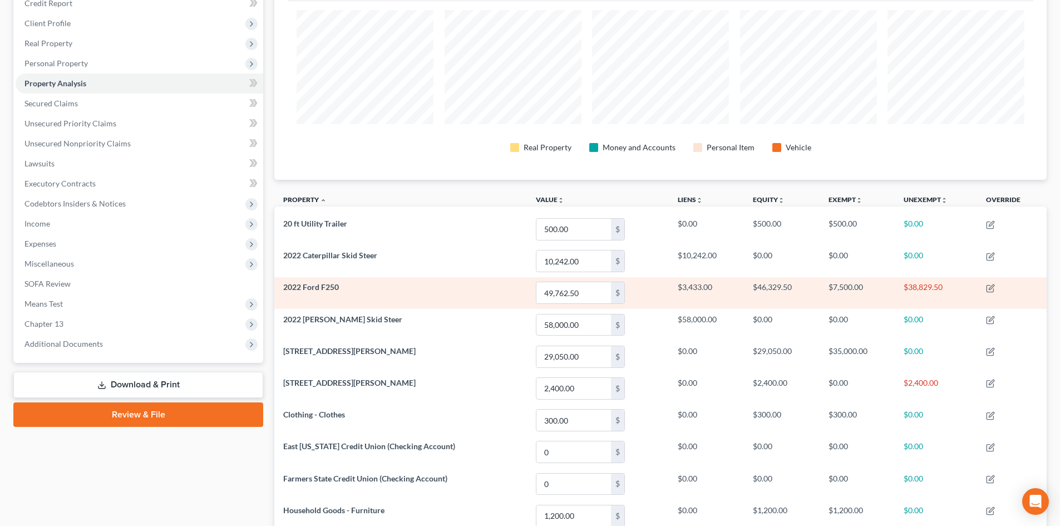
scroll to position [167, 0]
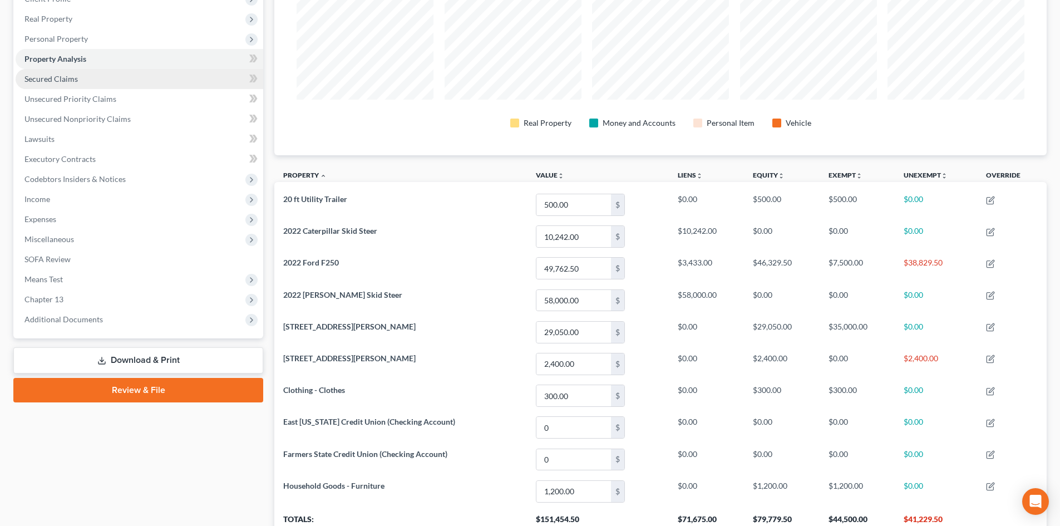
click at [87, 77] on link "Secured Claims" at bounding box center [140, 79] width 248 height 20
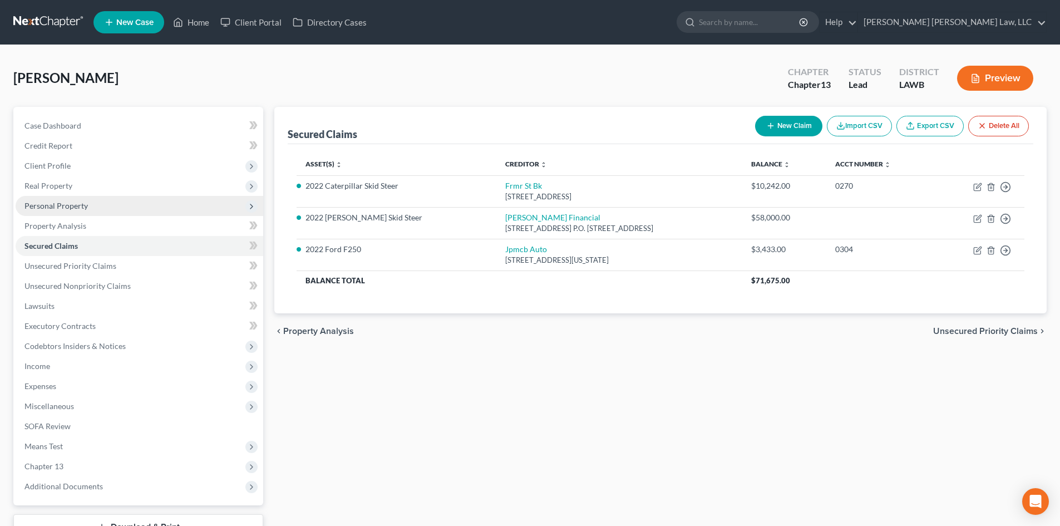
click at [77, 206] on span "Personal Property" at bounding box center [55, 205] width 63 height 9
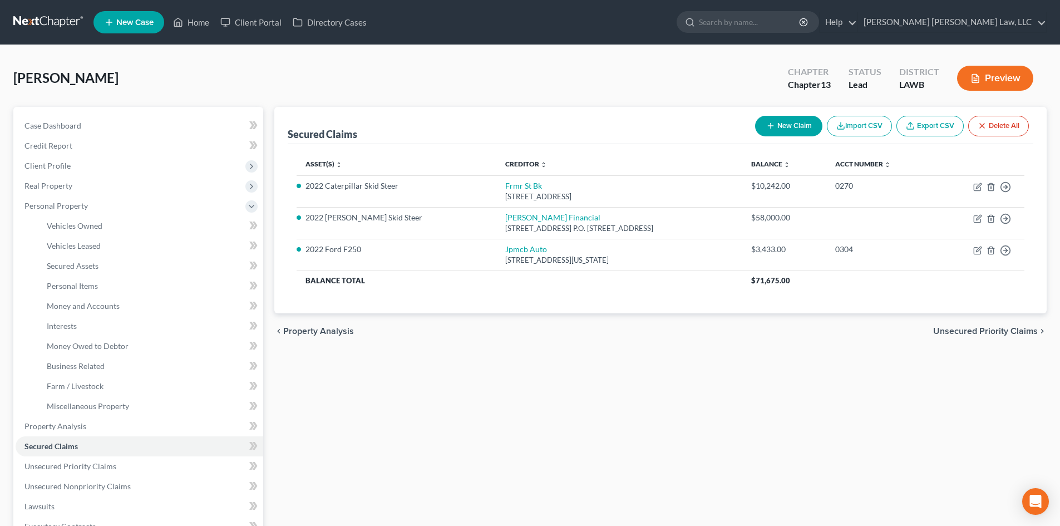
click at [785, 125] on button "New Claim" at bounding box center [788, 126] width 67 height 21
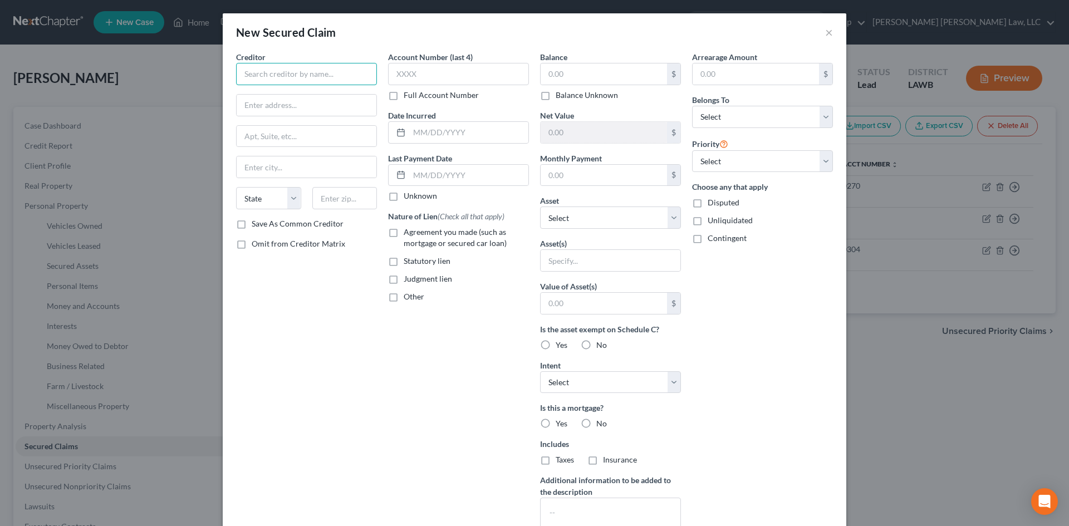
click at [268, 79] on input "text" at bounding box center [306, 74] width 141 height 22
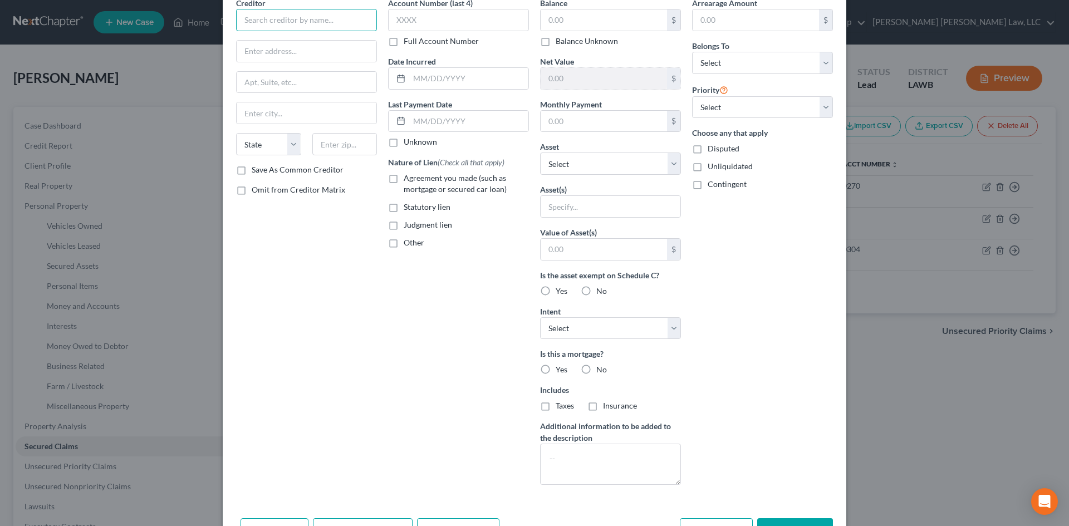
scroll to position [92, 0]
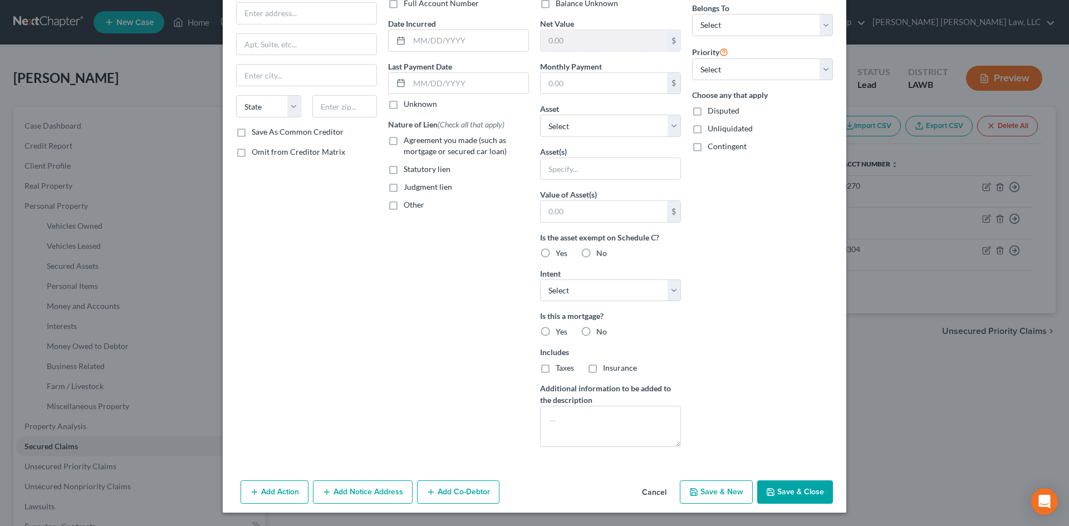
click at [645, 490] on button "Cancel" at bounding box center [654, 492] width 42 height 22
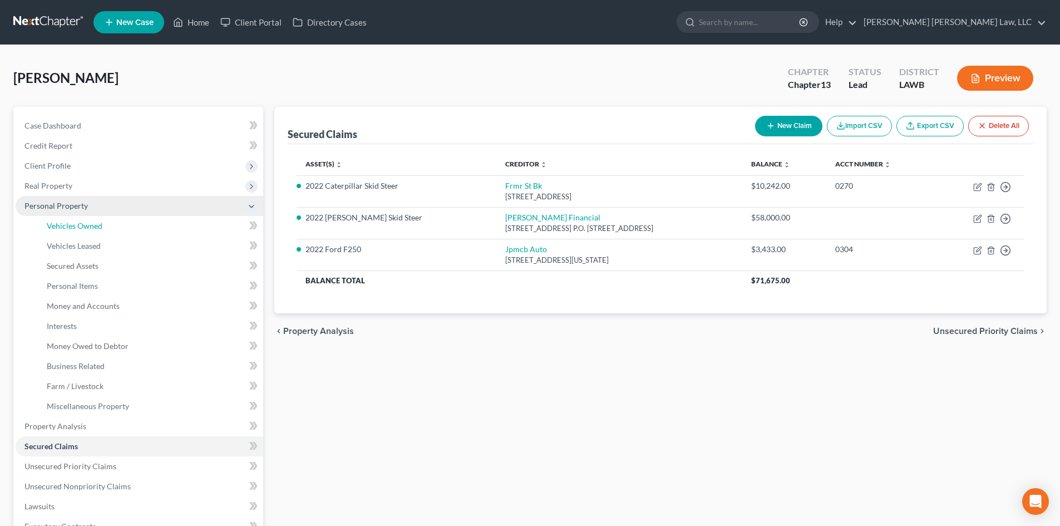
click at [83, 224] on span "Vehicles Owned" at bounding box center [75, 225] width 56 height 9
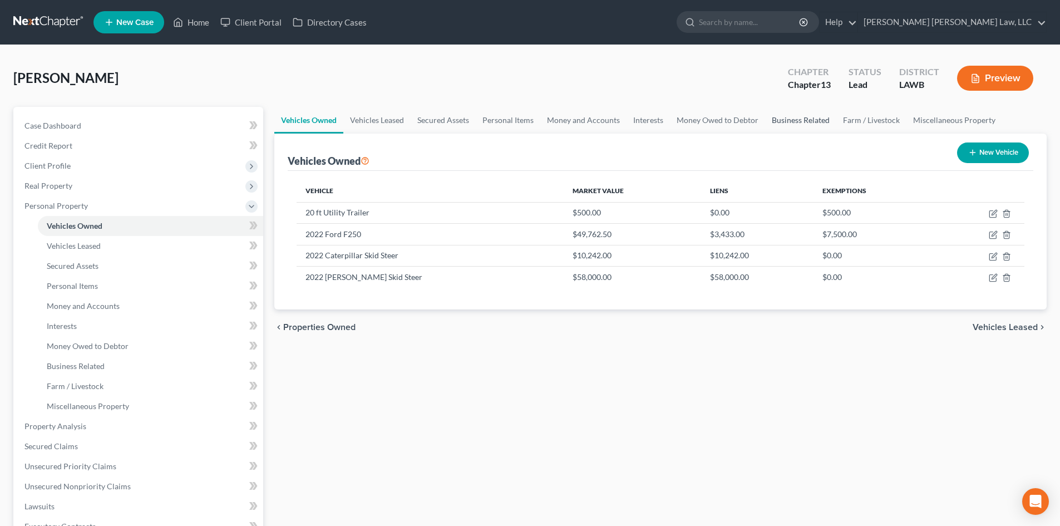
click at [785, 118] on link "Business Related" at bounding box center [800, 120] width 71 height 27
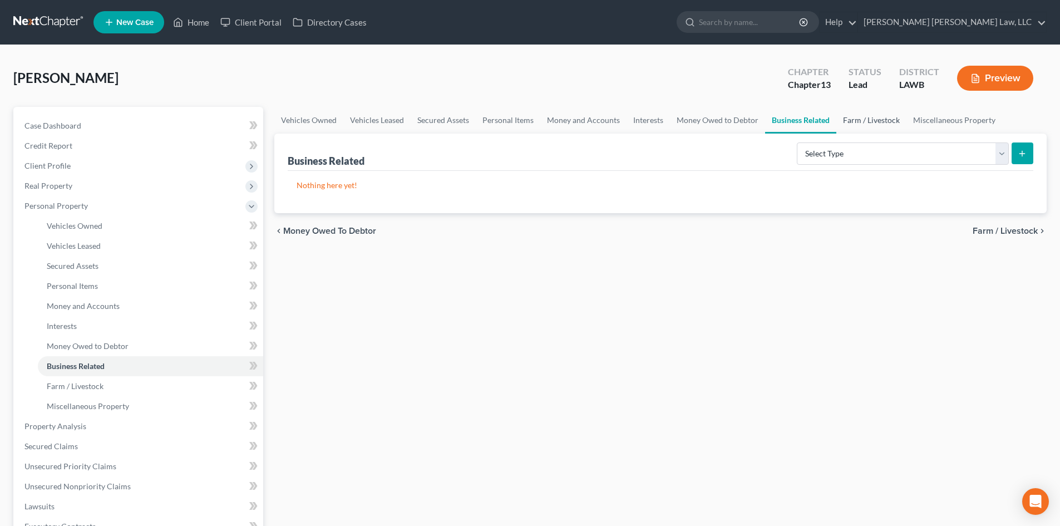
click at [874, 122] on link "Farm / Livestock" at bounding box center [872, 120] width 70 height 27
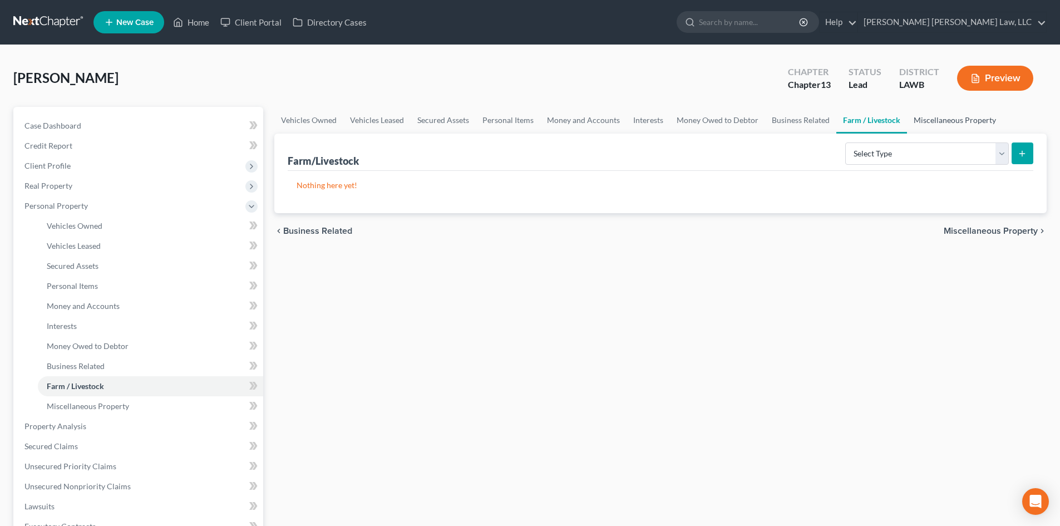
click at [944, 121] on link "Miscellaneous Property" at bounding box center [955, 120] width 96 height 27
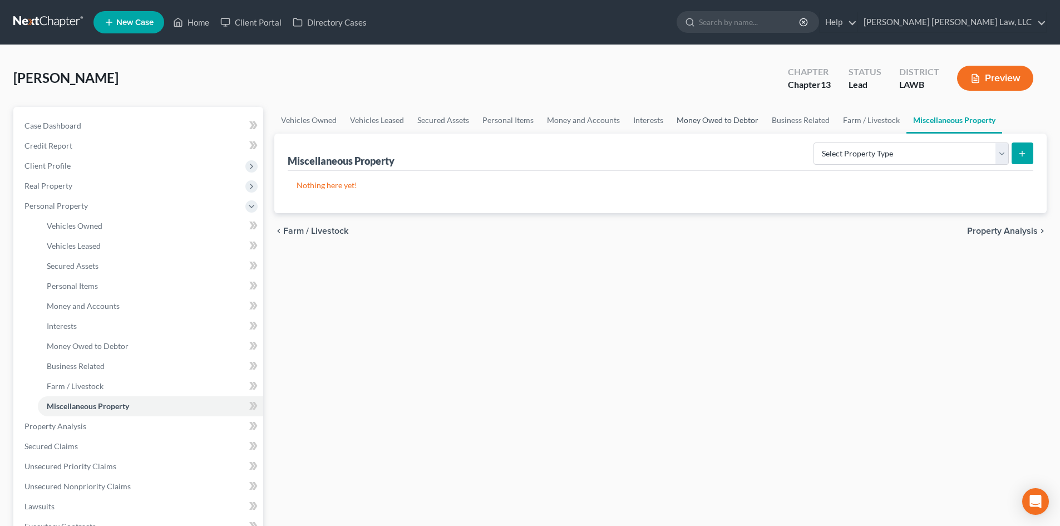
click at [721, 120] on link "Money Owed to Debtor" at bounding box center [717, 120] width 95 height 27
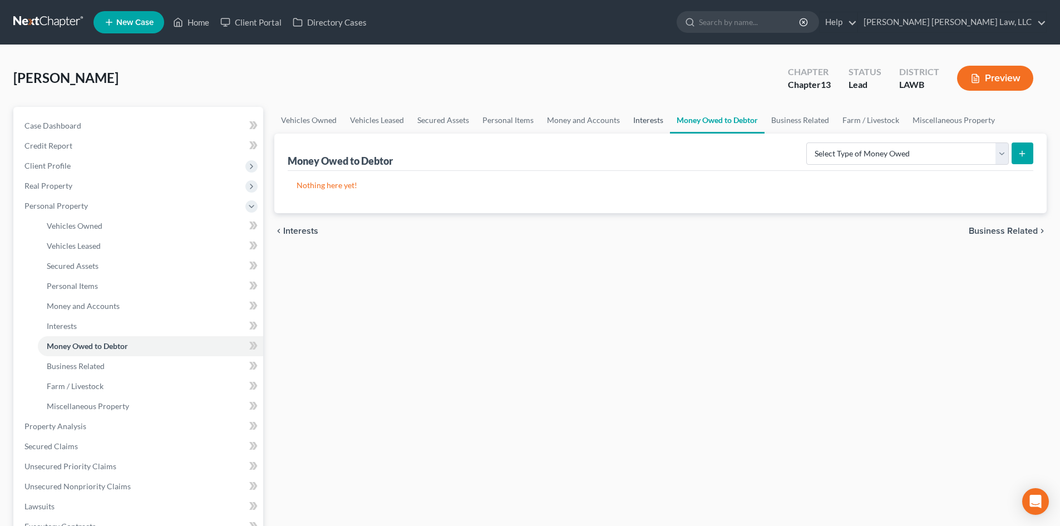
click at [647, 117] on link "Interests" at bounding box center [648, 120] width 43 height 27
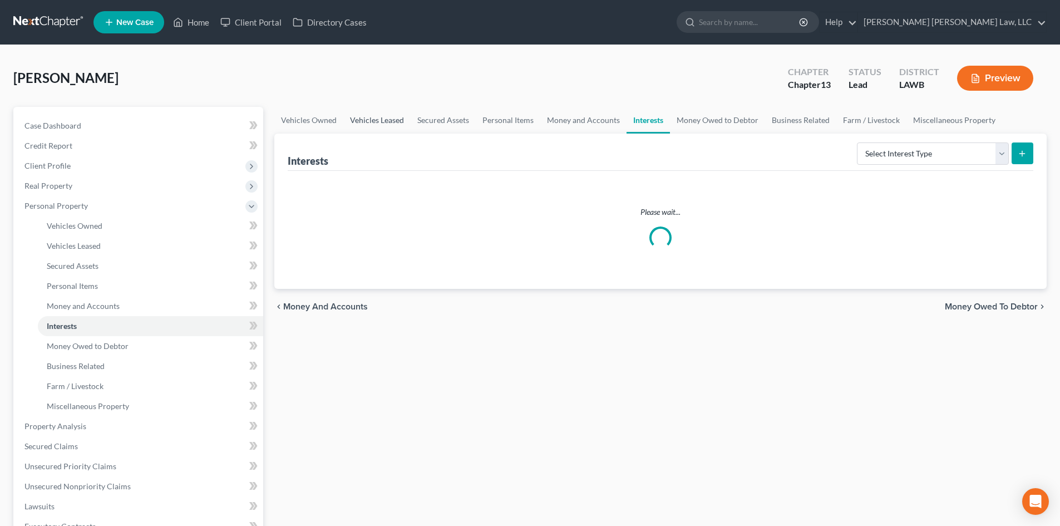
click at [389, 121] on link "Vehicles Leased" at bounding box center [376, 120] width 67 height 27
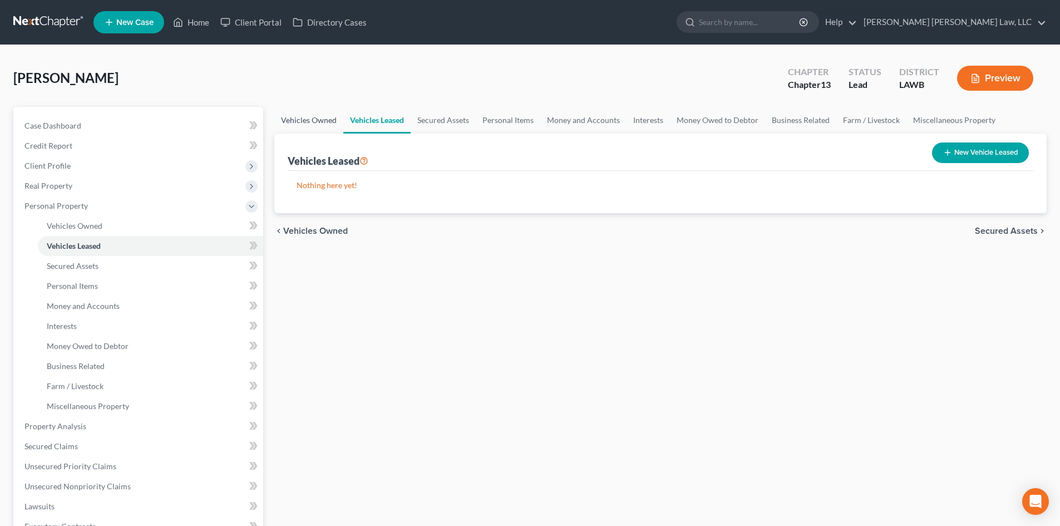
click at [318, 120] on link "Vehicles Owned" at bounding box center [308, 120] width 69 height 27
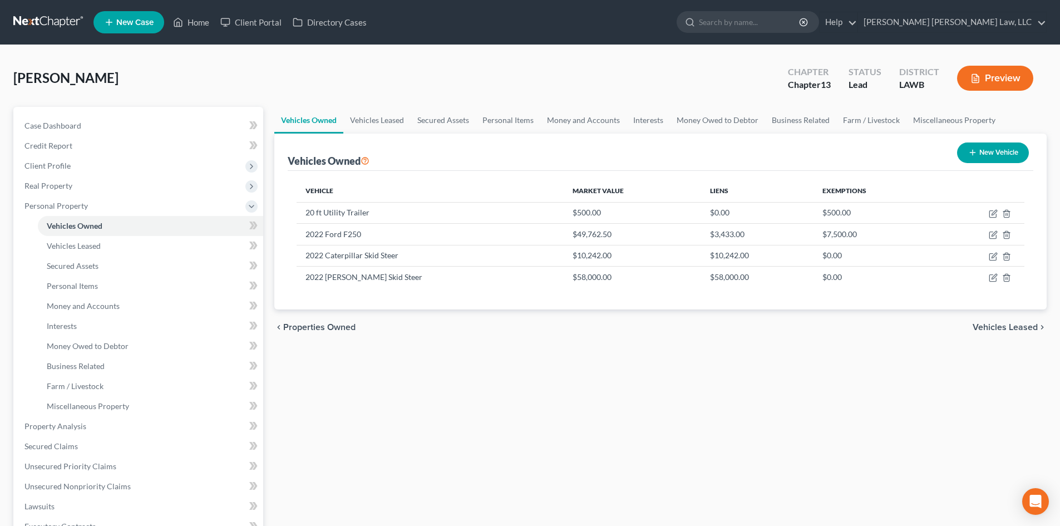
click at [999, 152] on button "New Vehicle" at bounding box center [993, 152] width 72 height 21
select select "0"
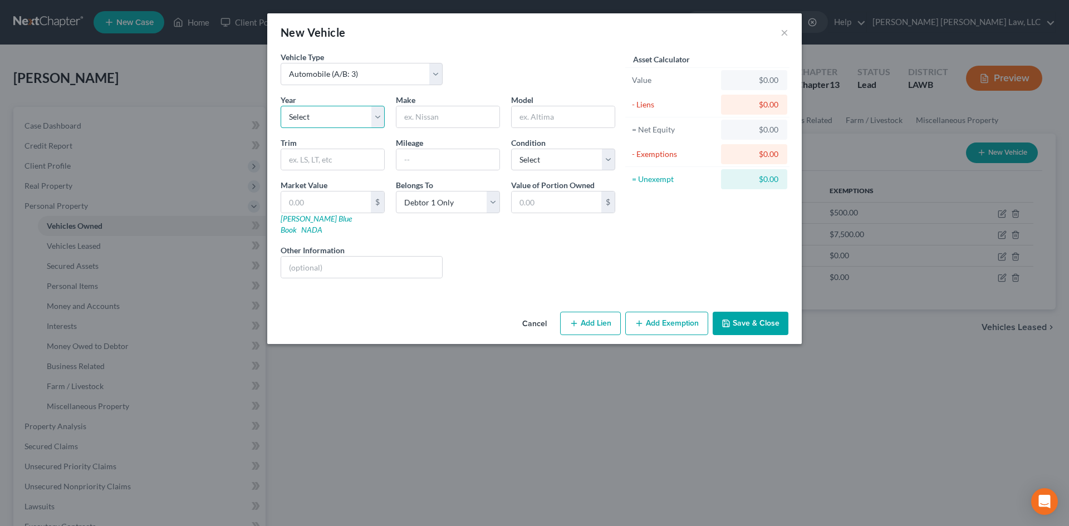
click at [334, 116] on select "Select 2026 2025 2024 2023 2022 2021 2020 2019 2018 2017 2016 2015 2014 2013 20…" at bounding box center [333, 117] width 104 height 22
select select "20"
click at [281, 106] on select "Select 2026 2025 2024 2023 2022 2021 2020 2019 2018 2017 2016 2015 2014 2013 20…" at bounding box center [333, 117] width 104 height 22
type input "H"
type input "GMC"
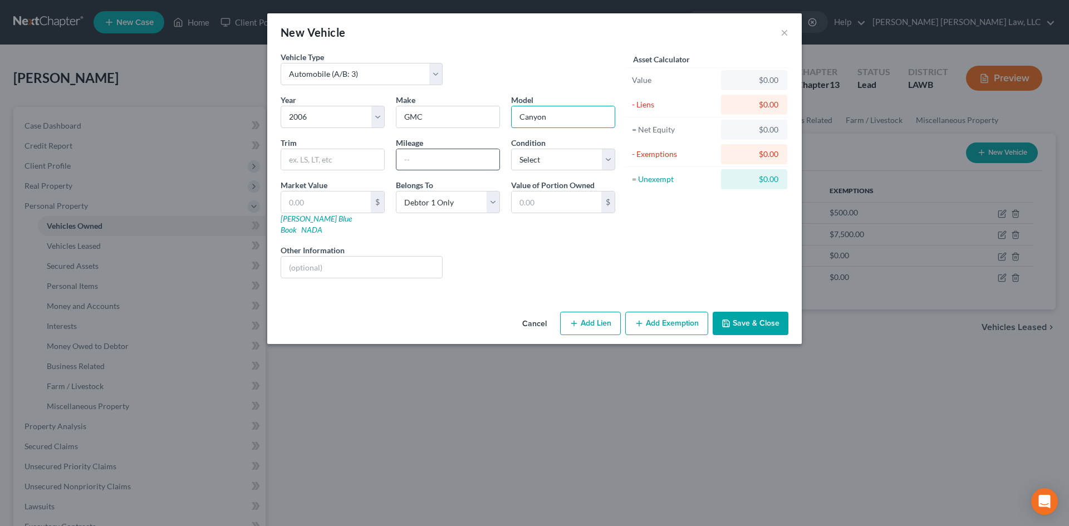
type input "Canyon"
click at [446, 157] on input "text" at bounding box center [447, 159] width 103 height 21
type input "243,000"
click at [536, 149] on select "Select Excellent Very Good Good Fair Poor" at bounding box center [563, 160] width 104 height 22
select select "4"
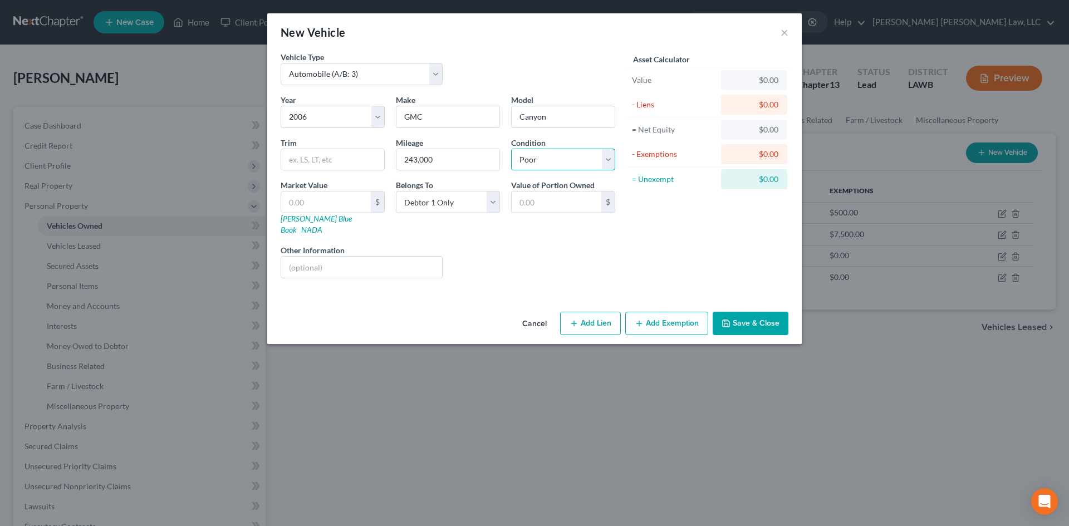
click at [511, 149] on select "Select Excellent Very Good Good Fair Poor" at bounding box center [563, 160] width 104 height 22
click at [350, 204] on input "text" at bounding box center [326, 201] width 90 height 21
type input "1"
type input "1.00"
type input "10"
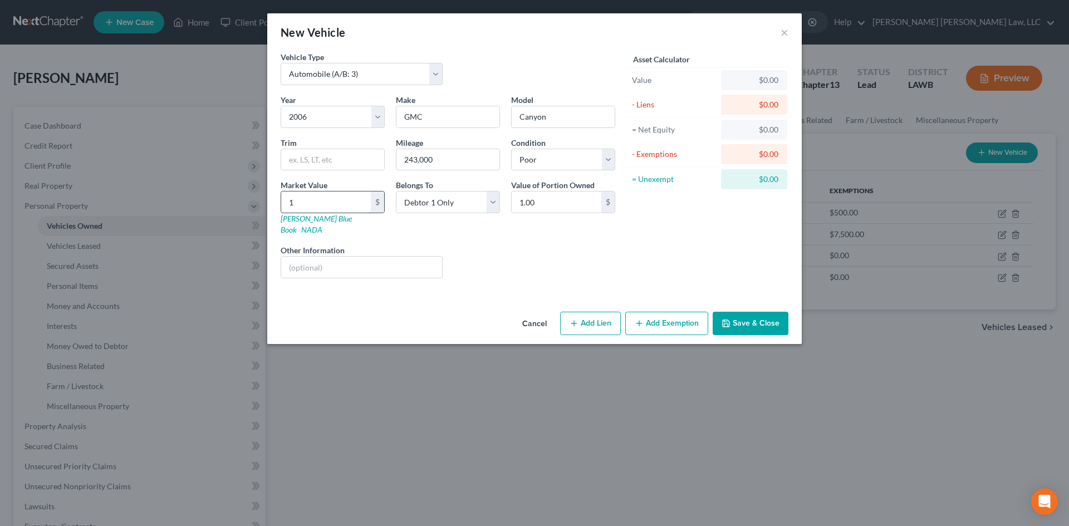
type input "10.00"
type input "100"
type input "100.00"
type input "1000"
type input "1,000.00"
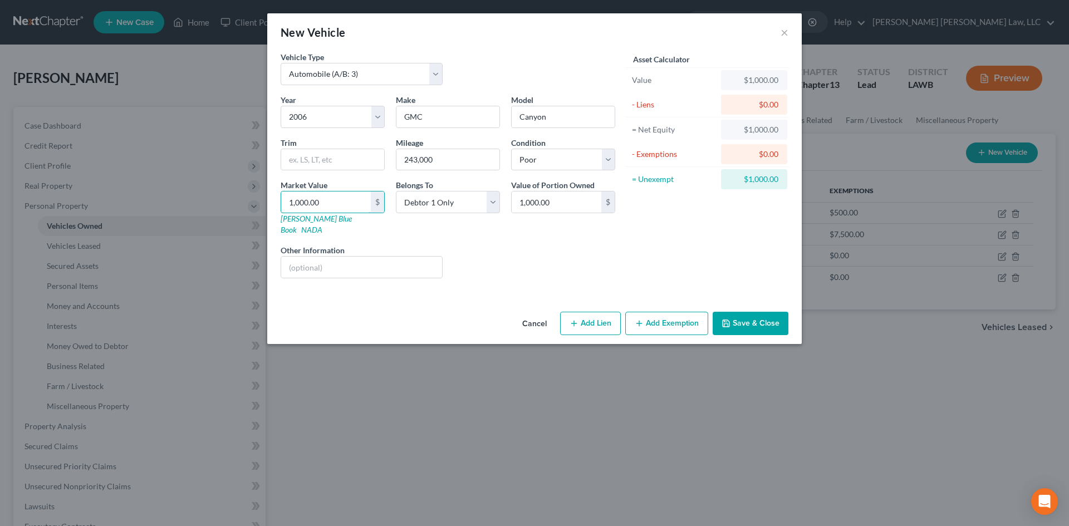
type input "1,000.00"
click at [756, 315] on button "Save & Close" at bounding box center [750, 323] width 76 height 23
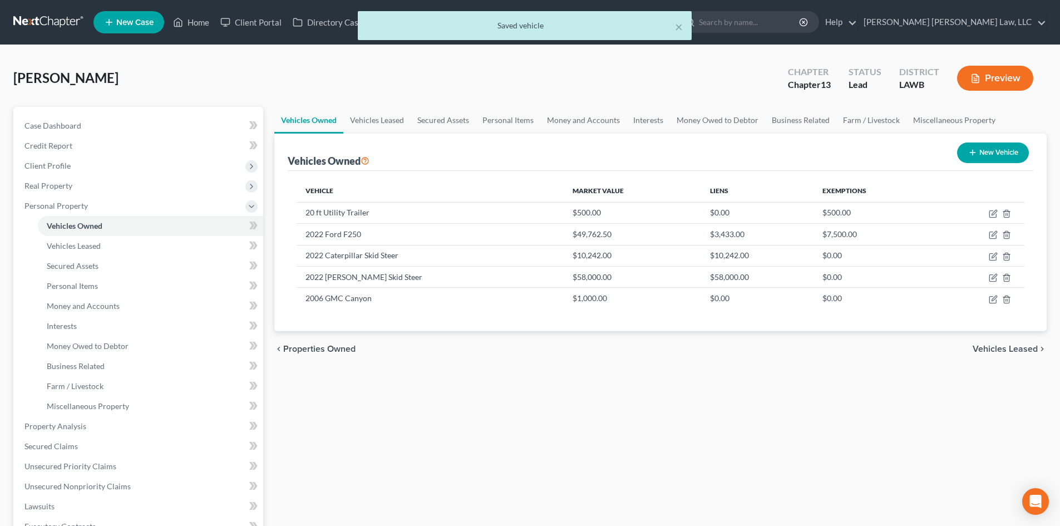
click at [989, 142] on button "New Vehicle" at bounding box center [993, 152] width 72 height 21
select select "0"
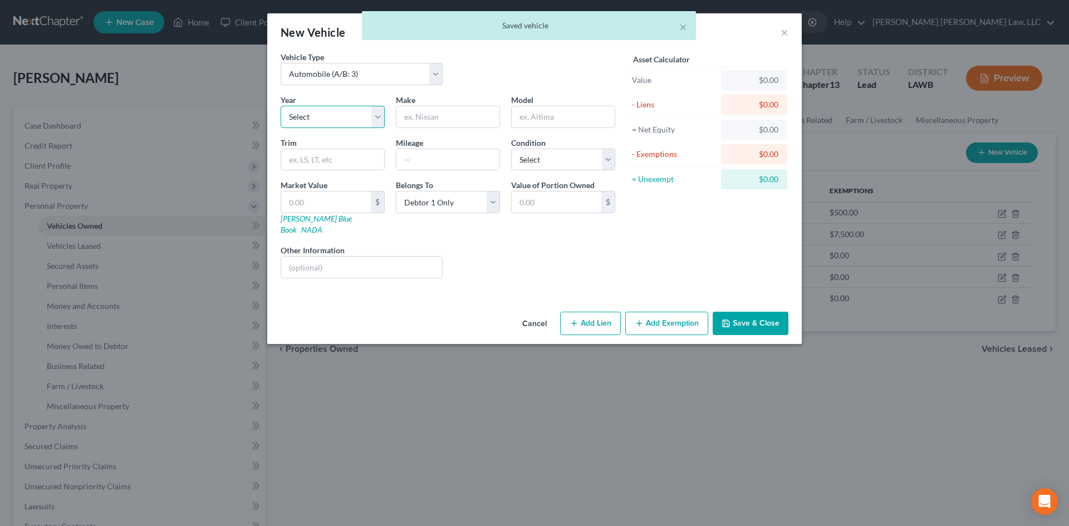
click at [346, 112] on select "Select 2026 2025 2024 2023 2022 2021 2020 2019 2018 2017 2016 2015 2014 2013 20…" at bounding box center [333, 117] width 104 height 22
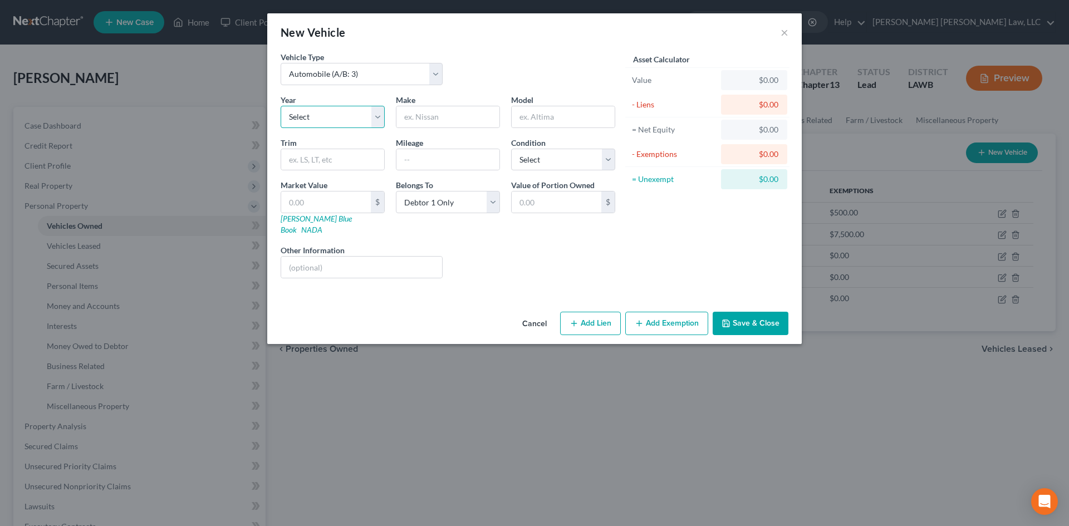
select select "2"
click at [281, 106] on select "Select 2026 2025 2024 2023 2022 2021 2020 2019 2018 2017 2016 2015 2014 2013 20…" at bounding box center [333, 117] width 104 height 22
type input "Dodge"
type input "Hornet"
click at [416, 158] on input "text" at bounding box center [447, 159] width 103 height 21
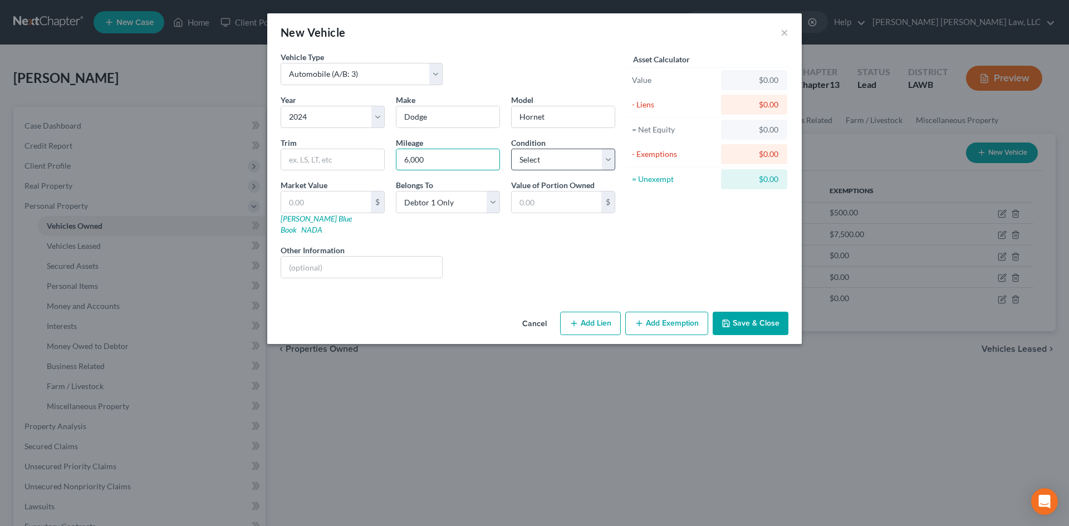
type input "6,000"
drag, startPoint x: 562, startPoint y: 155, endPoint x: 558, endPoint y: 170, distance: 15.1
click at [562, 155] on select "Select Excellent Very Good Good Fair Poor" at bounding box center [563, 160] width 104 height 22
select select "2"
click at [511, 149] on select "Select Excellent Very Good Good Fair Poor" at bounding box center [563, 160] width 104 height 22
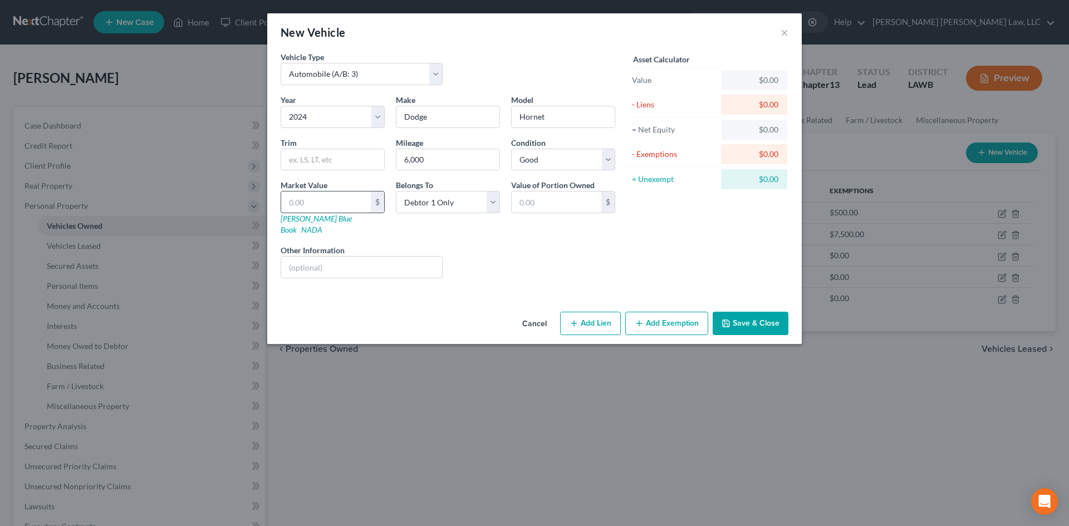
click at [355, 198] on input "text" at bounding box center [326, 201] width 90 height 21
type input "2"
type input "2.00"
type input "25"
type input "25.00"
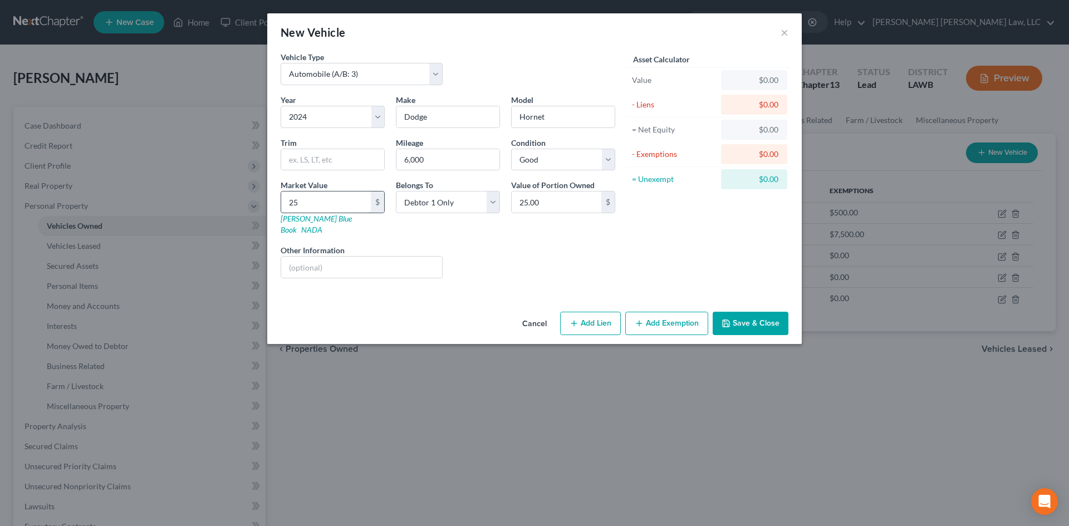
type input "254"
type input "254.00"
type input "2540"
type input "2,540.00"
type input "2,5400"
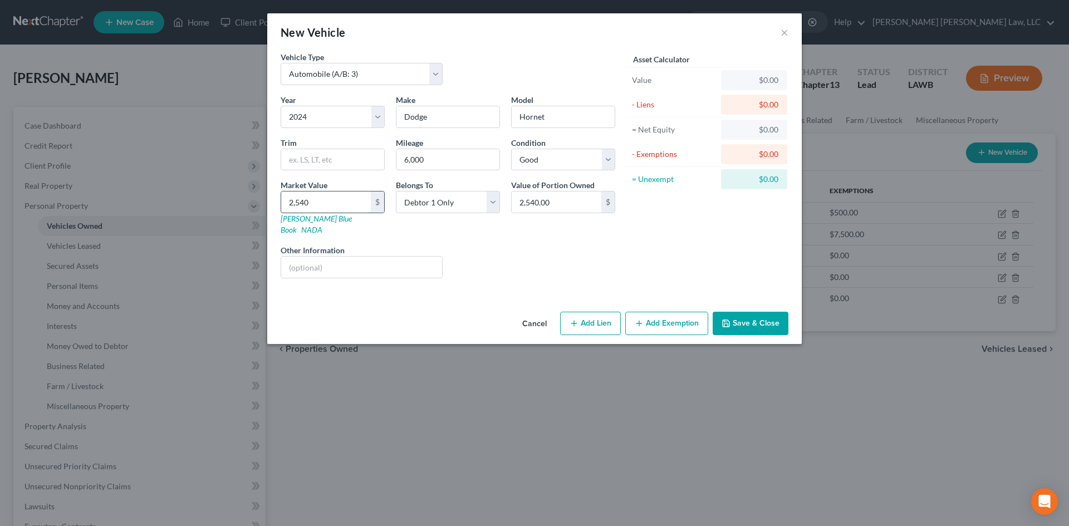
type input "25,400.00"
click at [696, 312] on button "Add Exemption" at bounding box center [666, 323] width 83 height 23
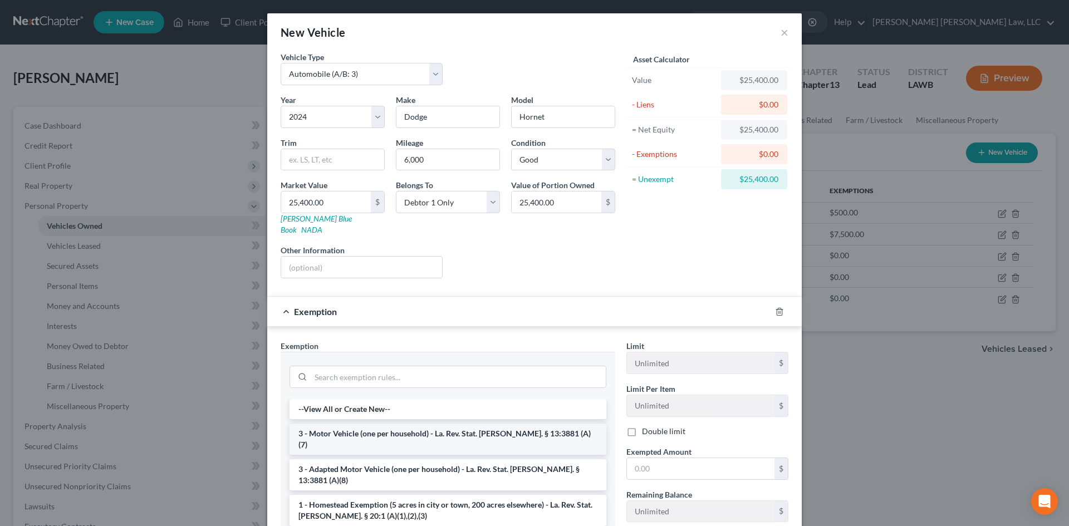
click at [409, 425] on li "3 - Motor Vehicle (one per household) - La. Rev. Stat. [PERSON_NAME]. § 13:3881…" at bounding box center [447, 439] width 317 height 31
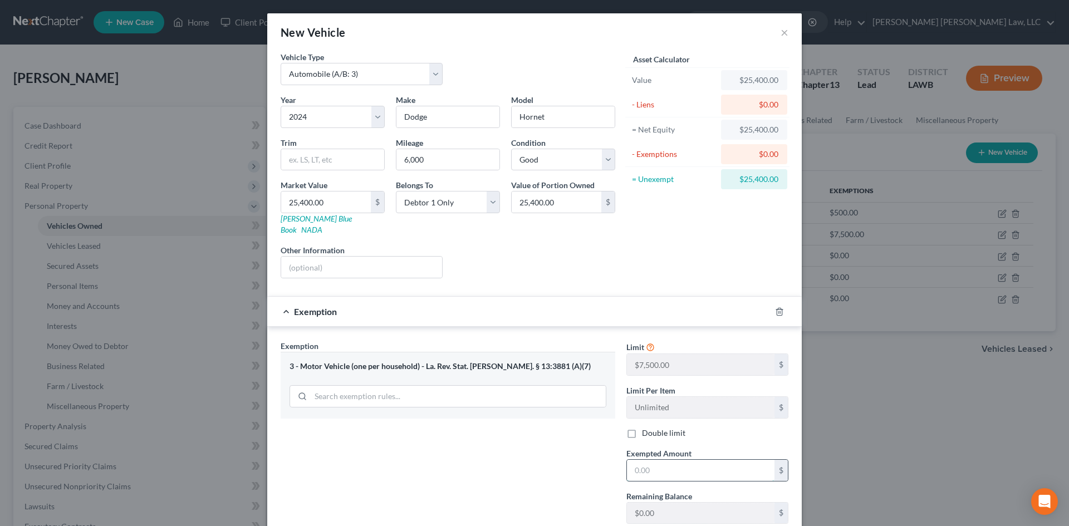
click at [645, 460] on input "text" at bounding box center [701, 470] width 148 height 21
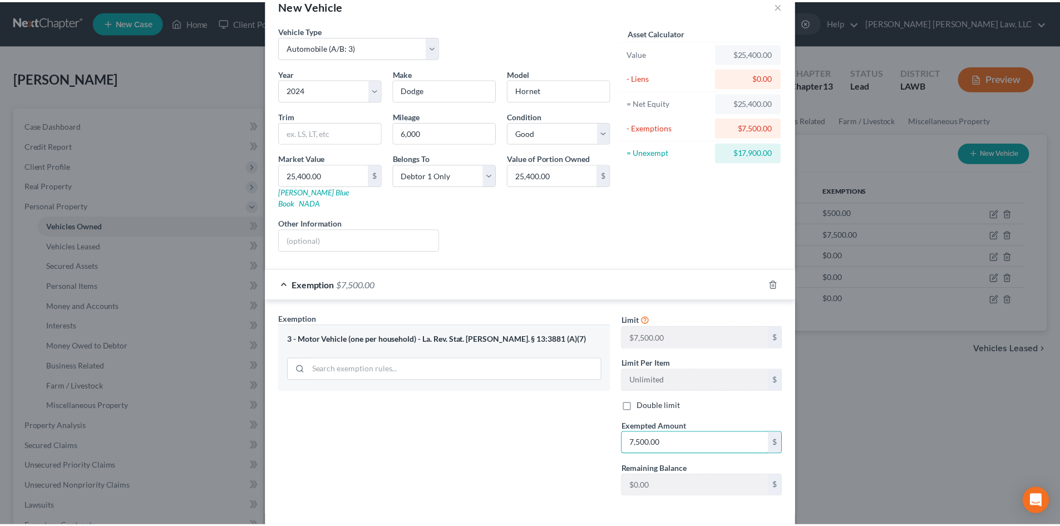
scroll to position [66, 0]
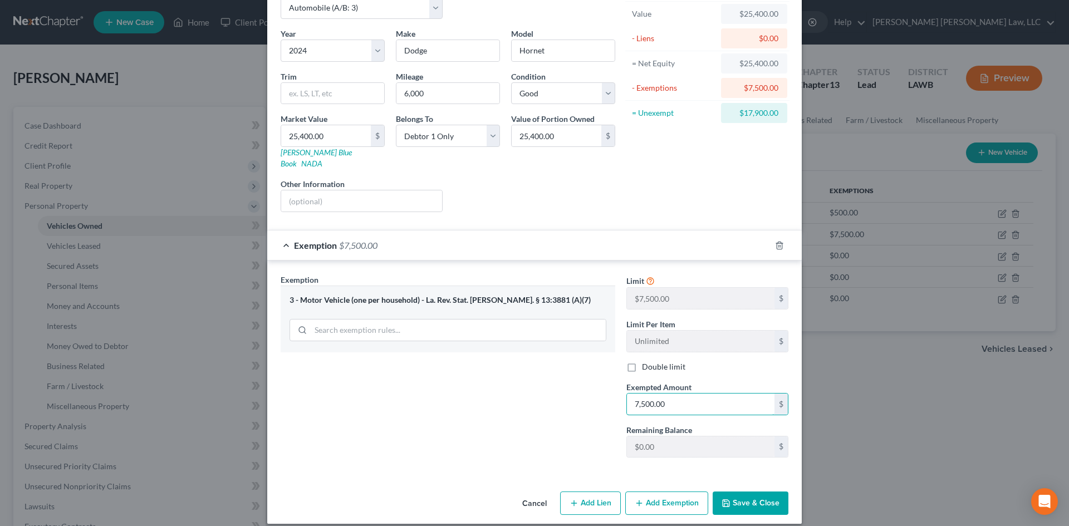
type input "7,500.00"
click at [745, 491] on button "Save & Close" at bounding box center [750, 502] width 76 height 23
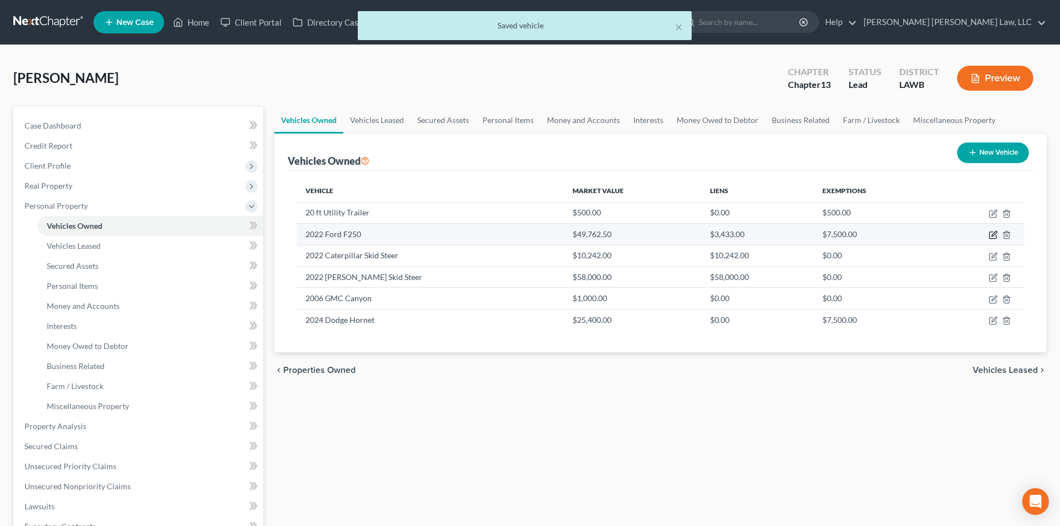
click at [996, 233] on icon "button" at bounding box center [994, 234] width 5 height 5
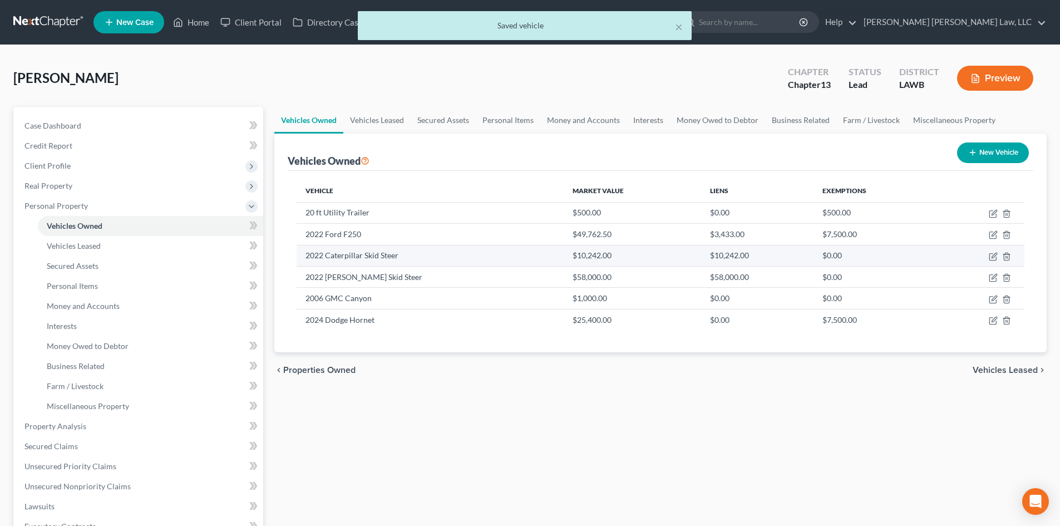
select select "0"
select select "4"
select select "2"
select select "0"
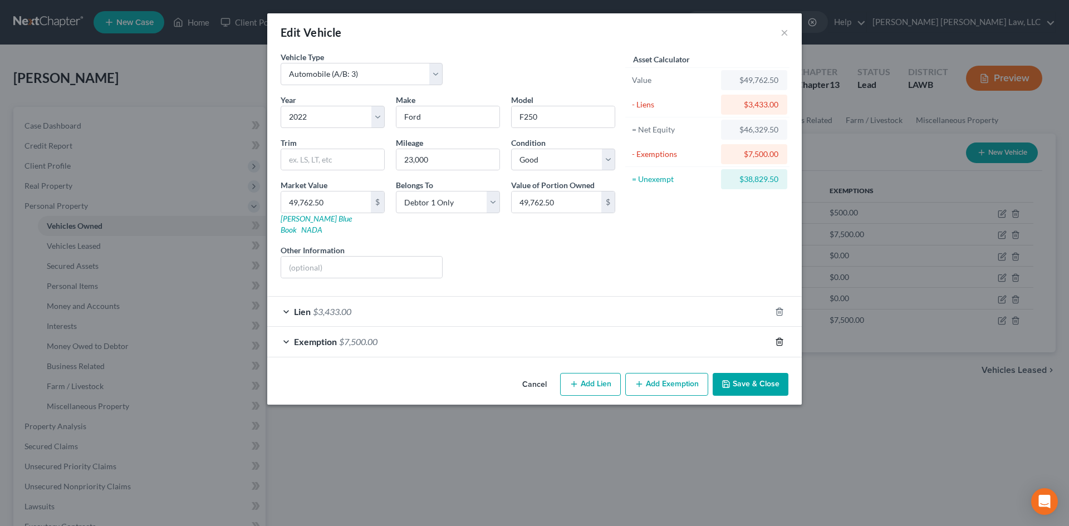
click at [781, 338] on icon "button" at bounding box center [778, 341] width 5 height 7
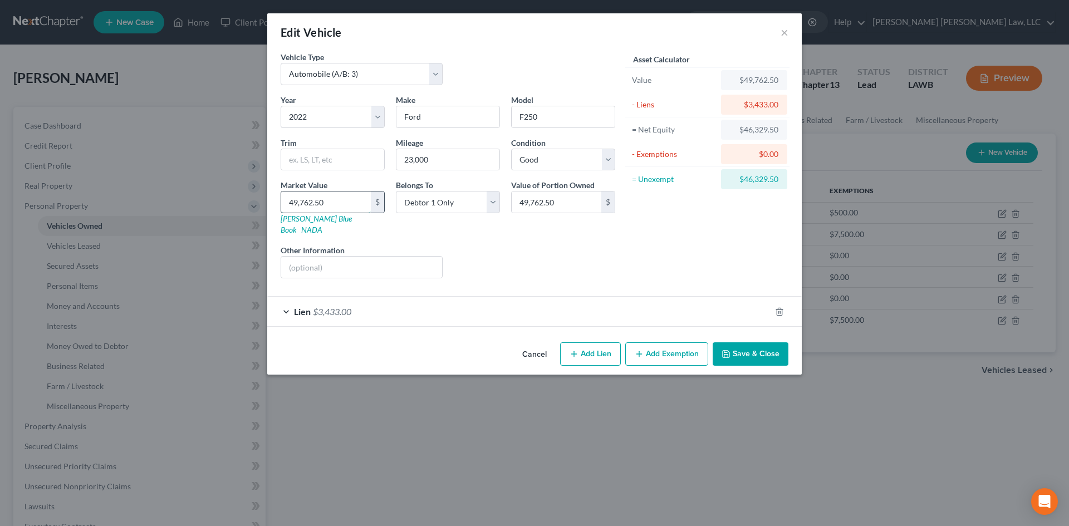
click at [349, 204] on input "49,762.50" at bounding box center [326, 201] width 90 height 21
type input "3"
type input "3.00"
type input "34"
type input "34.00"
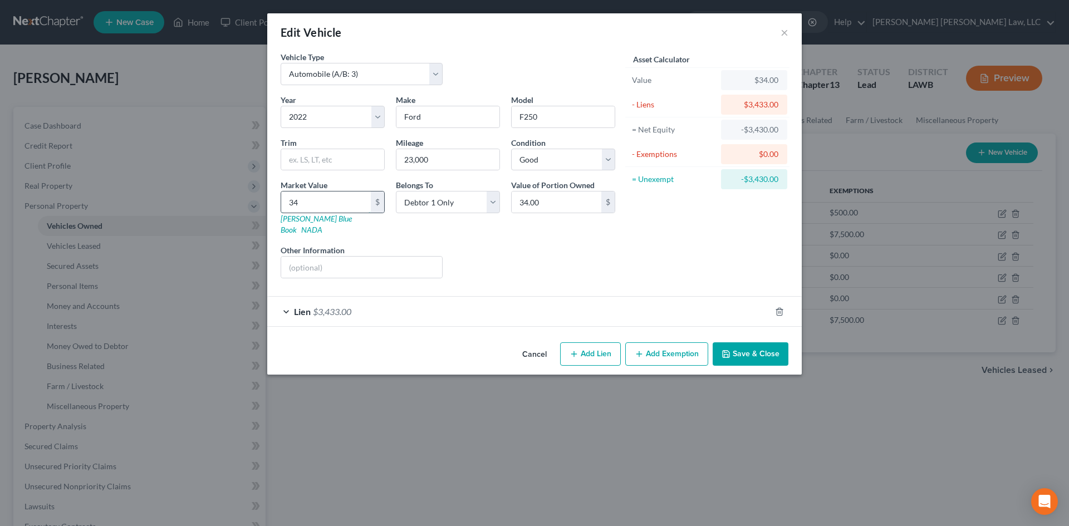
type input "343"
type input "343.00"
type input "3433"
type input "3,433.00"
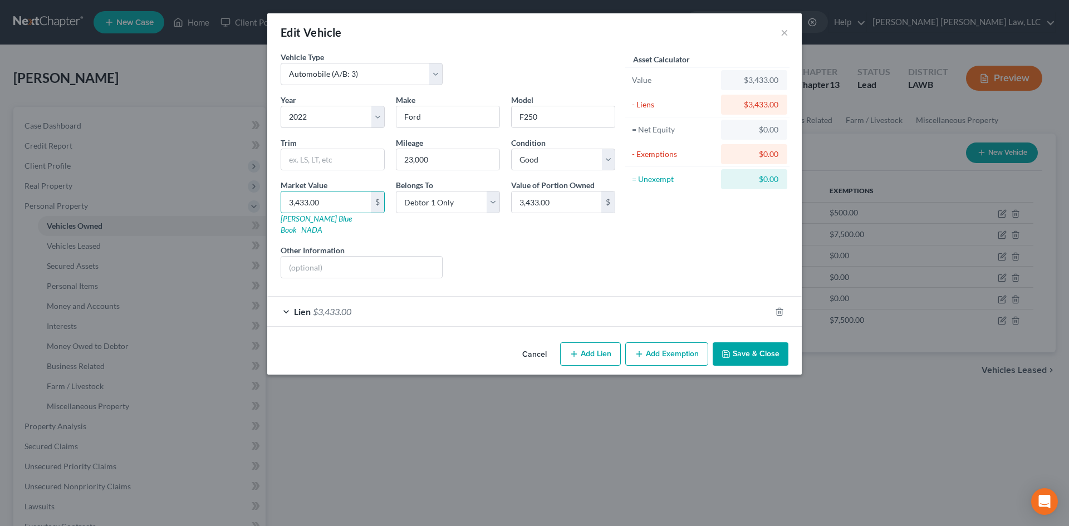
click at [759, 342] on button "Save & Close" at bounding box center [750, 353] width 76 height 23
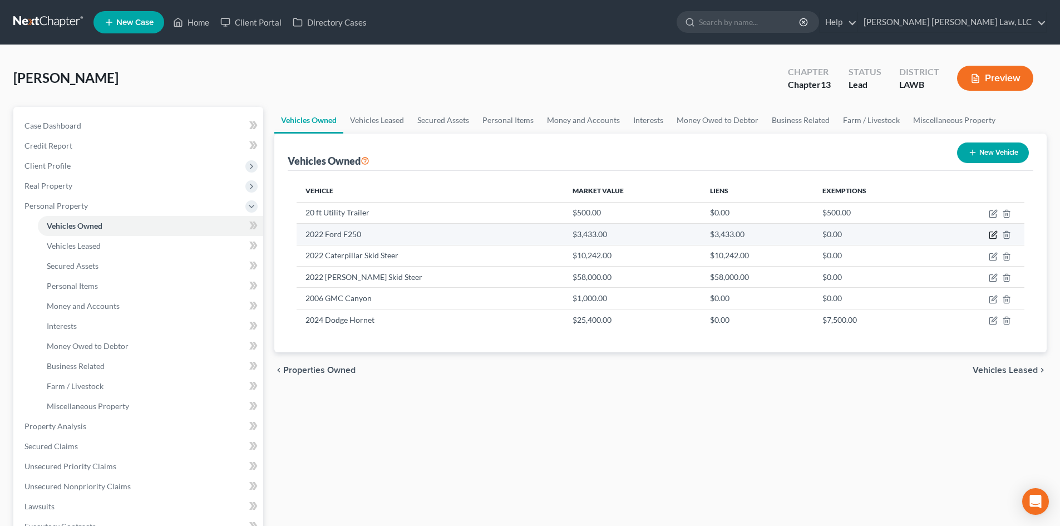
click at [994, 236] on icon "button" at bounding box center [994, 234] width 5 height 5
select select "0"
select select "4"
select select "2"
select select "0"
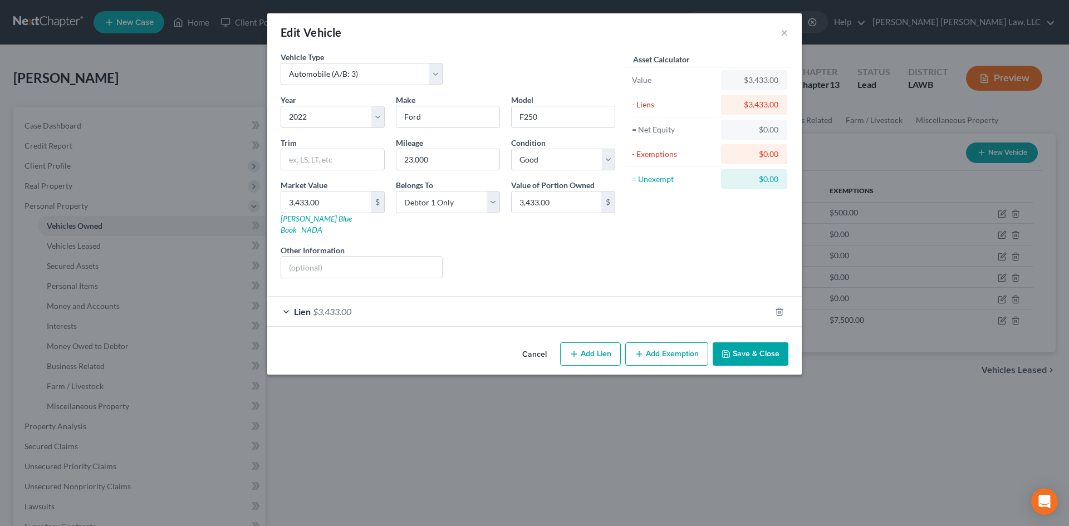
click at [615, 244] on div "Liens Select" at bounding box center [534, 261] width 173 height 34
click at [750, 338] on div "Cancel Add Lien Add Lease Add Exemption Save & Close" at bounding box center [534, 356] width 534 height 37
click at [748, 342] on button "Save & Close" at bounding box center [750, 353] width 76 height 23
